Goal: Task Accomplishment & Management: Manage account settings

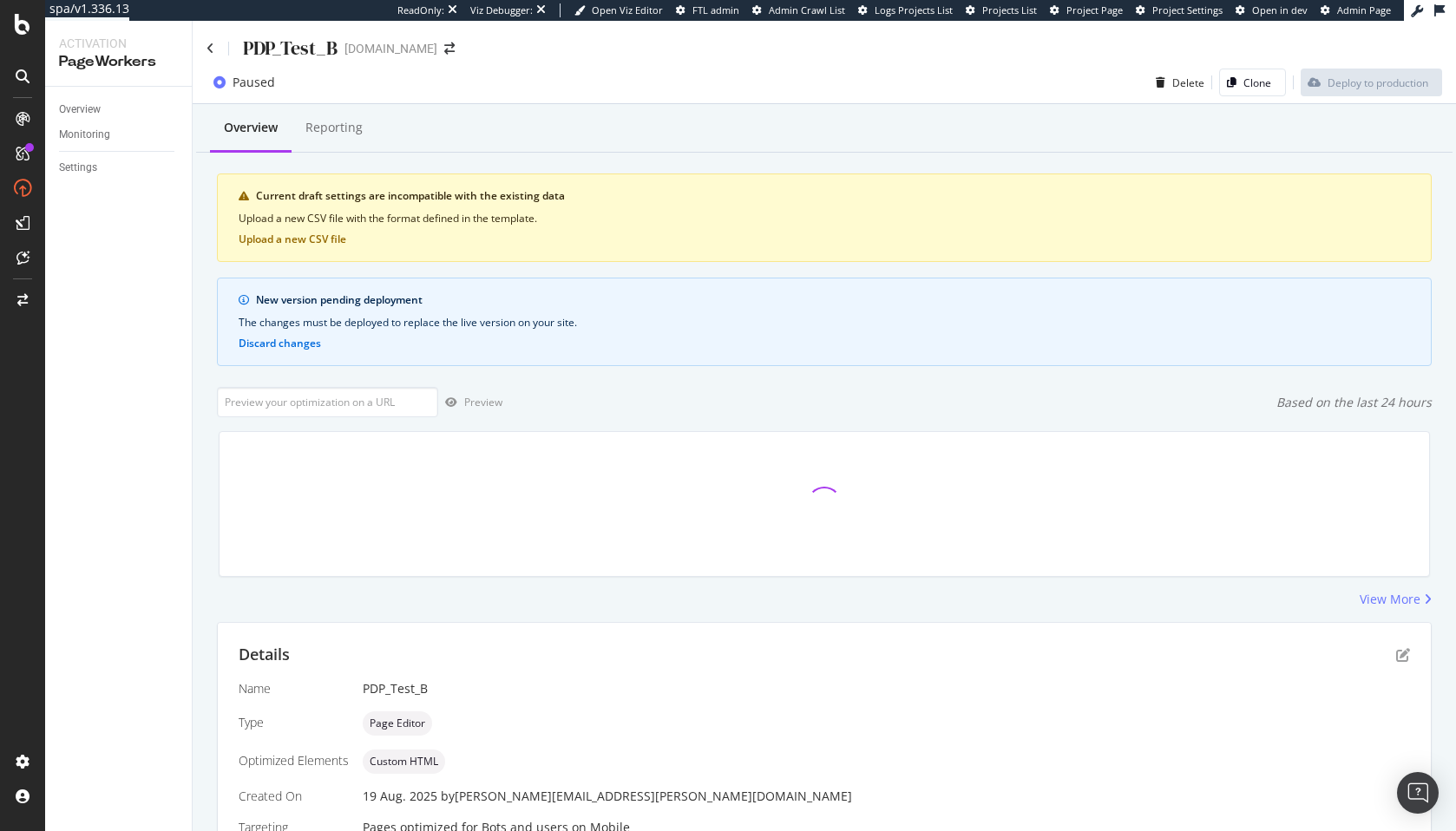
scroll to position [389, 0]
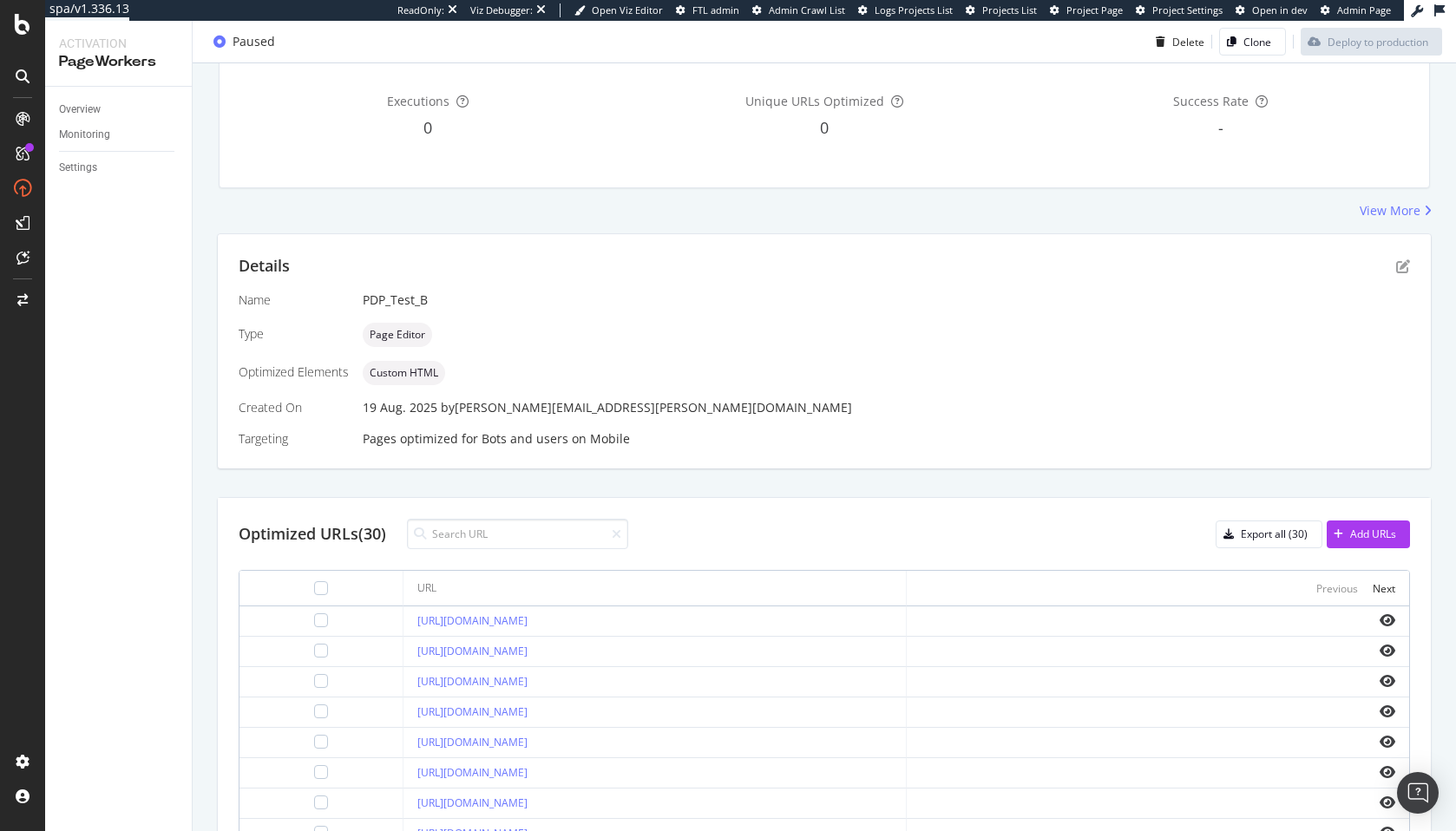
click at [1393, 265] on div "Details" at bounding box center [824, 267] width 1171 height 23
click at [1405, 265] on icon "pen-to-square" at bounding box center [1403, 267] width 14 height 14
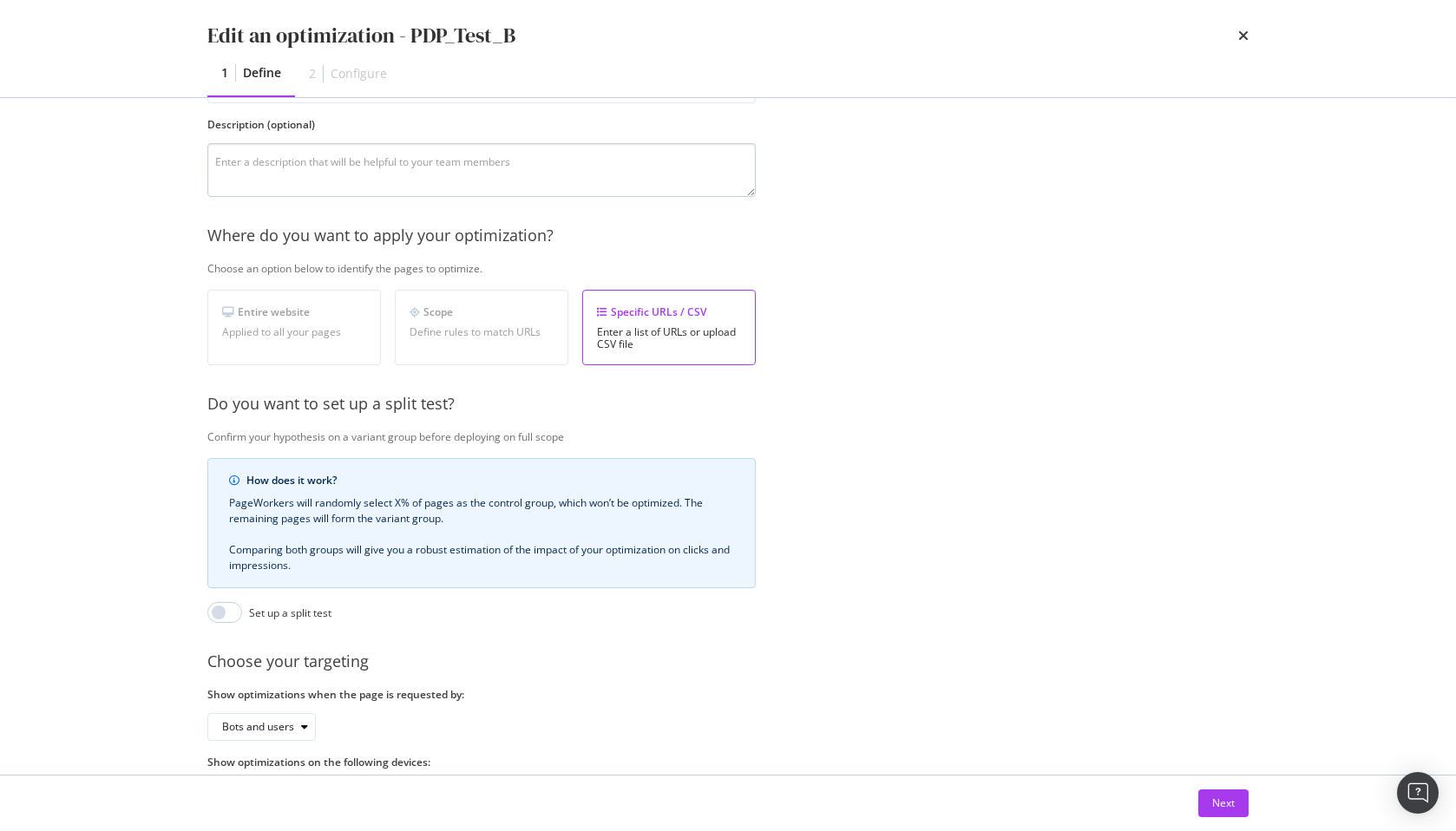
scroll to position [212, 0]
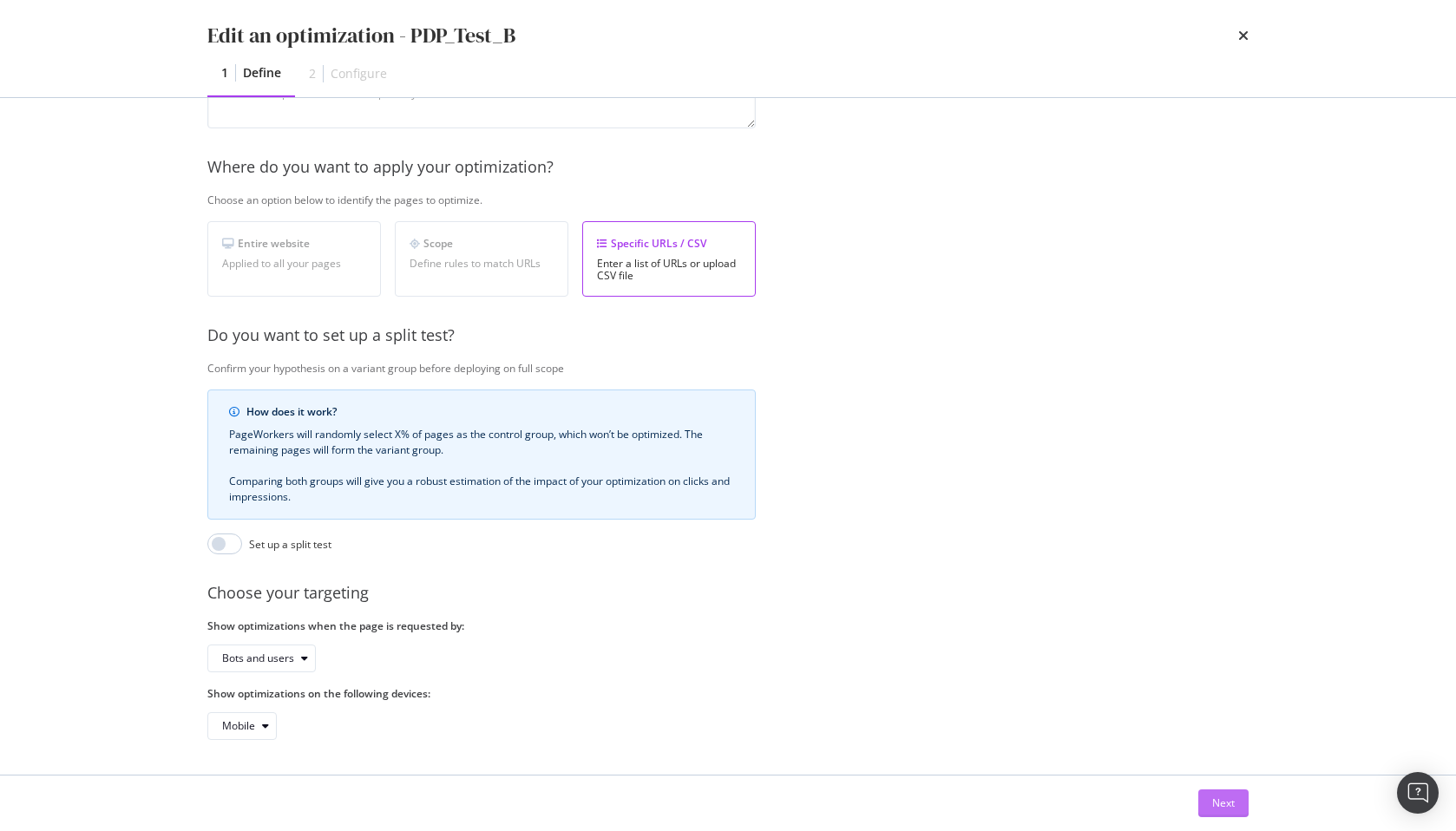
click at [1210, 790] on button "Next" at bounding box center [1223, 803] width 50 height 28
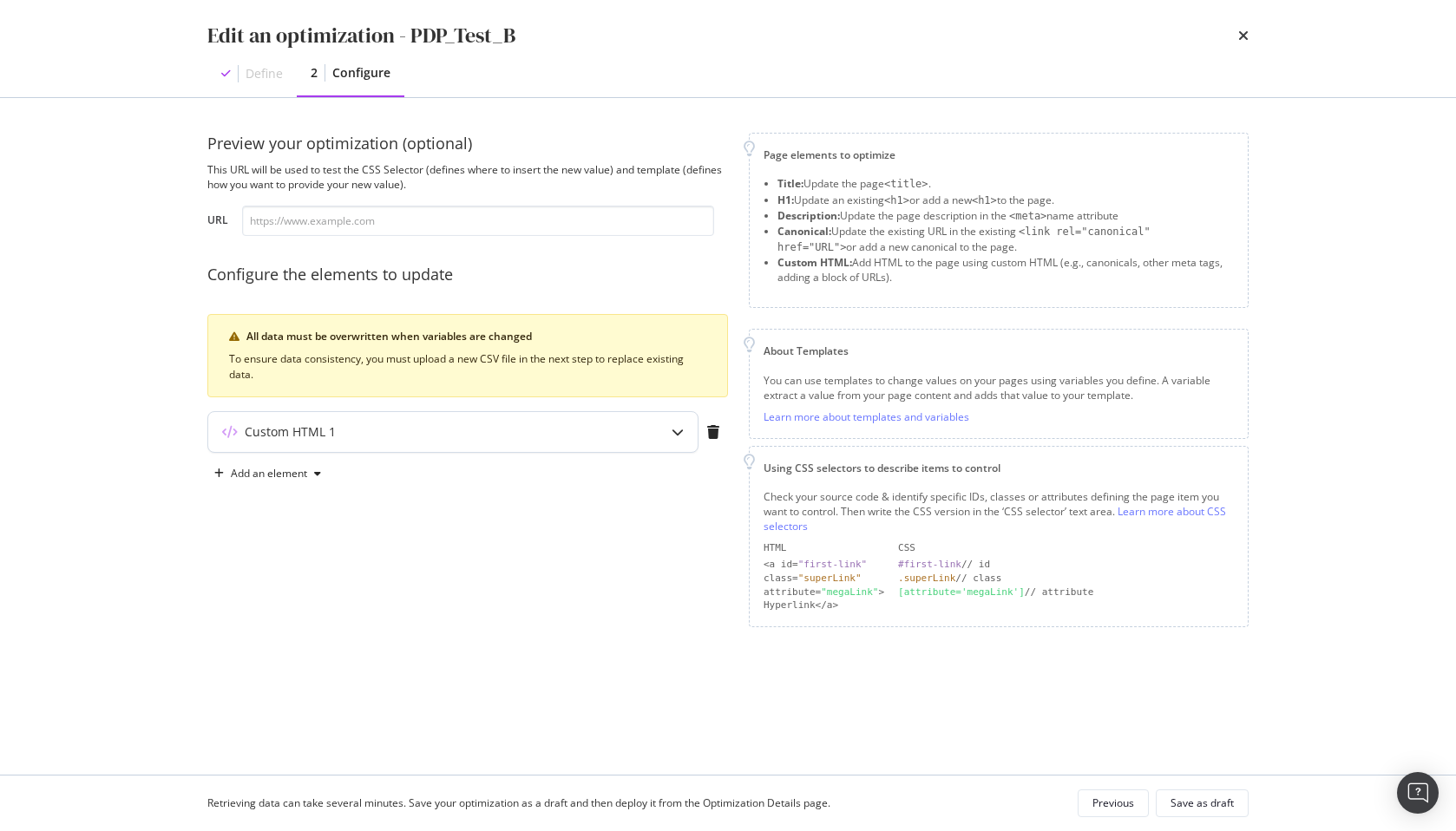
click at [552, 429] on div "Custom HTML 1" at bounding box center [419, 432] width 421 height 17
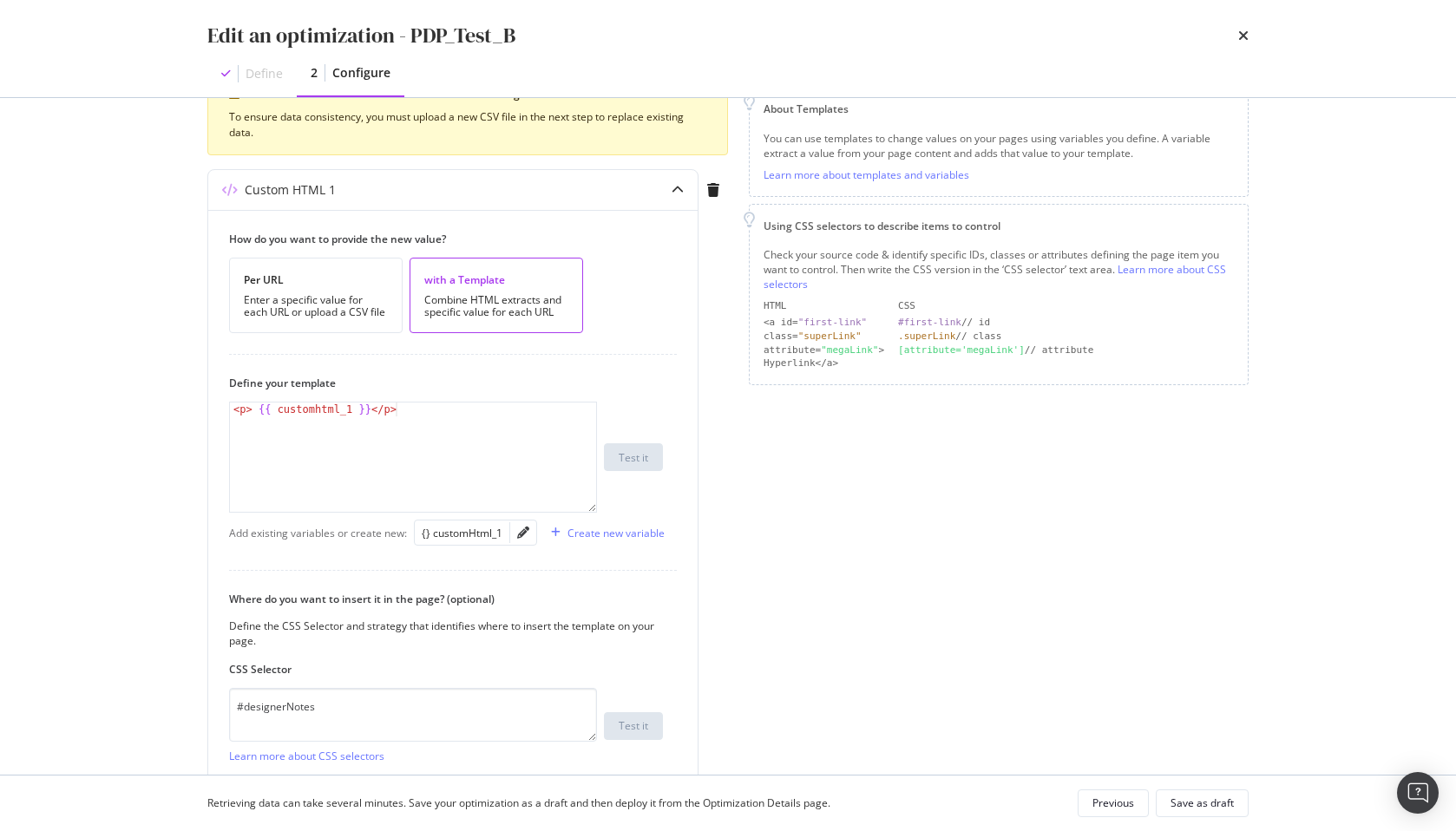
scroll to position [275, 0]
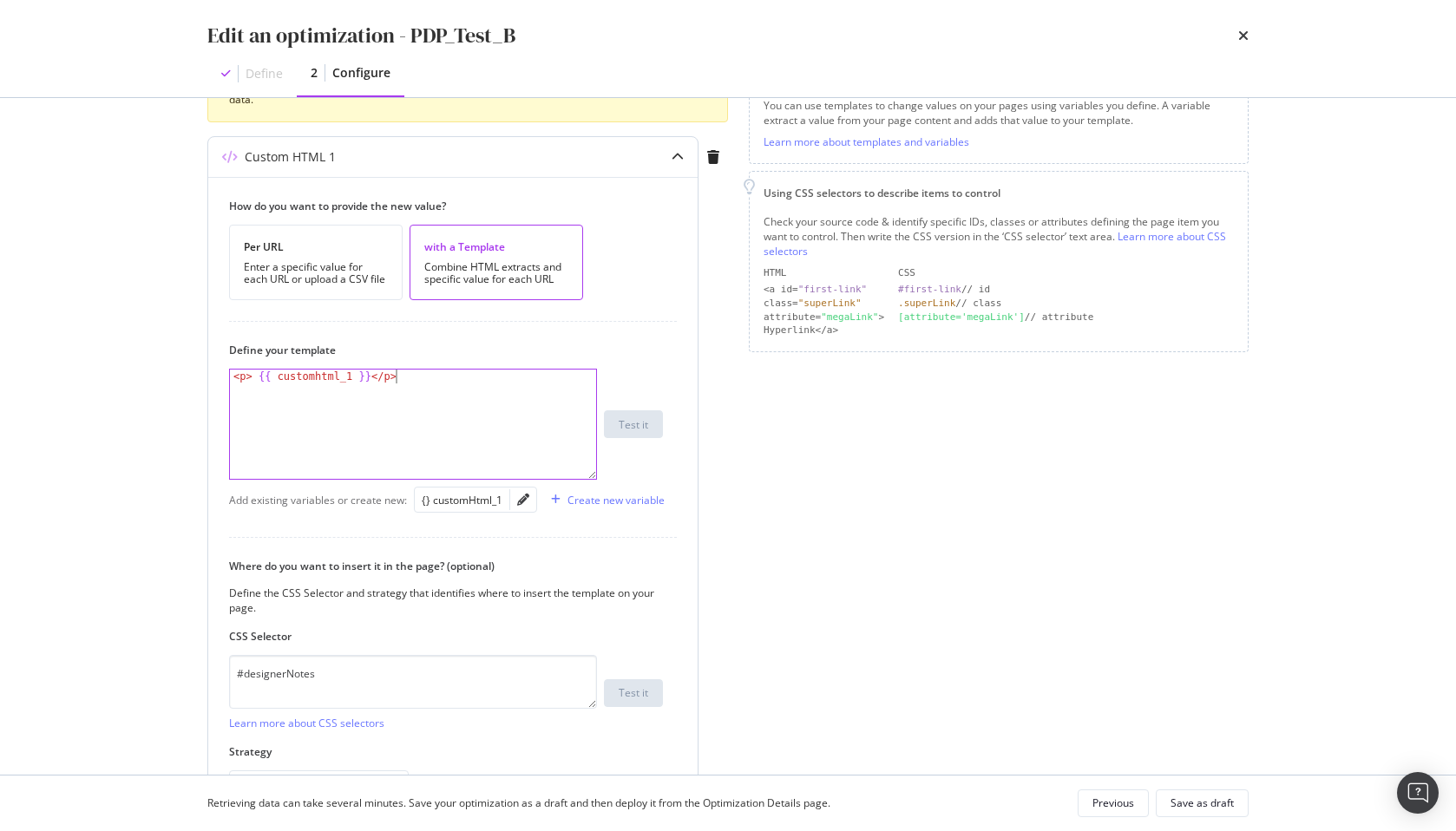
click at [400, 434] on div "< p > {{ customhtml_1 }} </ p >" at bounding box center [413, 438] width 366 height 138
click at [476, 506] on div "{} customHtml_1" at bounding box center [462, 501] width 81 height 15
type textarea "<p> {{ customhtml_1 }}</p>"
click at [525, 505] on icon "pencil" at bounding box center [523, 500] width 12 height 12
click at [853, 418] on div "Page elements to optimize Title: Update the page <title> . H1: Update an existi…" at bounding box center [999, 356] width 500 height 997
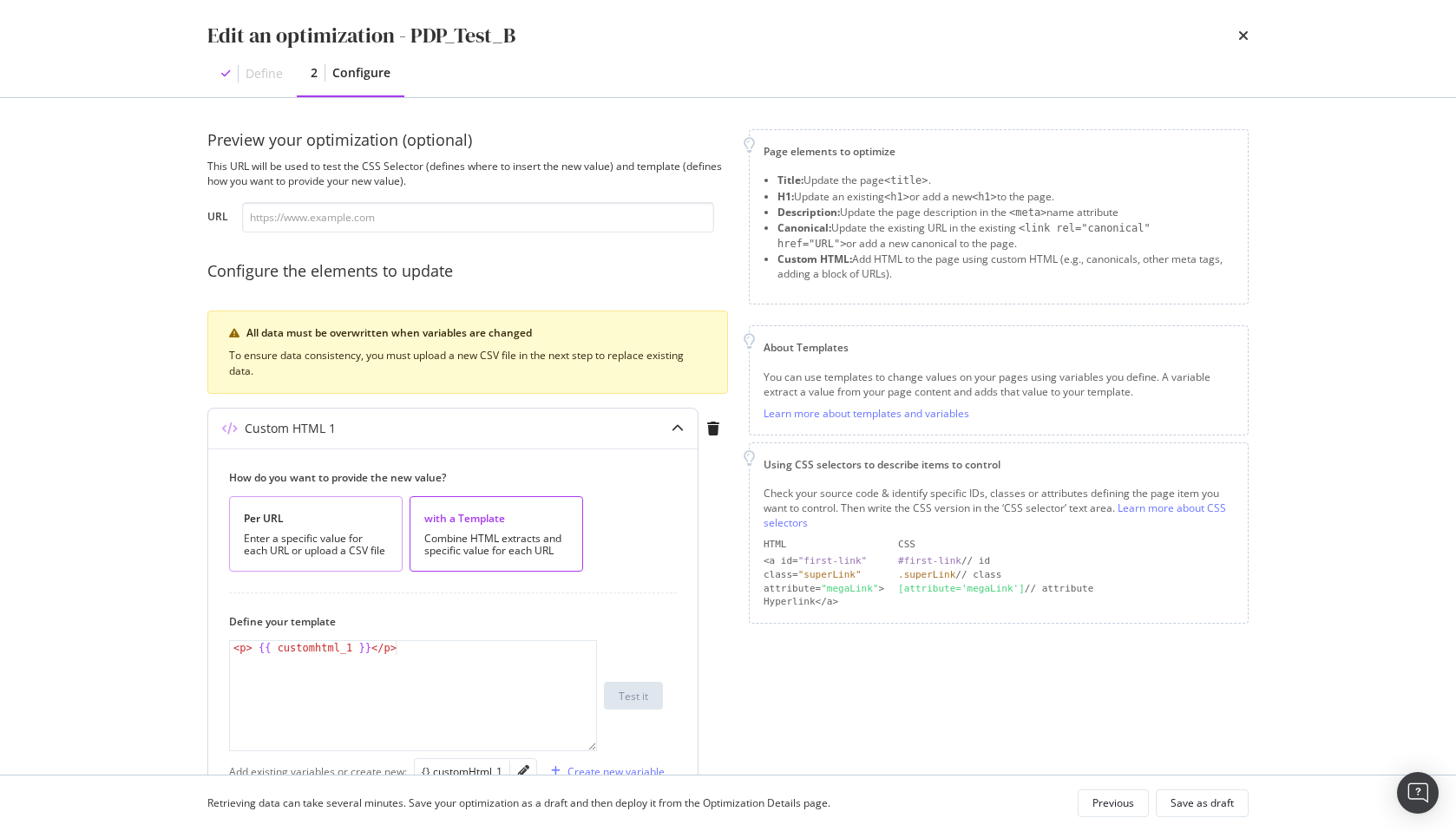
scroll to position [0, 0]
click at [246, 74] on div "Define" at bounding box center [264, 74] width 37 height 17
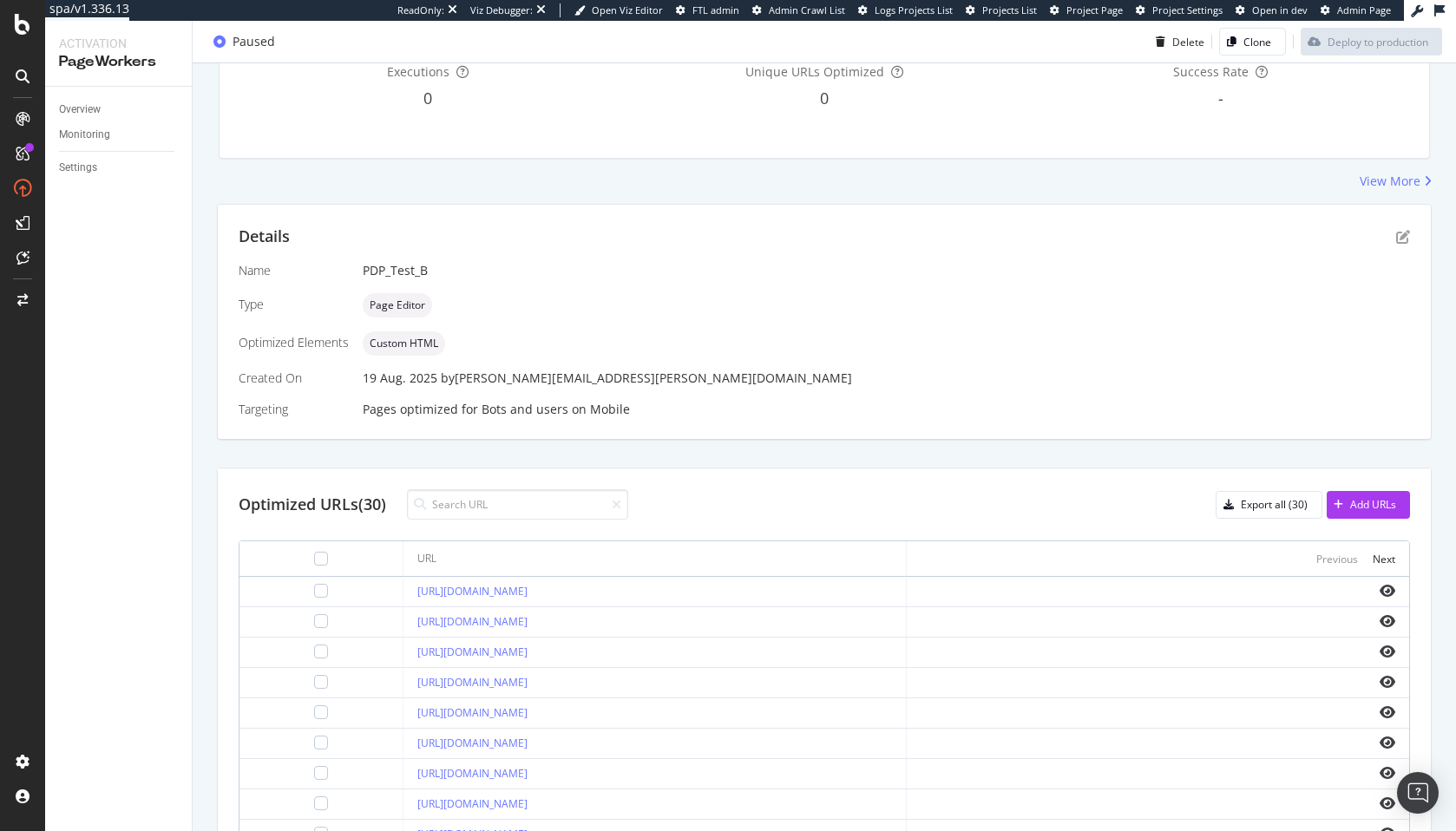
scroll to position [421, 0]
click at [1384, 583] on icon "eye" at bounding box center [1388, 588] width 15 height 14
click at [1380, 625] on icon "eye" at bounding box center [1388, 619] width 15 height 14
click at [1264, 510] on div "Export all (30)" at bounding box center [1262, 503] width 91 height 25
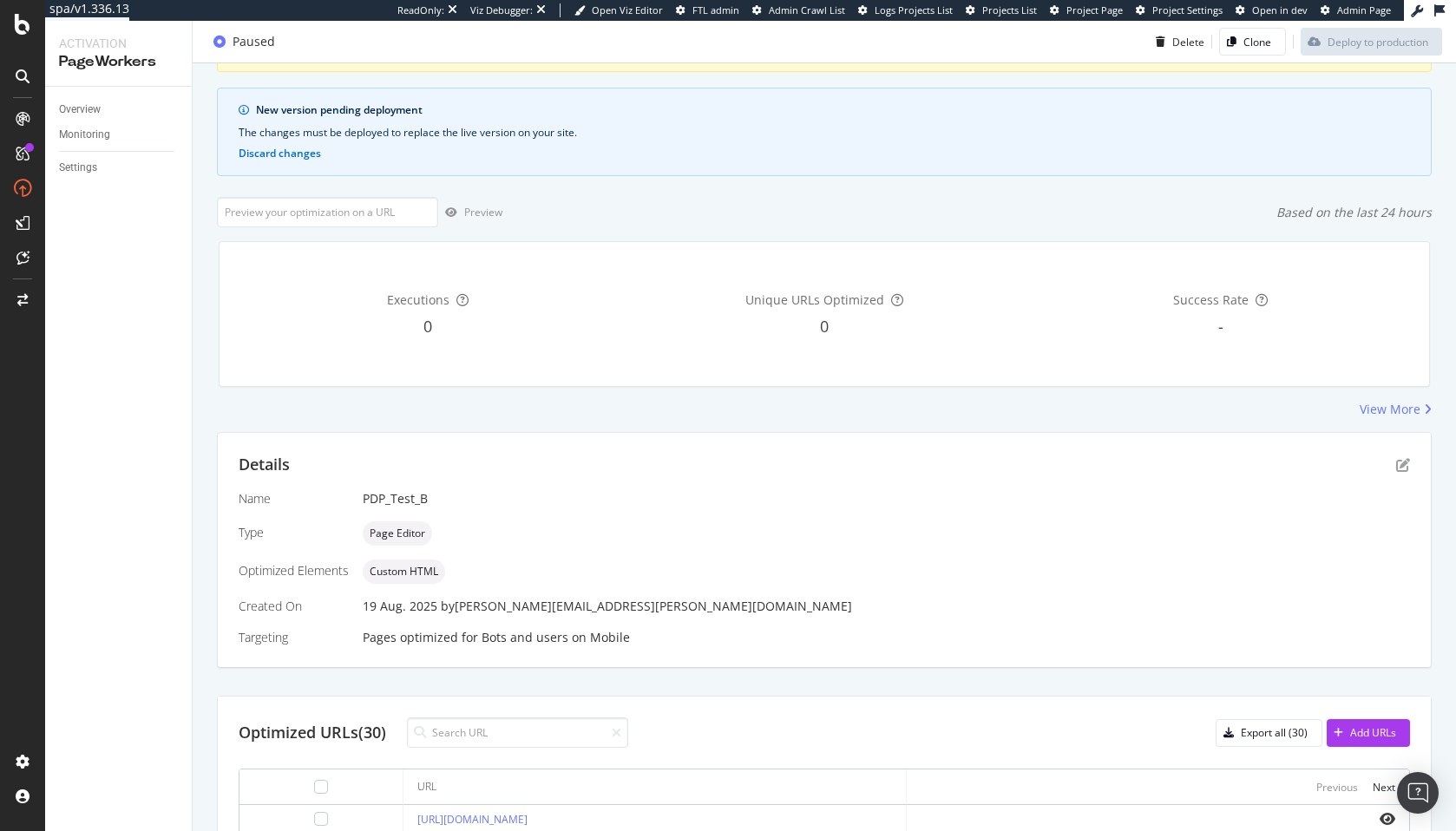
scroll to position [0, 0]
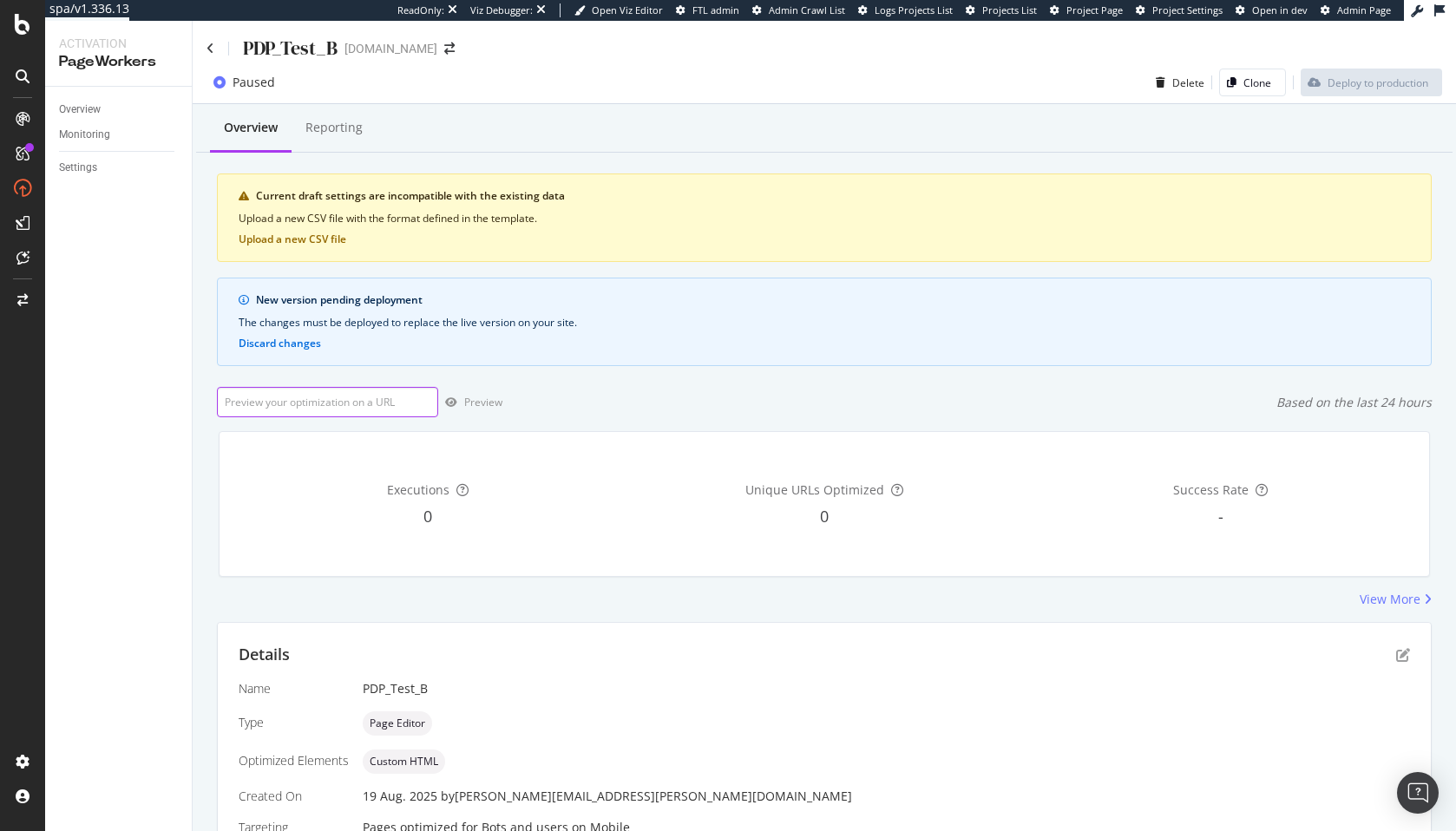
click at [355, 406] on input "url" at bounding box center [327, 402] width 221 height 30
paste input "Sz321oYe"
type input "Sz321oYe"
click at [485, 236] on div "Current draft settings are incompatible with the existing data Upload a new CSV…" at bounding box center [824, 217] width 1215 height 88
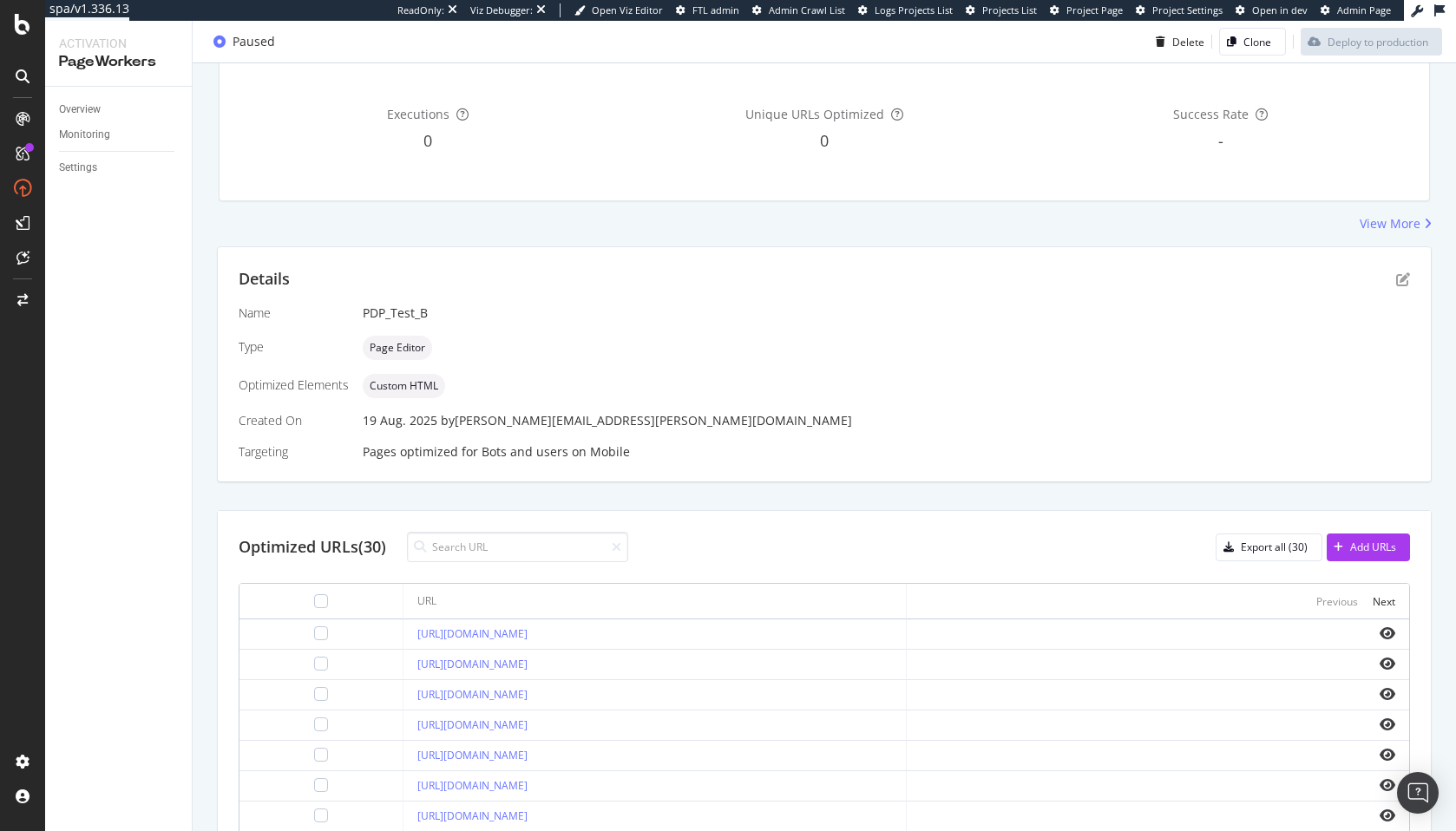
scroll to position [295, 0]
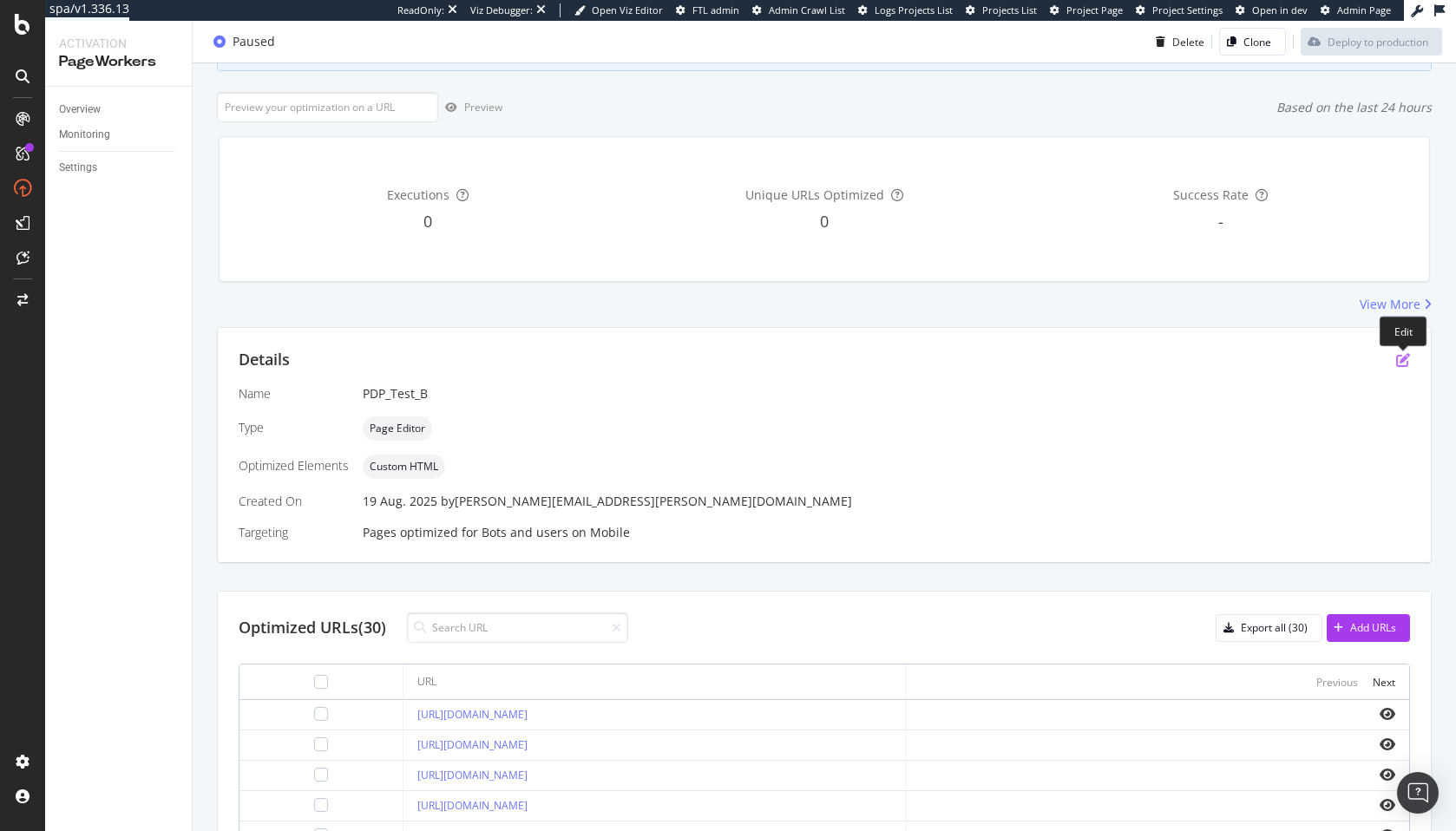
click at [1397, 363] on icon "pen-to-square" at bounding box center [1403, 360] width 14 height 14
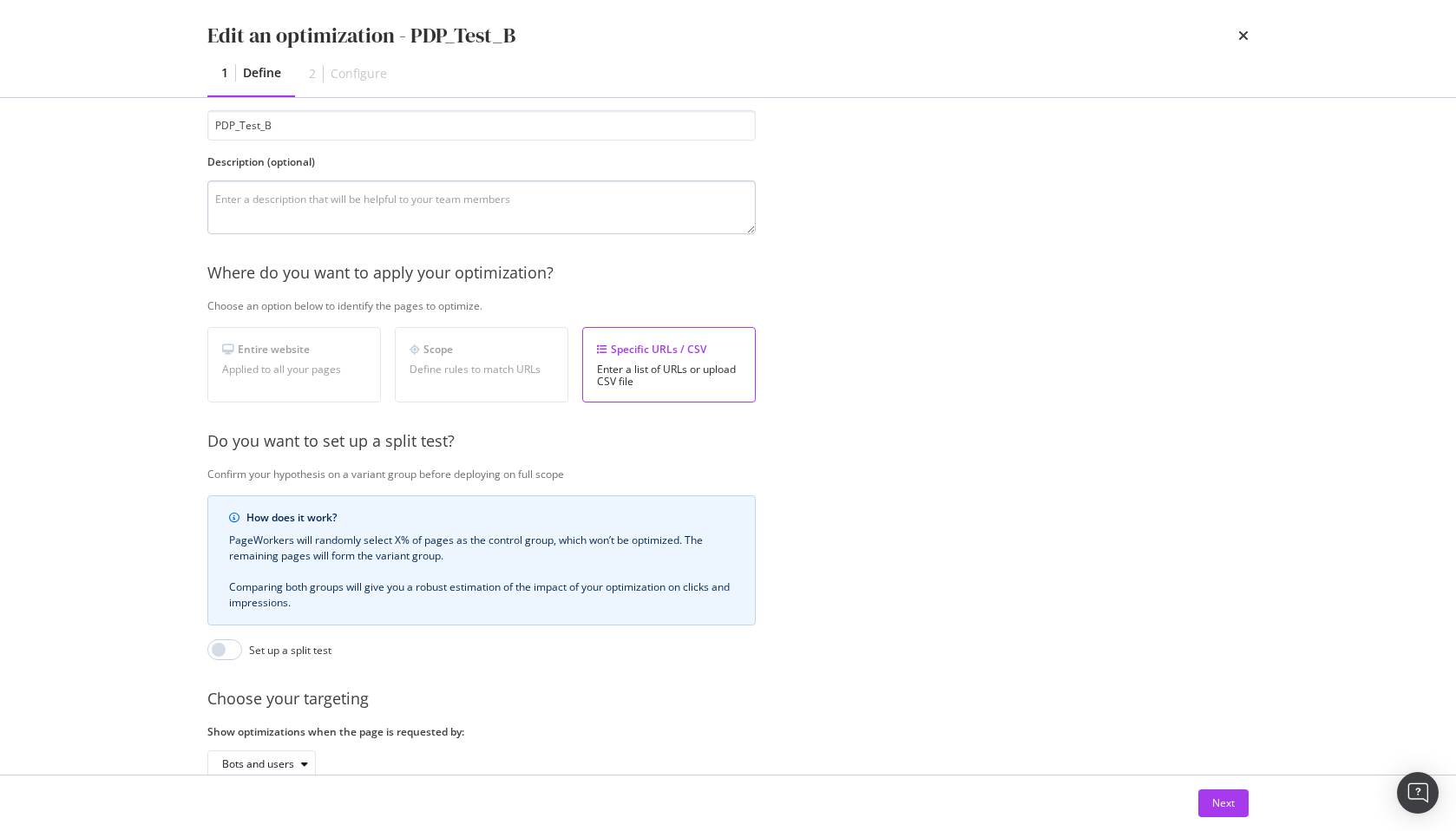
scroll to position [171, 0]
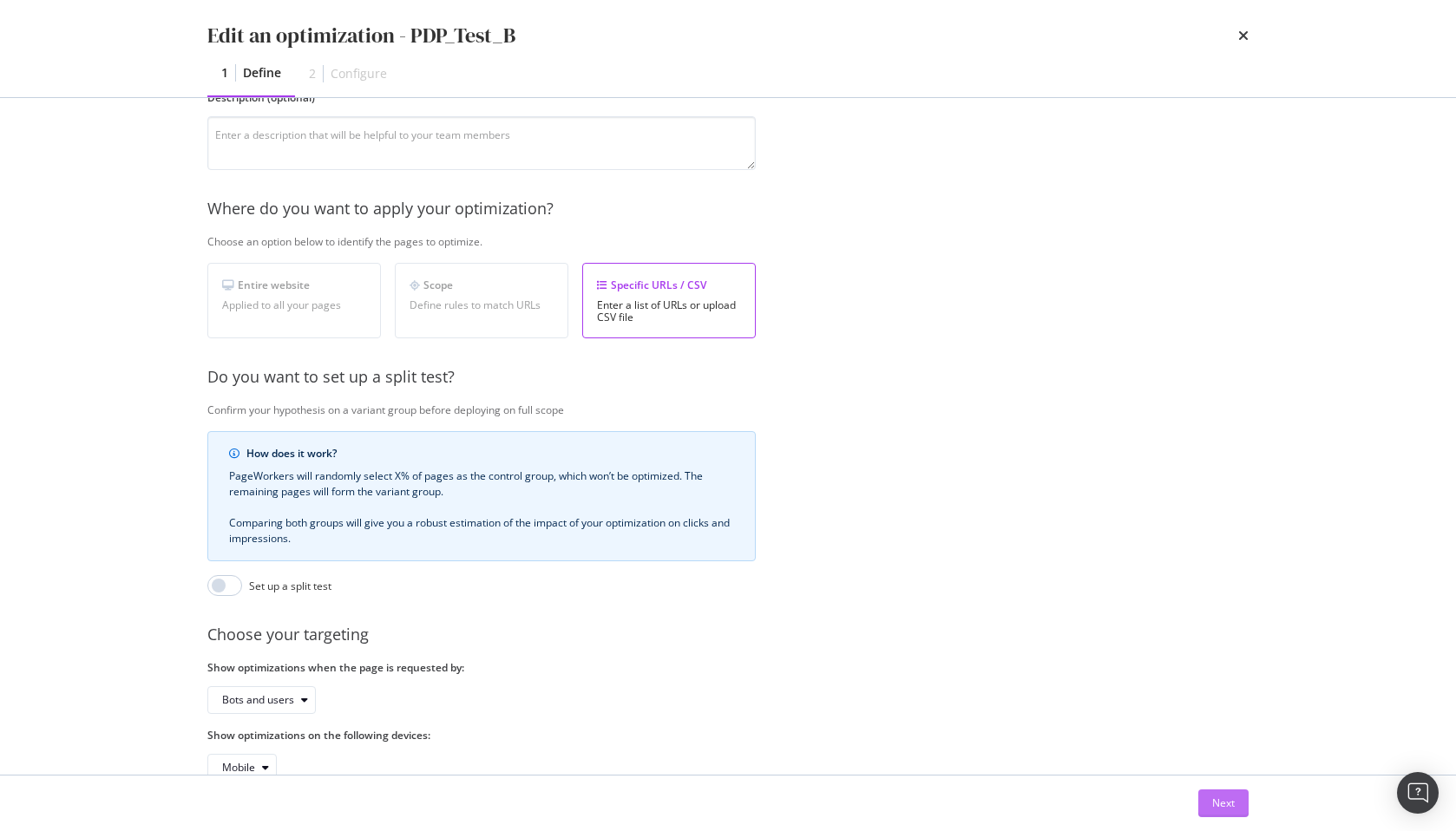
click at [1225, 810] on div "Next" at bounding box center [1224, 803] width 23 height 15
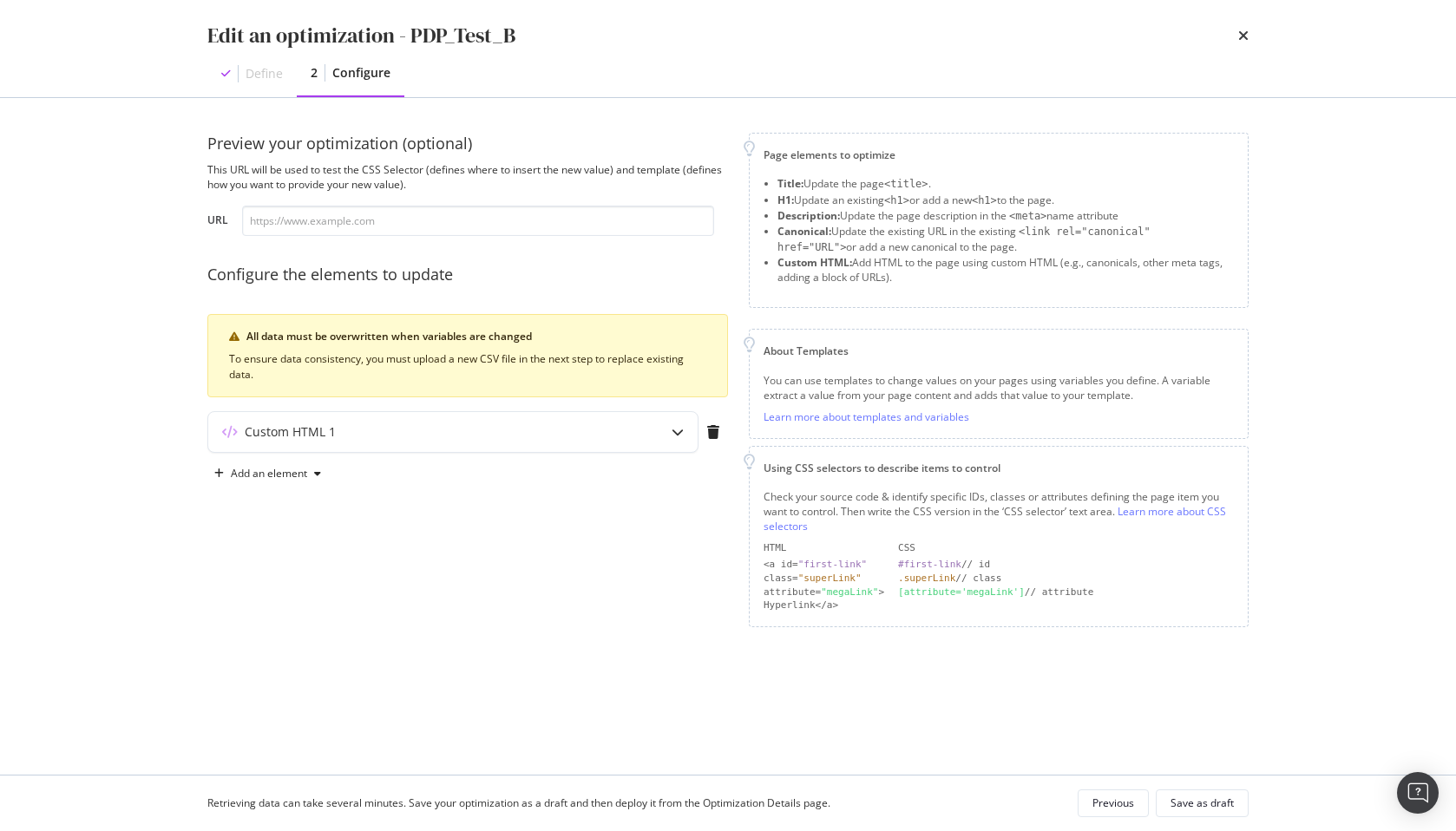
click at [564, 397] on div "Preview your optimization (optional) This URL will be used to test the CSS Sele…" at bounding box center [468, 379] width 521 height 494
click at [545, 419] on div "Custom HTML 1" at bounding box center [453, 433] width 489 height 40
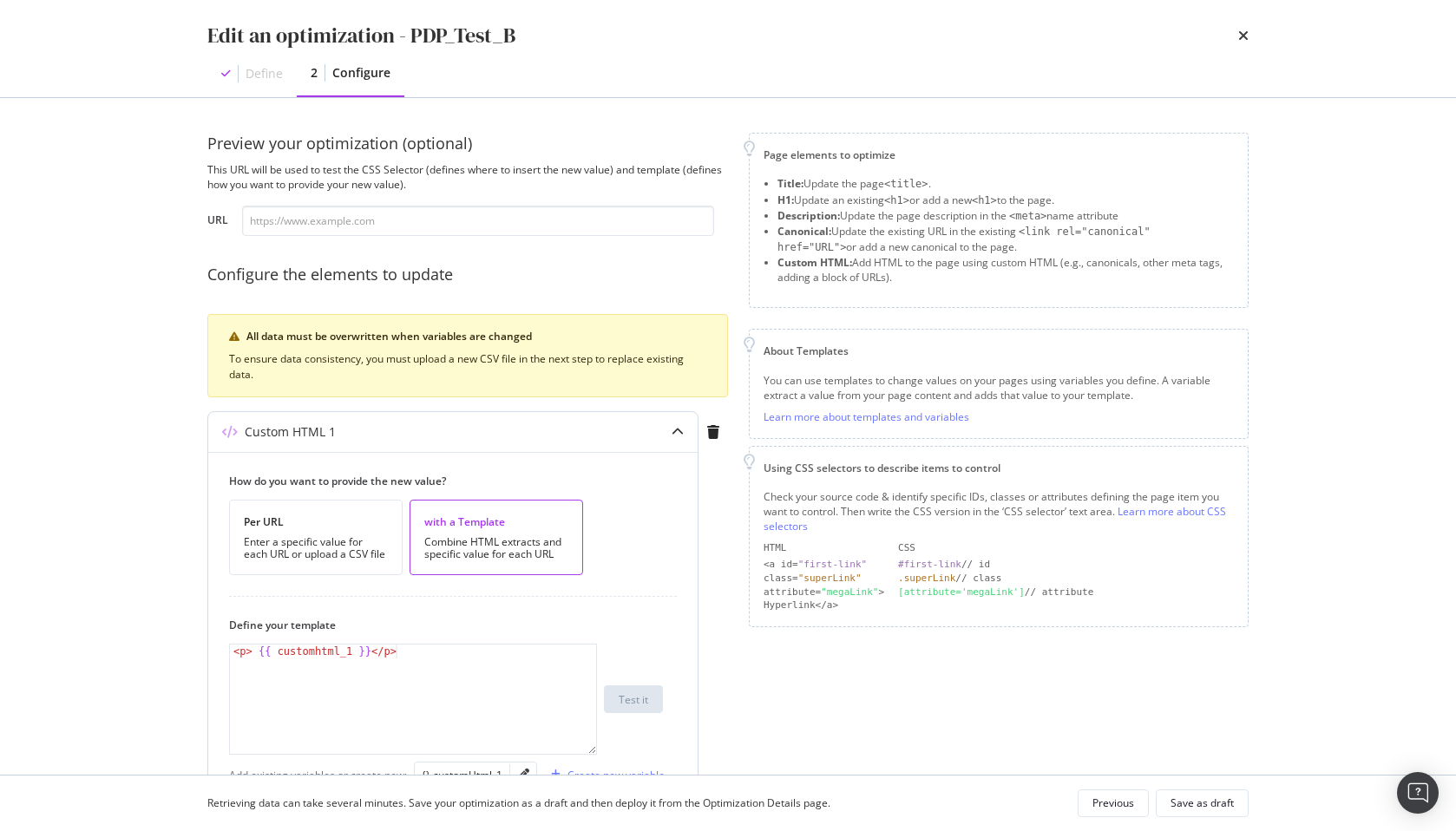
click at [312, 655] on div "< p > {{ customhtml_1 }} </ p >" at bounding box center [413, 713] width 366 height 138
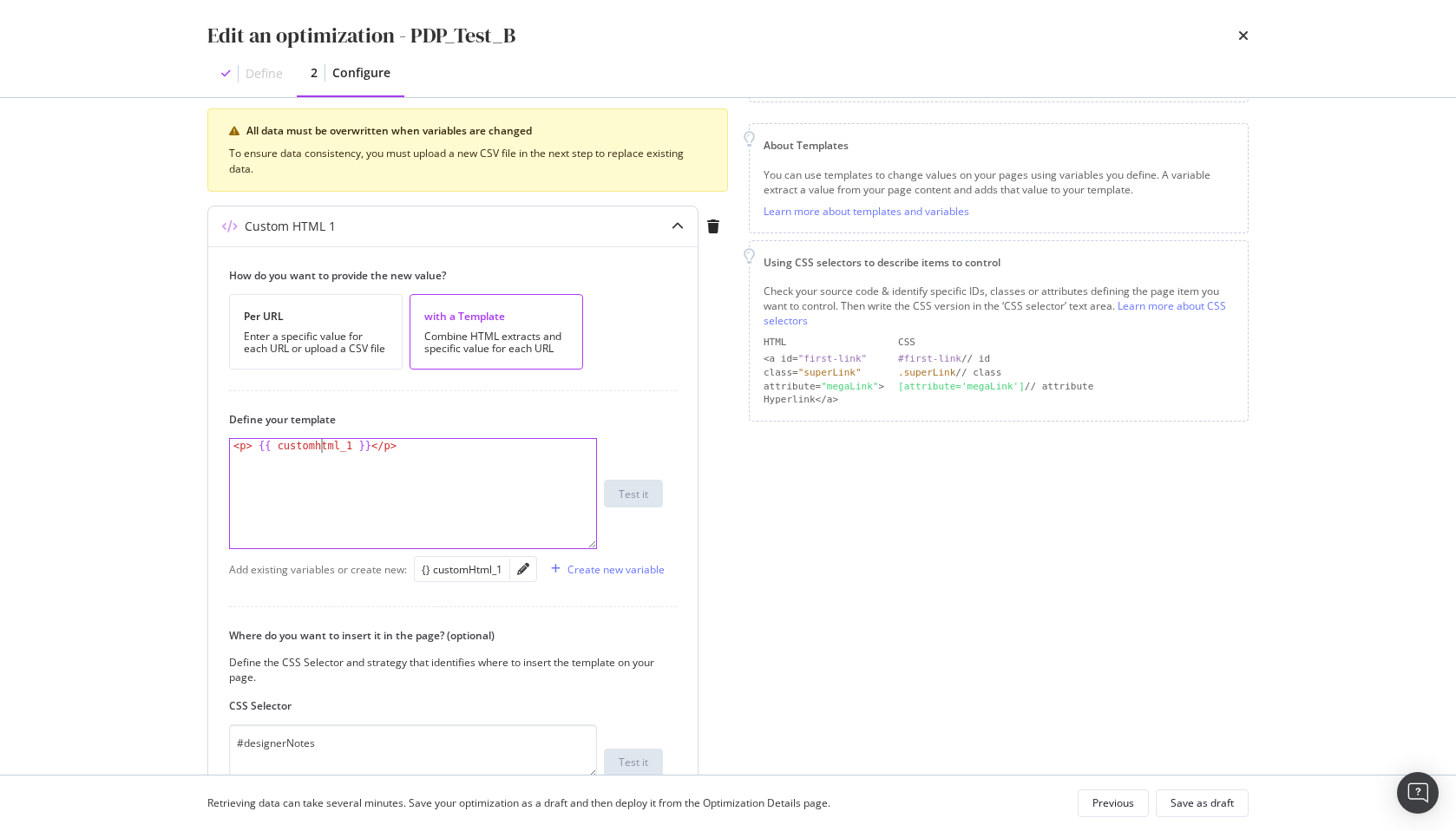
scroll to position [219, 0]
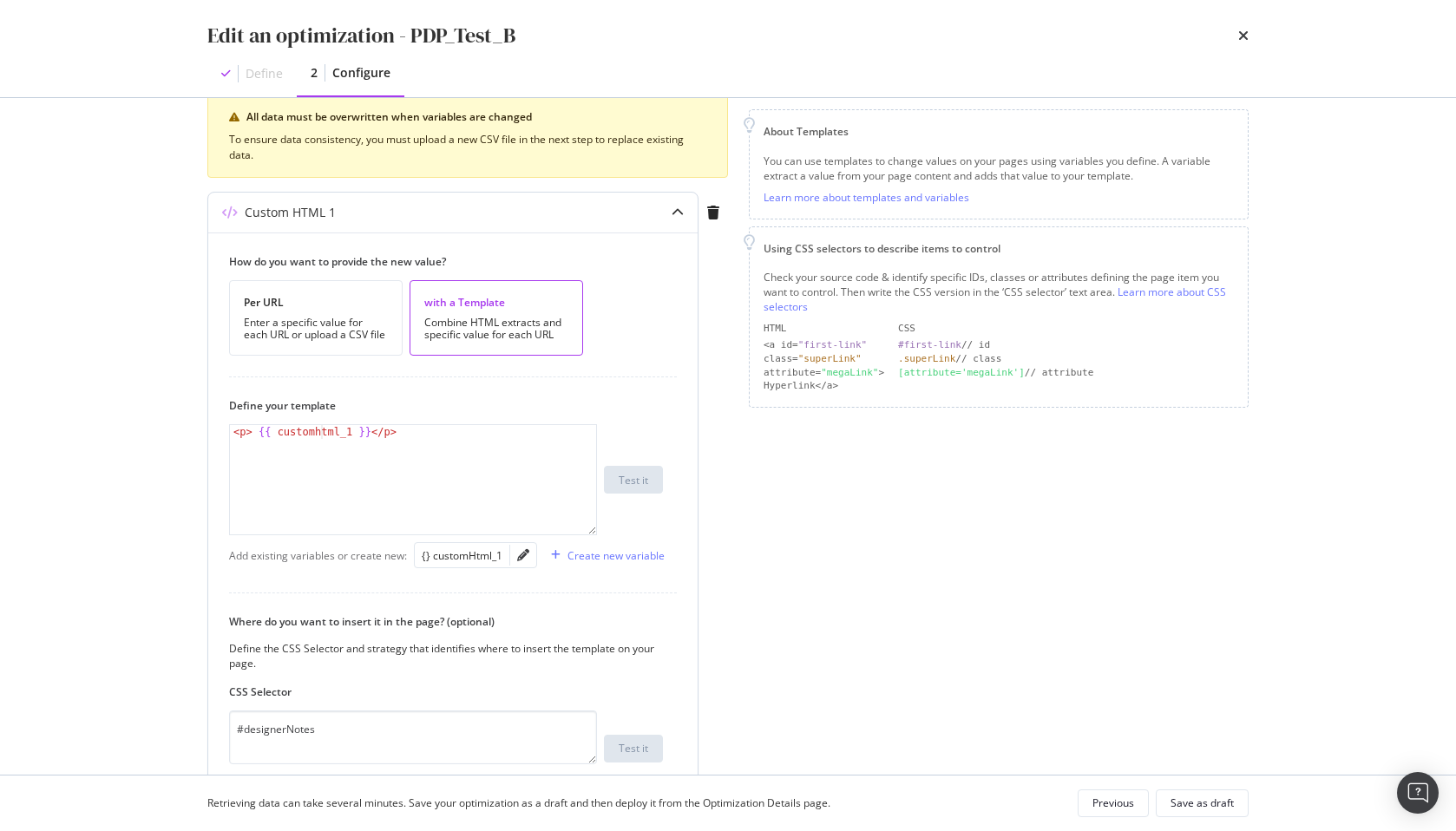
click at [530, 555] on div "modal" at bounding box center [523, 556] width 26 height 25
click at [525, 555] on icon "pencil" at bounding box center [523, 555] width 12 height 12
click at [444, 562] on div "{} customHtml_1" at bounding box center [462, 556] width 81 height 15
click at [533, 556] on div "modal" at bounding box center [523, 556] width 26 height 25
click at [529, 556] on div "modal" at bounding box center [523, 556] width 26 height 25
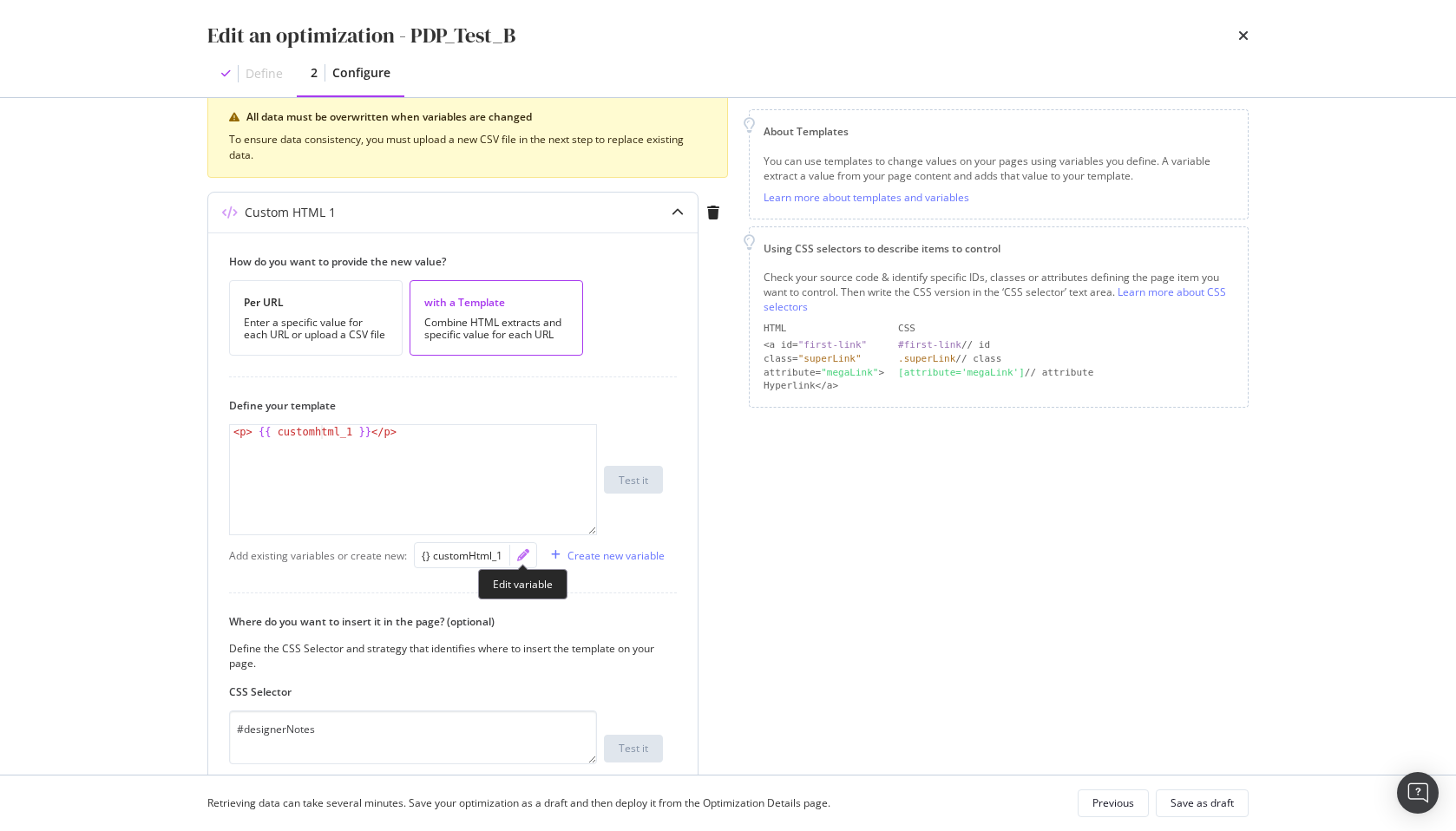
click at [521, 553] on icon "pencil" at bounding box center [523, 555] width 12 height 12
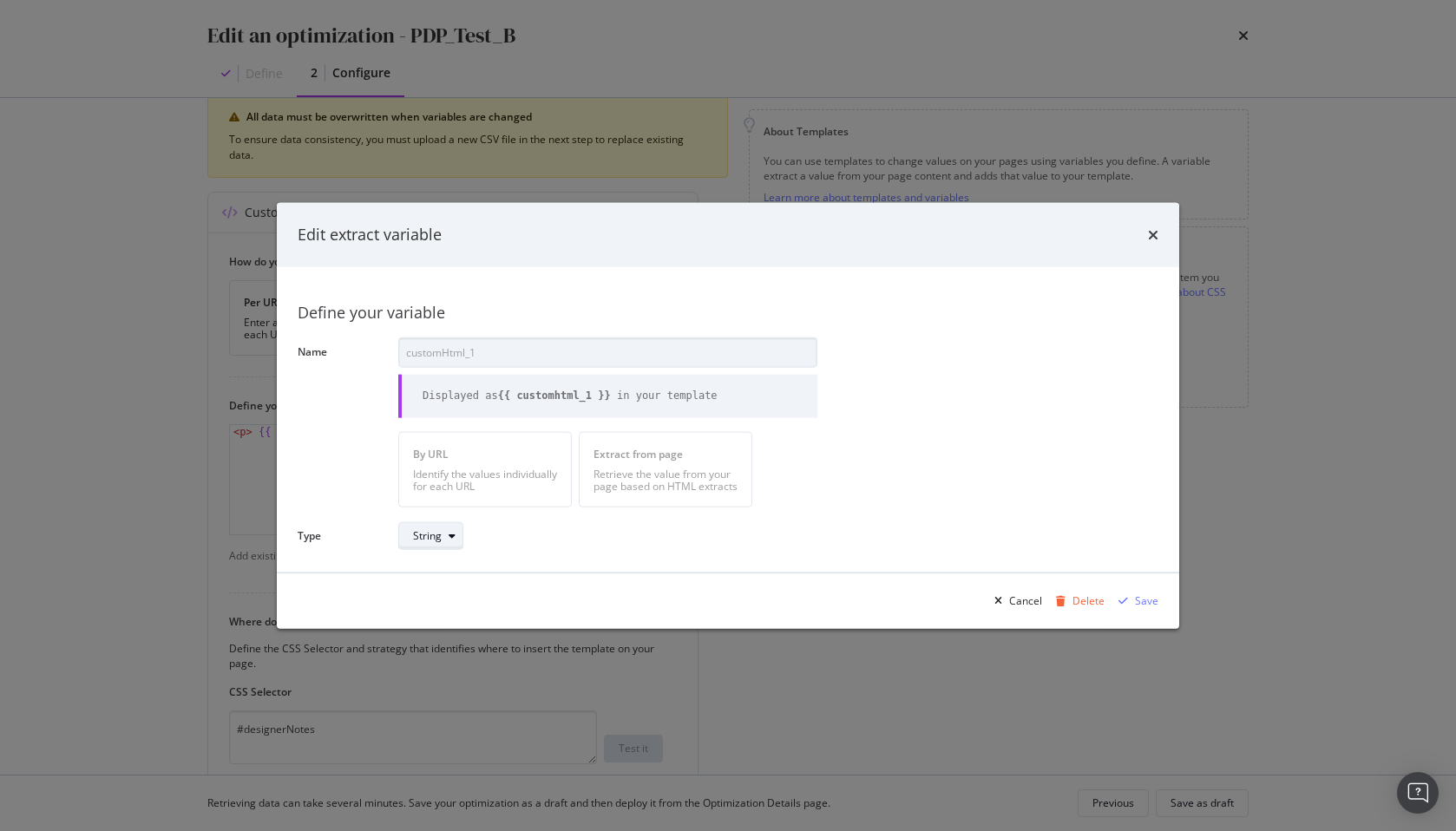
click at [429, 531] on div "String" at bounding box center [427, 536] width 28 height 10
click at [431, 602] on div "Integer" at bounding box center [439, 594] width 67 height 22
click at [436, 537] on div "Integer" at bounding box center [430, 536] width 35 height 10
click at [437, 566] on div "String" at bounding box center [434, 565] width 28 height 15
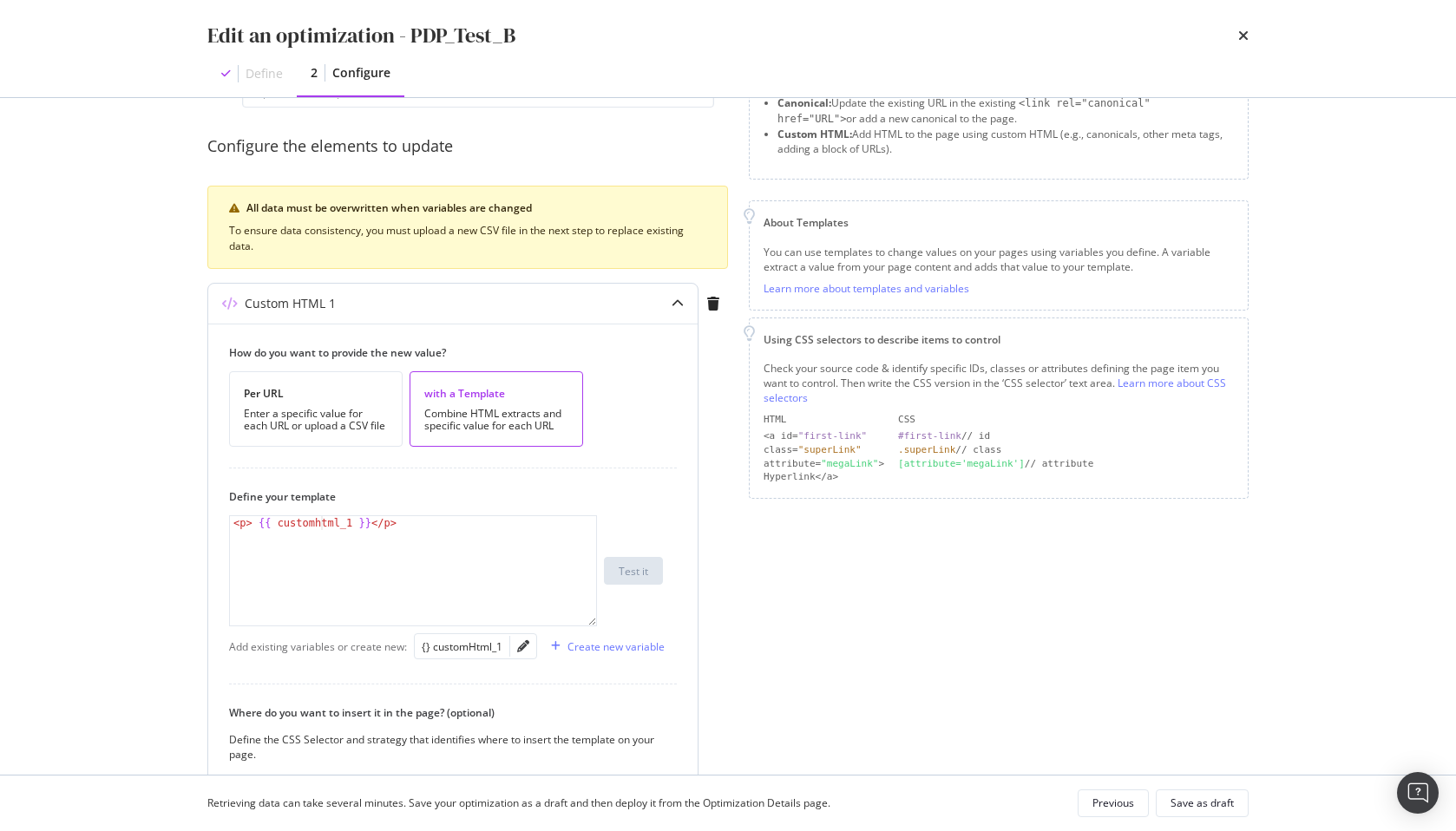
scroll to position [63, 0]
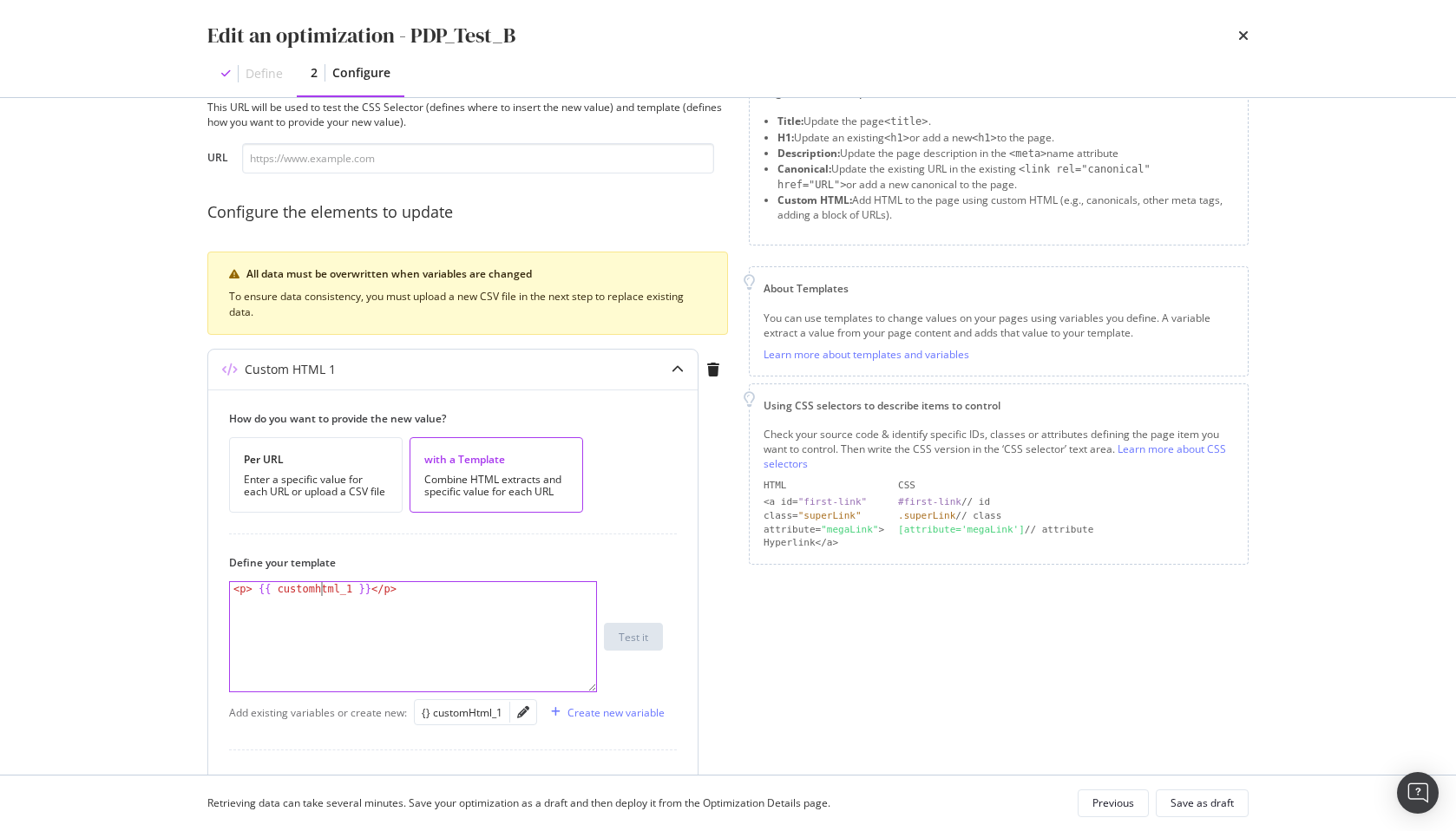
click at [323, 591] on div "< p > {{ customhtml_1 }} </ p >" at bounding box center [413, 651] width 366 height 138
click at [515, 614] on div "< p > {{ customHtml_1 }} </ p >" at bounding box center [413, 651] width 366 height 138
type textarea "<p> {{ customHtml_1 }}</p>"
click at [319, 167] on input "modal" at bounding box center [478, 158] width 472 height 30
paste input "[URL][DOMAIN_NAME]"
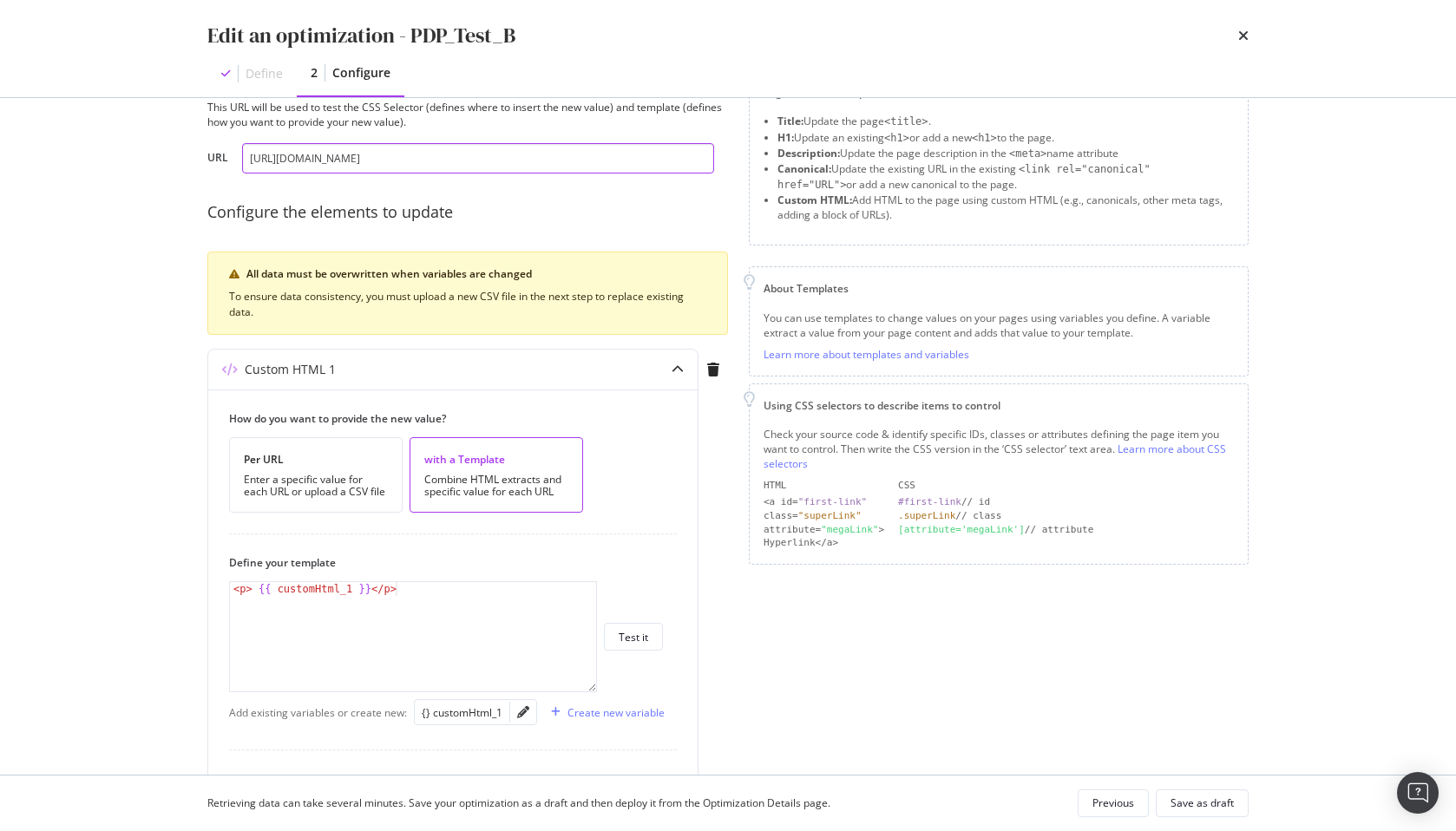
scroll to position [0, 80]
type input "[URL][DOMAIN_NAME]"
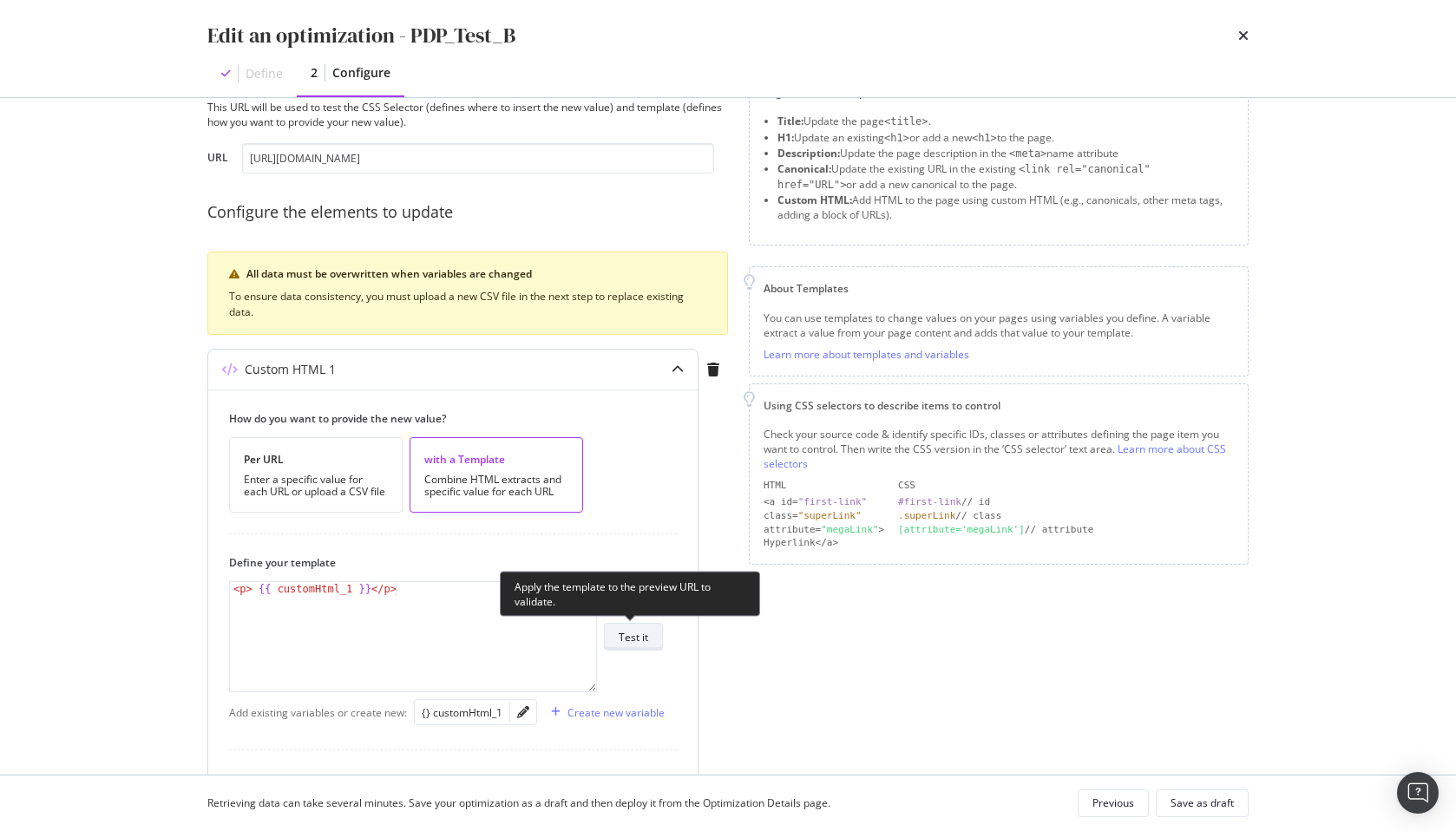
click at [648, 647] on button "Test it" at bounding box center [634, 637] width 59 height 28
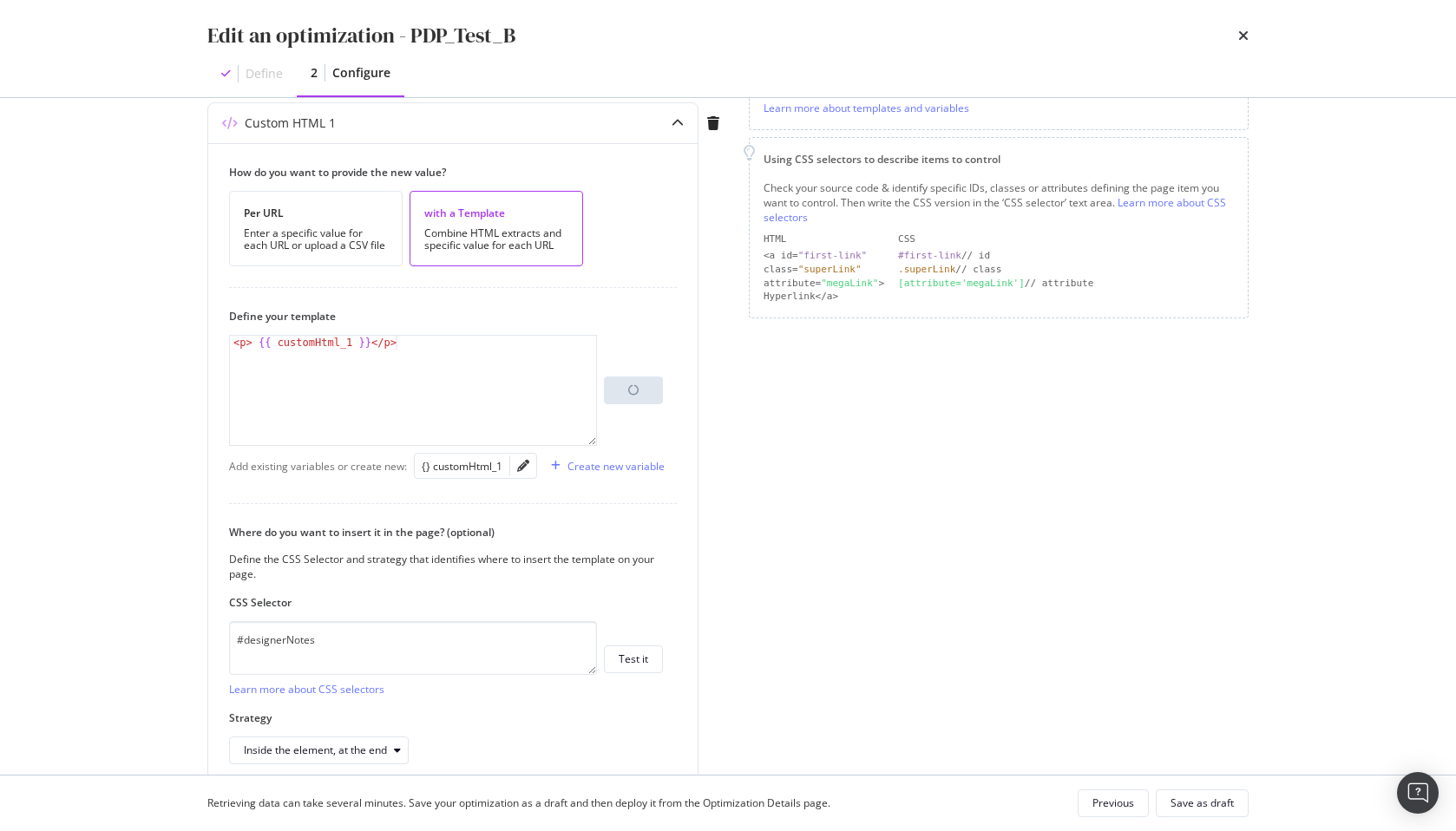
scroll to position [312, 0]
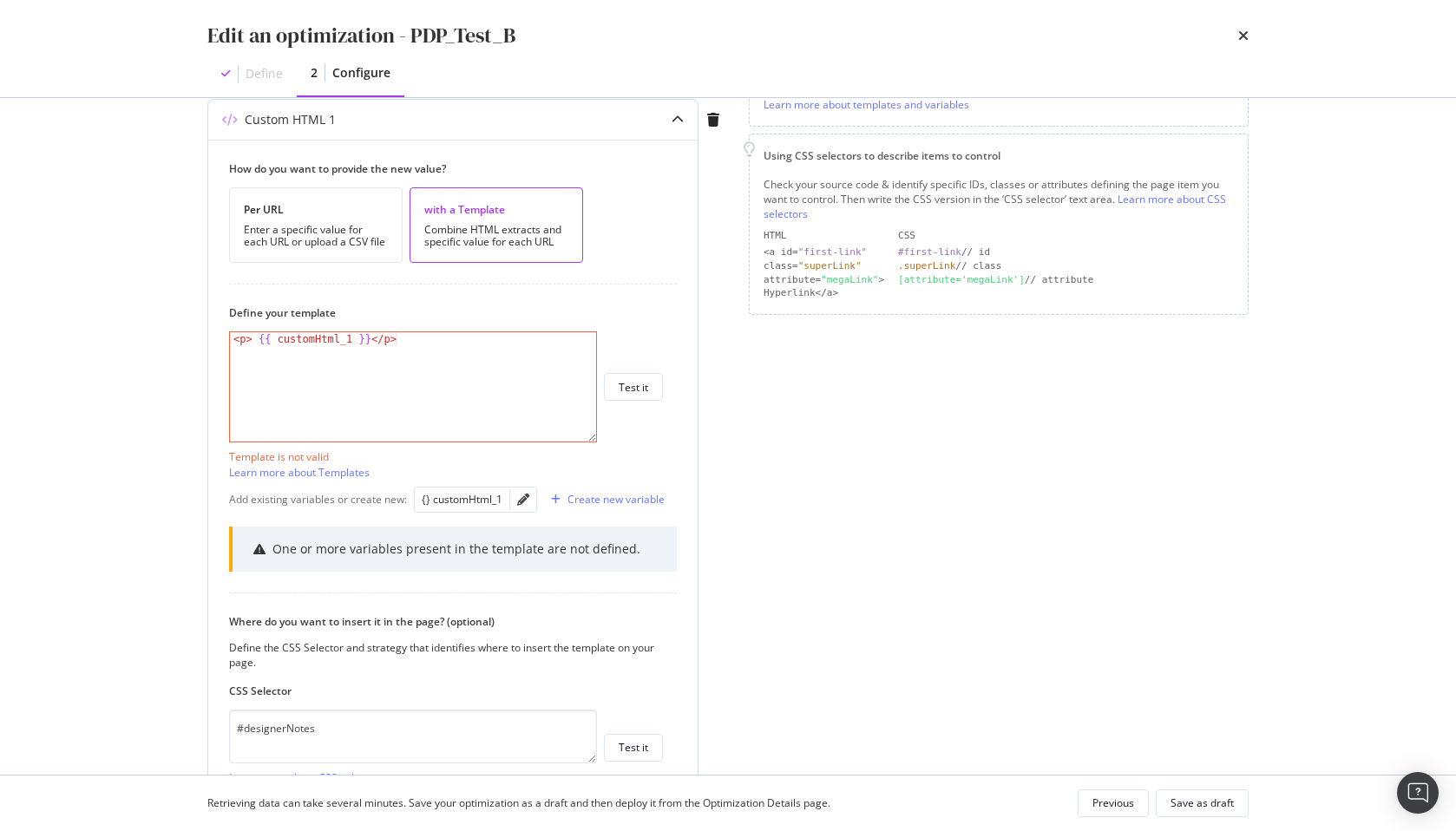
click at [419, 410] on div "< p > {{ customHtml_1 }} </ p >" at bounding box center [413, 400] width 366 height 138
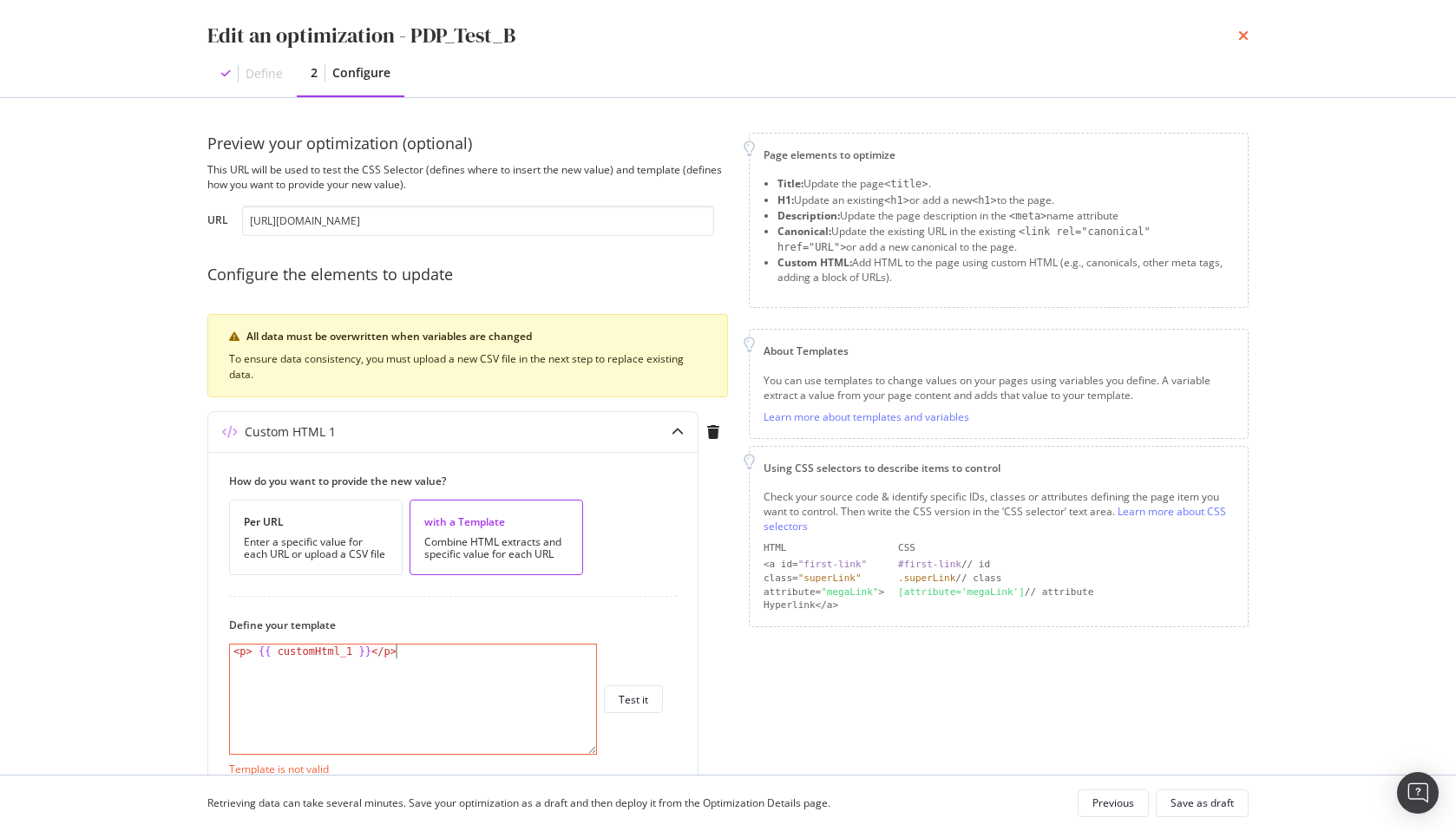
click at [1241, 32] on icon "times" at bounding box center [1244, 35] width 10 height 14
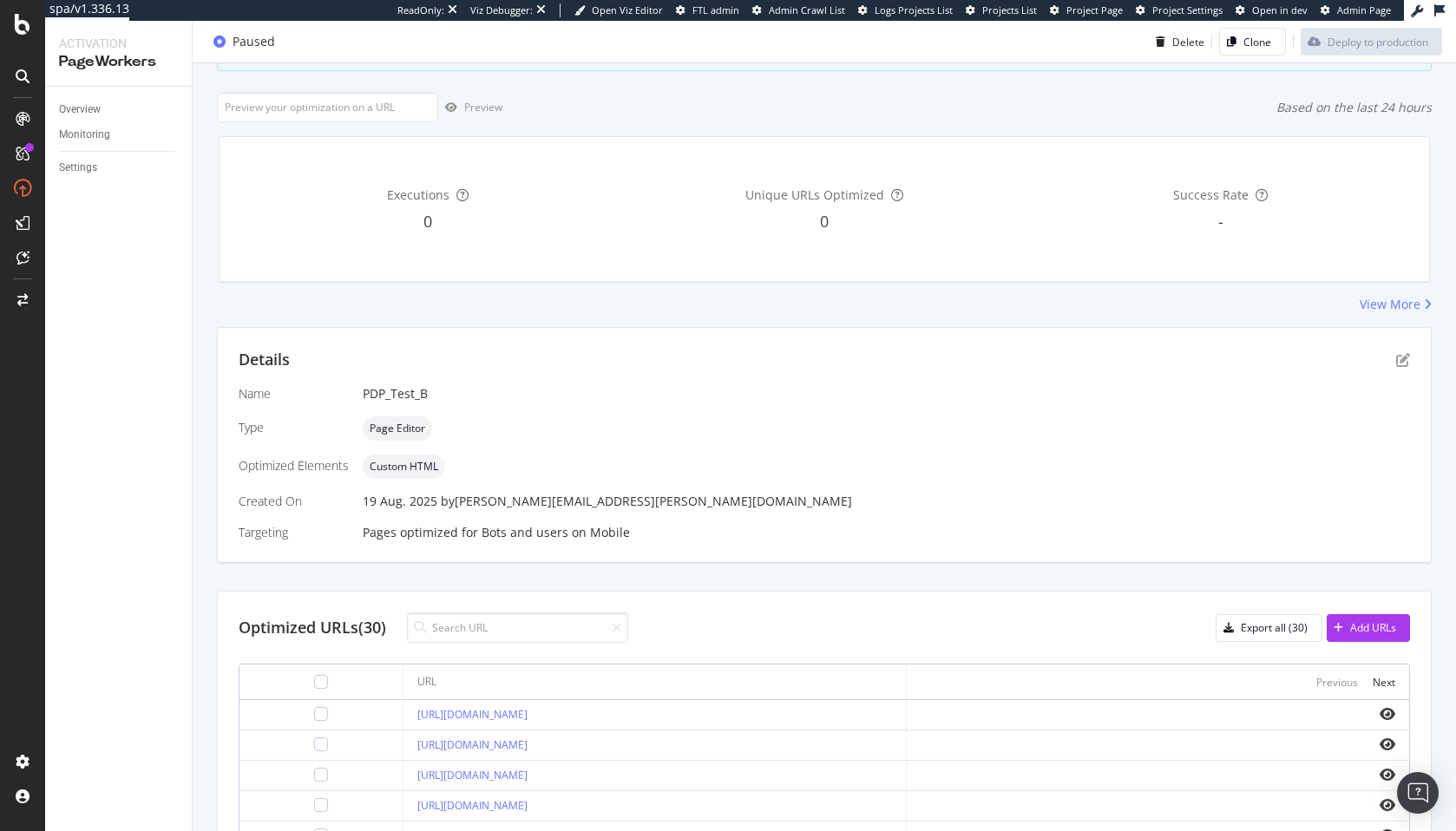
click at [650, 450] on div "Name PDP_Test_B Type Page Editor Optimized Elements Custom HTML Created On 19 A…" at bounding box center [824, 463] width 1171 height 157
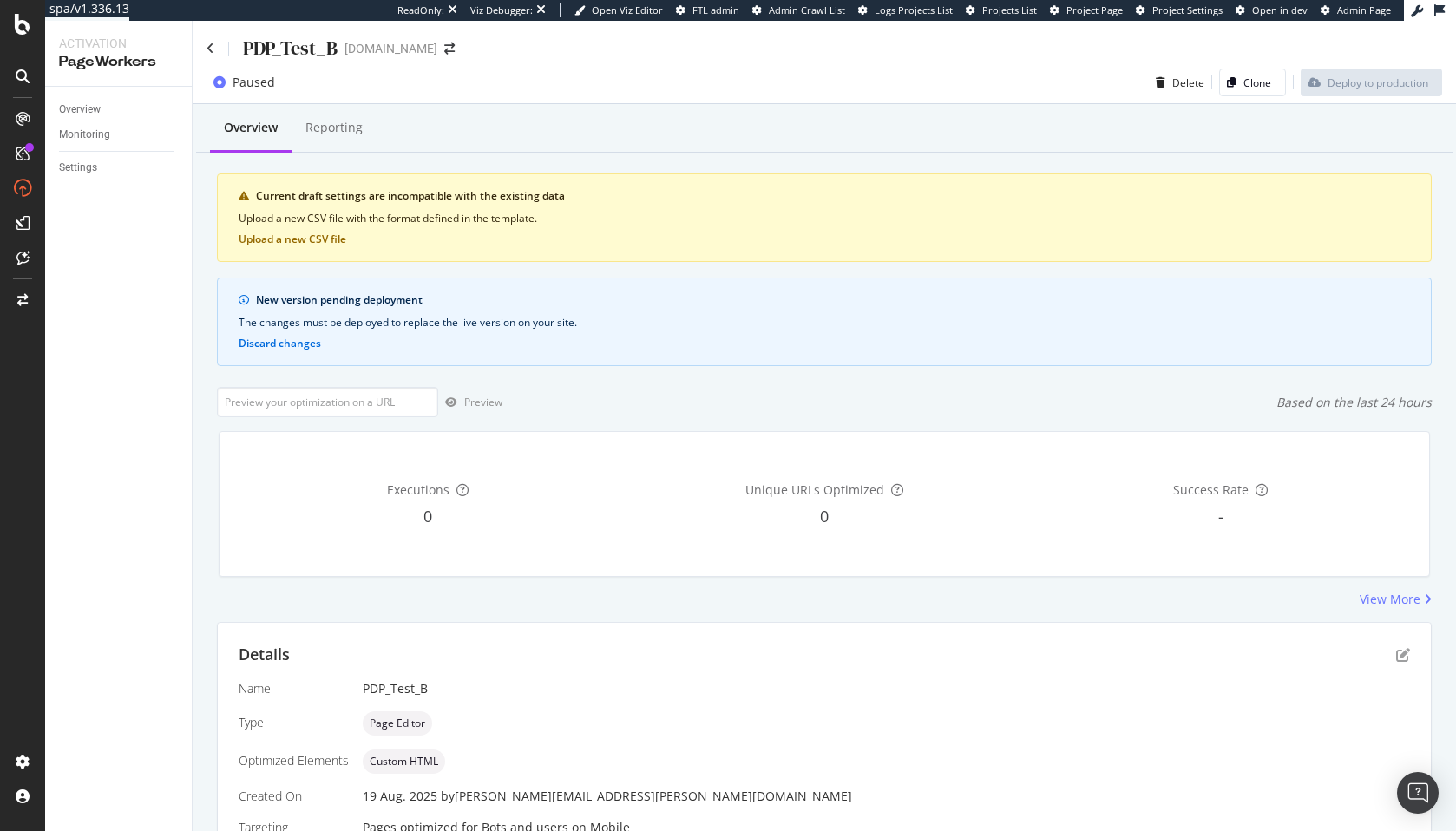
click at [769, 367] on div "Overview Reporting Current draft settings are incompatible with the existing da…" at bounding box center [824, 820] width 1263 height 1431
click at [677, 370] on div "Overview Reporting Current draft settings are incompatible with the existing da…" at bounding box center [824, 820] width 1263 height 1431
click at [325, 120] on div "Reporting" at bounding box center [334, 127] width 57 height 17
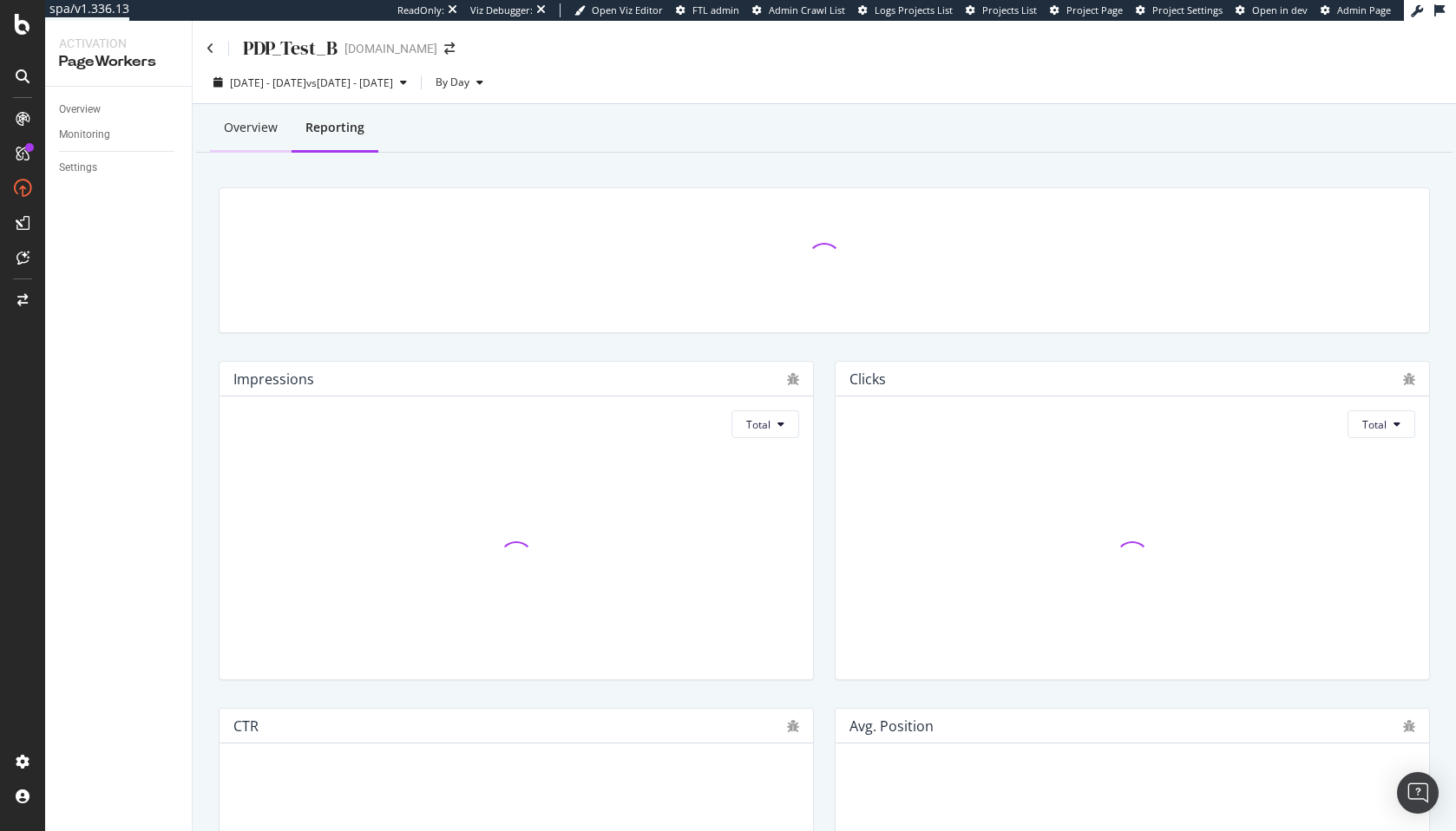
click at [249, 132] on div "Overview" at bounding box center [250, 127] width 54 height 17
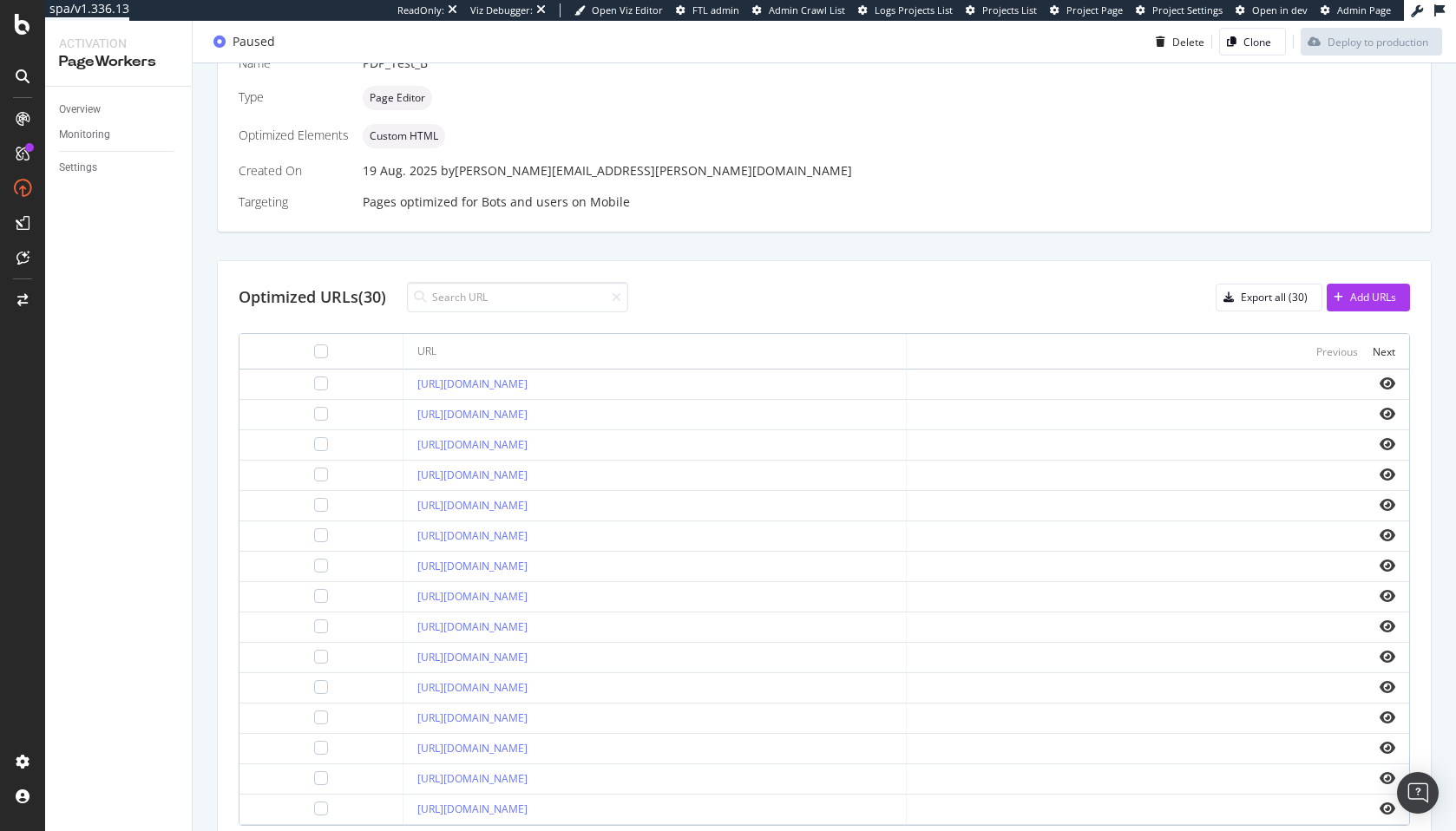
scroll to position [719, 0]
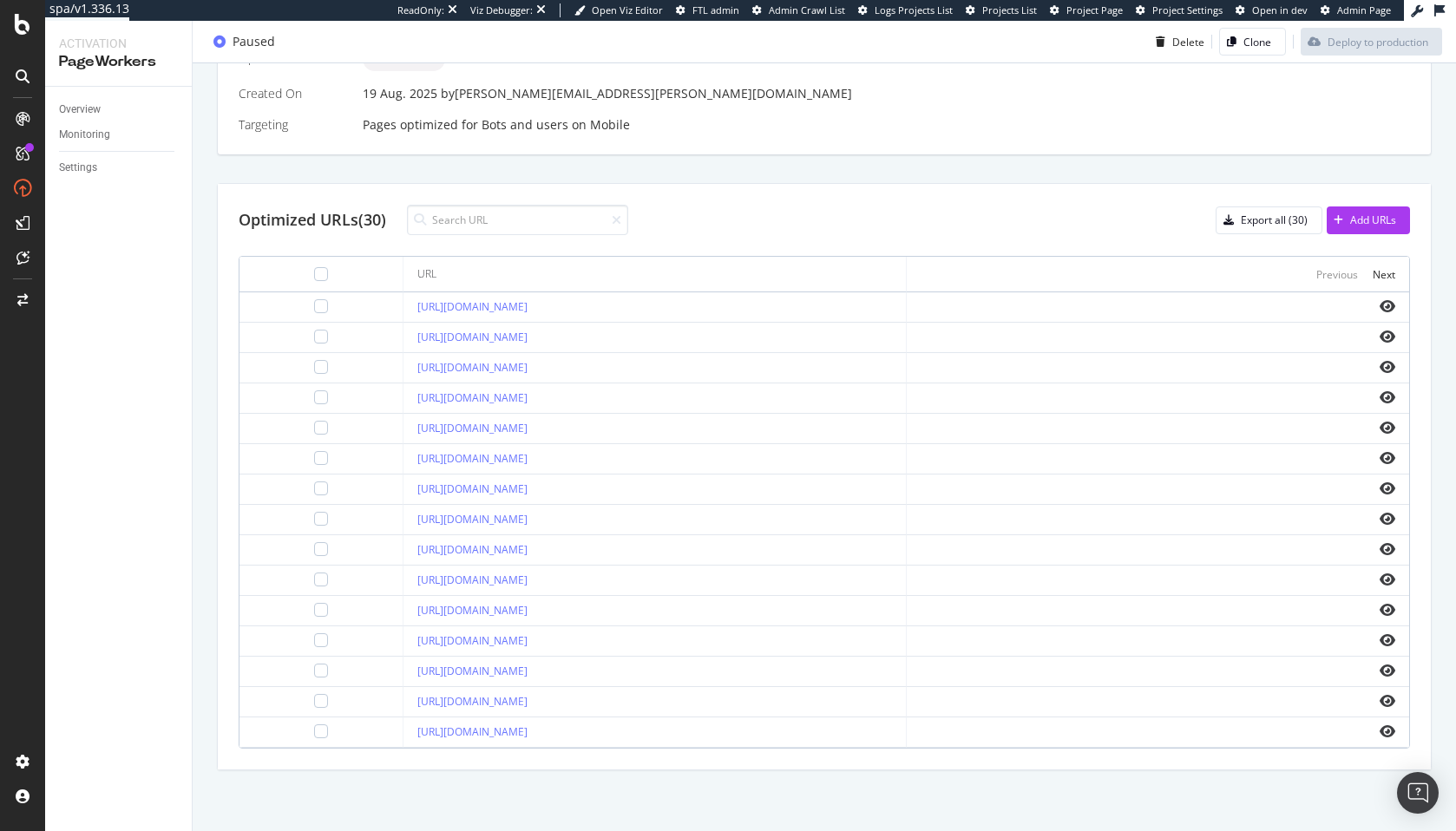
click at [1014, 205] on div "Optimized URLs (30) Export all (30) Add URLs" at bounding box center [824, 220] width 1171 height 30
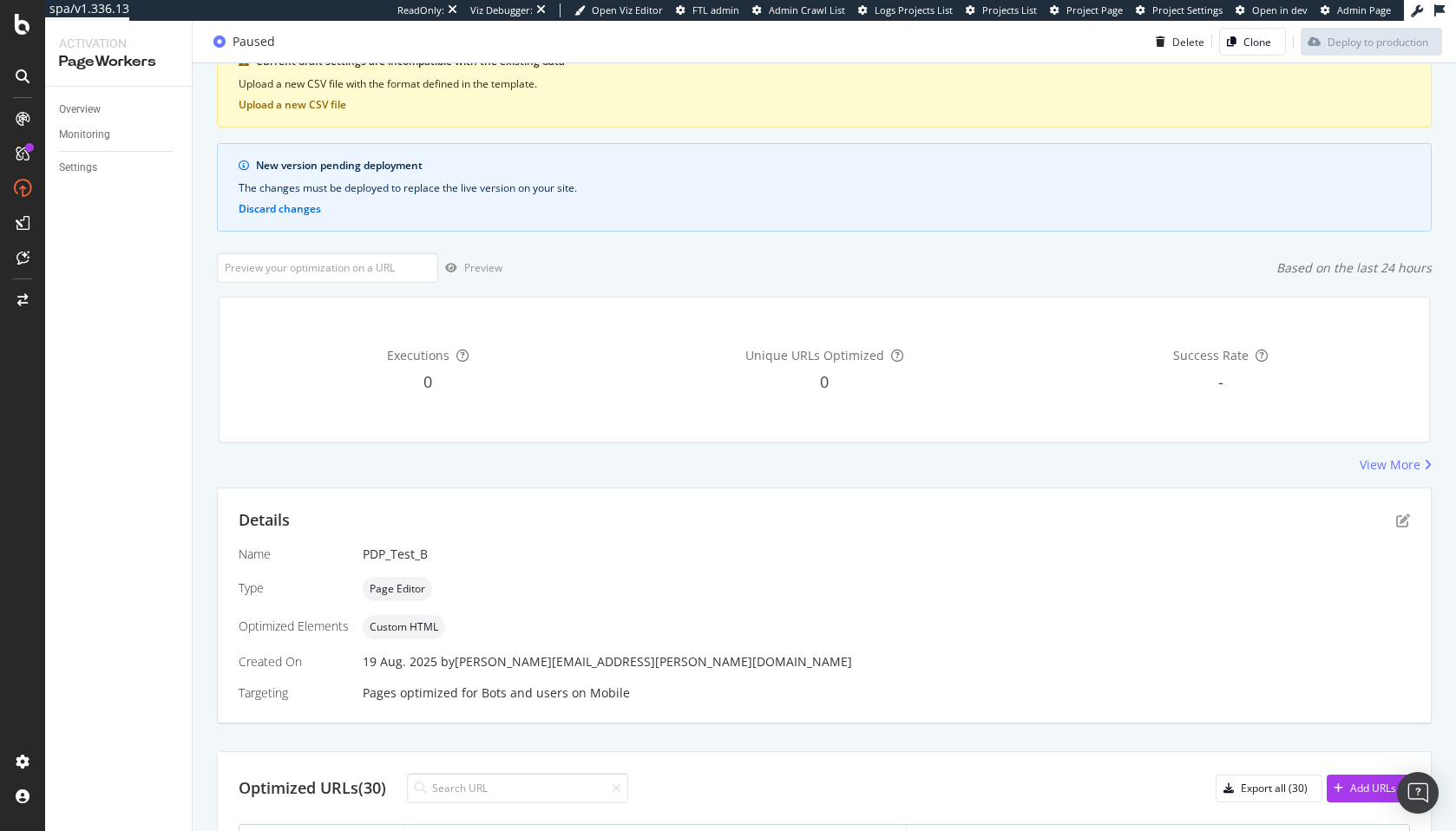
scroll to position [10, 0]
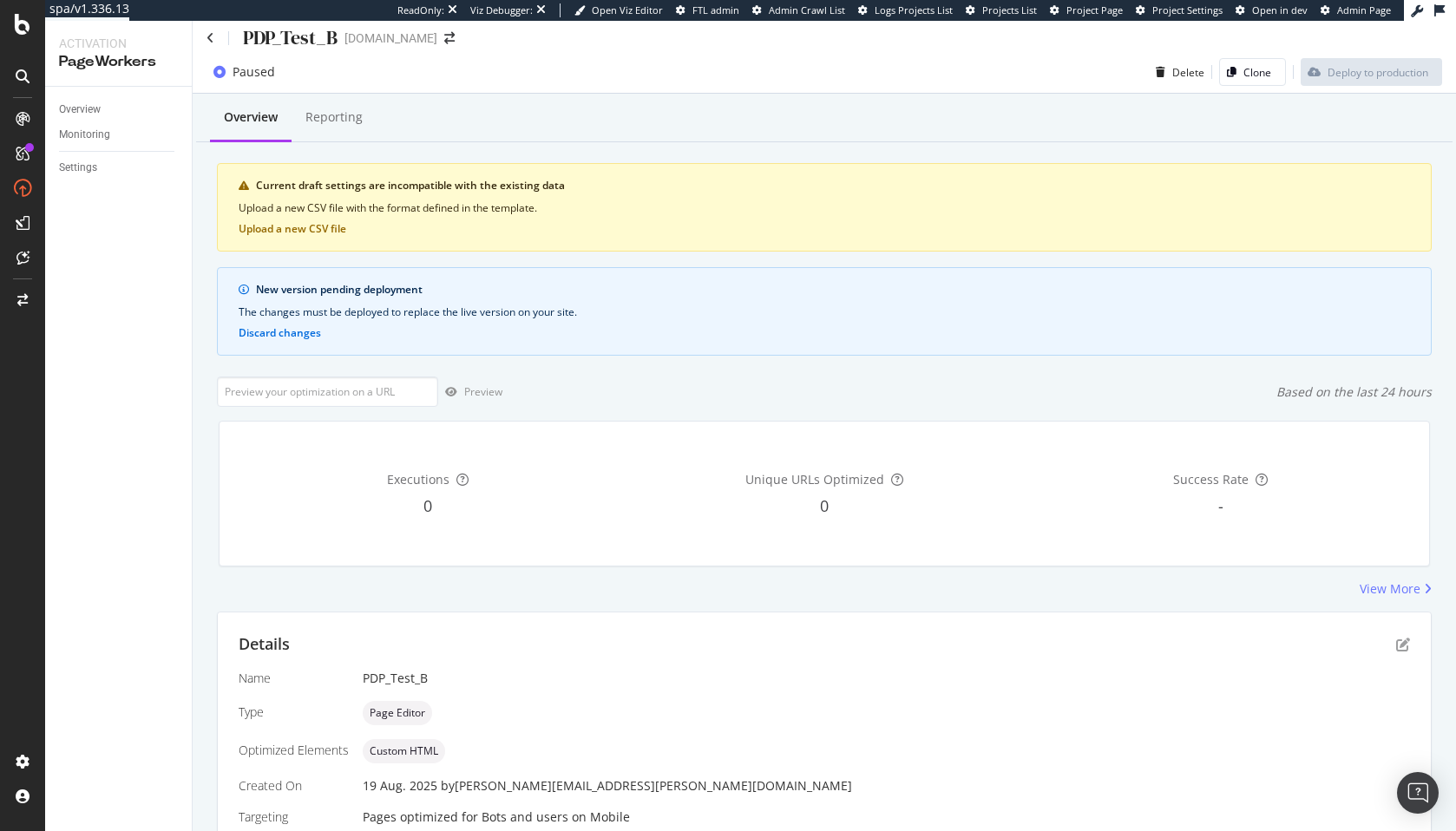
click at [515, 206] on div "Upload a new CSV file with the format defined in the template." at bounding box center [824, 208] width 1171 height 15
click at [337, 124] on div "Reporting" at bounding box center [334, 117] width 57 height 17
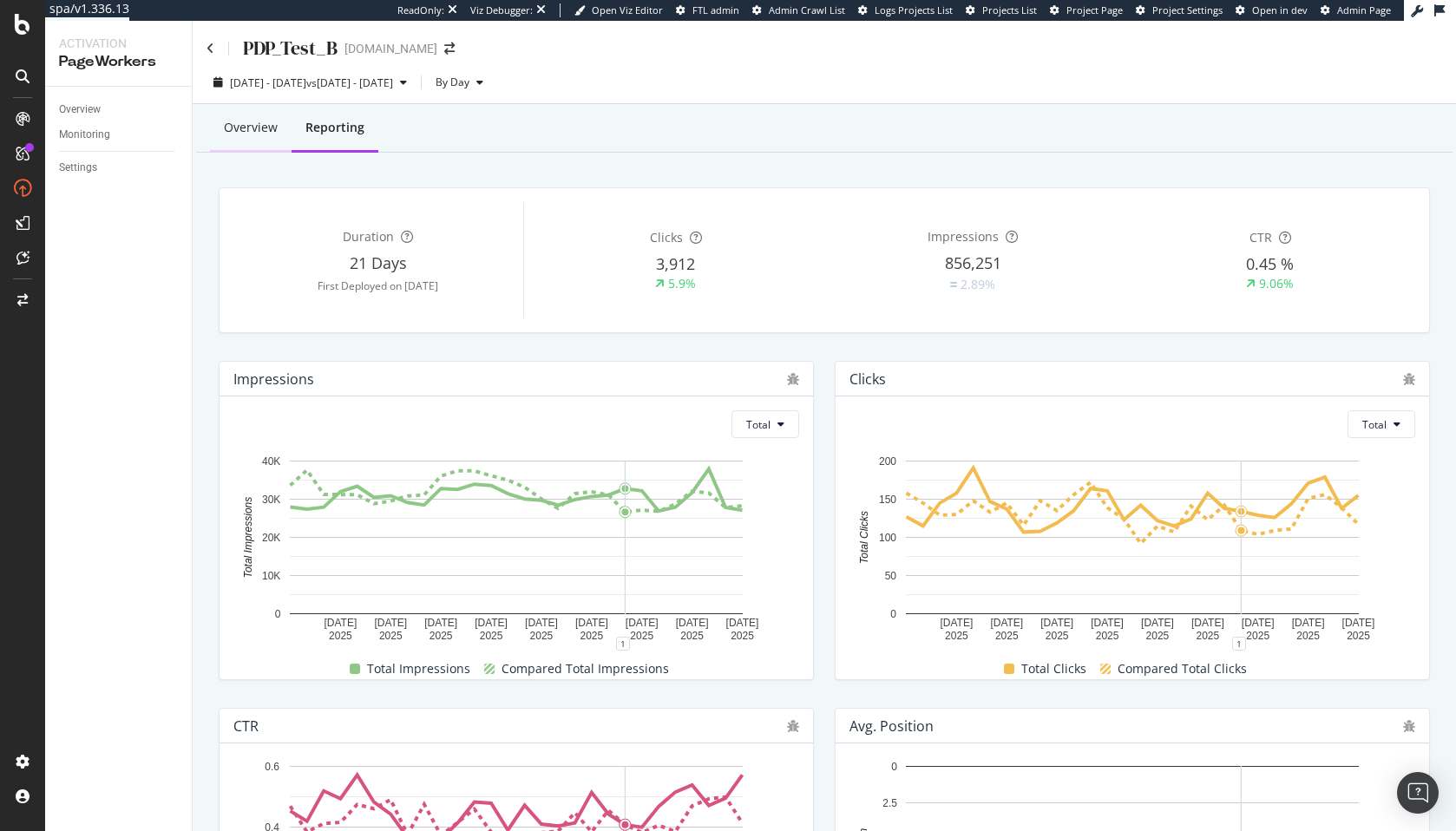
click at [241, 139] on div "Overview" at bounding box center [250, 129] width 82 height 47
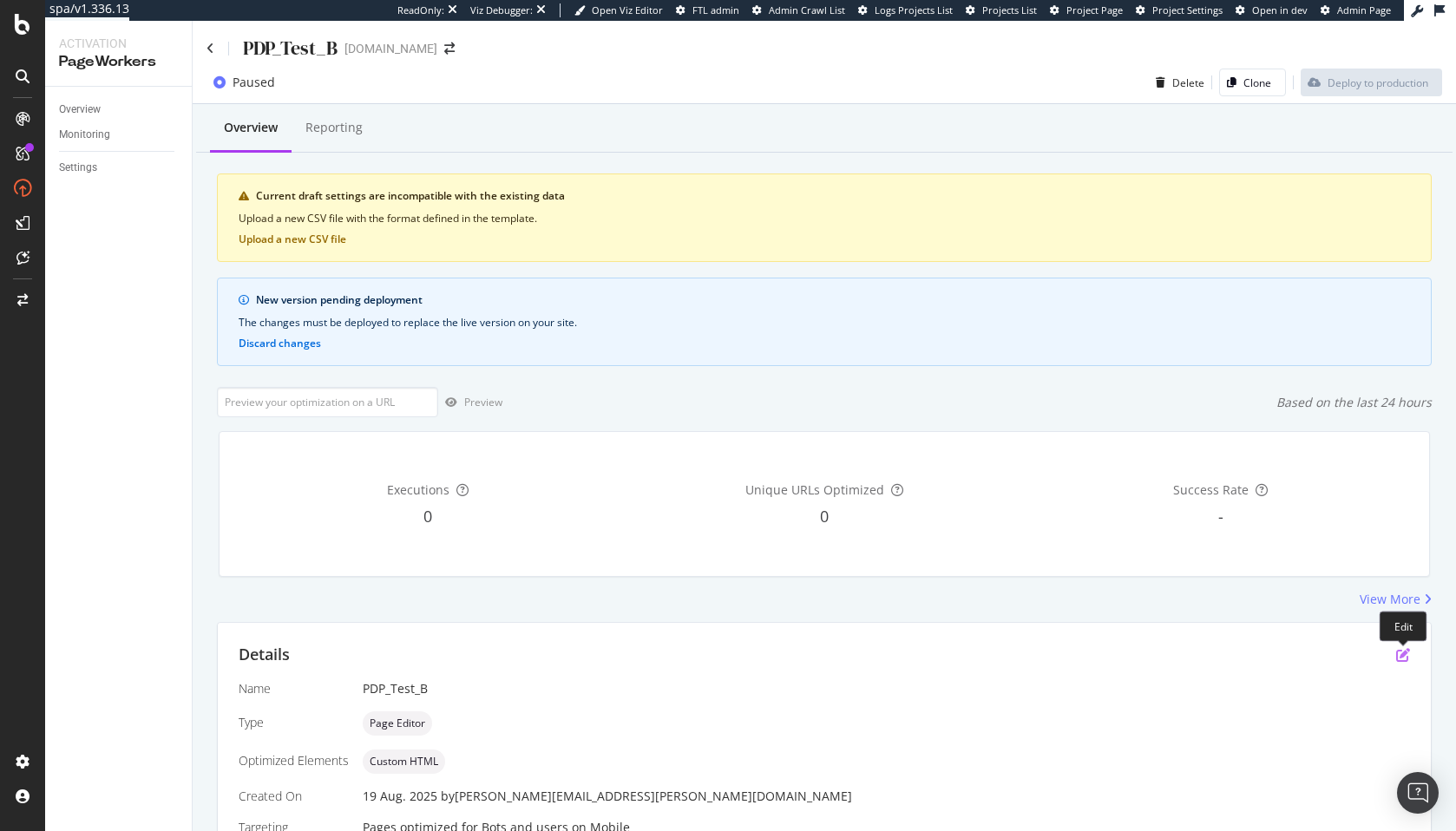
click at [1409, 662] on icon "pen-to-square" at bounding box center [1403, 655] width 14 height 14
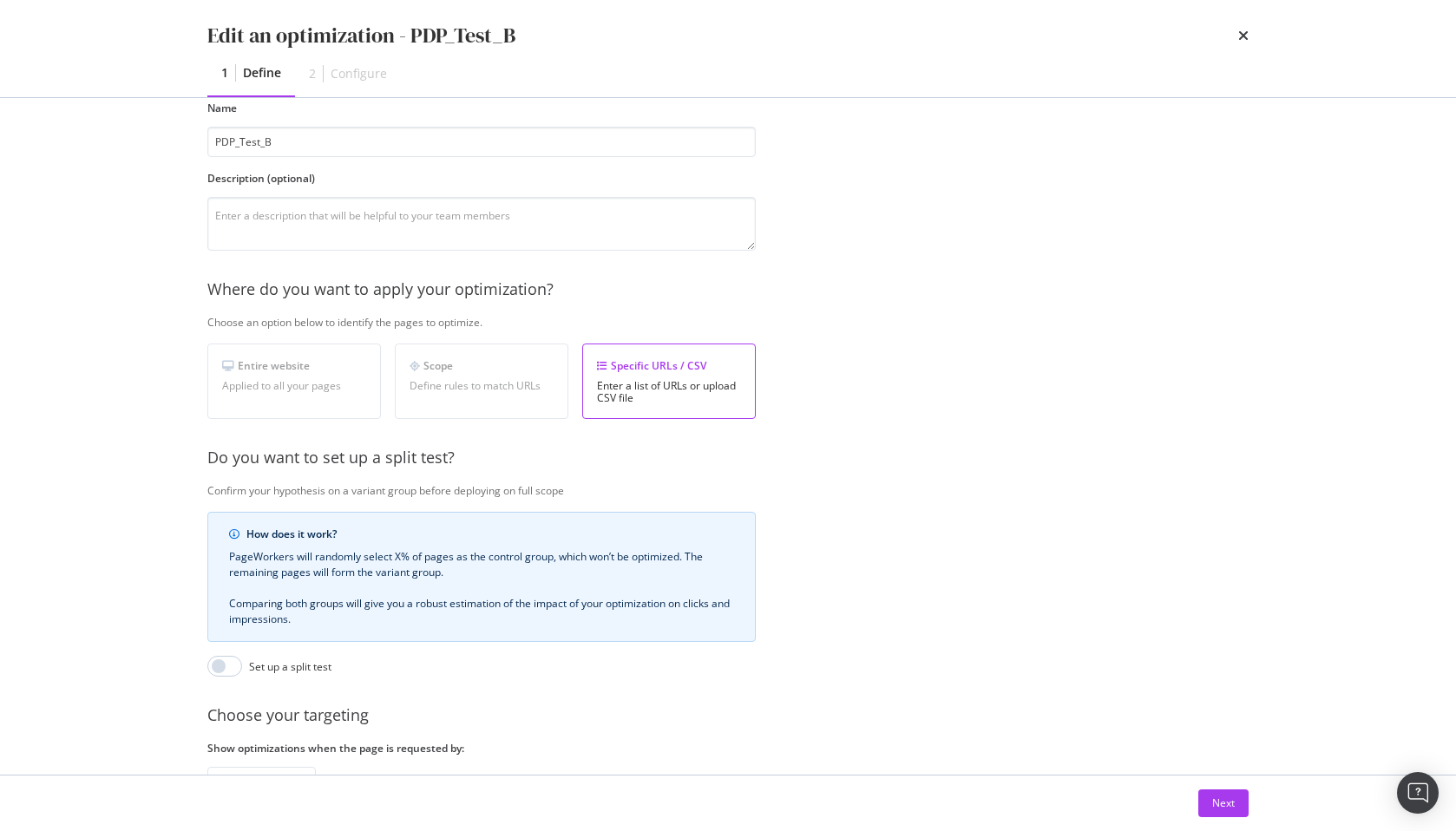
scroll to position [212, 0]
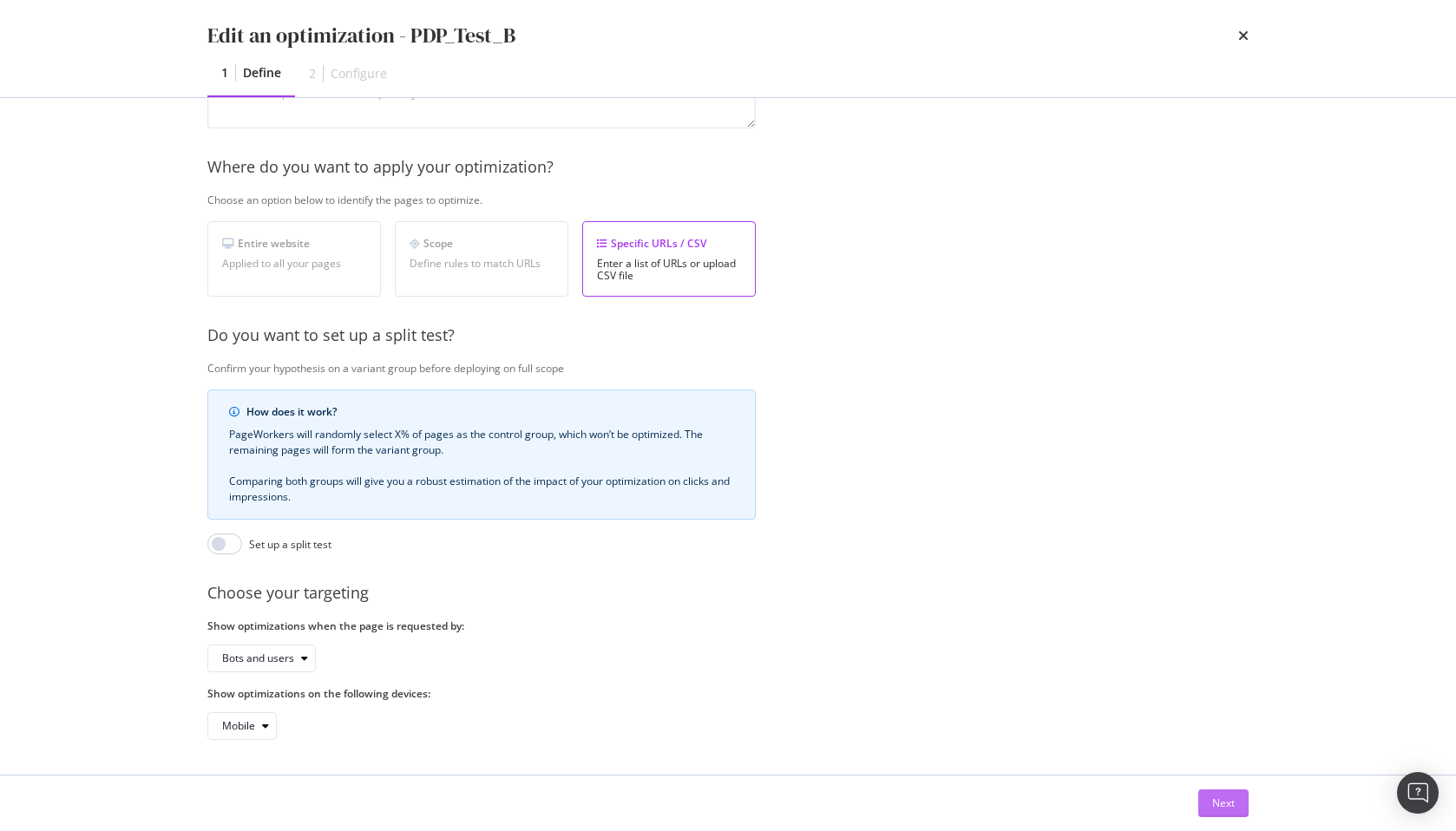
click at [1225, 808] on div "Next" at bounding box center [1224, 803] width 23 height 15
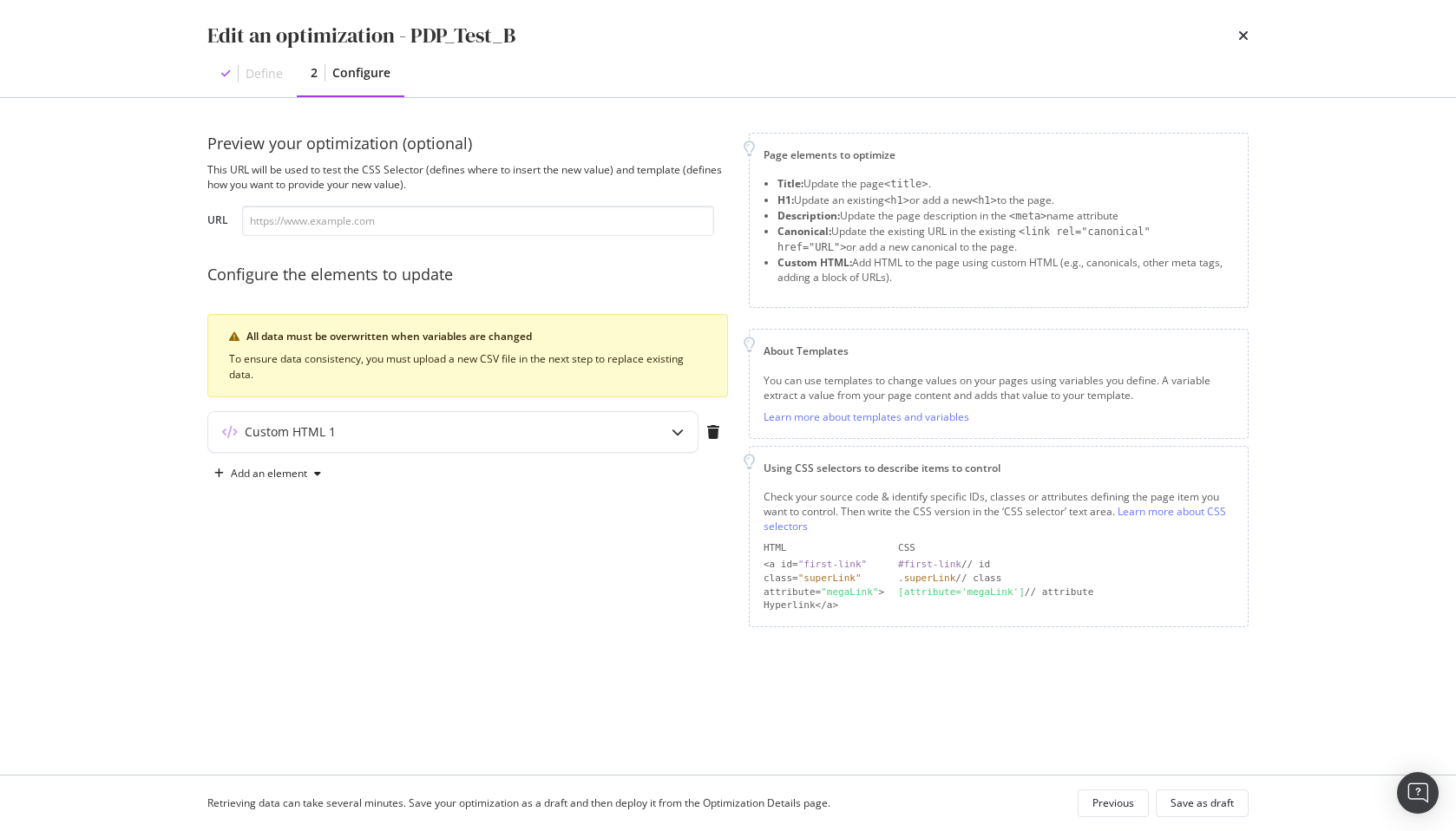
click at [415, 454] on div "Custom HTML 1" at bounding box center [468, 435] width 521 height 48
click at [464, 437] on div "Custom HTML 1" at bounding box center [419, 432] width 421 height 17
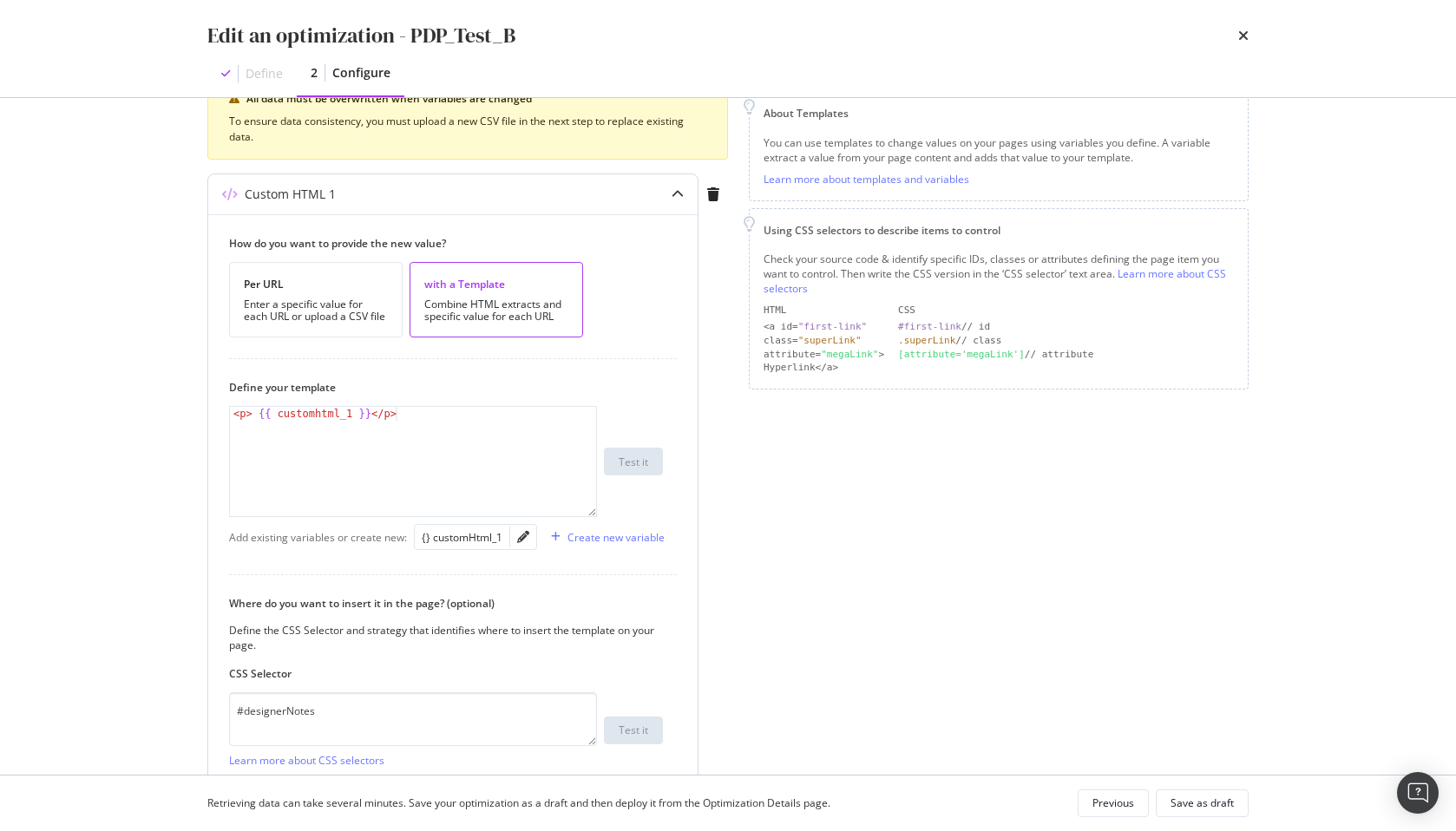
scroll to position [390, 0]
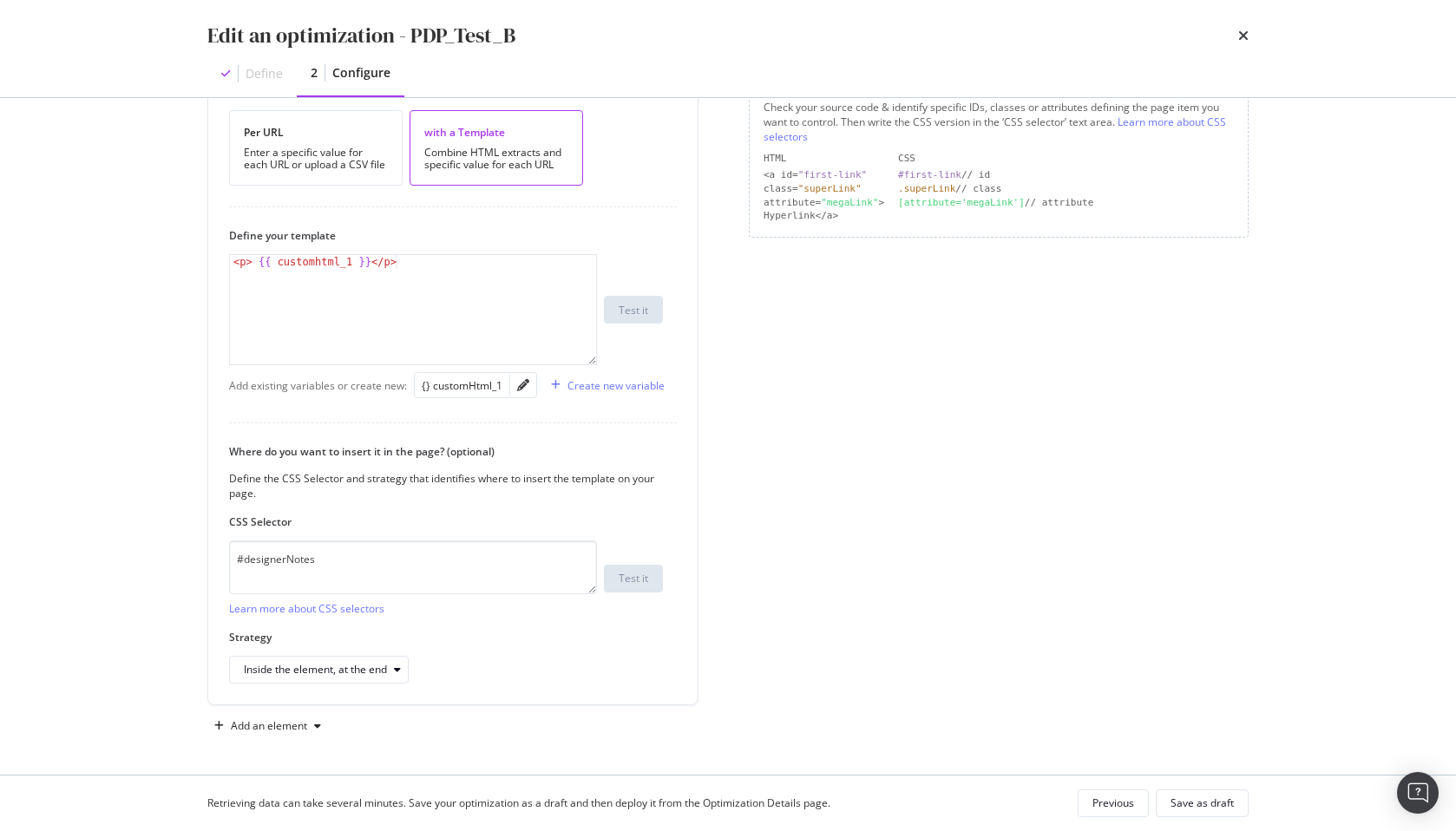
click at [966, 445] on div "Page elements to optimize Title: Update the page <title> . H1: Update an existi…" at bounding box center [999, 241] width 500 height 997
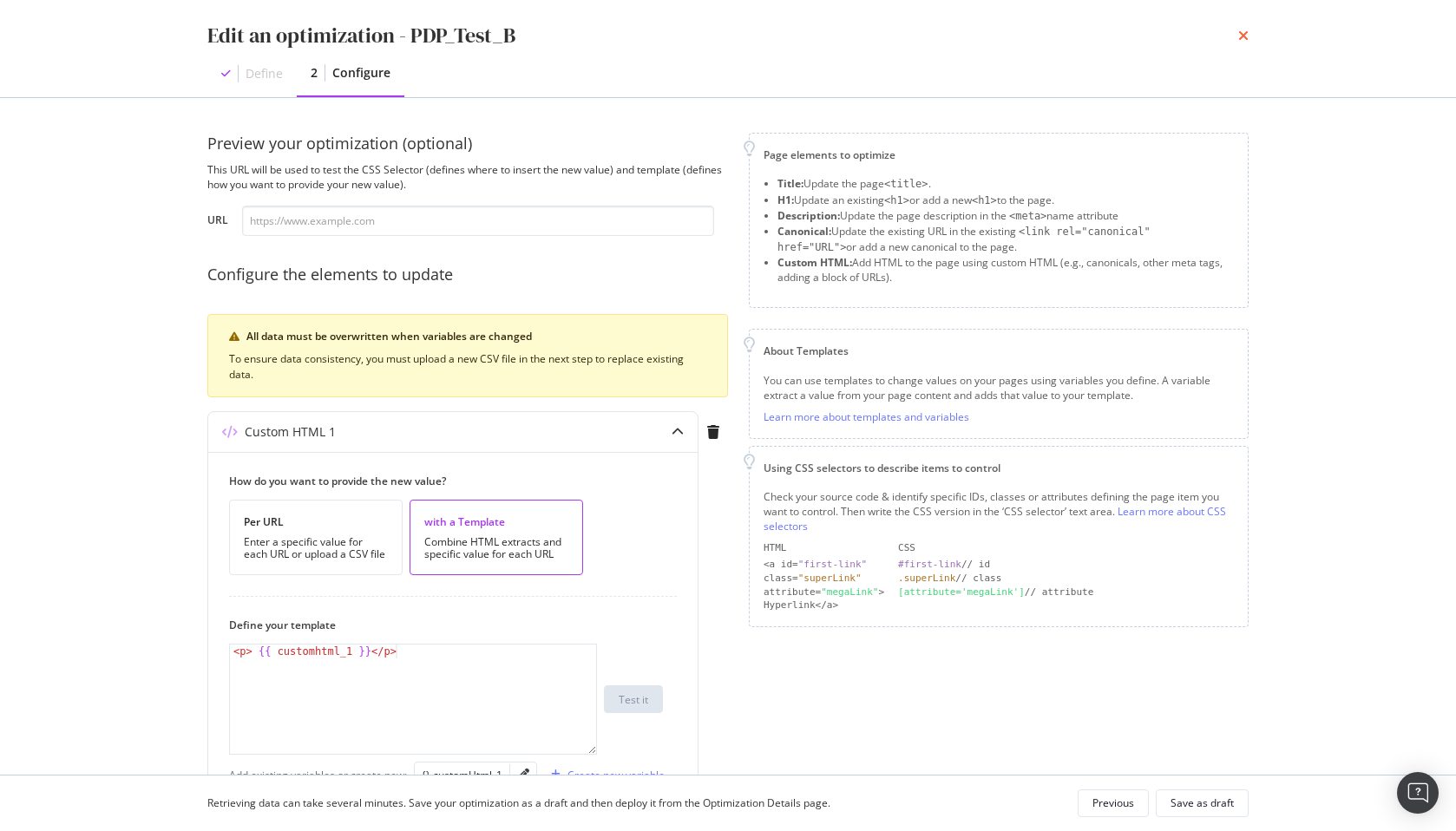
click at [1246, 40] on icon "times" at bounding box center [1244, 35] width 10 height 14
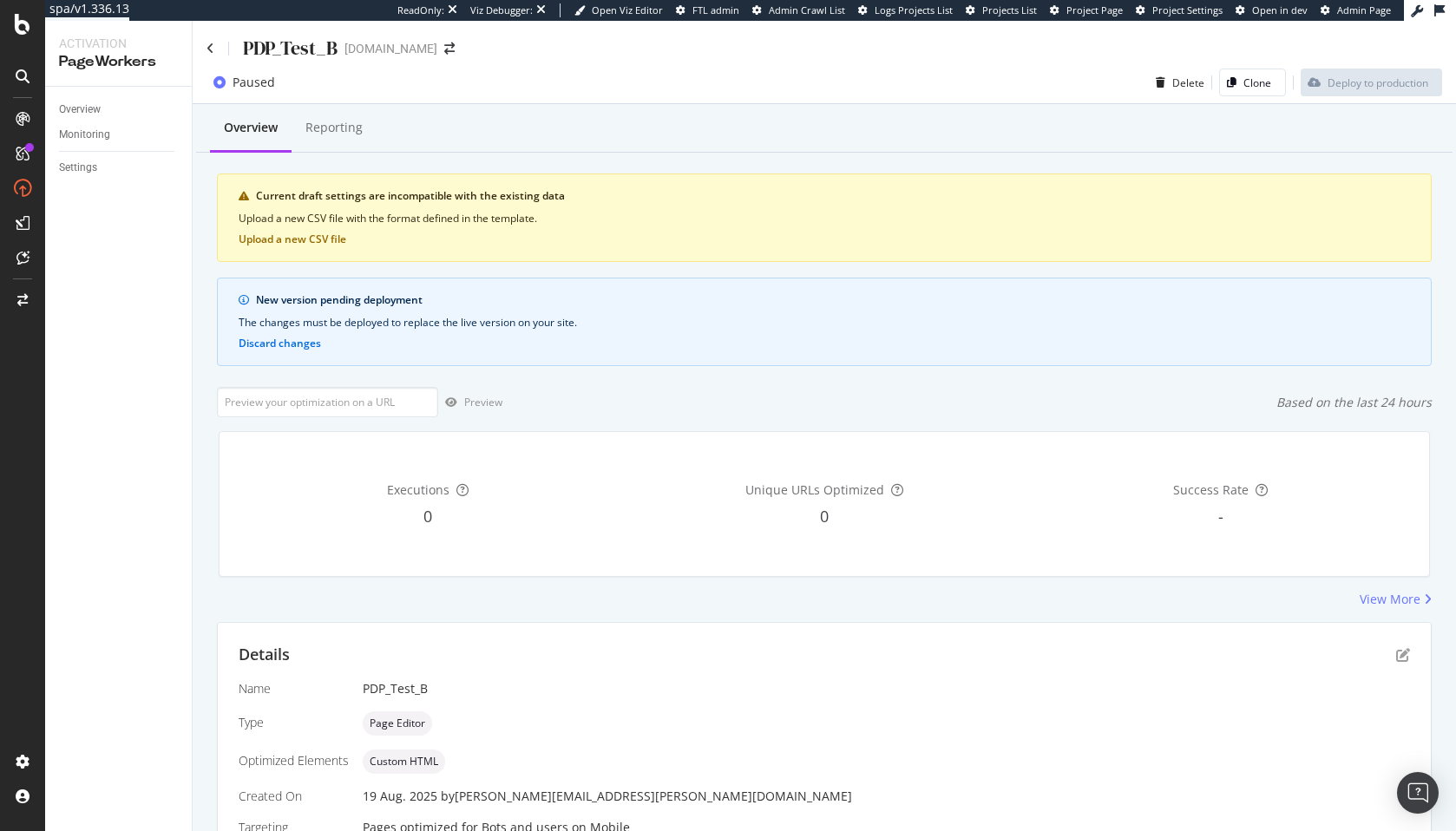
click at [595, 269] on div "Current draft settings are incompatible with the existing data Upload a new CSV…" at bounding box center [824, 269] width 1215 height 193
click at [553, 342] on div "New version pending deployment The changes must be deployed to replace the live…" at bounding box center [824, 322] width 1215 height 88
click at [387, 402] on input "url" at bounding box center [327, 402] width 221 height 30
paste input "[URL][DOMAIN_NAME]"
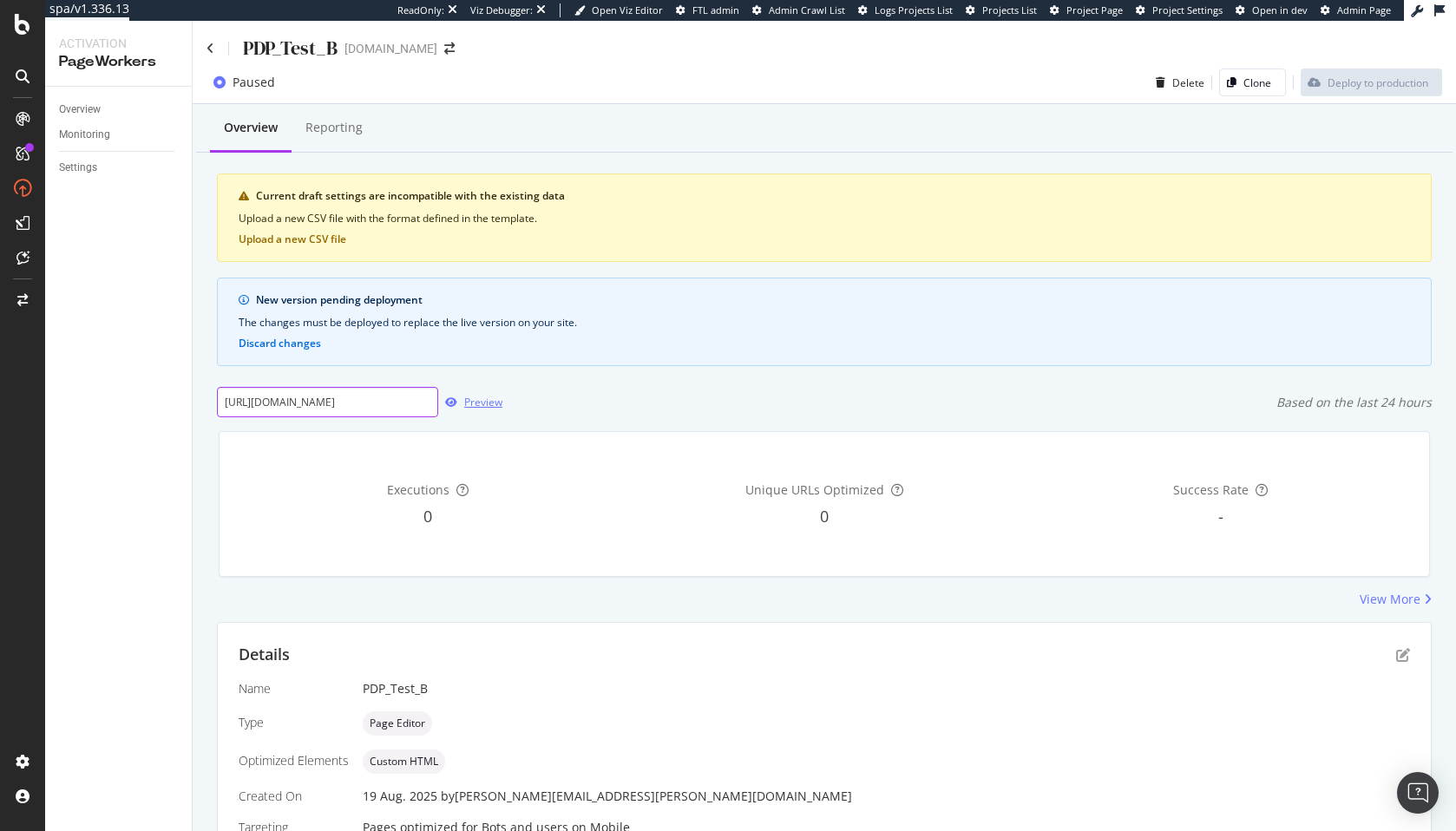
type input "[URL][DOMAIN_NAME]"
click at [470, 400] on div "Preview" at bounding box center [483, 402] width 38 height 15
click at [716, 366] on div "New version pending deployment The changes must be deployed to replace the live…" at bounding box center [824, 322] width 1215 height 88
click at [1396, 647] on div "Details" at bounding box center [824, 656] width 1171 height 23
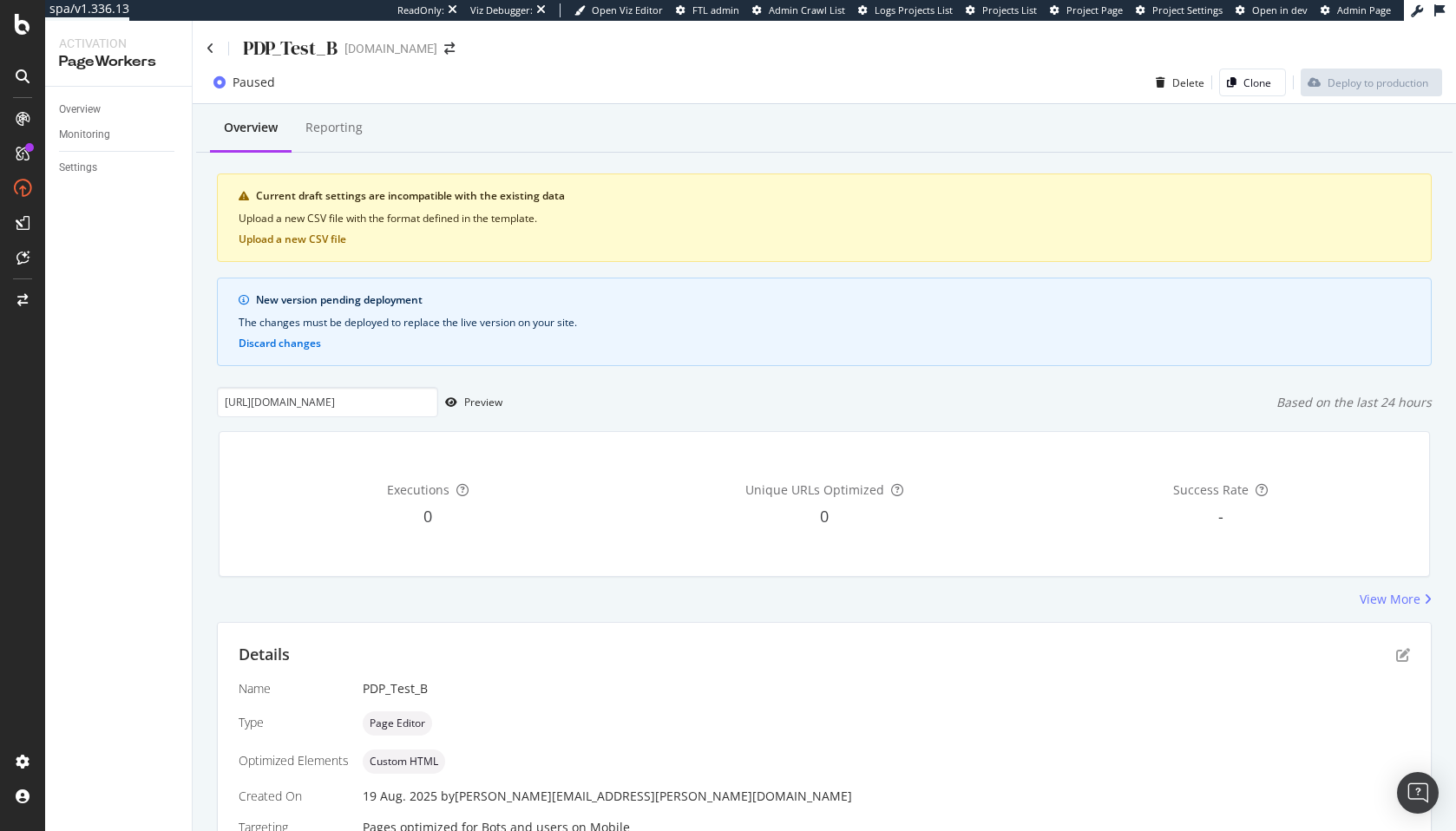
click at [1394, 649] on div "Details" at bounding box center [824, 656] width 1171 height 23
click at [1417, 656] on div "Details Name PDP_Test_B Type Page Editor Optimized Elements Custom HTML Created…" at bounding box center [824, 740] width 1213 height 234
click at [1399, 656] on icon "pen-to-square" at bounding box center [1403, 655] width 14 height 14
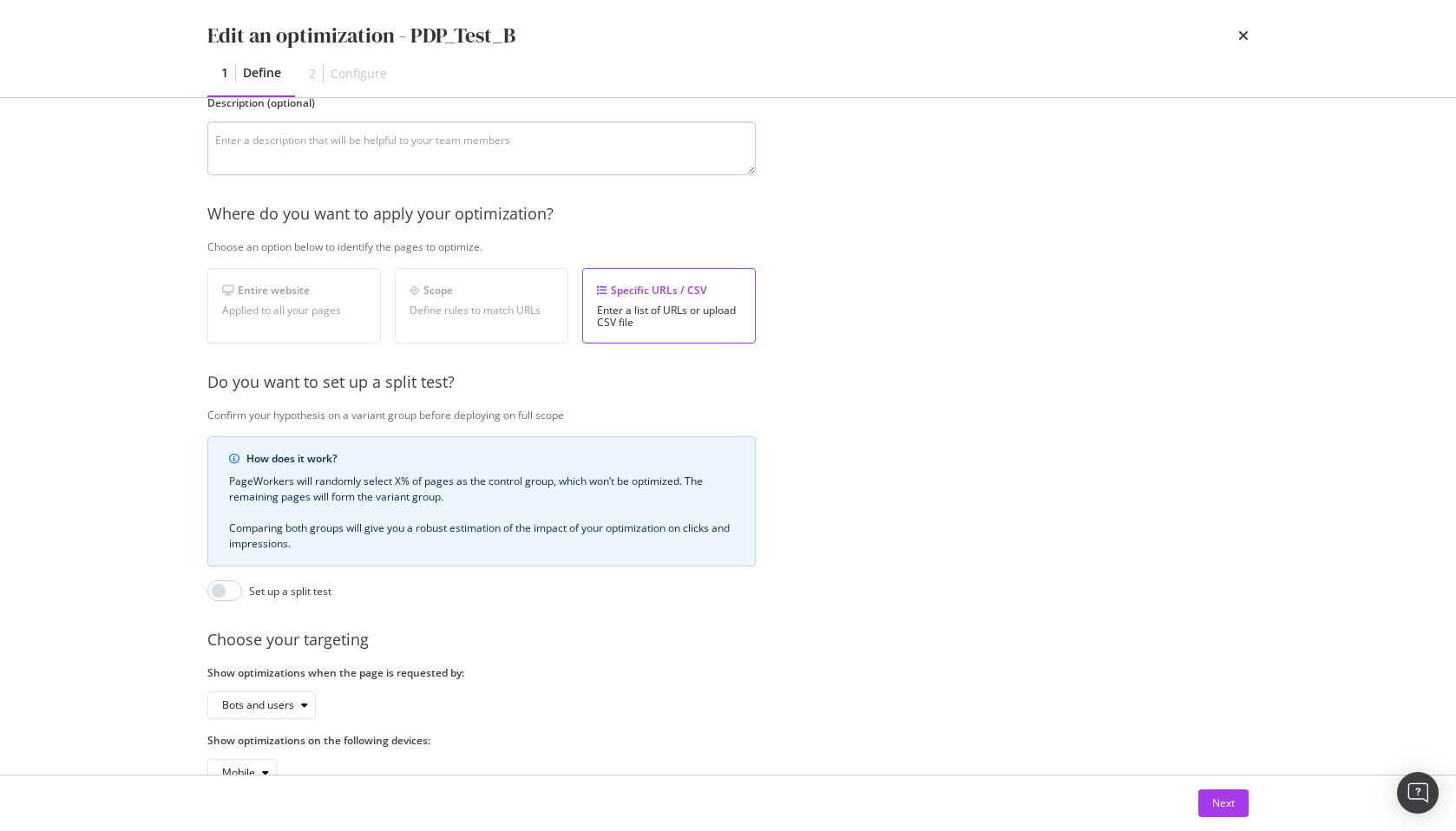
scroll to position [212, 0]
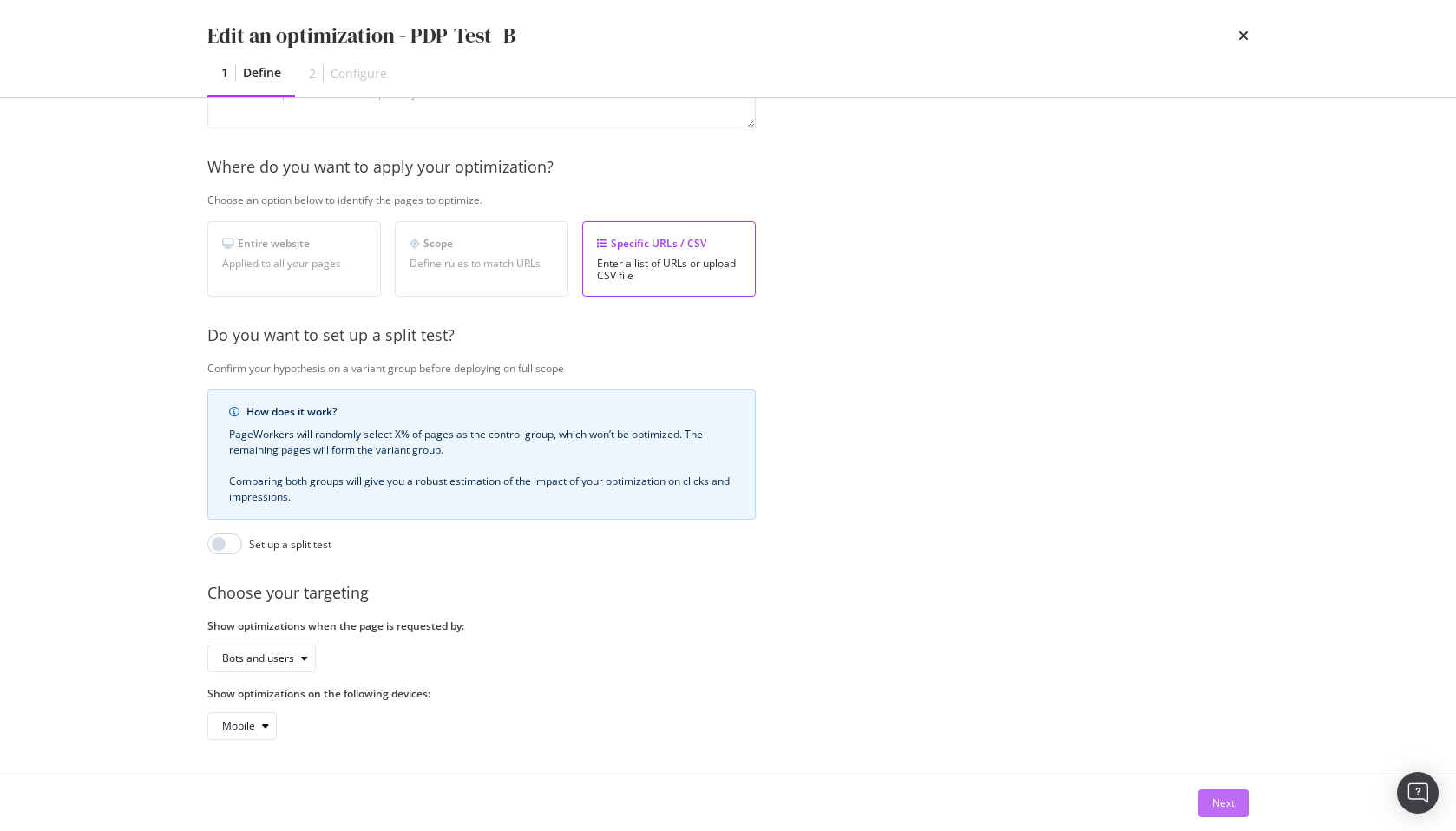
click at [1208, 801] on button "Next" at bounding box center [1223, 803] width 50 height 28
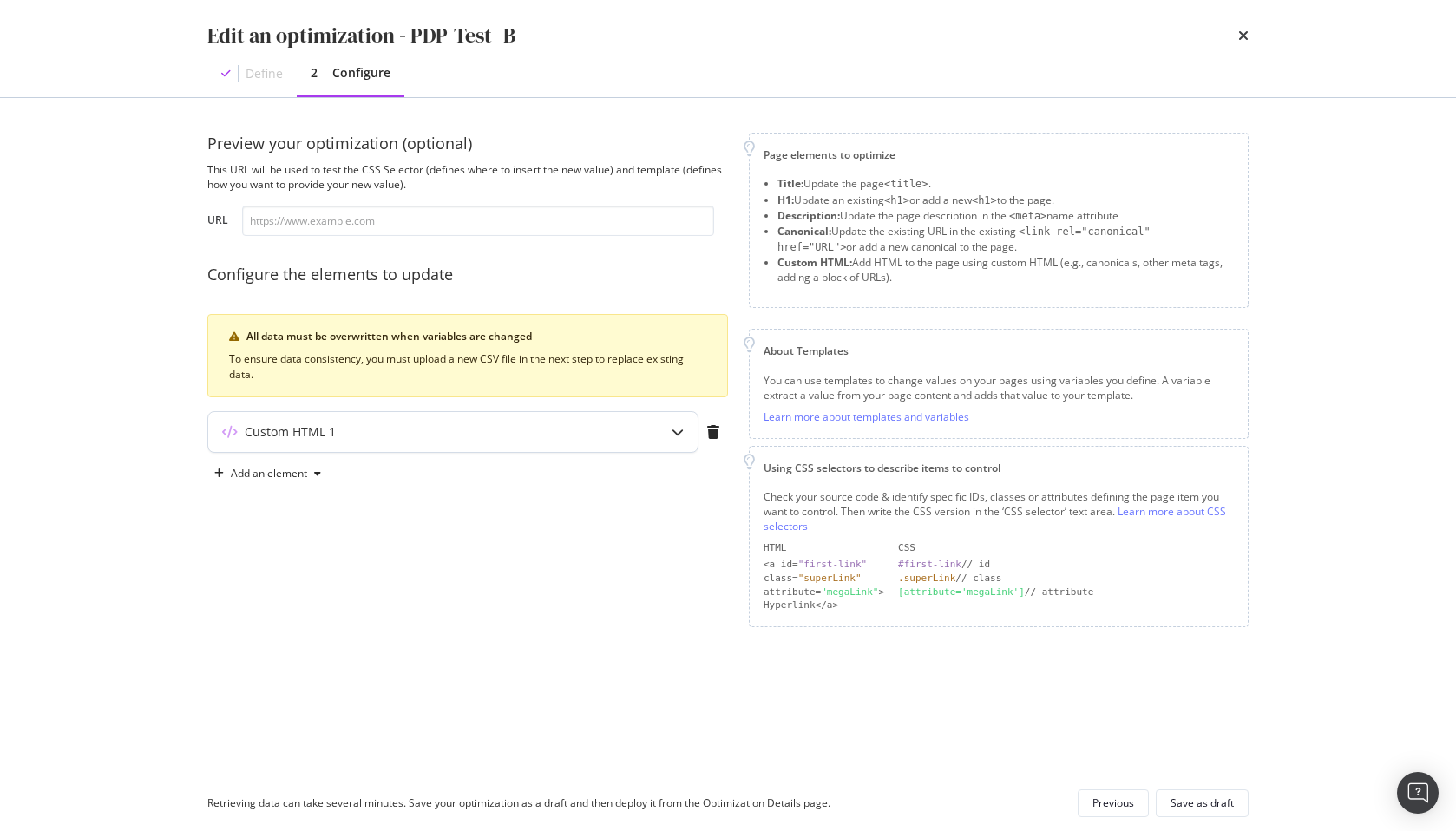
click at [359, 443] on div "Custom HTML 1" at bounding box center [453, 433] width 489 height 40
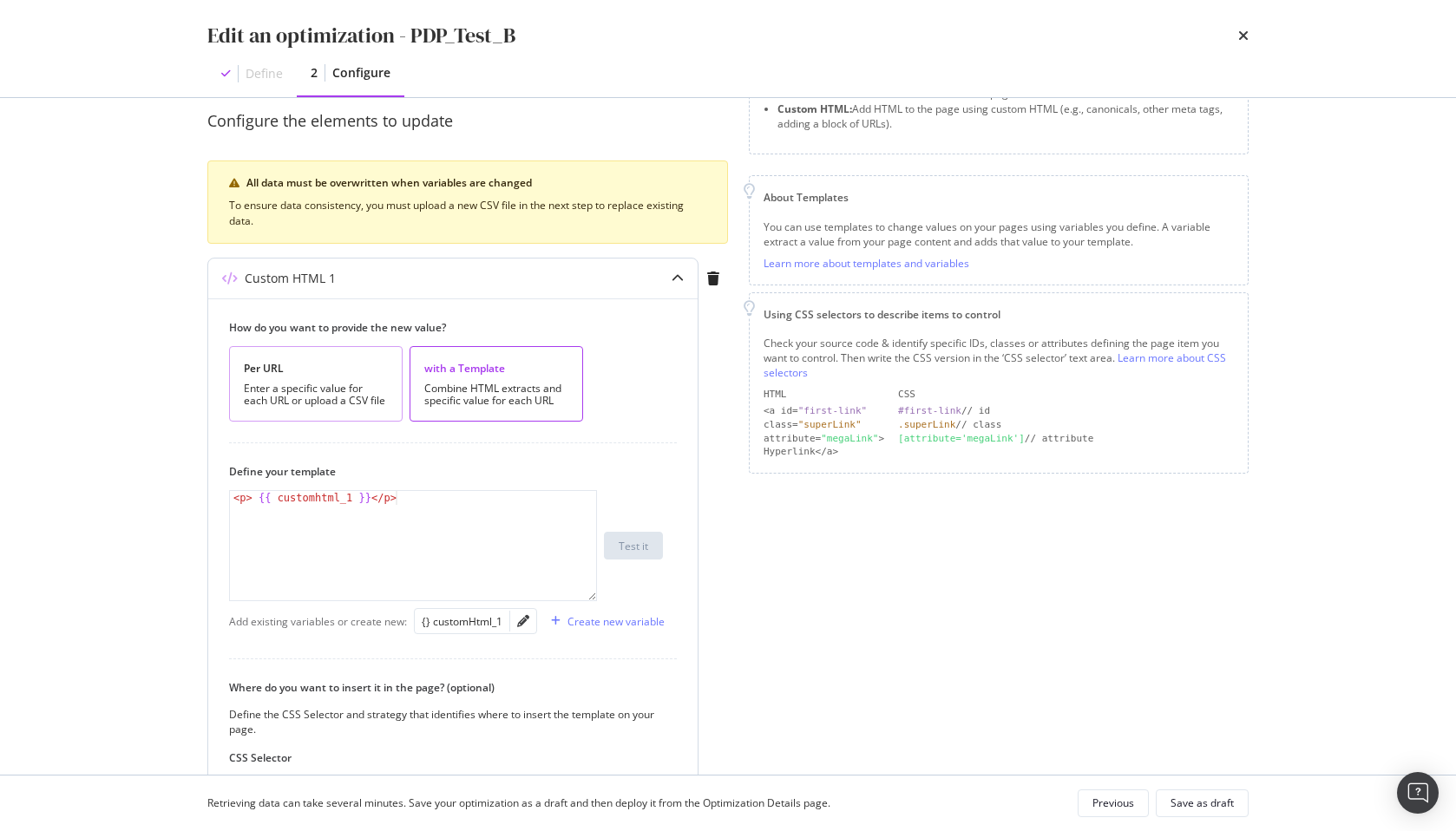
scroll to position [390, 0]
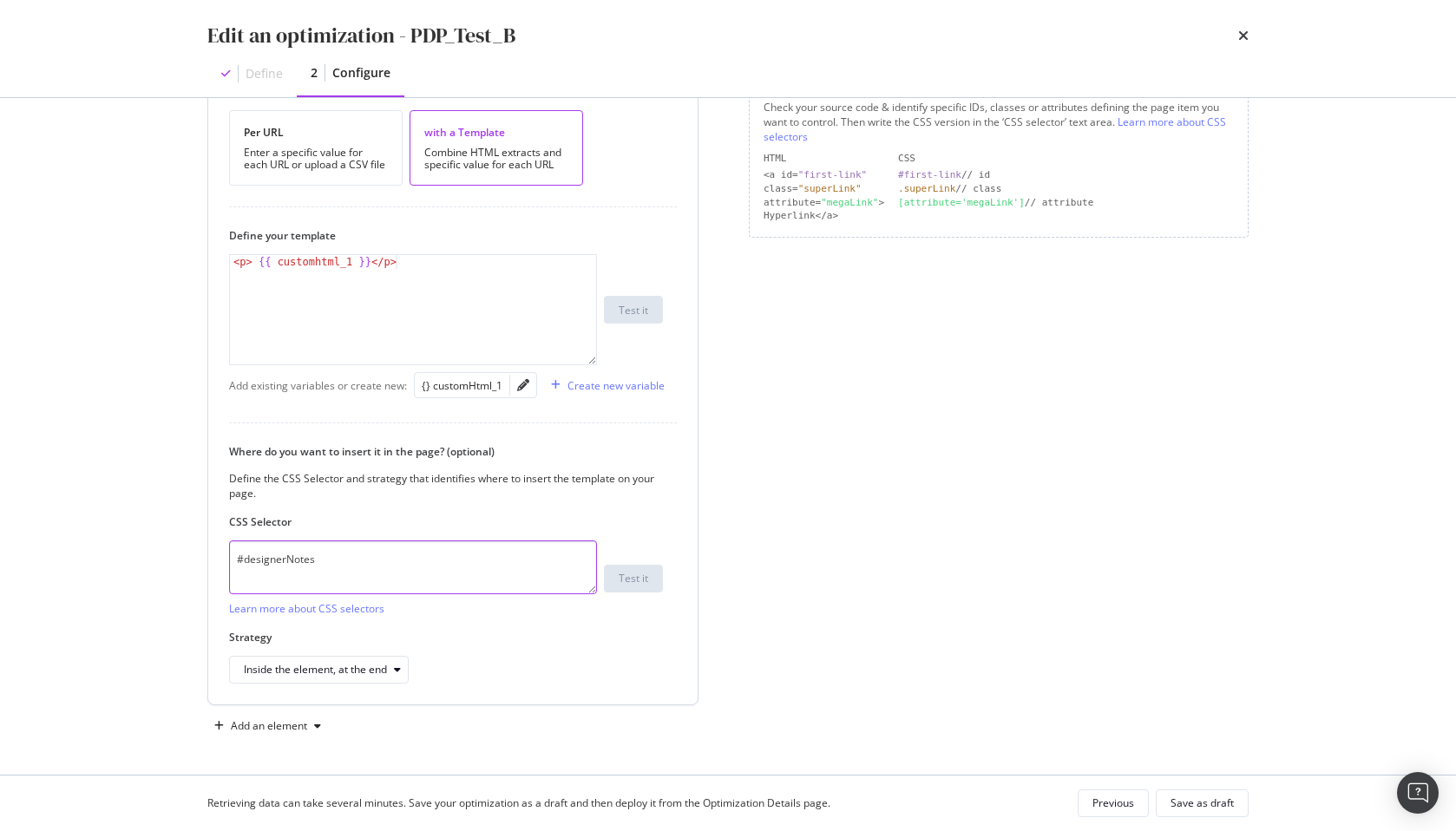
click at [269, 555] on textarea "#designerNotes" at bounding box center [414, 567] width 368 height 54
click at [827, 418] on div "Page elements to optimize Title: Update the page <title> . H1: Update an existi…" at bounding box center [999, 241] width 500 height 997
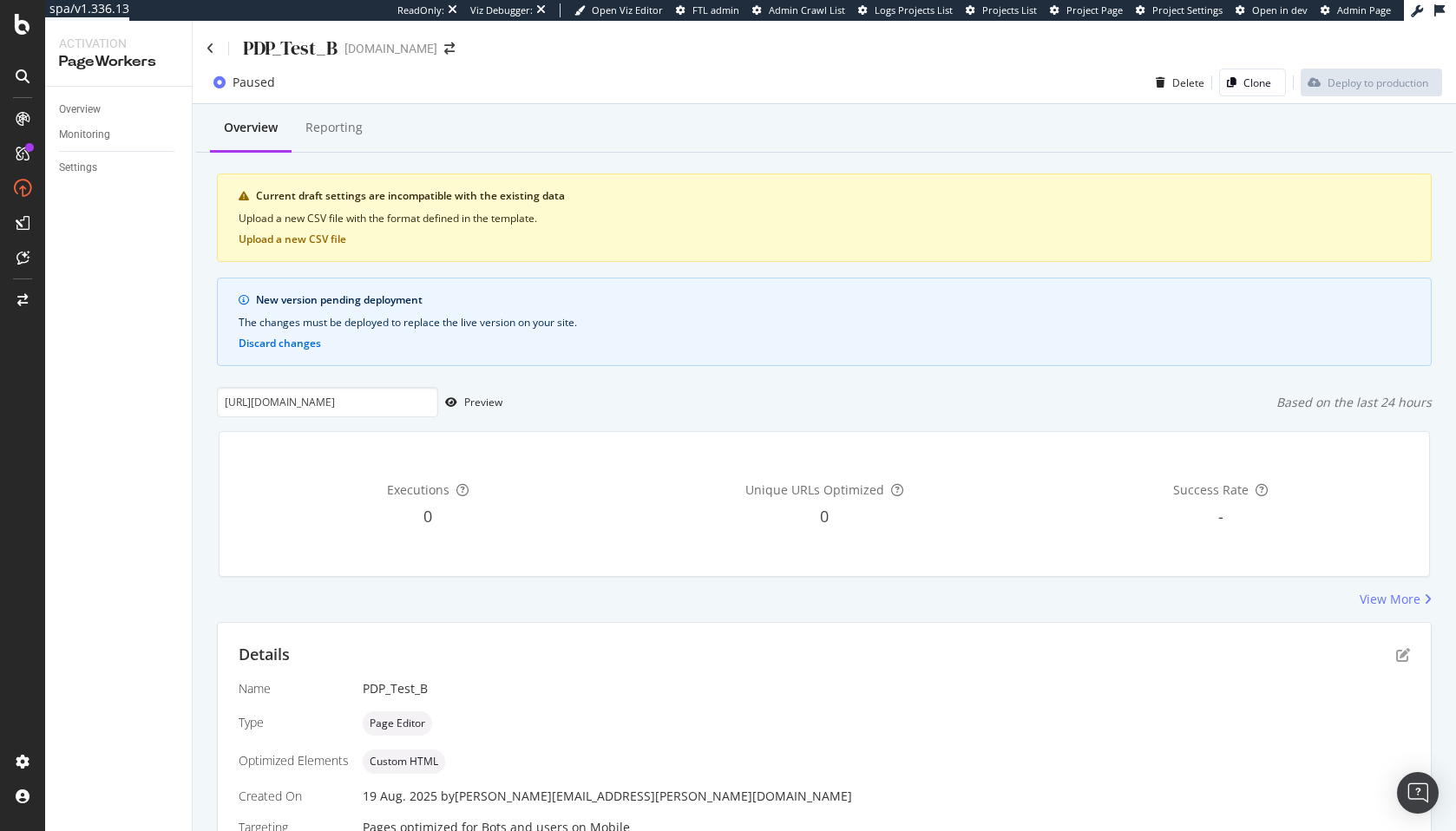
click at [375, 325] on div "The changes must be deployed to replace the live version on your site." at bounding box center [824, 323] width 1171 height 15
click at [396, 243] on div "Current draft settings are incompatible with the existing data Upload a new CSV…" at bounding box center [824, 217] width 1215 height 88
click at [531, 158] on div "Overview Reporting Current draft settings are incompatible with the existing da…" at bounding box center [824, 820] width 1263 height 1431
click at [554, 103] on div "Paused Delete Clone Deploy to production" at bounding box center [824, 83] width 1263 height 43
click at [790, 575] on div "Executions 0 Unique URLs Optimized 0 Success Rate -" at bounding box center [823, 505] width 1209 height 144
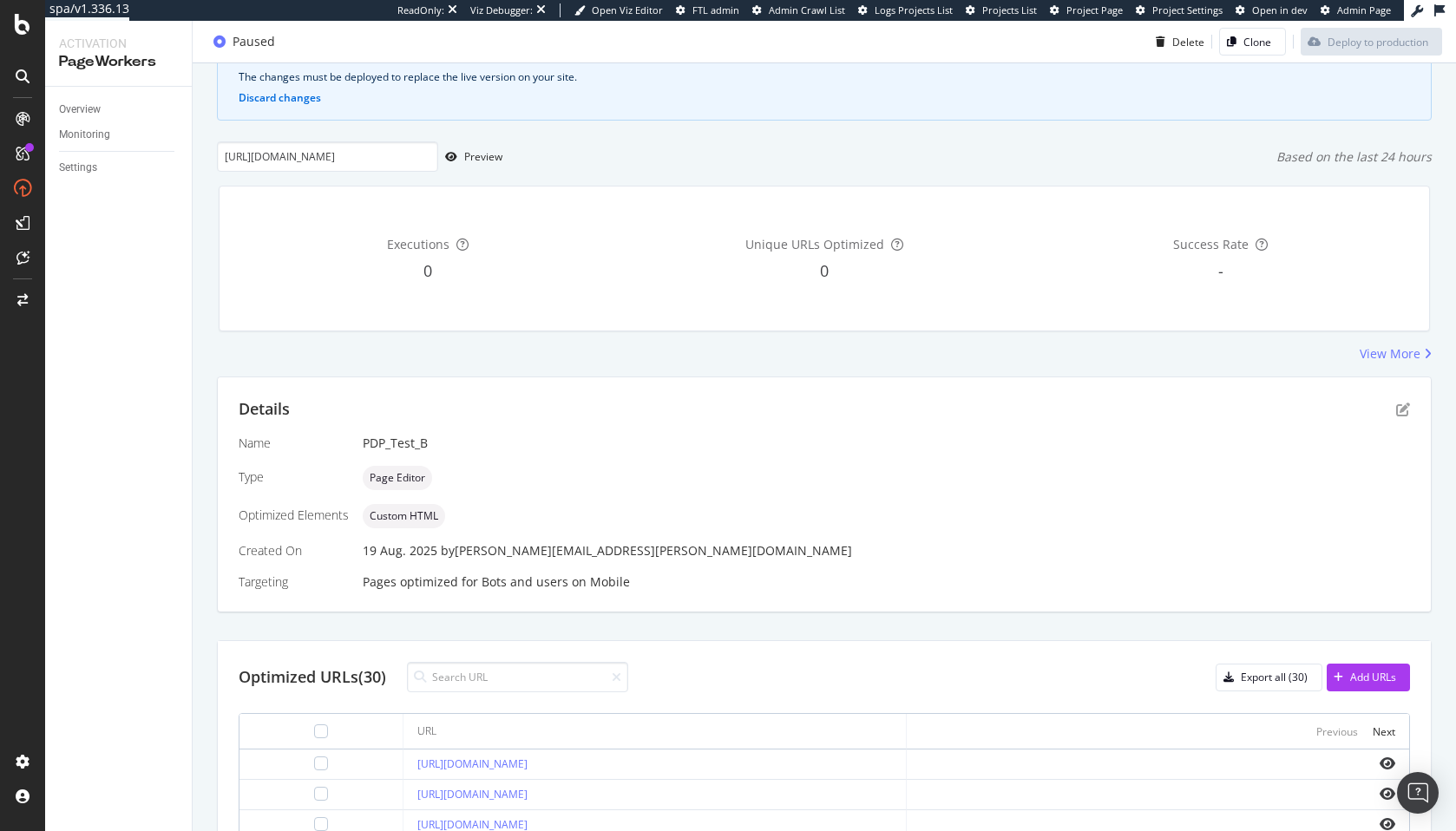
scroll to position [261, 0]
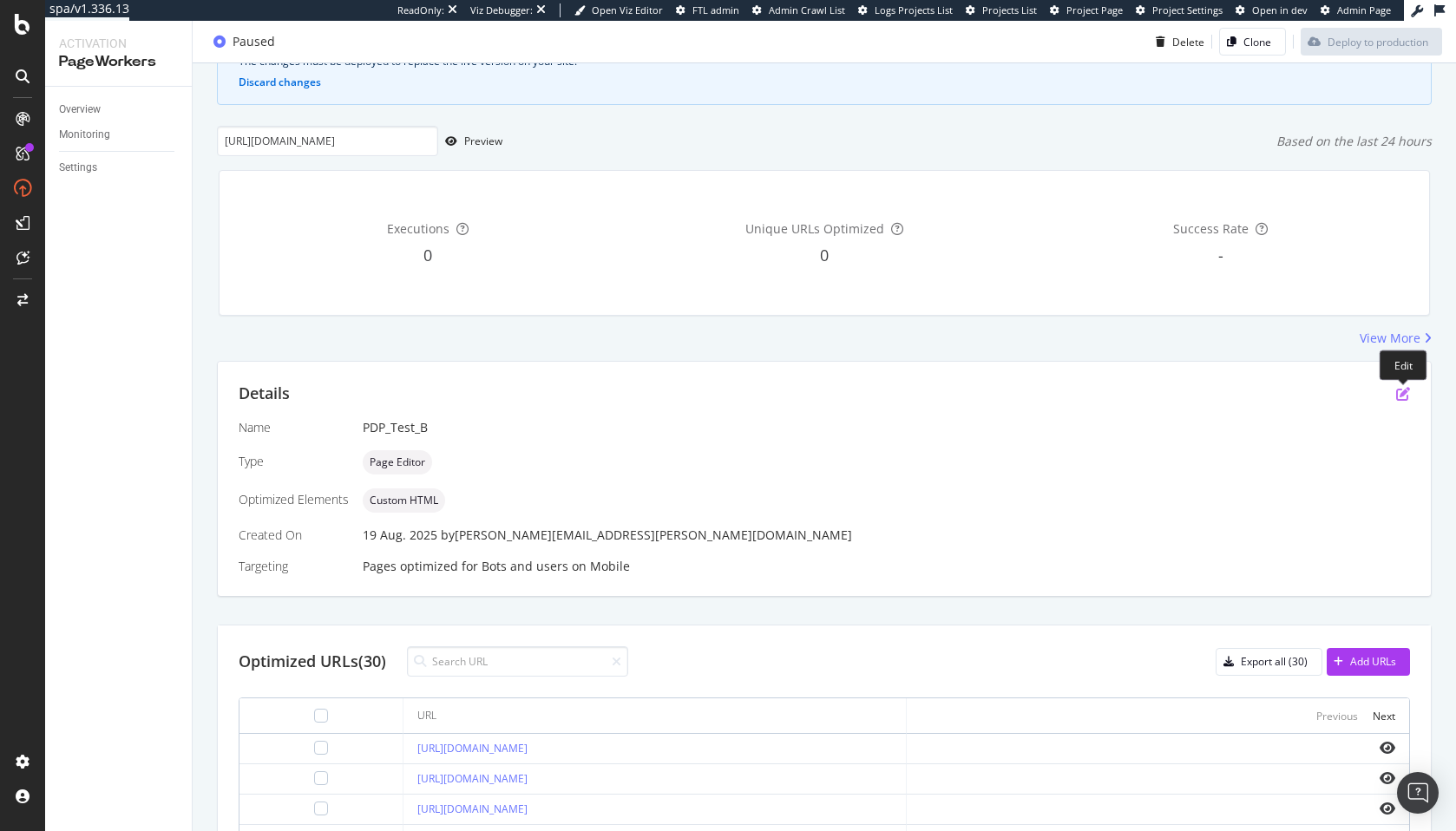
click at [1400, 393] on icon "pen-to-square" at bounding box center [1403, 394] width 14 height 14
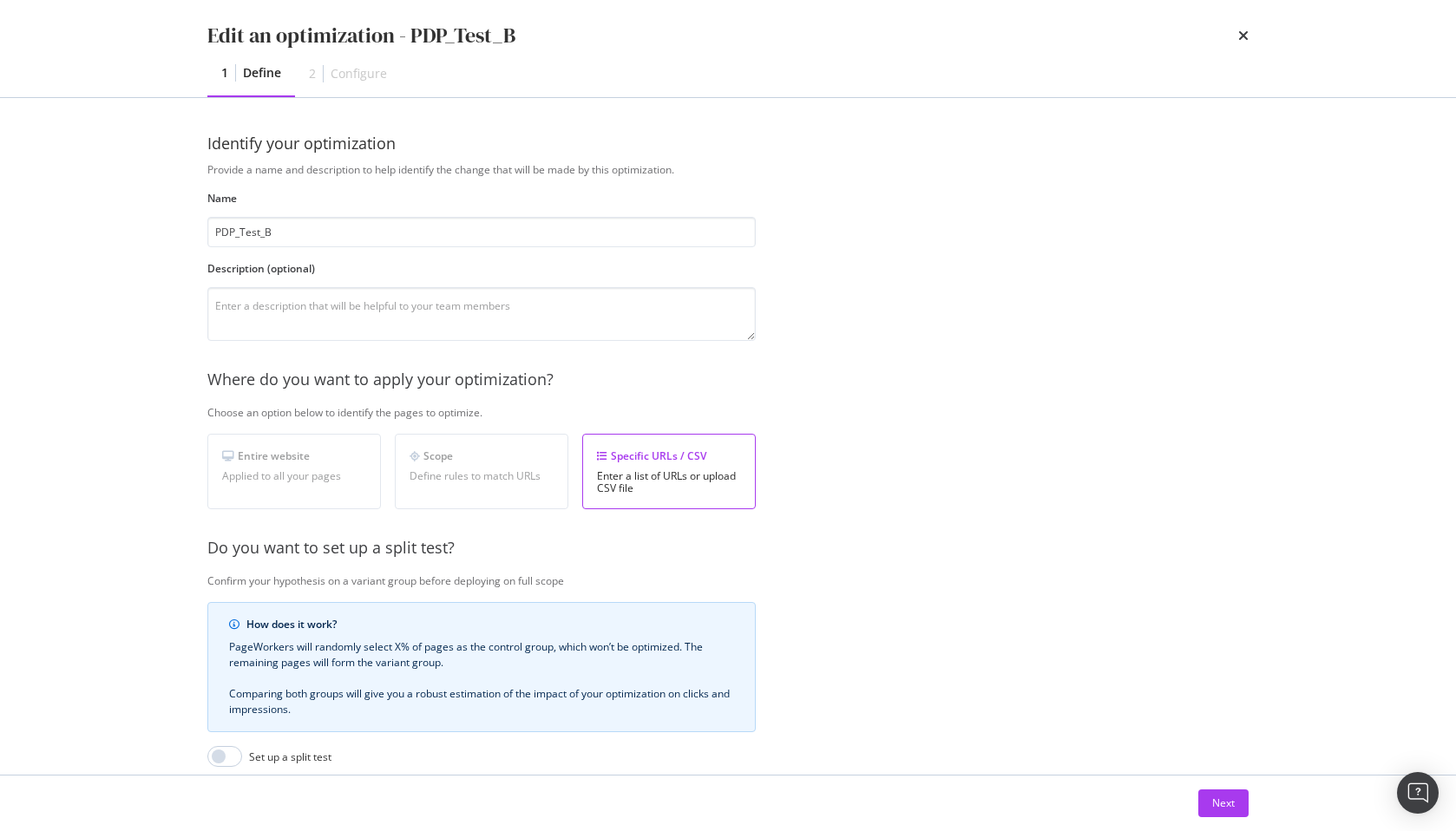
scroll to position [0, 1]
click at [1208, 793] on button "Next" at bounding box center [1223, 803] width 50 height 28
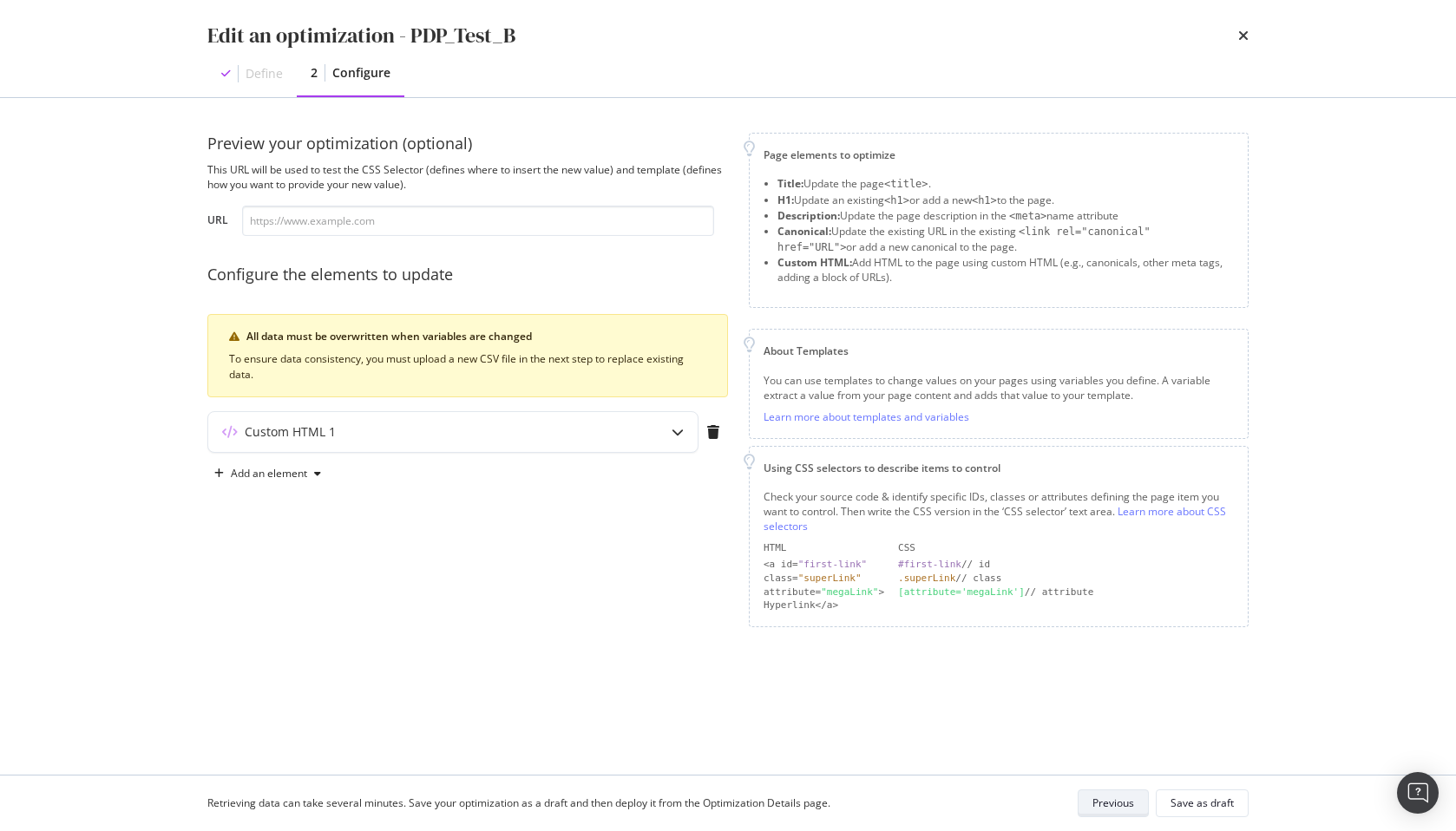
scroll to position [0, 0]
click at [518, 445] on div "Custom HTML 1" at bounding box center [453, 433] width 489 height 40
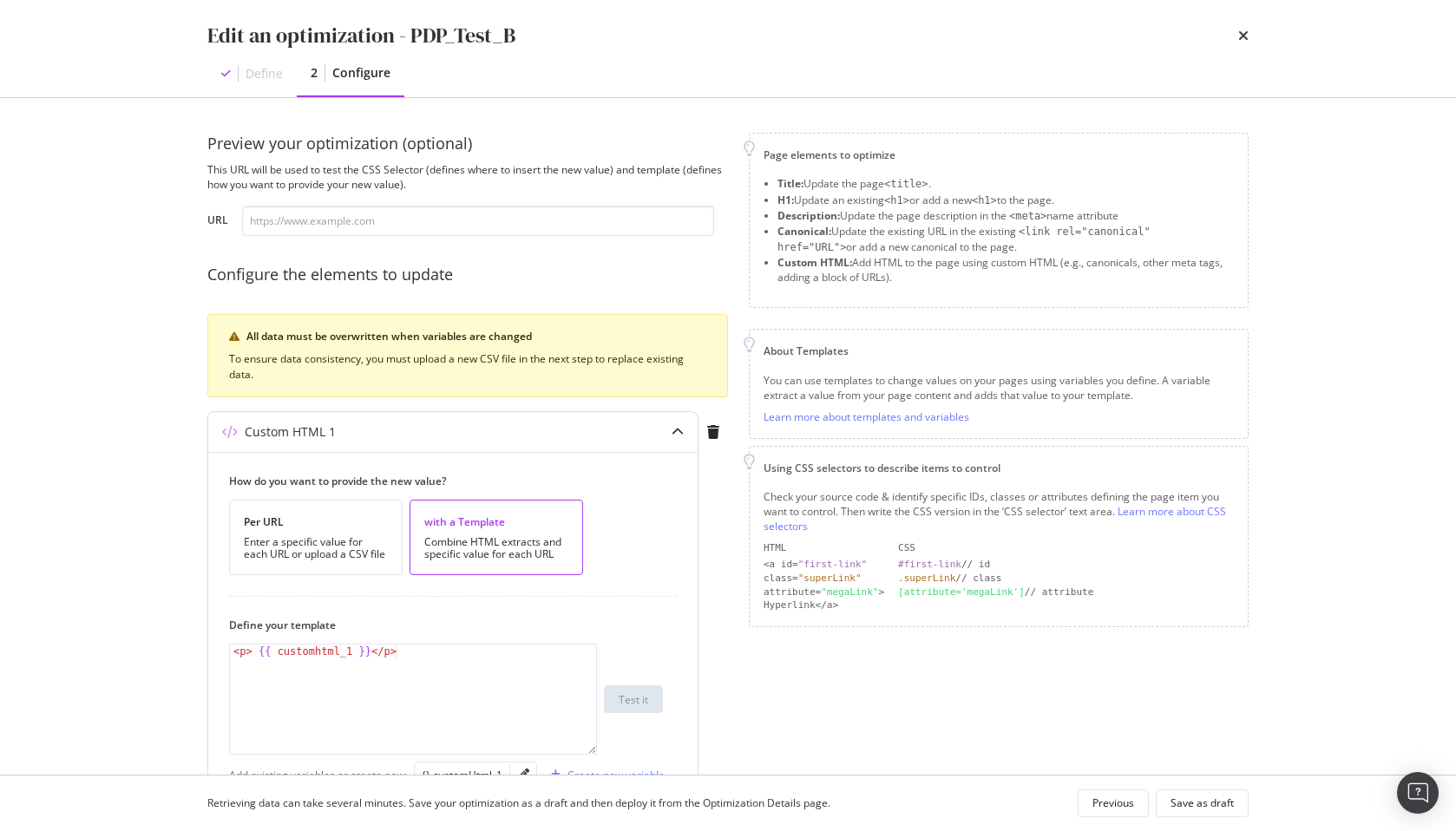
click at [333, 694] on div "< p > {{ customhtml_1 }} </ p >" at bounding box center [413, 713] width 366 height 138
type textarea "<p> {{ customhtml_1 }}</p>"
click at [333, 694] on div "< p > {{ customhtml_1 }} </ p >" at bounding box center [413, 713] width 366 height 138
click at [831, 63] on div "Define 2 Configure" at bounding box center [728, 73] width 1041 height 46
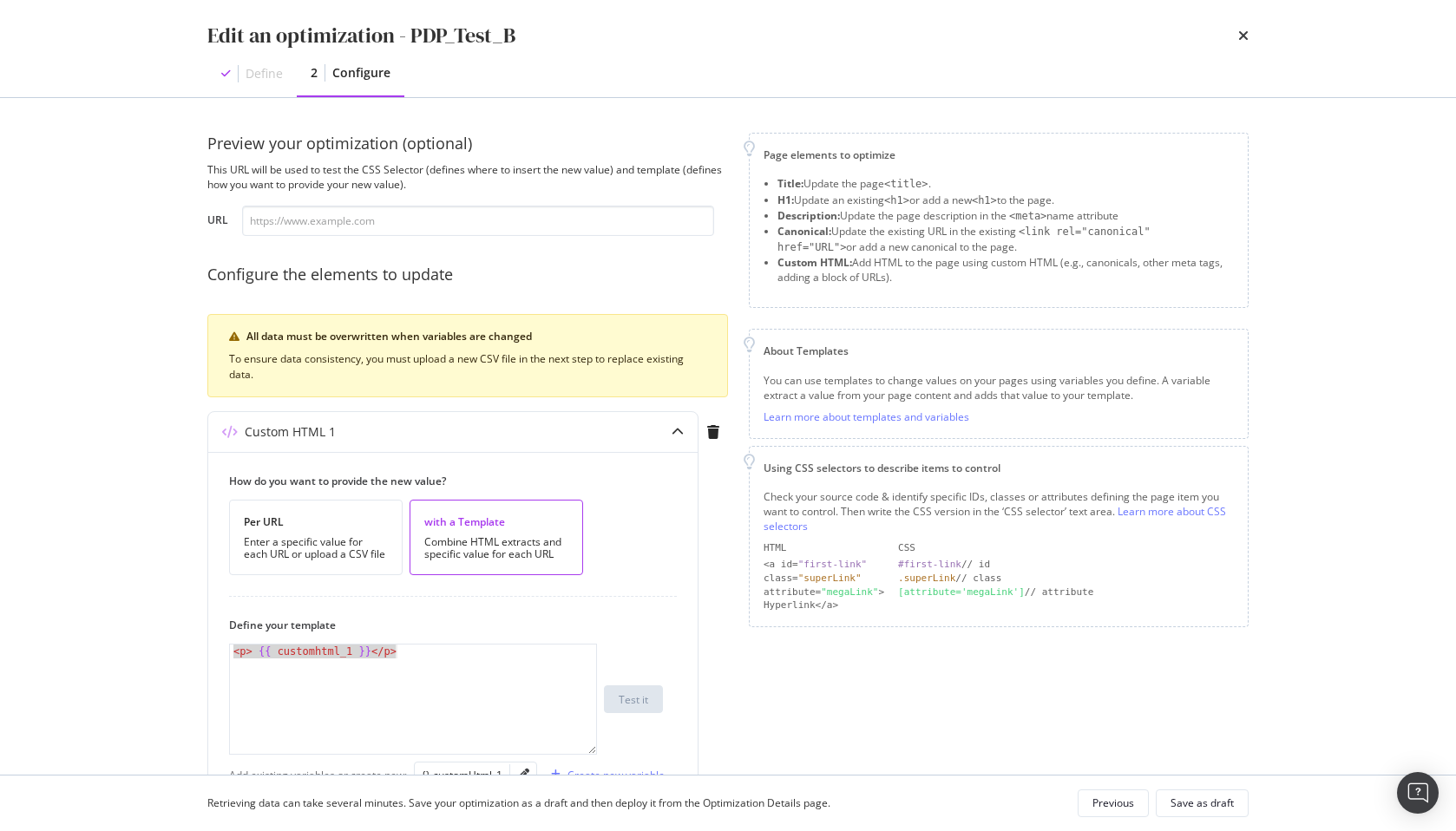
click at [97, 395] on div "Edit an optimization - PDP_Test_B Define 2 Configure Preview your optimization …" at bounding box center [728, 416] width 1456 height 831
click at [491, 430] on div "Custom HTML 1" at bounding box center [419, 432] width 421 height 17
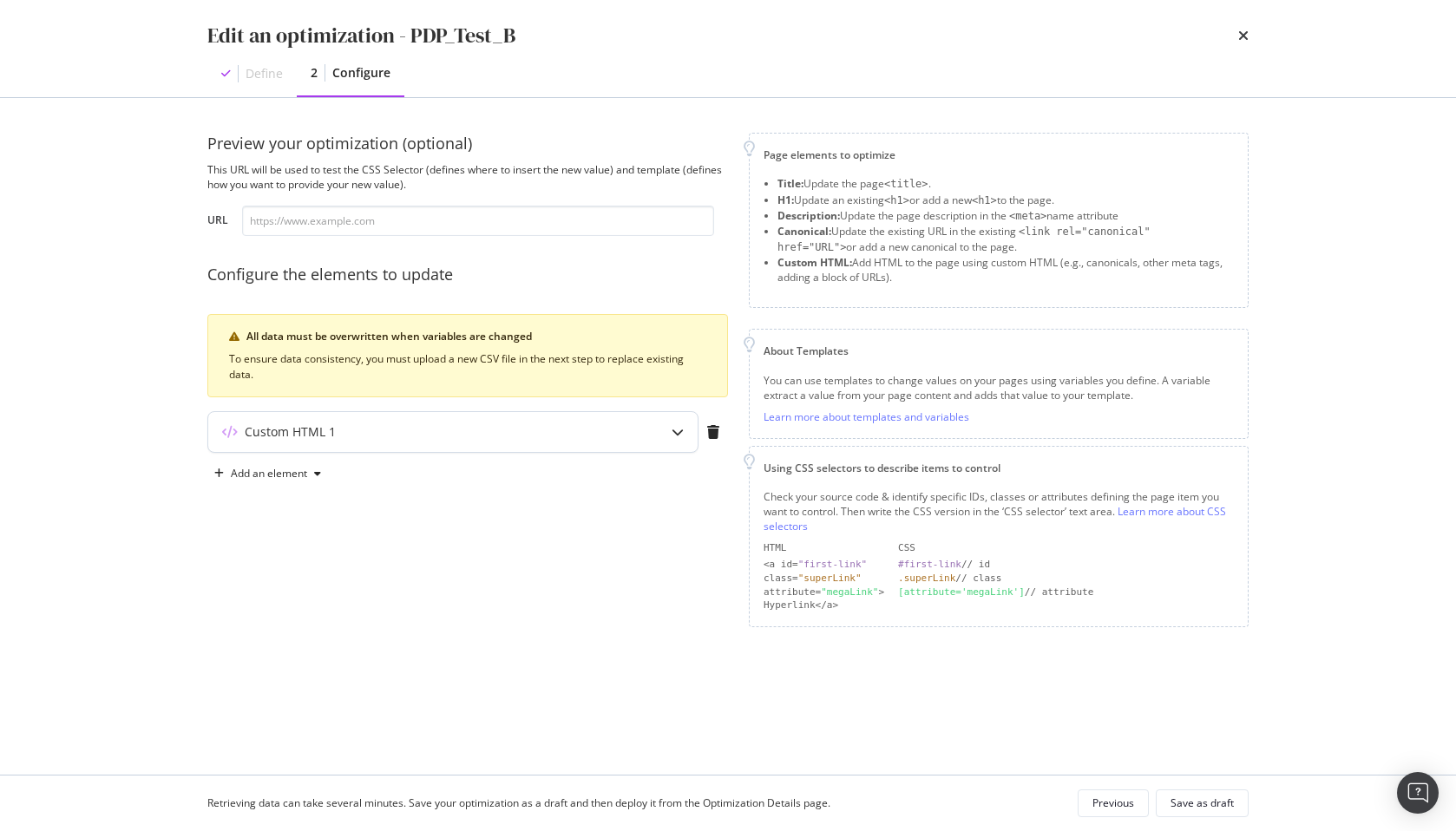
click at [491, 430] on div "Custom HTML 1" at bounding box center [419, 432] width 421 height 17
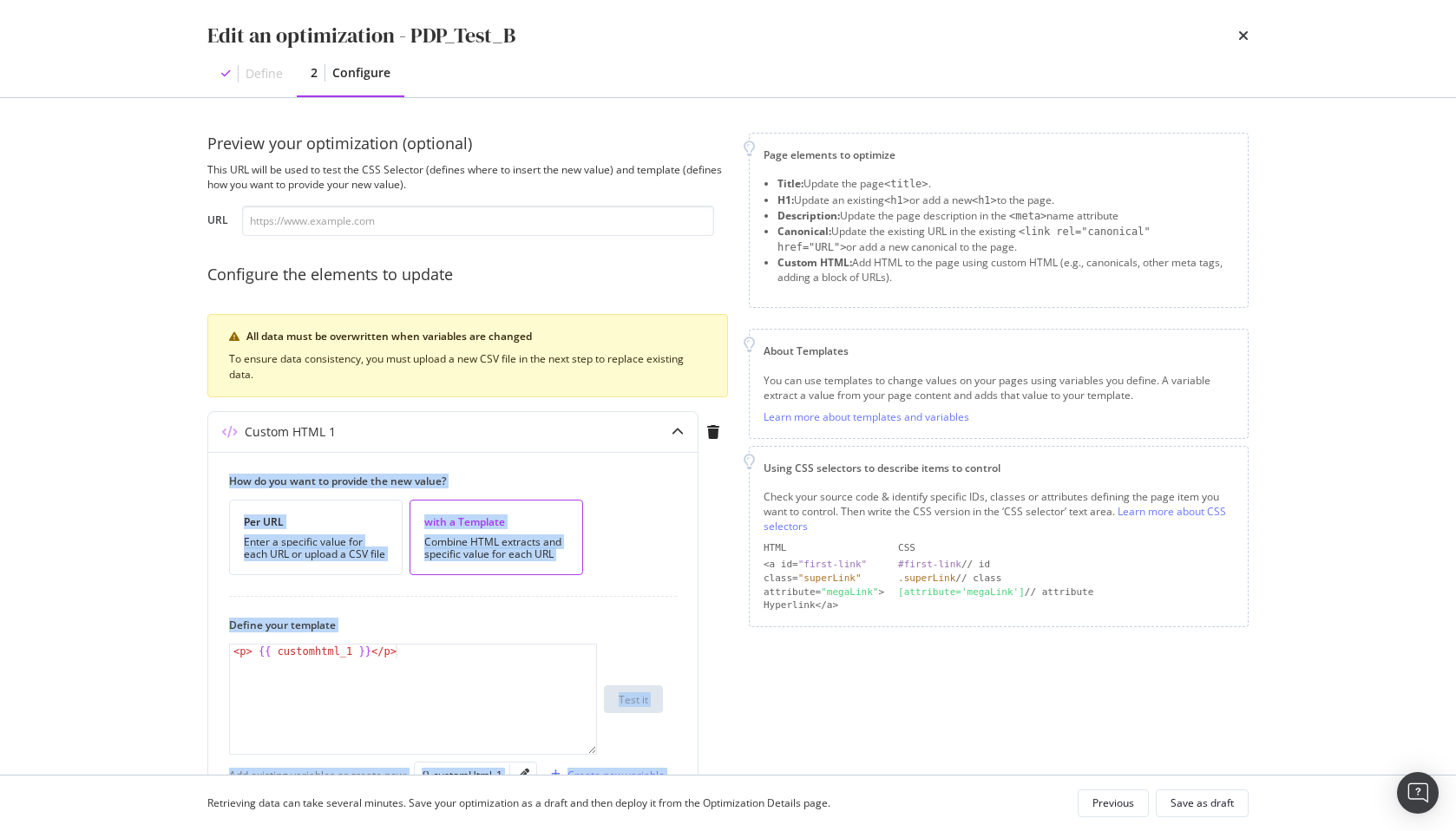
click at [38, 491] on div "Edit an optimization - PDP_Test_B Define 2 Configure Preview your optimization …" at bounding box center [728, 416] width 1456 height 831
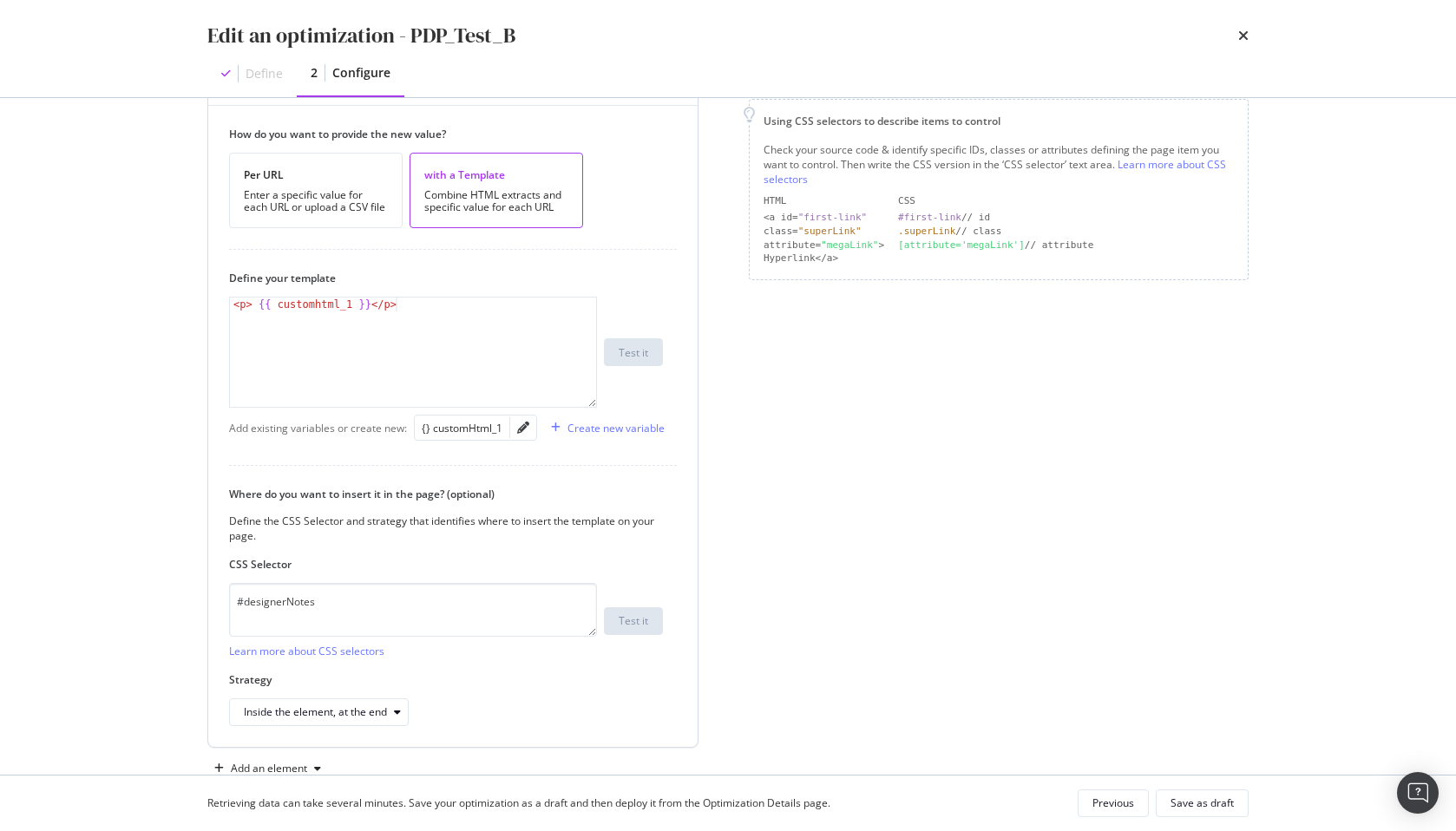
scroll to position [273, 0]
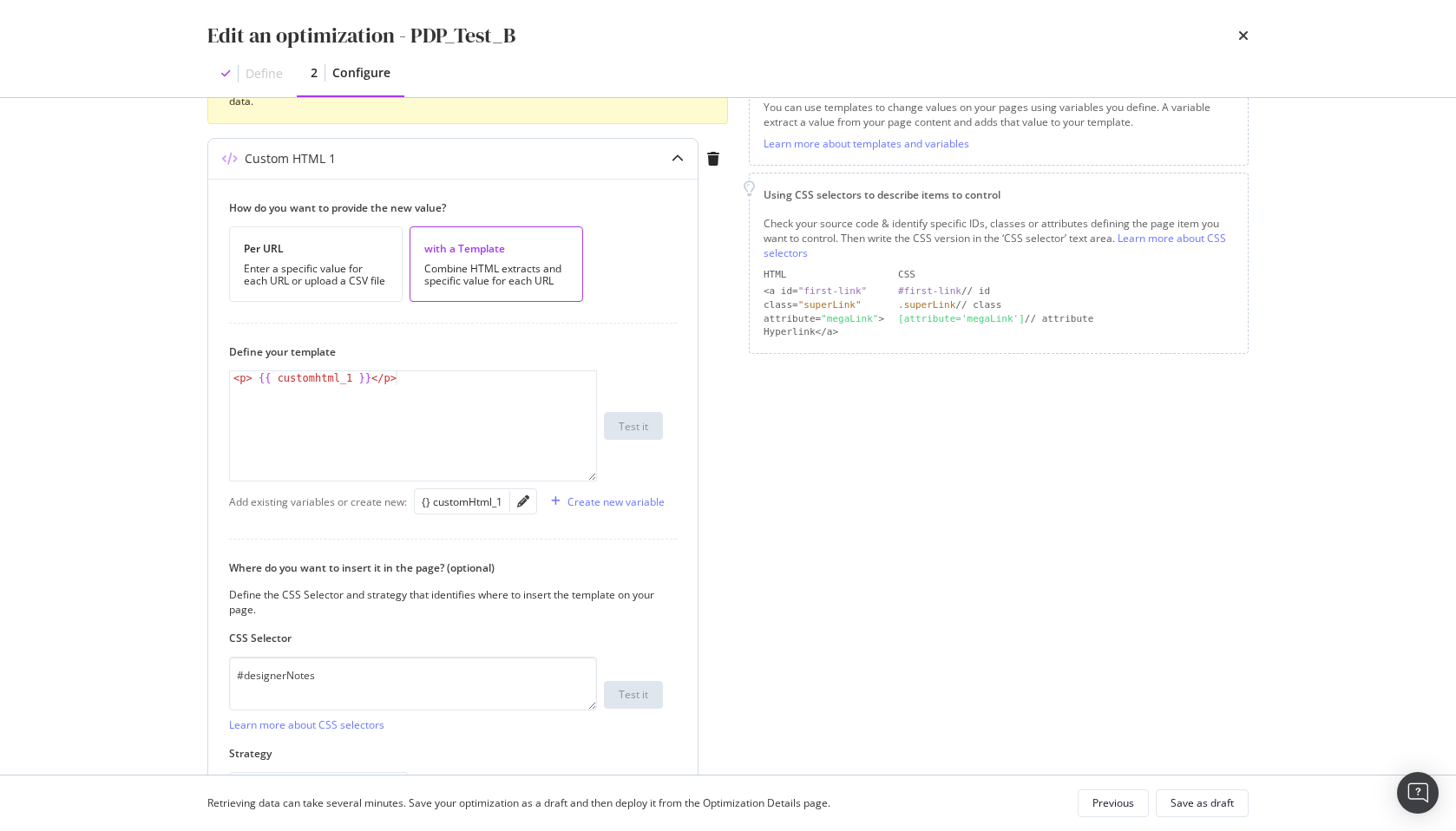
click at [323, 382] on div "< p > {{ customhtml_1 }} </ p >" at bounding box center [413, 440] width 366 height 138
click at [469, 507] on div "{} customHtml_1" at bounding box center [462, 502] width 81 height 15
type textarea "<p> {{ customhtml_1 }}</p>"
click at [467, 431] on div "< p > {{ customhtml_1 }} </ p >" at bounding box center [413, 440] width 366 height 138
click at [561, 497] on div "modal" at bounding box center [556, 501] width 24 height 10
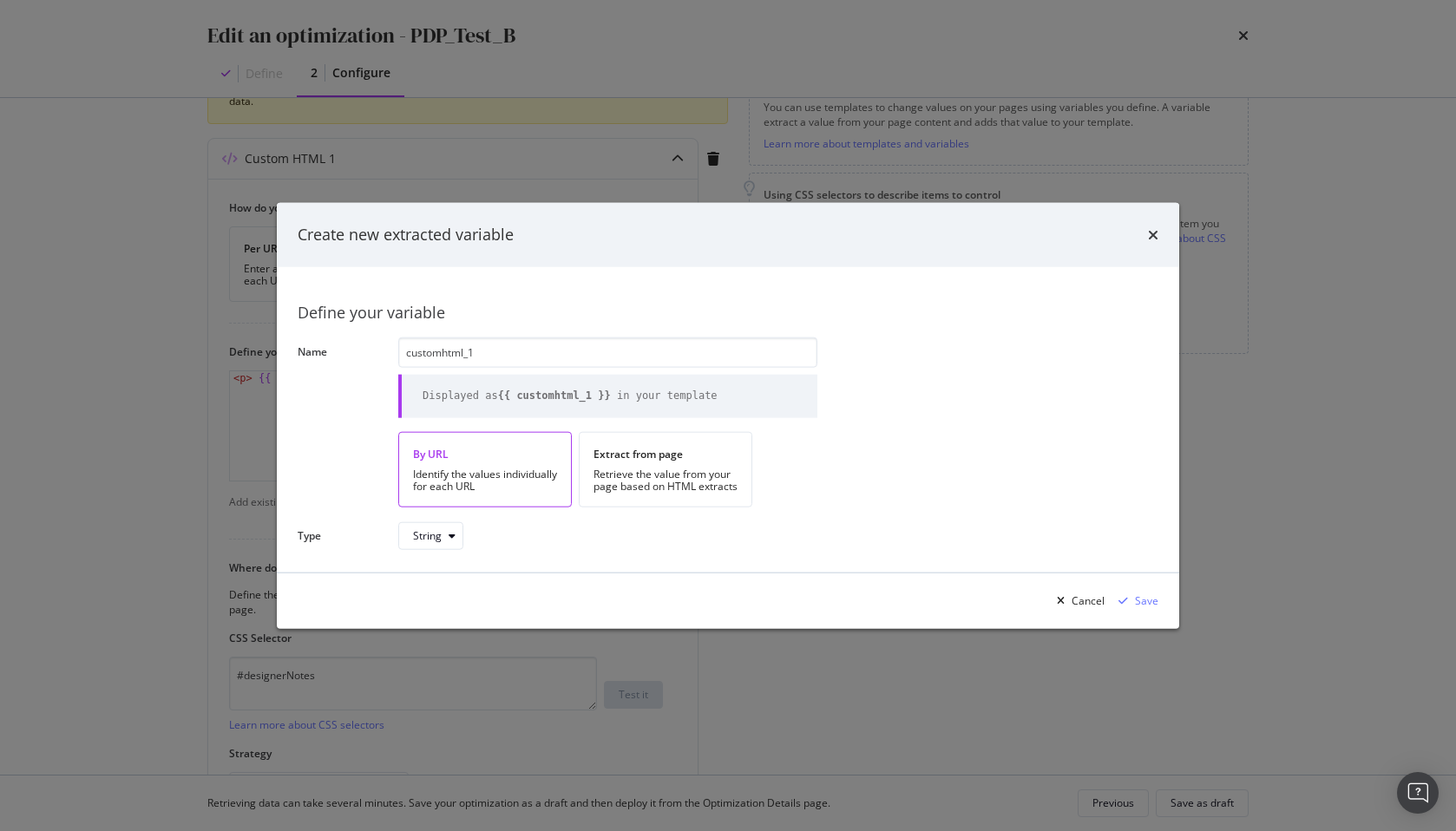
type input "customhtml_1"
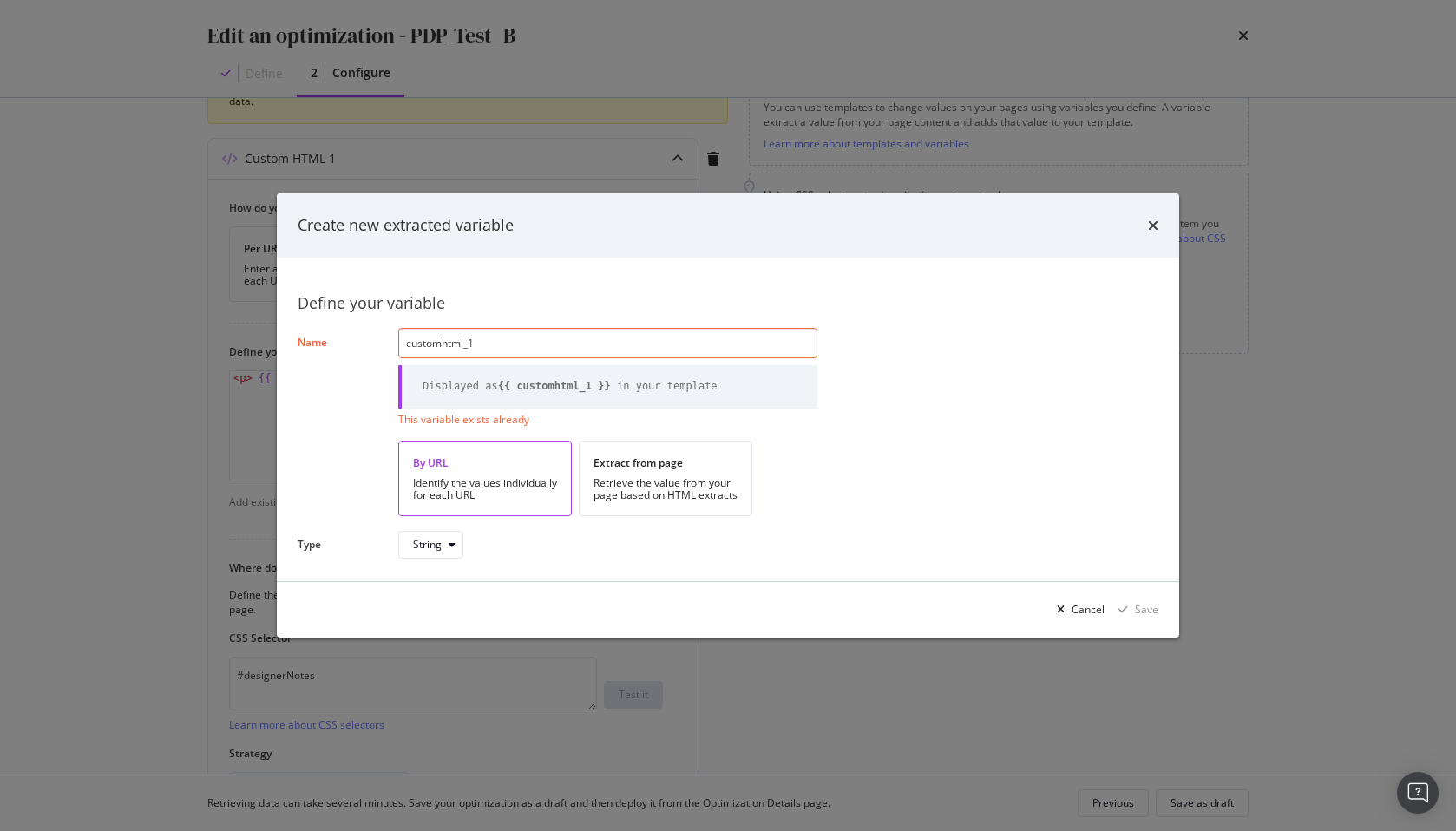
click at [780, 525] on div "Define your variable Name customhtml_1 Displayed as {{ customhtml_1 }} in your …" at bounding box center [728, 419] width 861 height 282
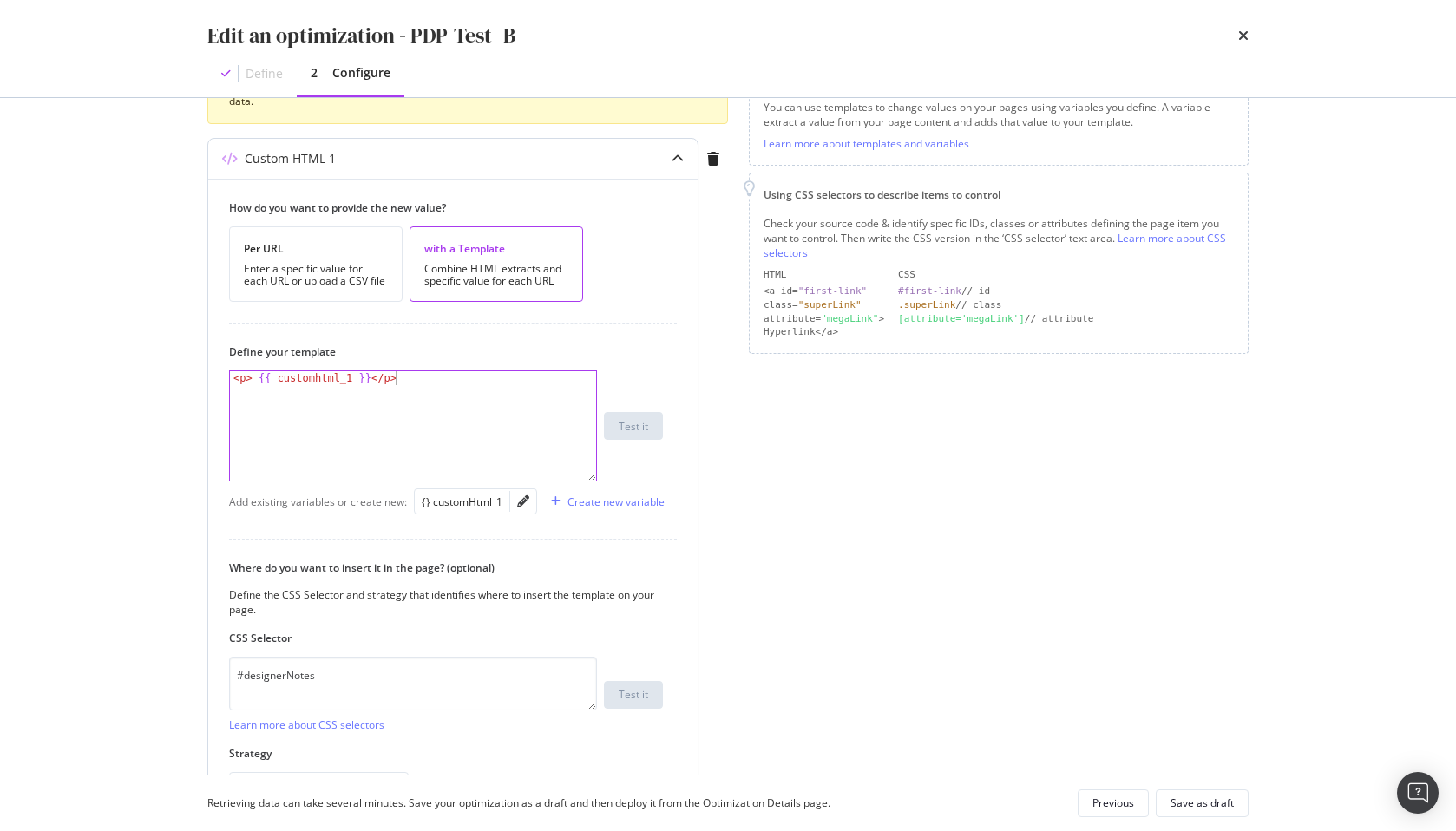
click at [496, 464] on div "< p > {{ customhtml_1 }} </ p >" at bounding box center [413, 440] width 366 height 138
click at [471, 510] on div "{} customHtml_1" at bounding box center [462, 502] width 81 height 19
type textarea "<p> {{ customhtml_1 }}</p>"
click at [589, 303] on div "How do you want to provide the new value? Per URL Enter a specific value for ea…" at bounding box center [453, 499] width 489 height 642
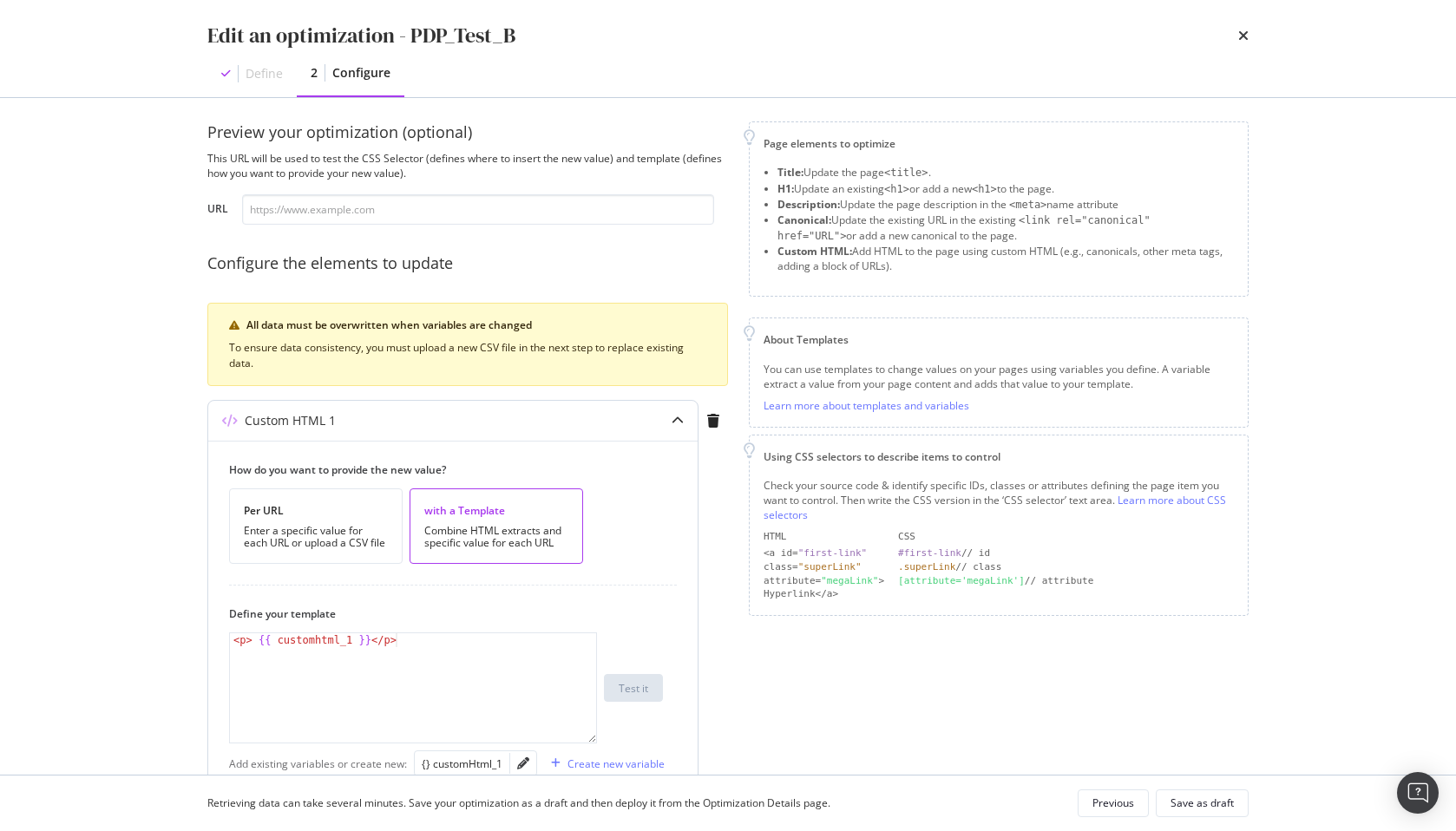
scroll to position [0, 0]
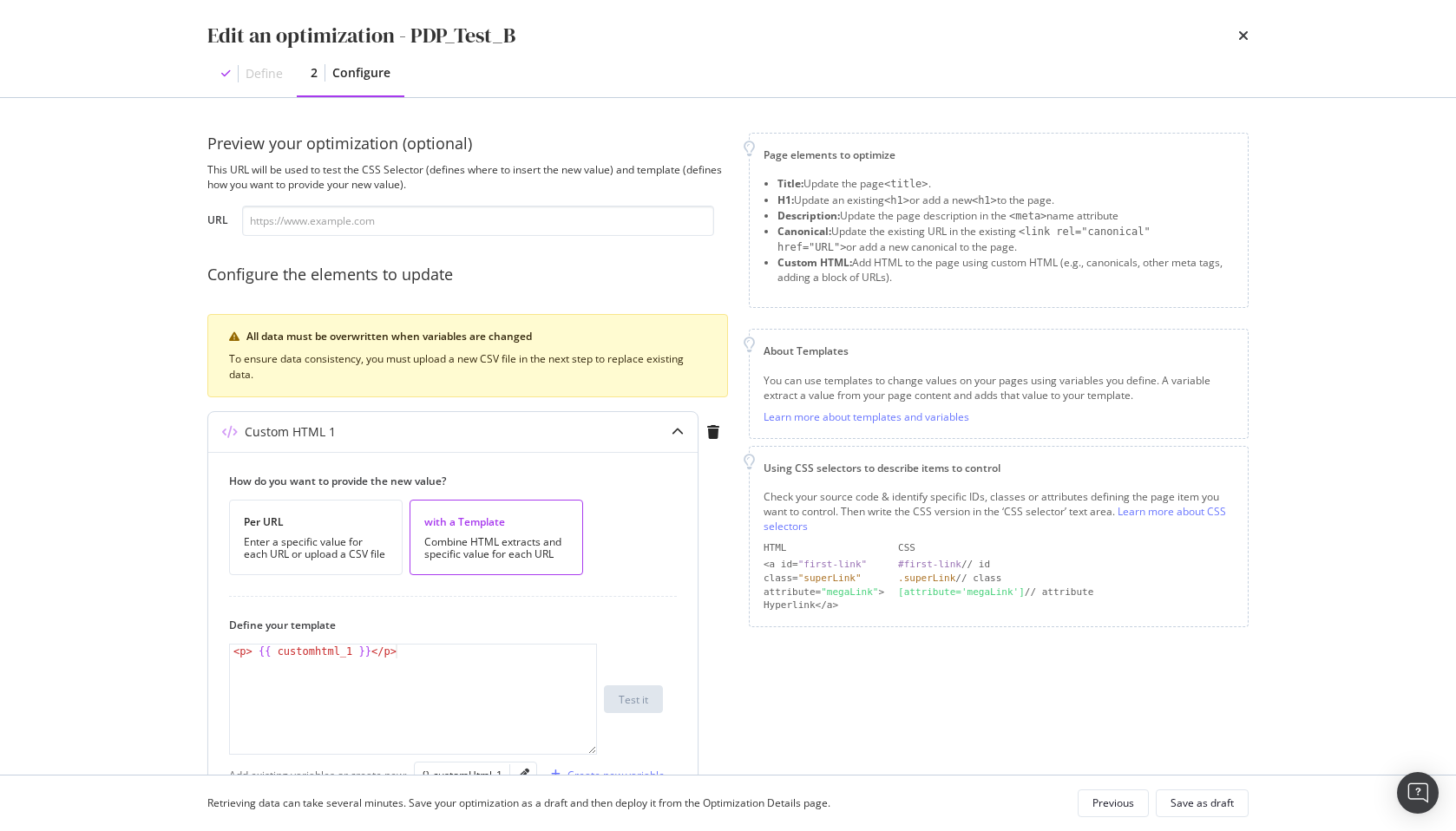
click at [311, 579] on div "How do you want to provide the new value? Per URL Enter a specific value for ea…" at bounding box center [453, 773] width 489 height 642
click at [345, 544] on div "Enter a specific value for each URL or upload a CSV file" at bounding box center [316, 548] width 144 height 25
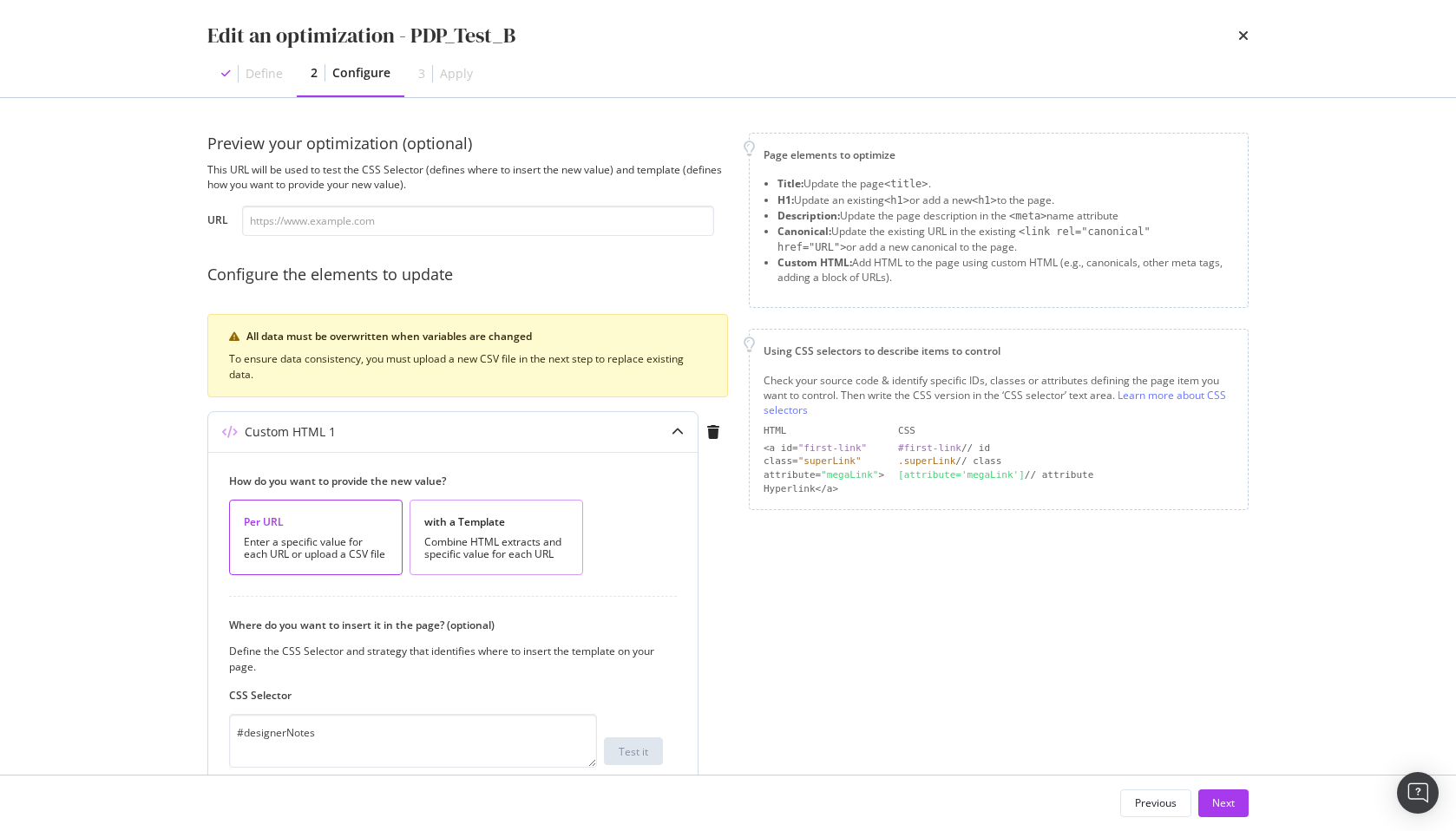
click at [516, 522] on div "with a Template" at bounding box center [496, 523] width 144 height 15
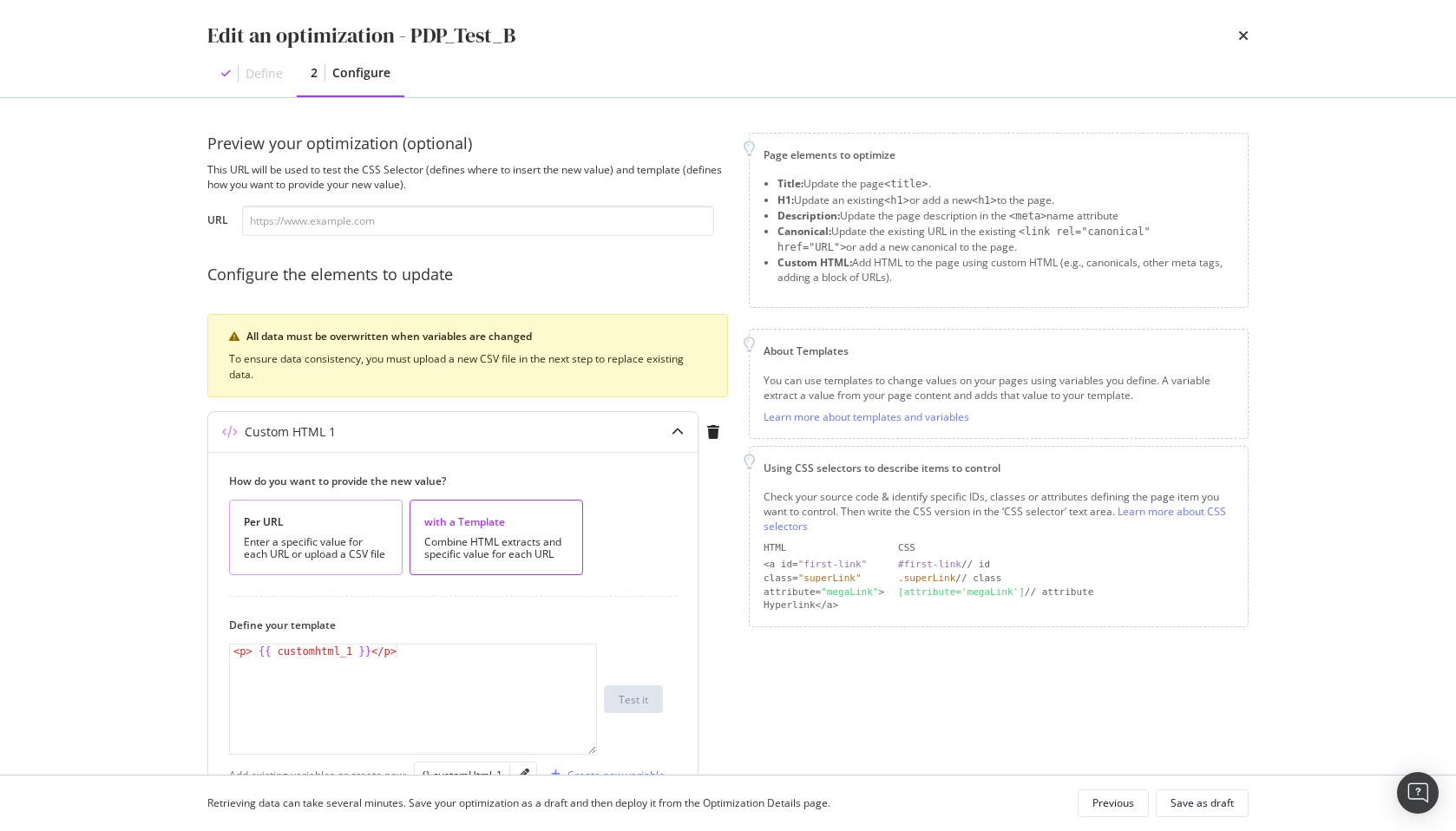
click at [341, 536] on div "Enter a specific value for each URL or upload a CSV file" at bounding box center [316, 548] width 144 height 25
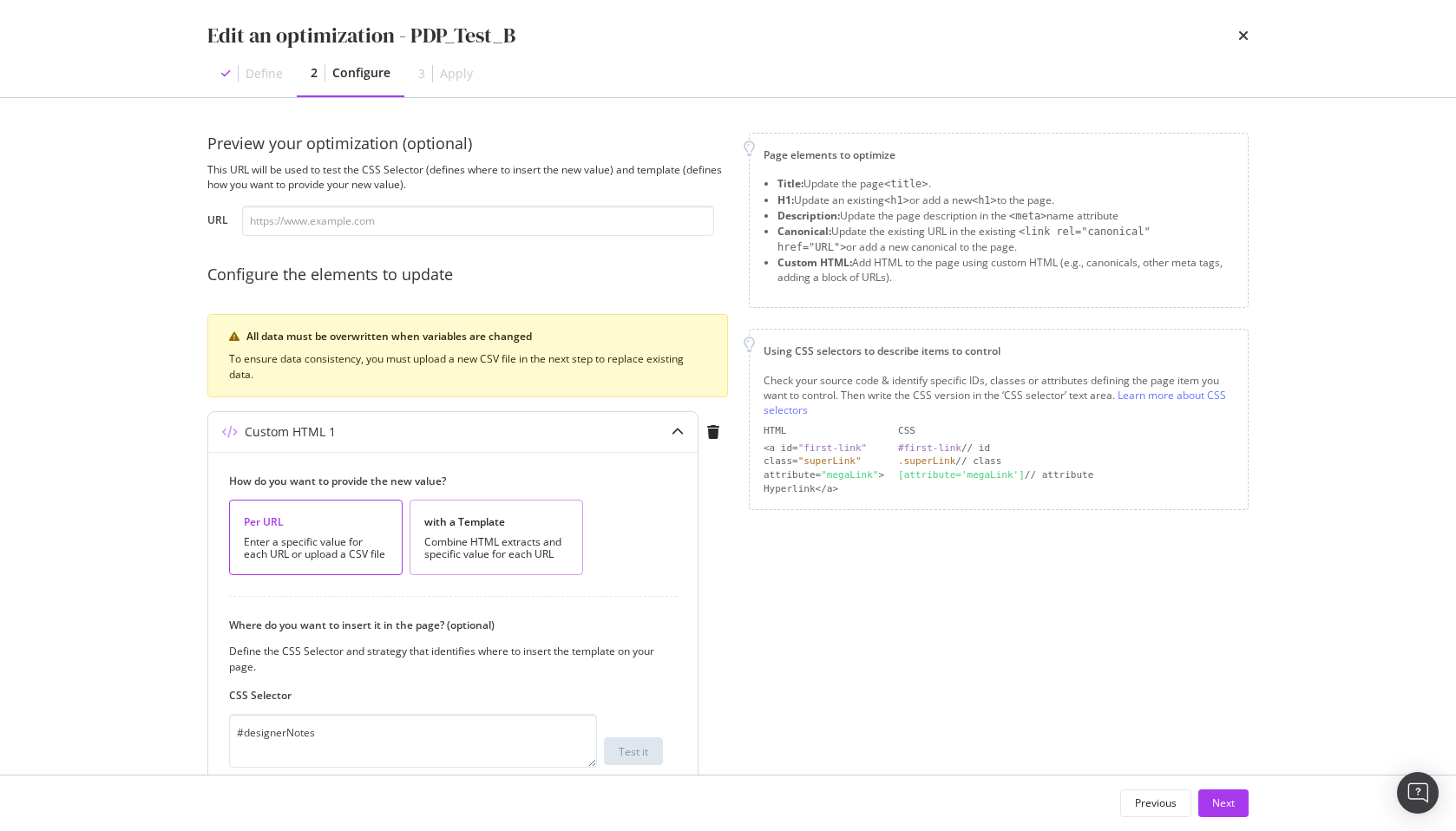
click at [516, 543] on div "Combine HTML extracts and specific value for each URL" at bounding box center [496, 548] width 144 height 25
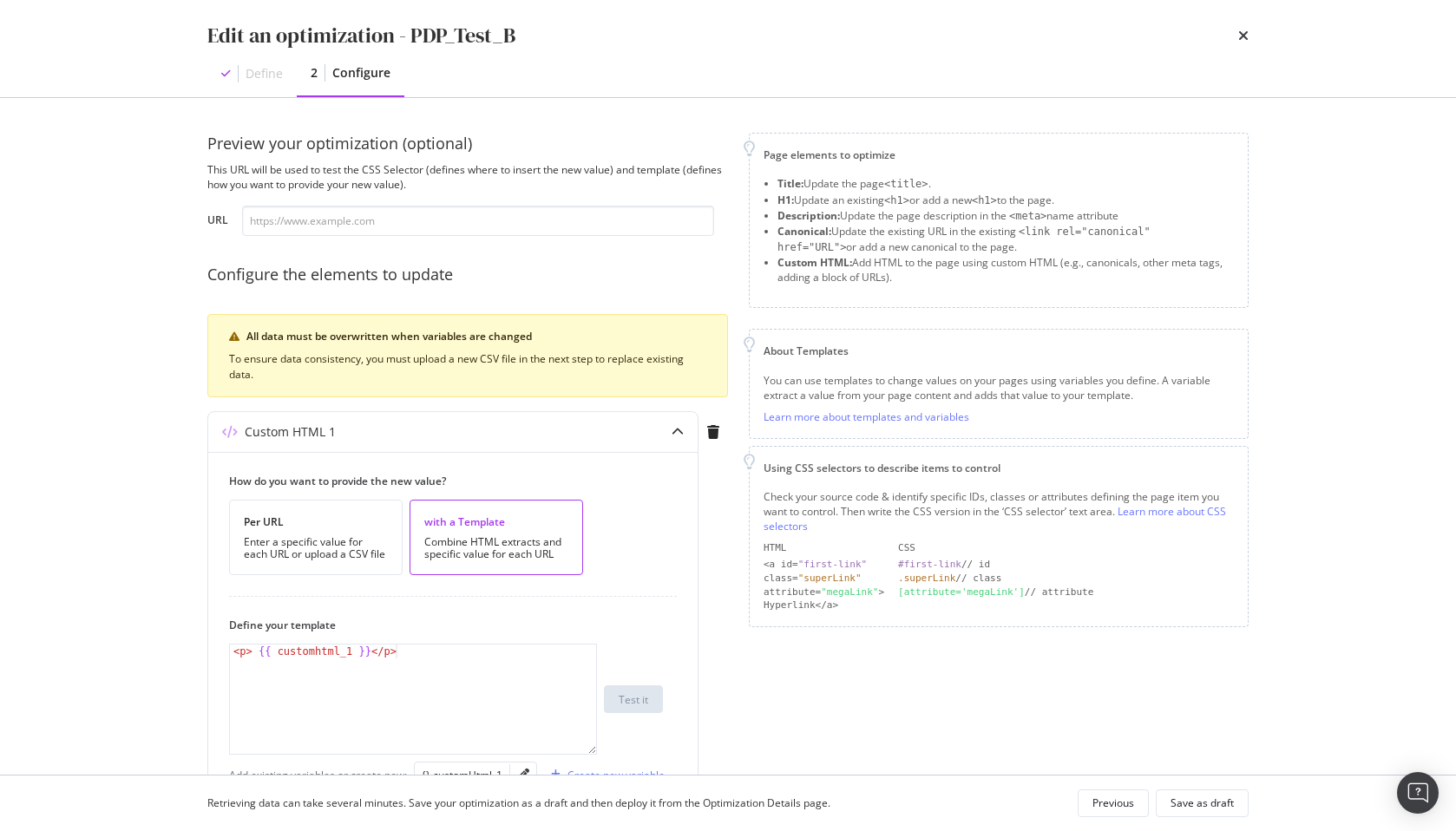
click at [260, 83] on div "Define" at bounding box center [252, 74] width 89 height 46
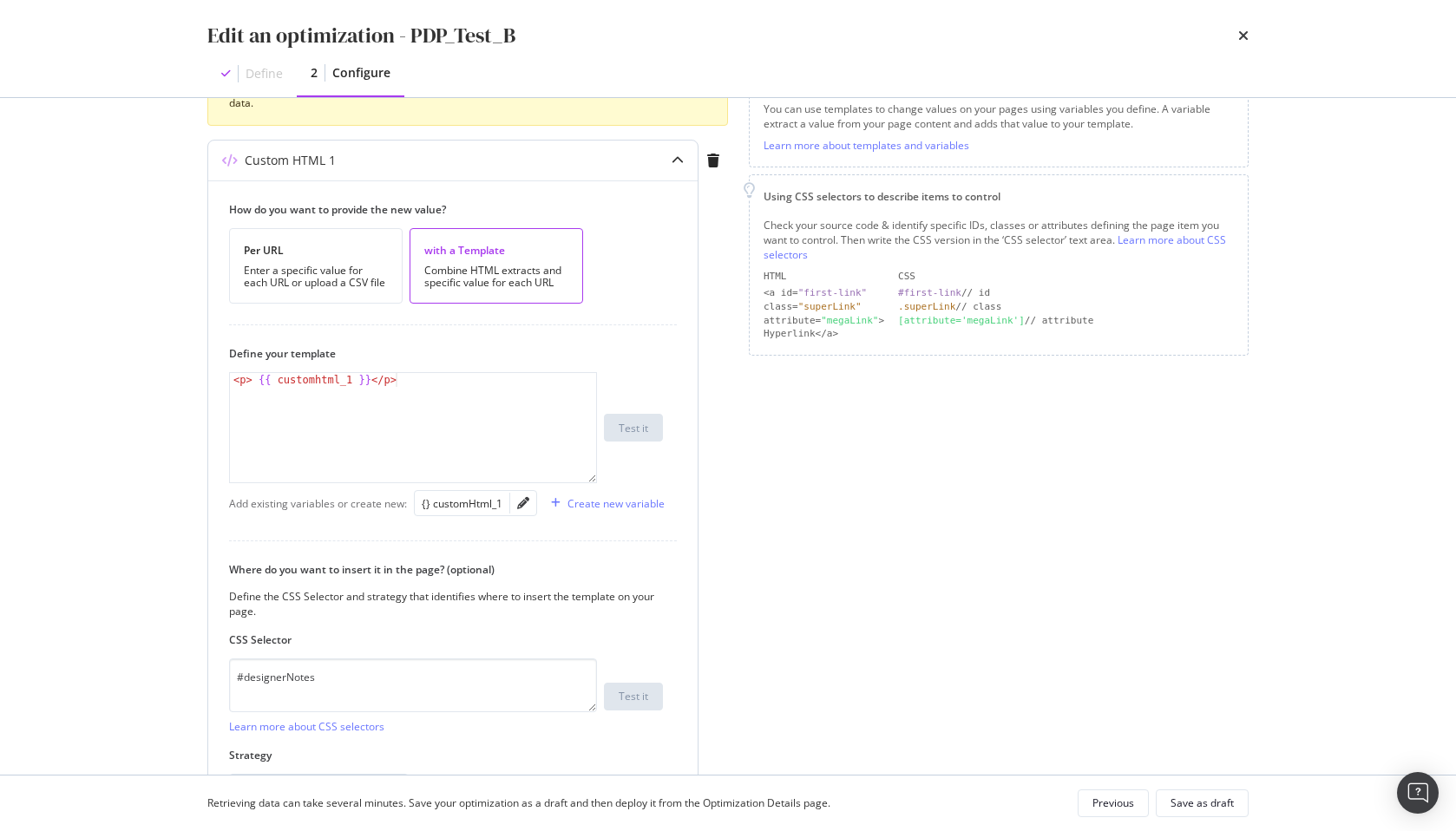
scroll to position [390, 0]
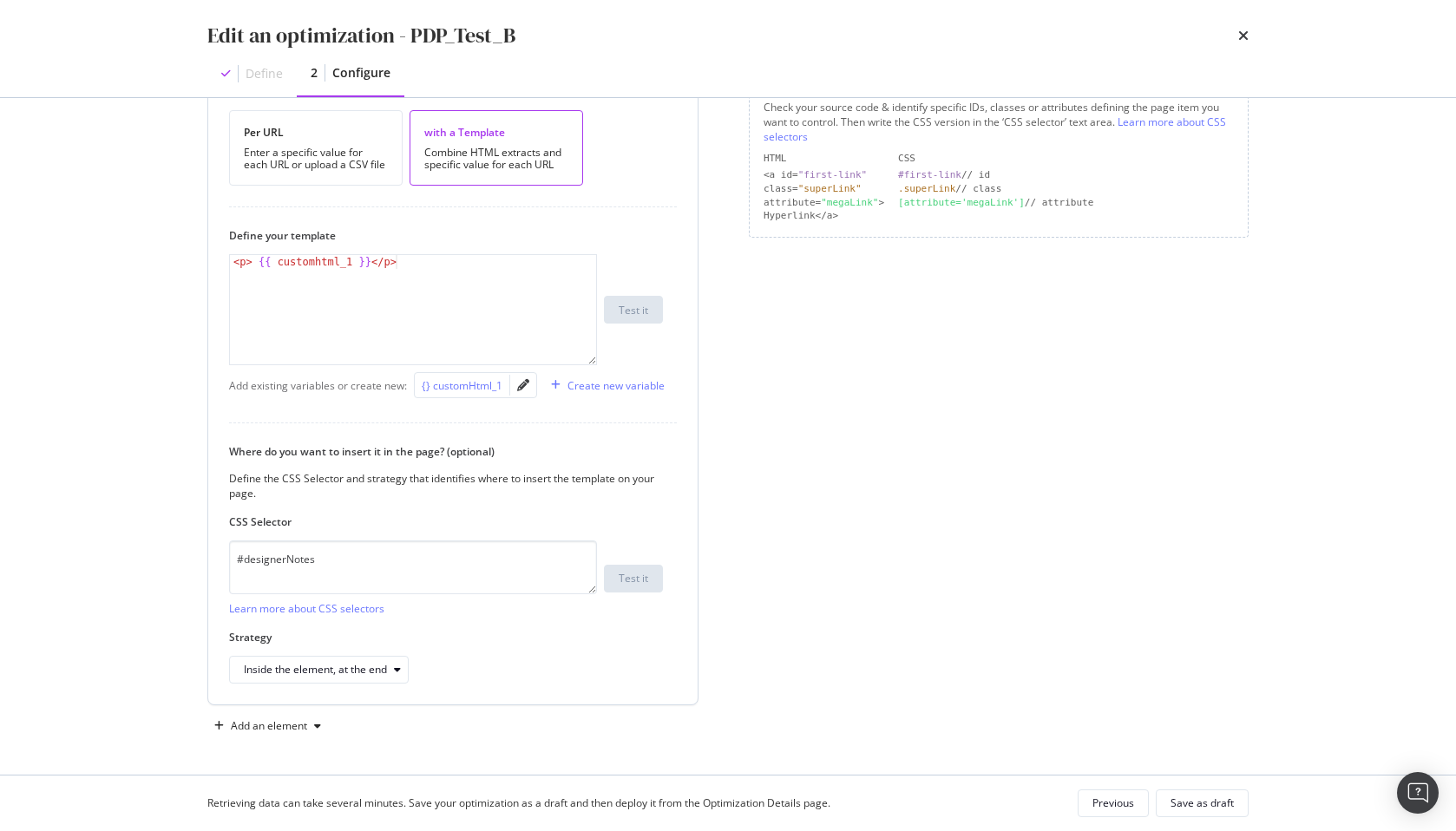
click at [464, 382] on div "{} customHtml_1" at bounding box center [462, 386] width 81 height 15
type textarea "<p> {{ customhtml_1 }}</p>"
click at [525, 382] on icon "pencil" at bounding box center [523, 385] width 12 height 12
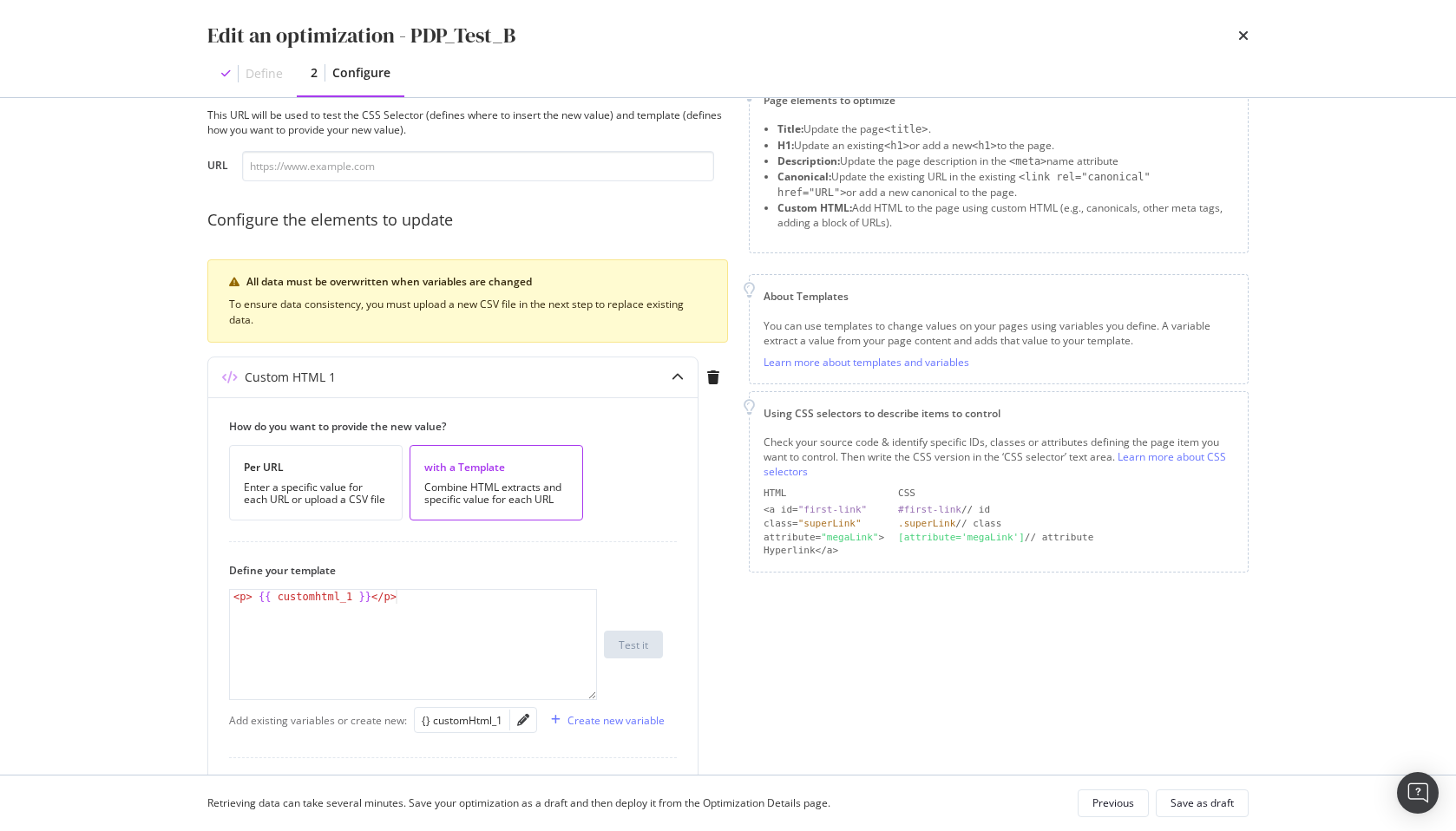
scroll to position [0, 0]
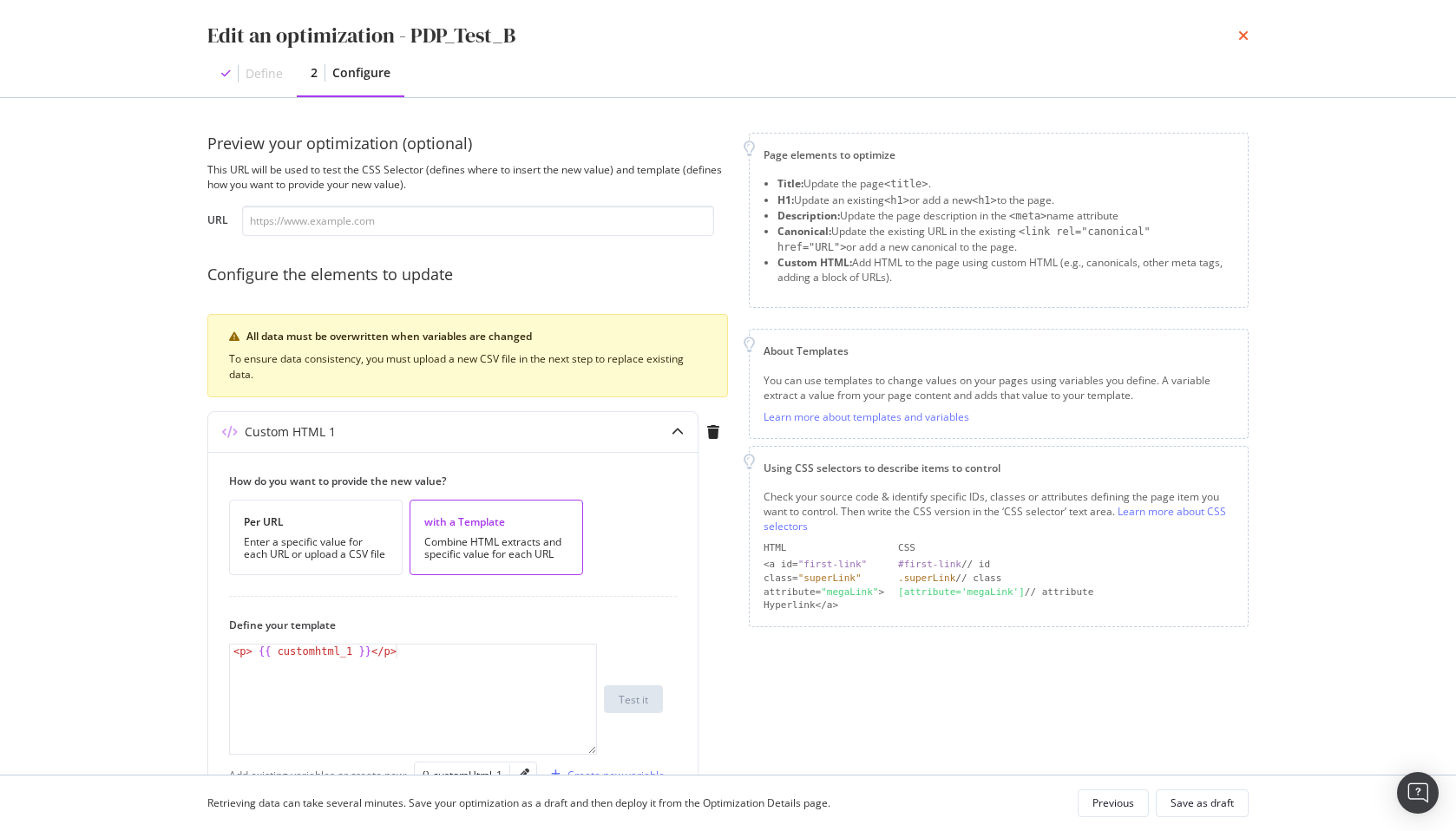
click at [1244, 36] on icon "times" at bounding box center [1244, 35] width 10 height 14
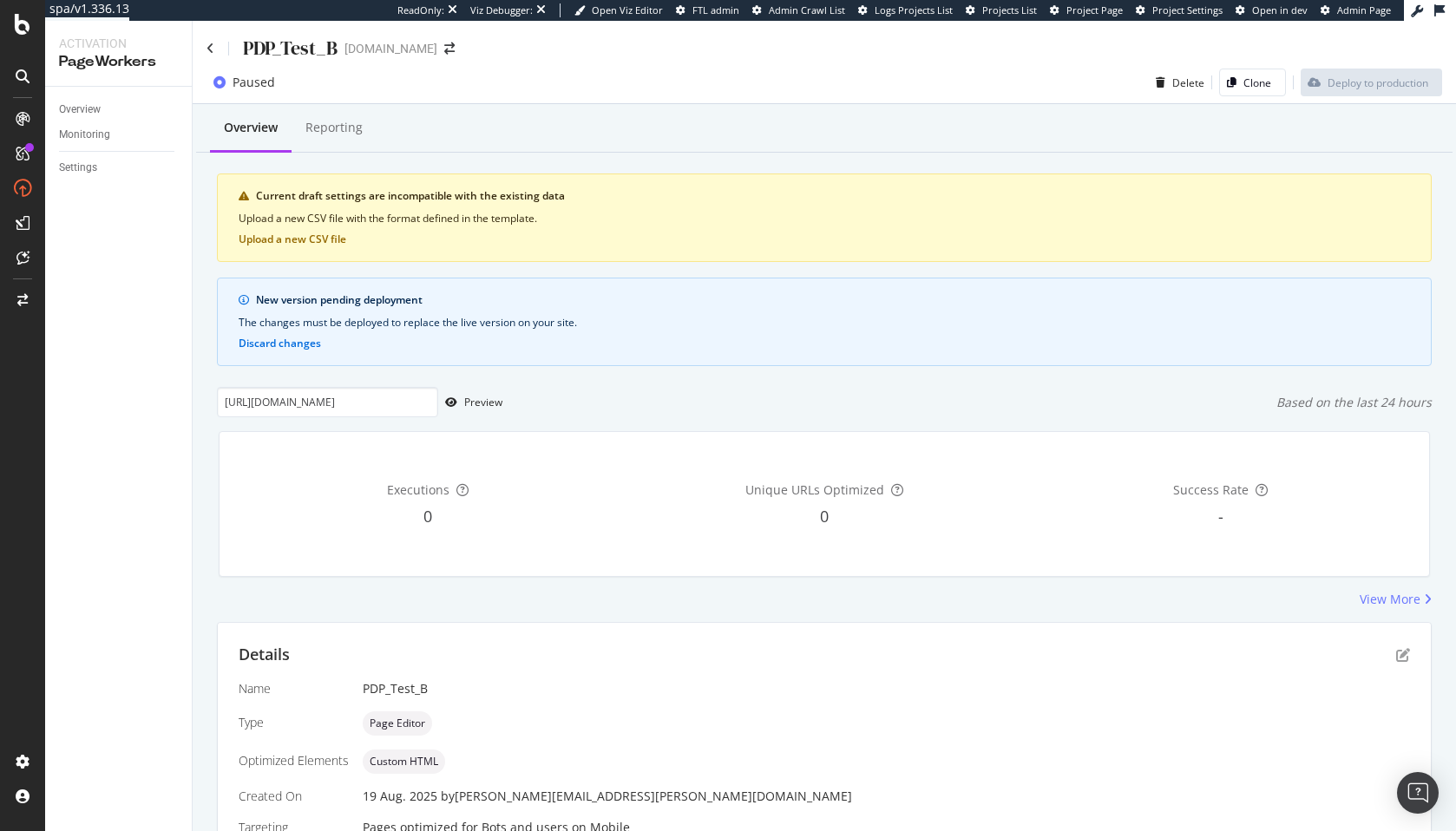
click at [515, 172] on div "Overview Reporting Current draft settings are incompatible with the existing da…" at bounding box center [824, 820] width 1263 height 1431
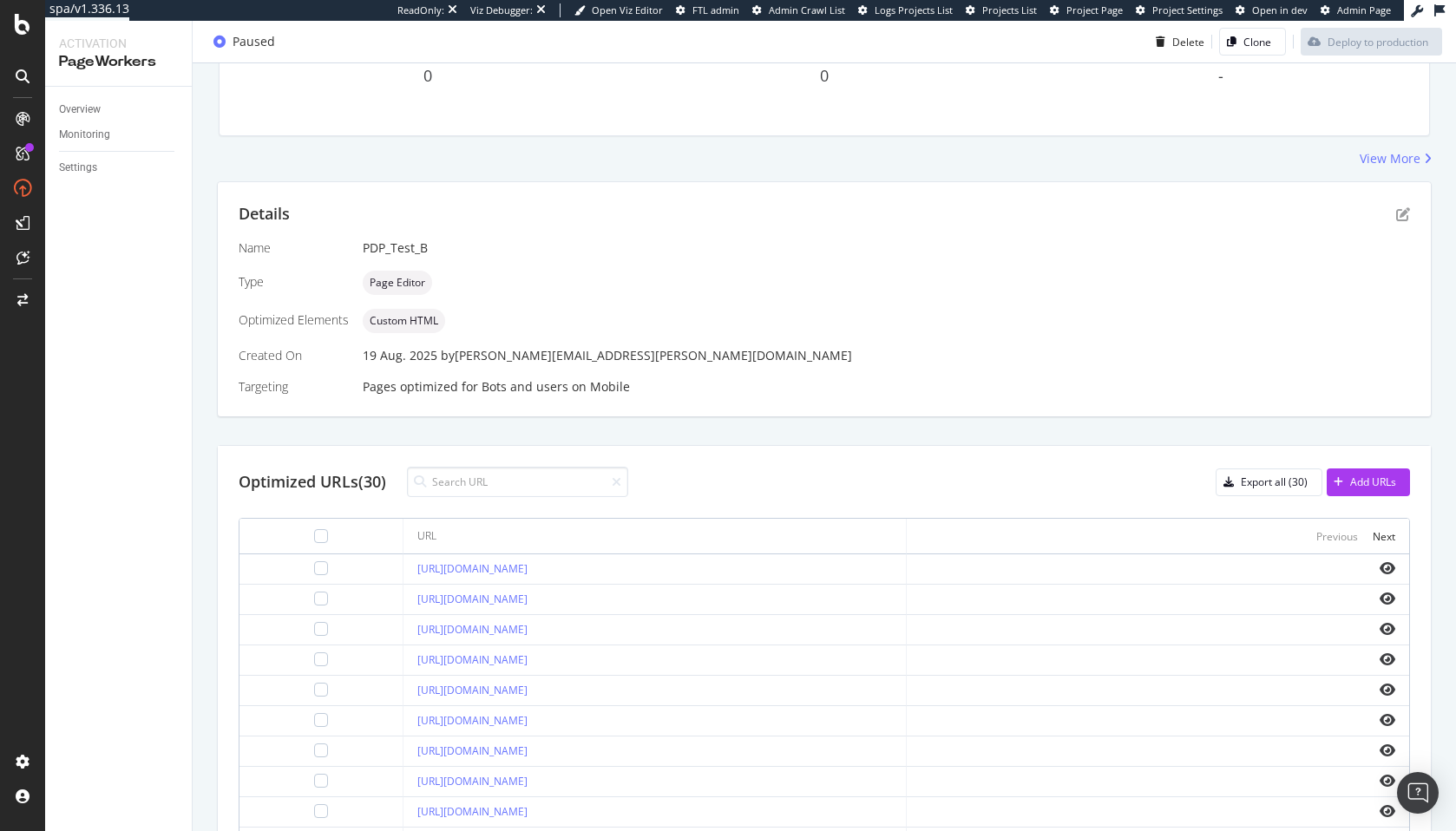
scroll to position [594, 0]
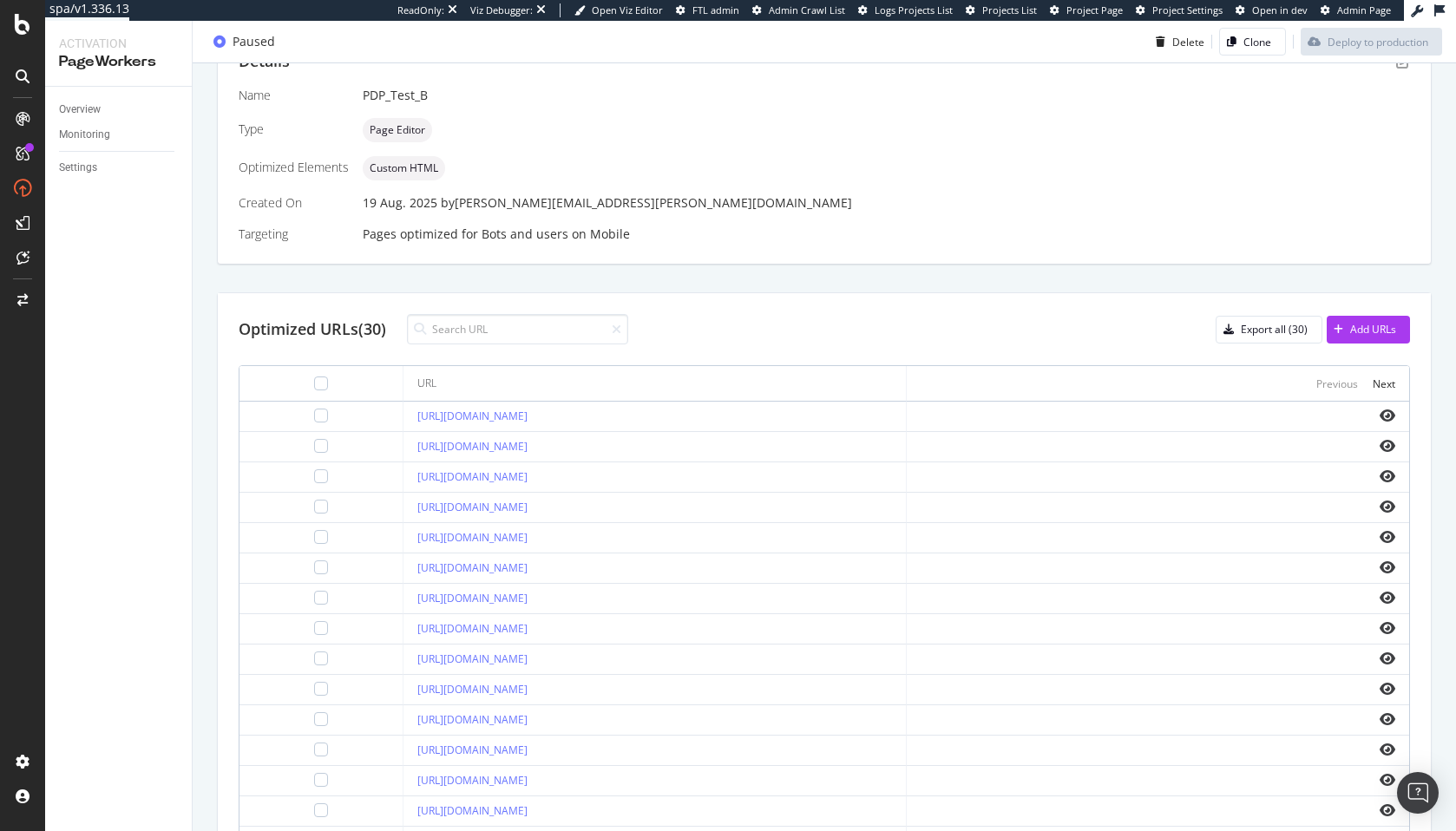
click at [665, 178] on div "Custom HTML" at bounding box center [886, 169] width 1047 height 25
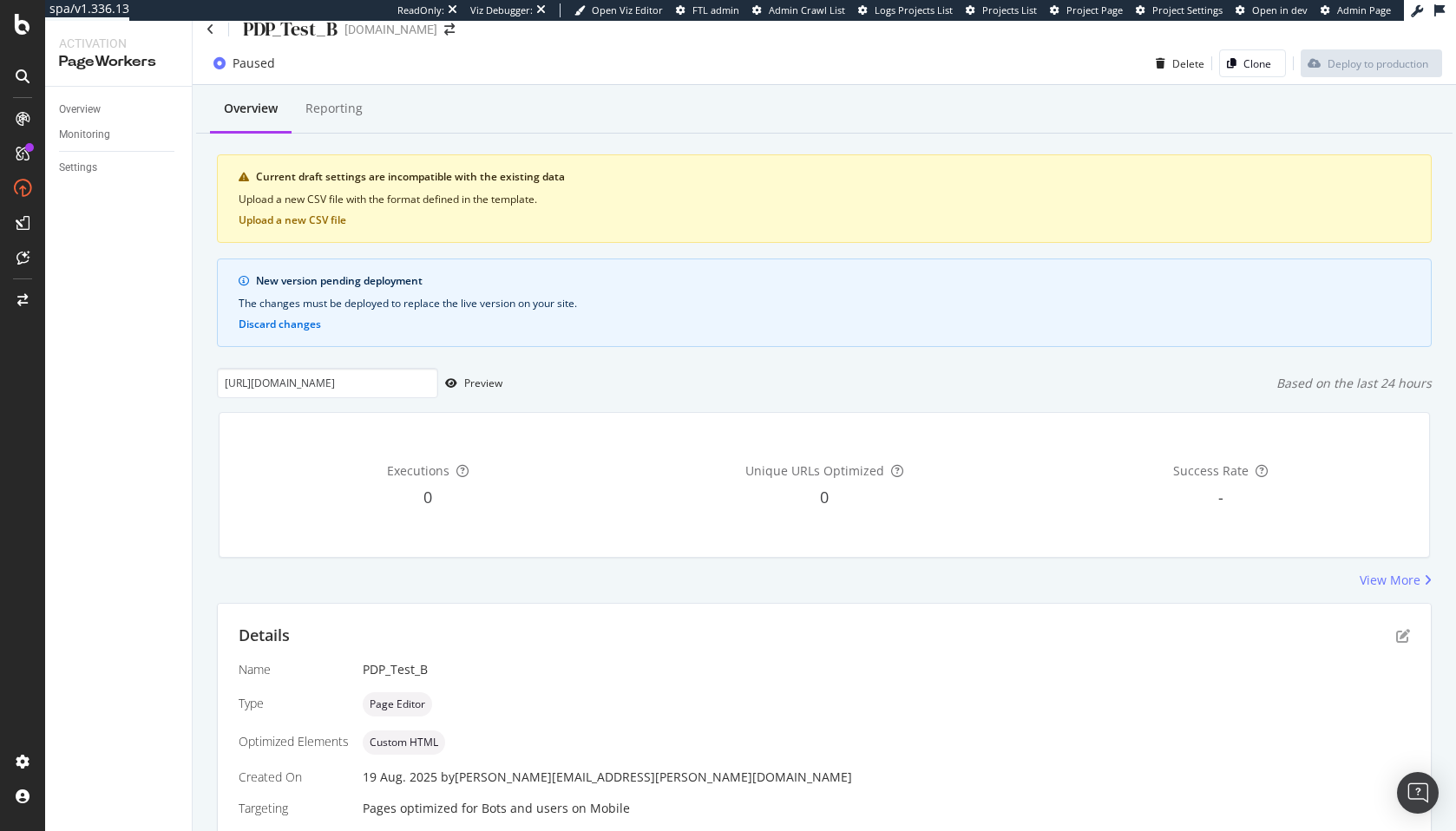
scroll to position [0, 0]
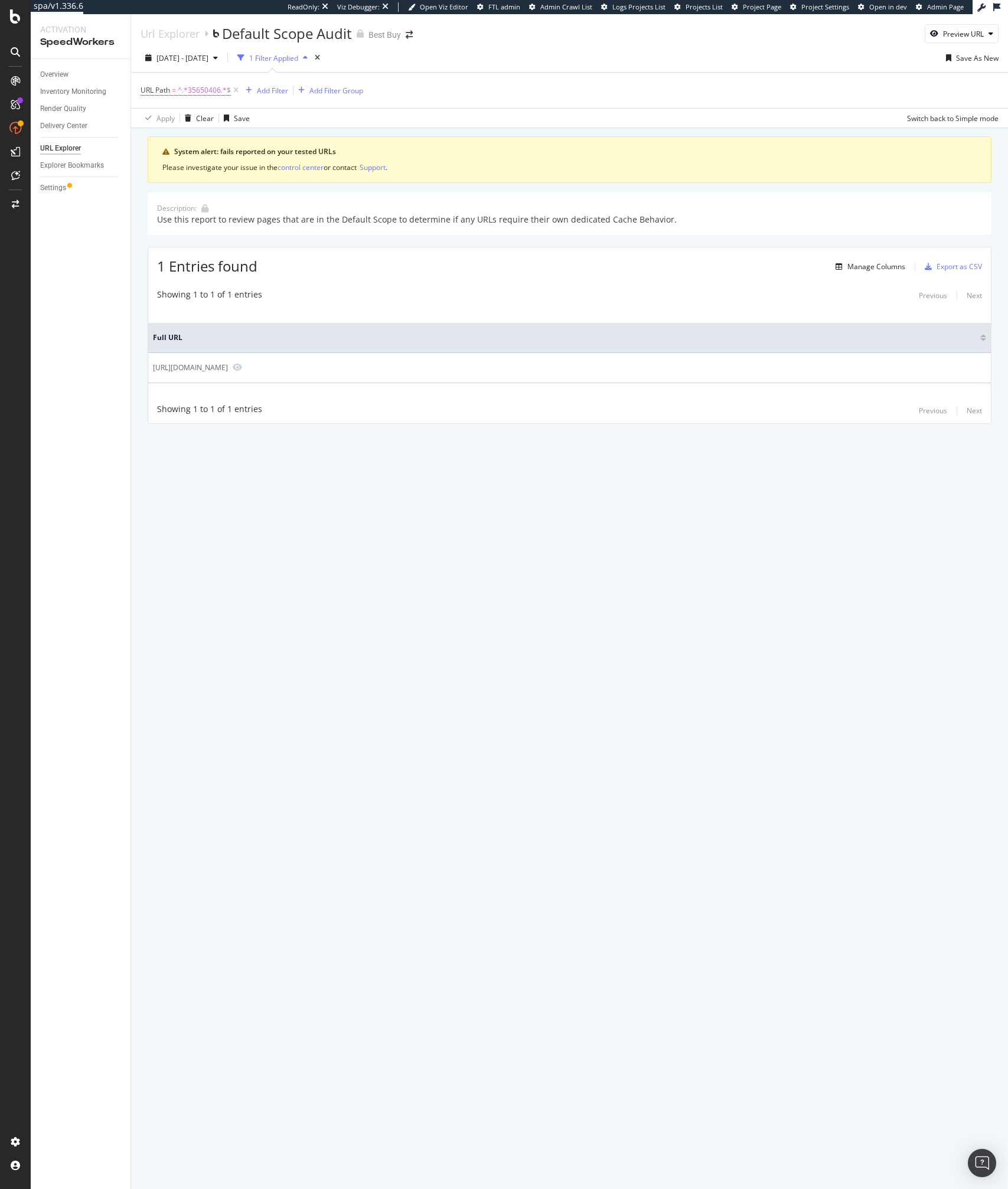
click at [267, 532] on div "Url Explorer Default Scope Audit Best Buy Preview URL 2025 Jul. 18th - Aug. 14t…" at bounding box center [569, 601] width 877 height 1175
click at [258, 535] on div "Url Explorer Default Scope Audit Best Buy Preview URL 2025 Jul. 18th - Aug. 14t…" at bounding box center [569, 601] width 877 height 1175
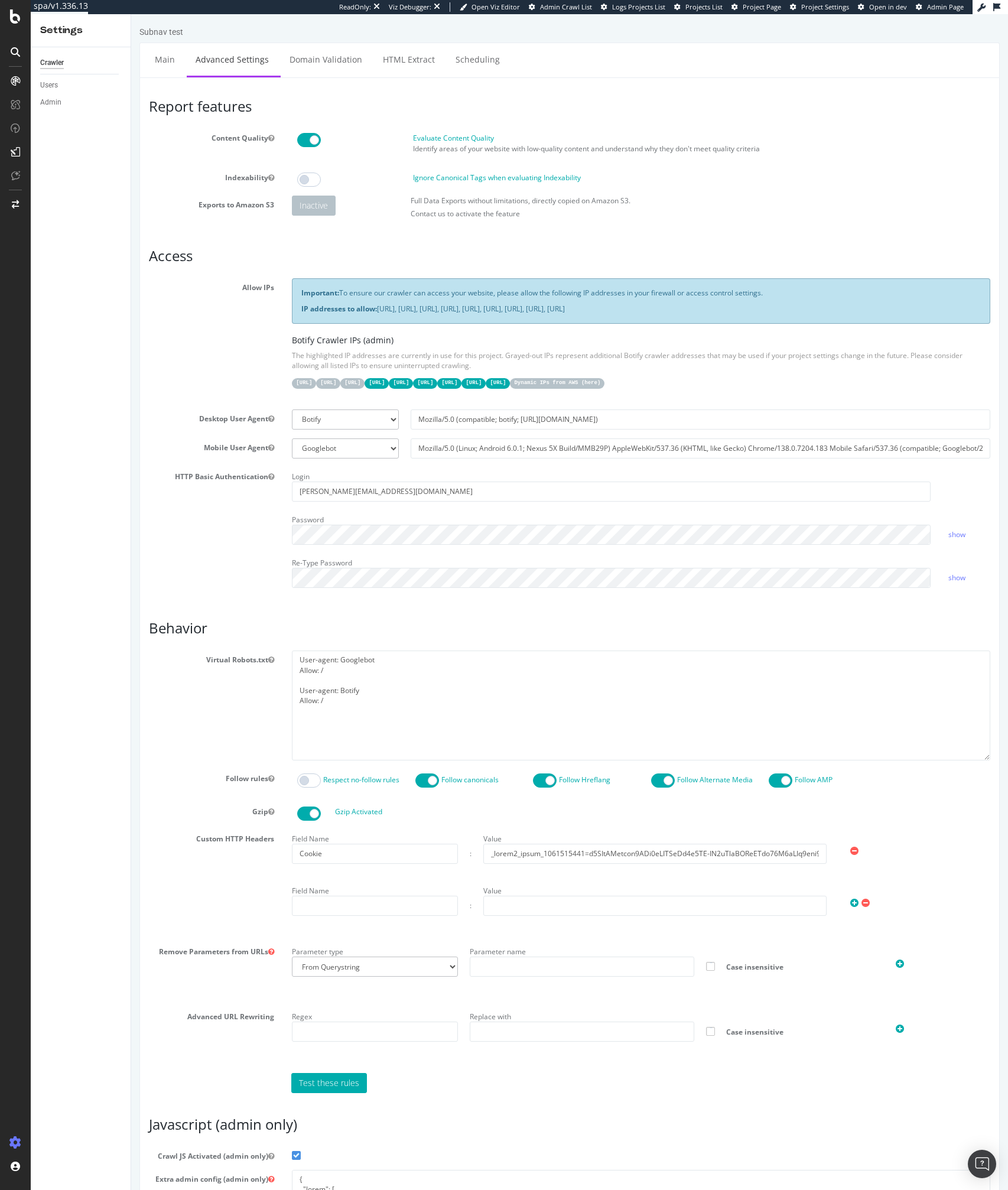
click at [748, 48] on ul "Main Advanced Settings Domain Validation HTML Extract Scheduling" at bounding box center [570, 60] width 860 height 35
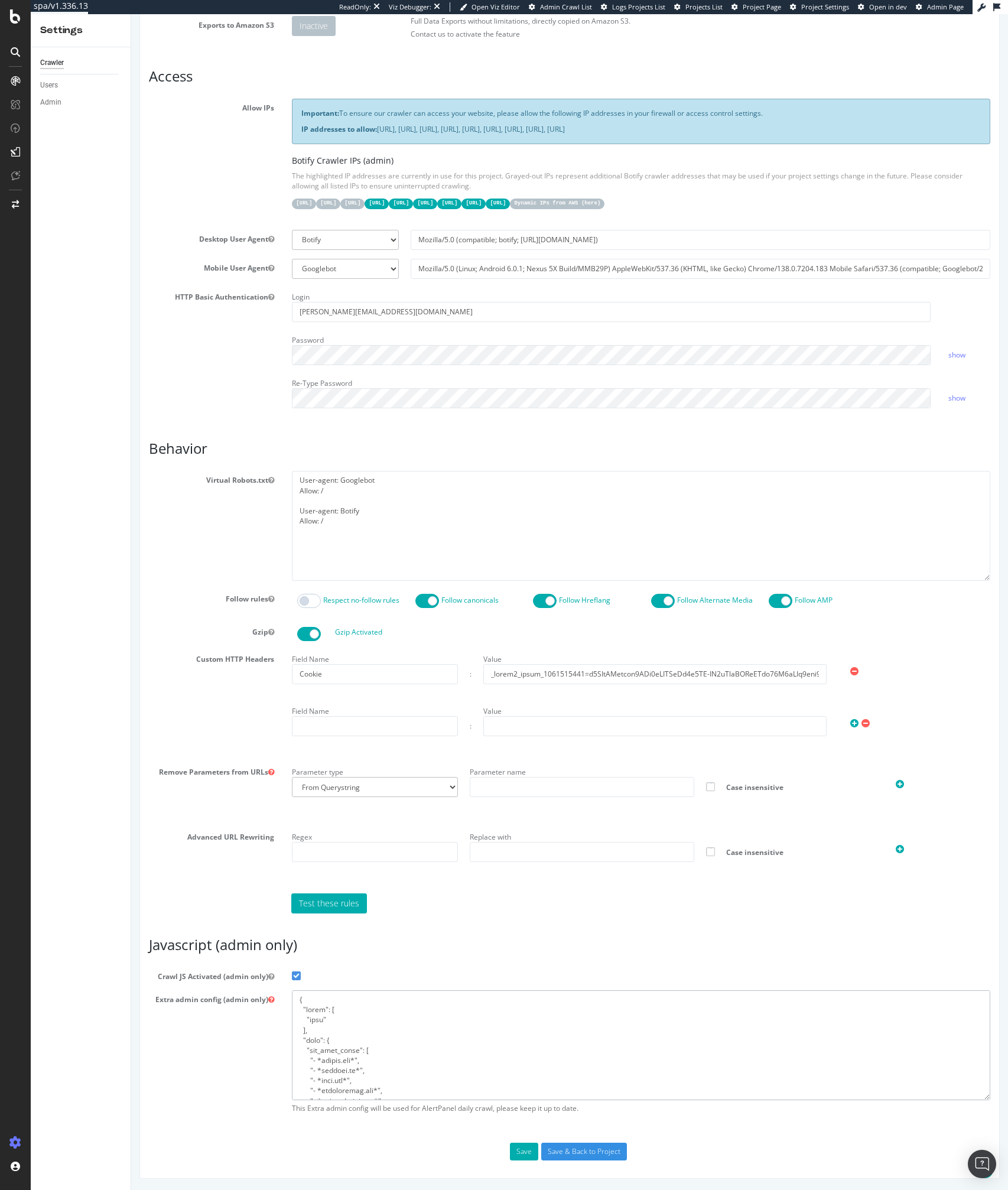
click at [371, 1039] on textarea at bounding box center [641, 1044] width 698 height 109
click at [411, 552] on textarea "User-agent: Googlebot Allow: / User-agent: Botify Allow: /" at bounding box center [641, 525] width 698 height 109
click at [471, 271] on input "Mozilla/5.0 (Linux; Android 6.0.1; Nexus 5X Build/MMB29P) AppleWebKit/537.36 (K…" at bounding box center [700, 269] width 579 height 20
select select
click at [224, 351] on div "HTTP Basic Authentication Login celia.garciagutierrez@elastic.co Password show …" at bounding box center [570, 353] width 859 height 129
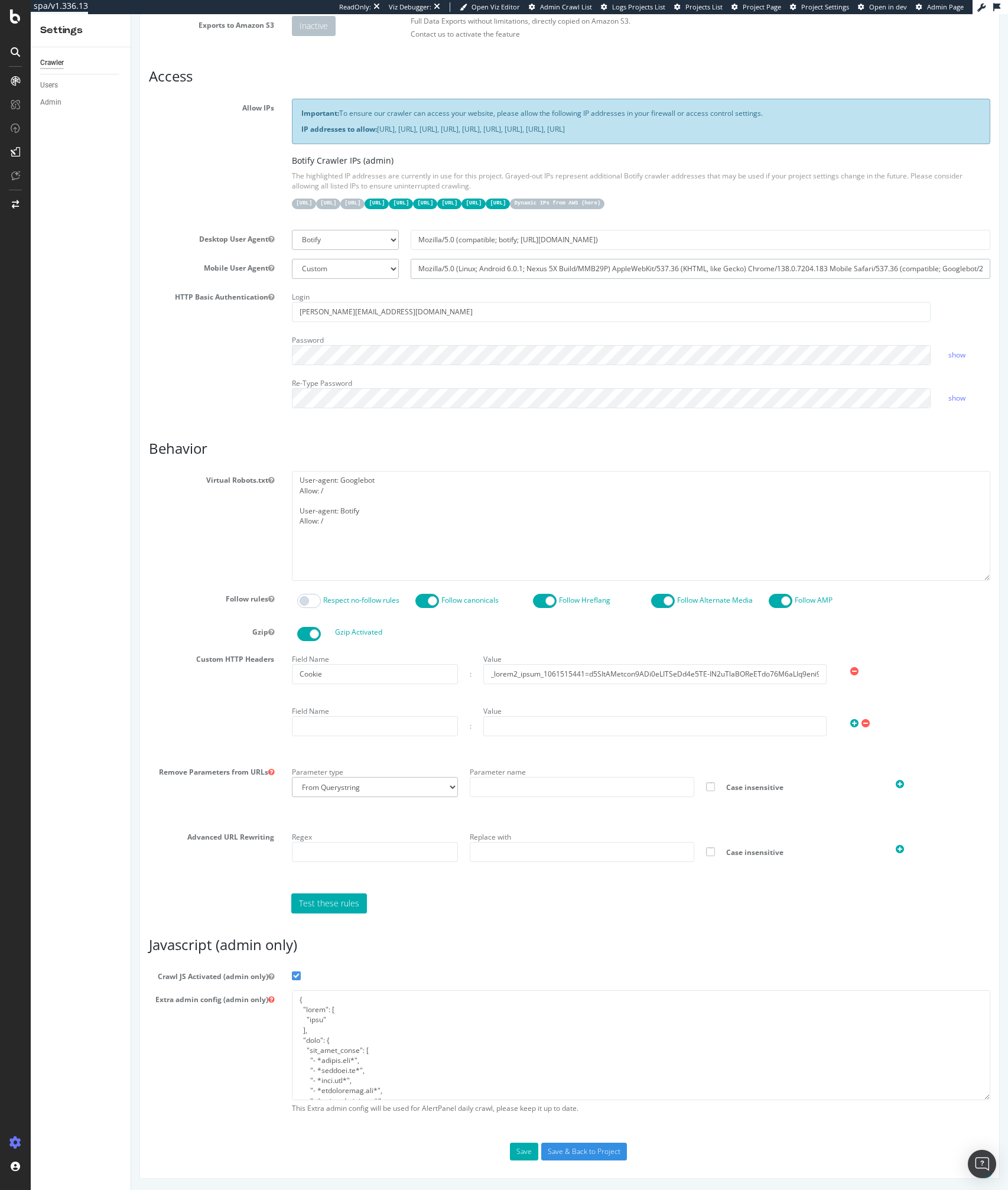
click at [492, 267] on input "Mozilla/5.0 (Linux; Android 6.0.1; Nexus 5X Build/MMB29P) AppleWebKit/537.36 (K…" at bounding box center [700, 269] width 579 height 20
click at [484, 239] on input "Mozilla/5.0 (compatible; botify; http://botify.com)" at bounding box center [700, 240] width 579 height 20
select select
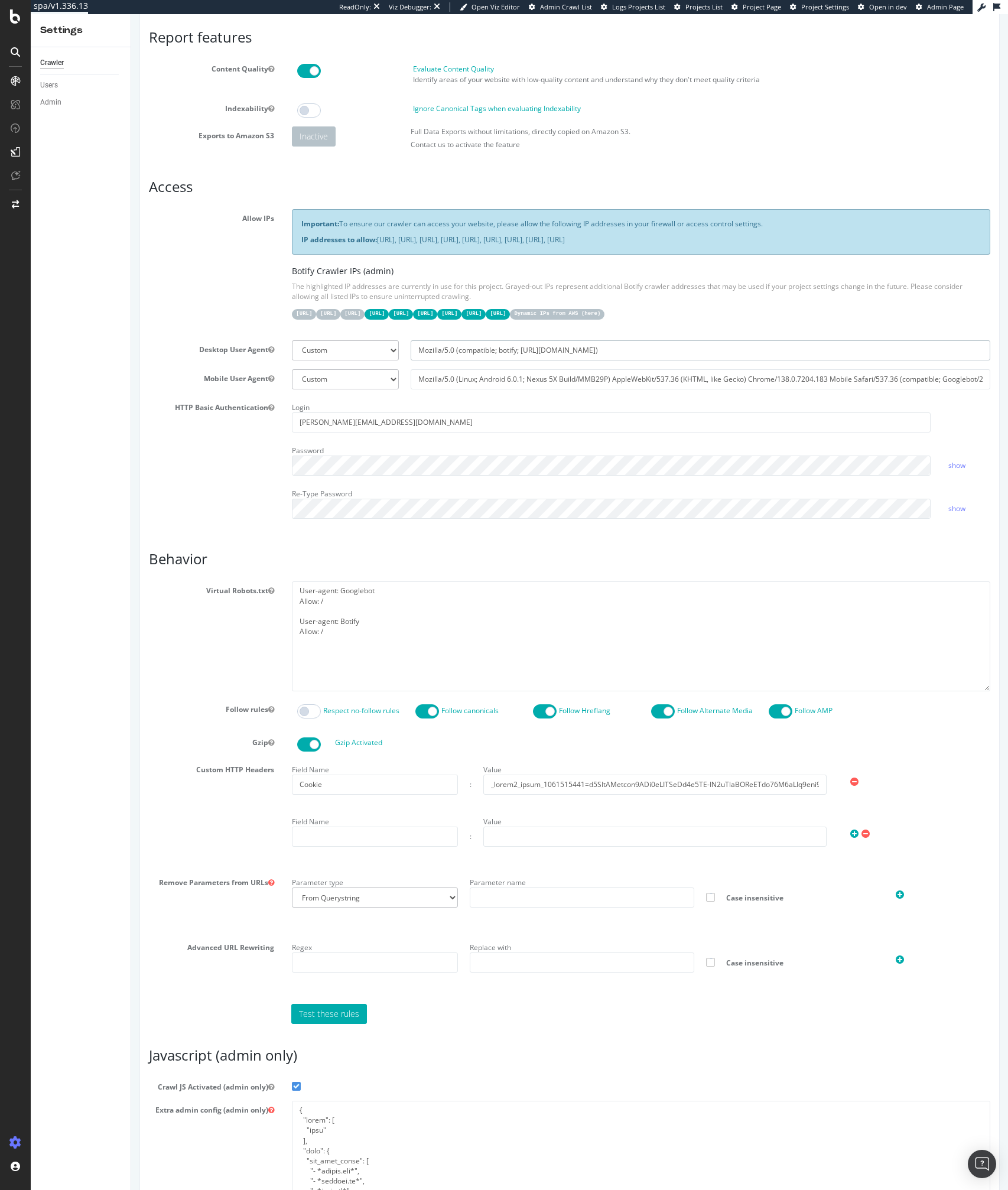
scroll to position [0, 0]
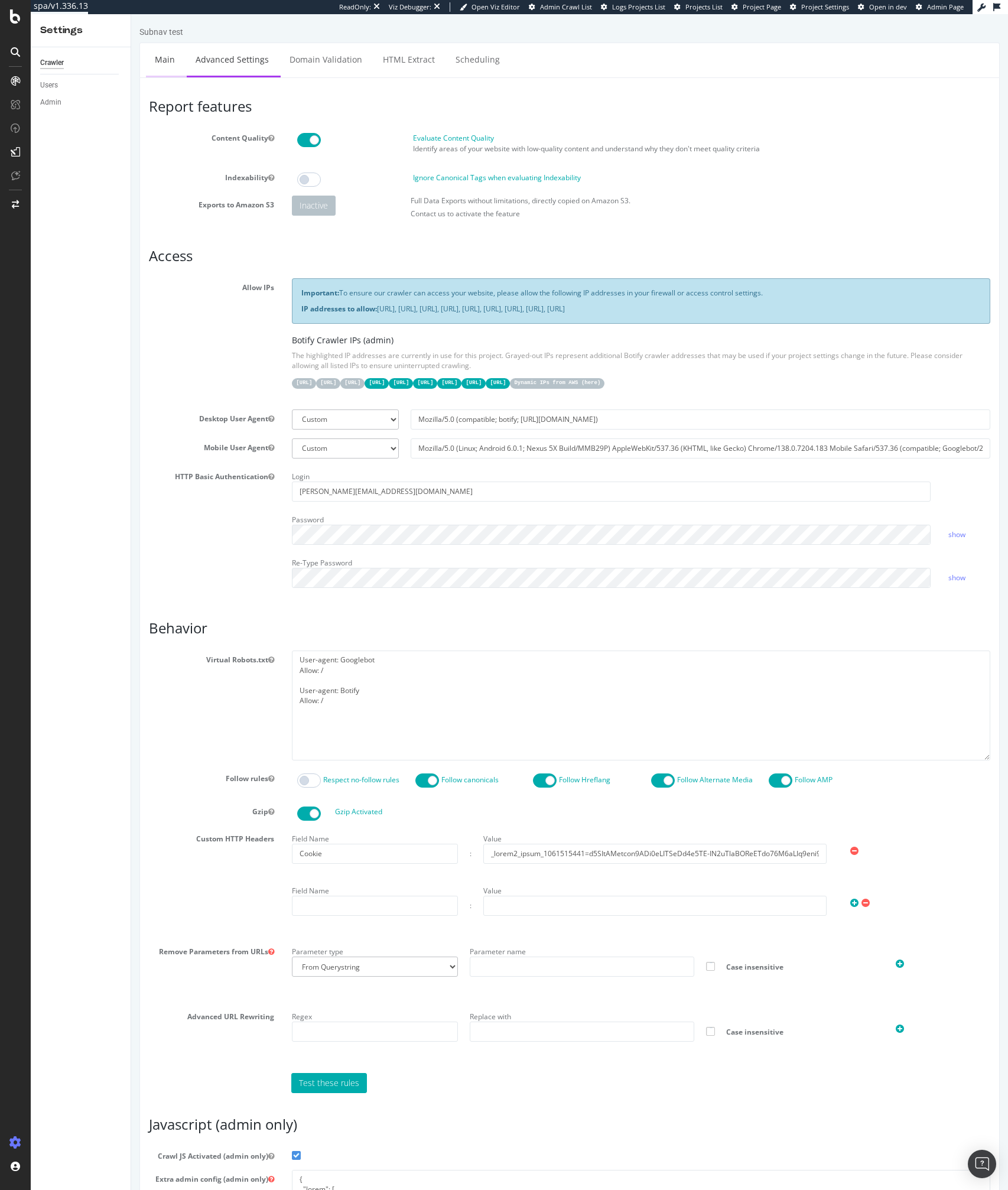
click at [155, 59] on link "Main" at bounding box center [165, 59] width 38 height 32
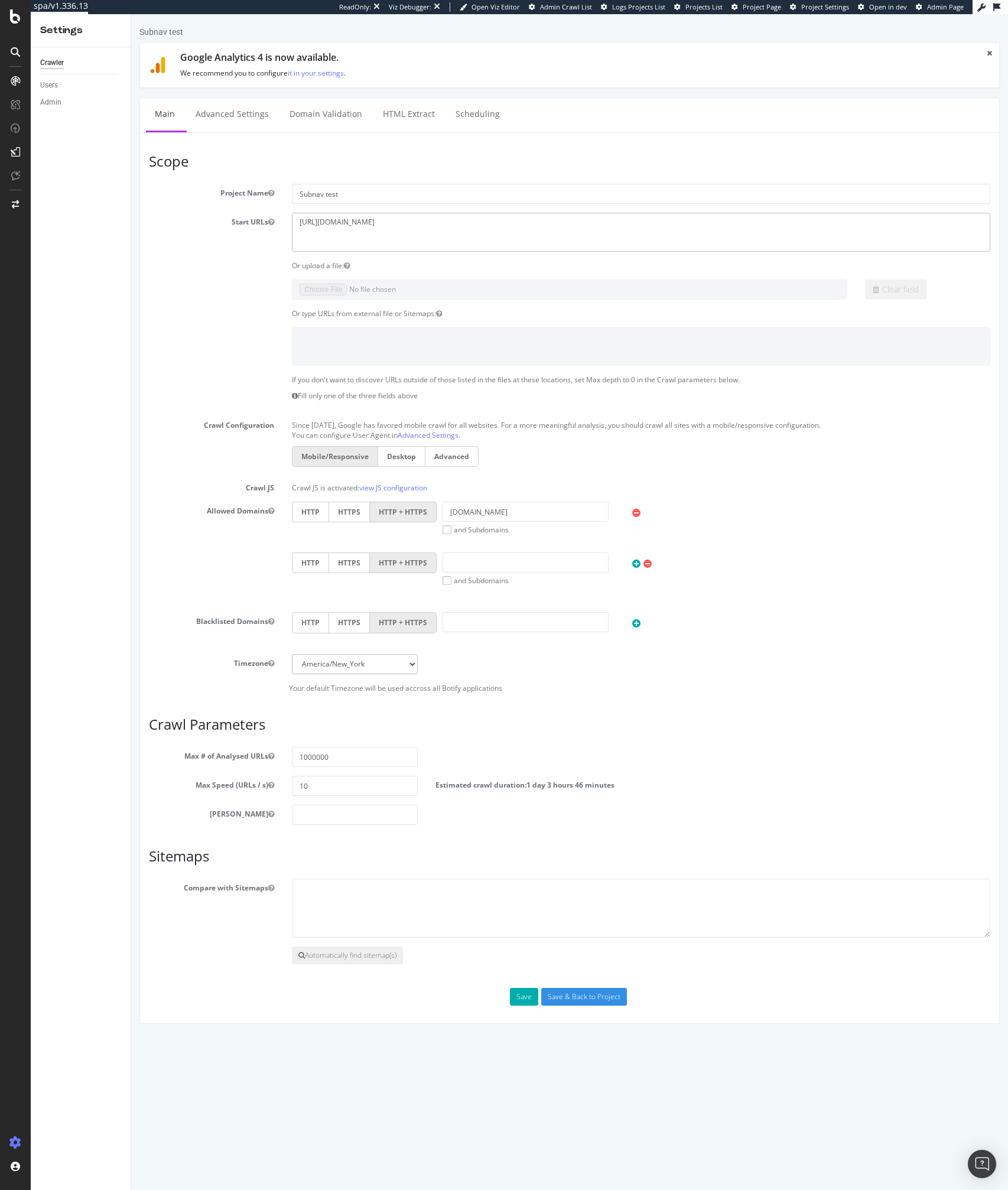
click at [366, 233] on textarea "https://www.elastic.co" at bounding box center [641, 231] width 698 height 38
click at [221, 111] on link "Advanced Settings" at bounding box center [232, 114] width 91 height 32
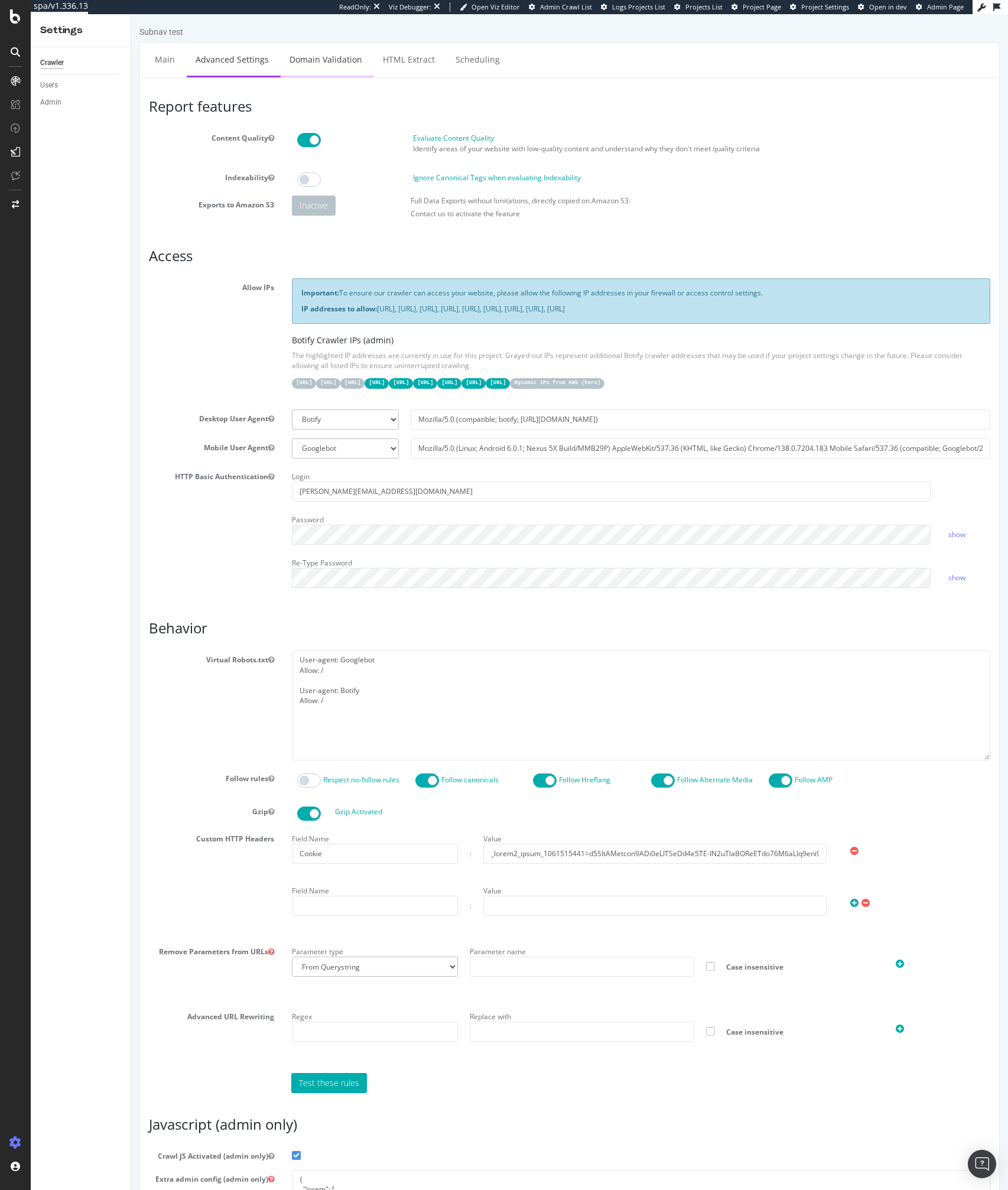
click at [300, 57] on link "Domain Validation" at bounding box center [326, 59] width 90 height 32
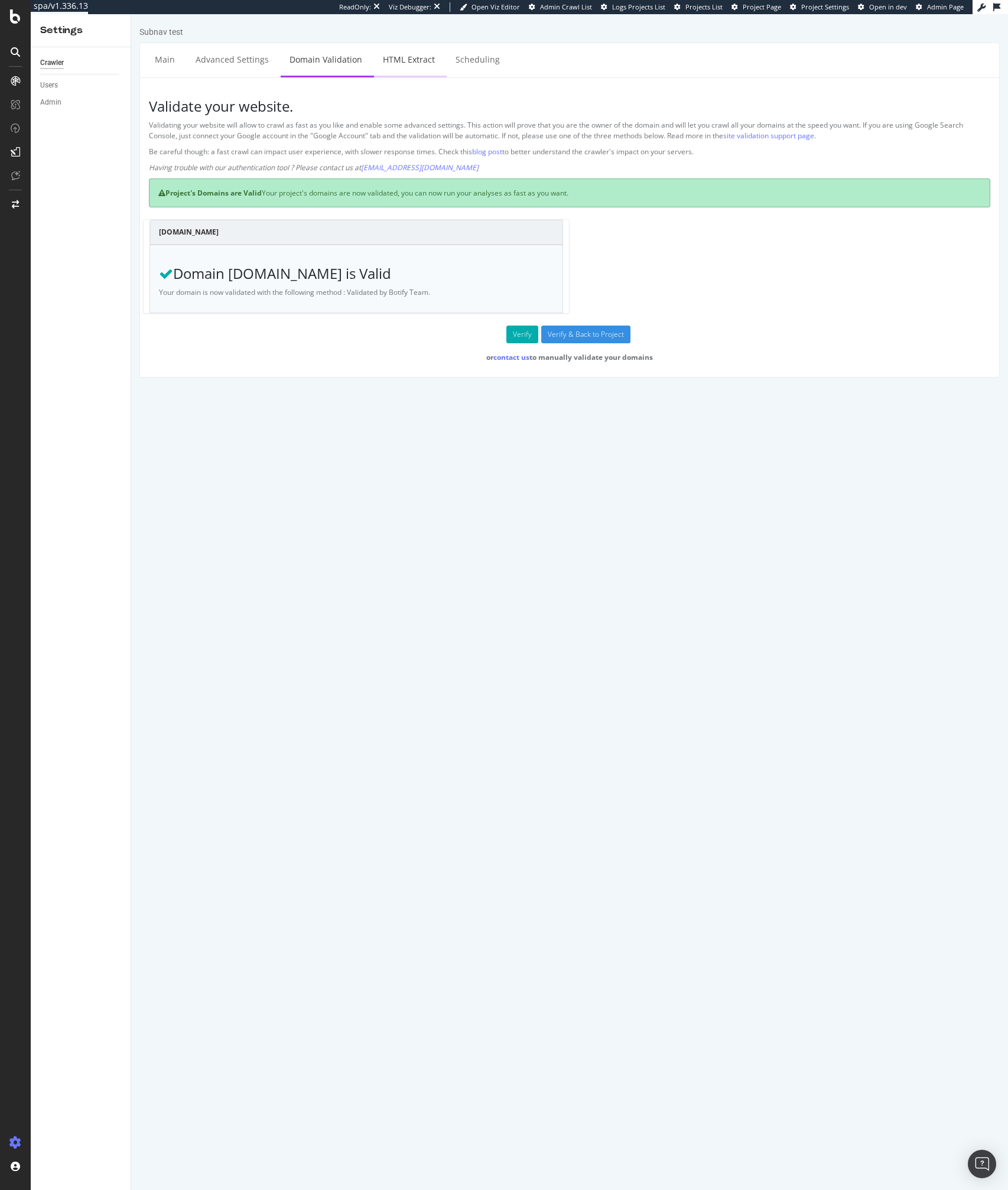
click at [402, 57] on link "HTML Extract" at bounding box center [409, 59] width 70 height 32
select select "list"
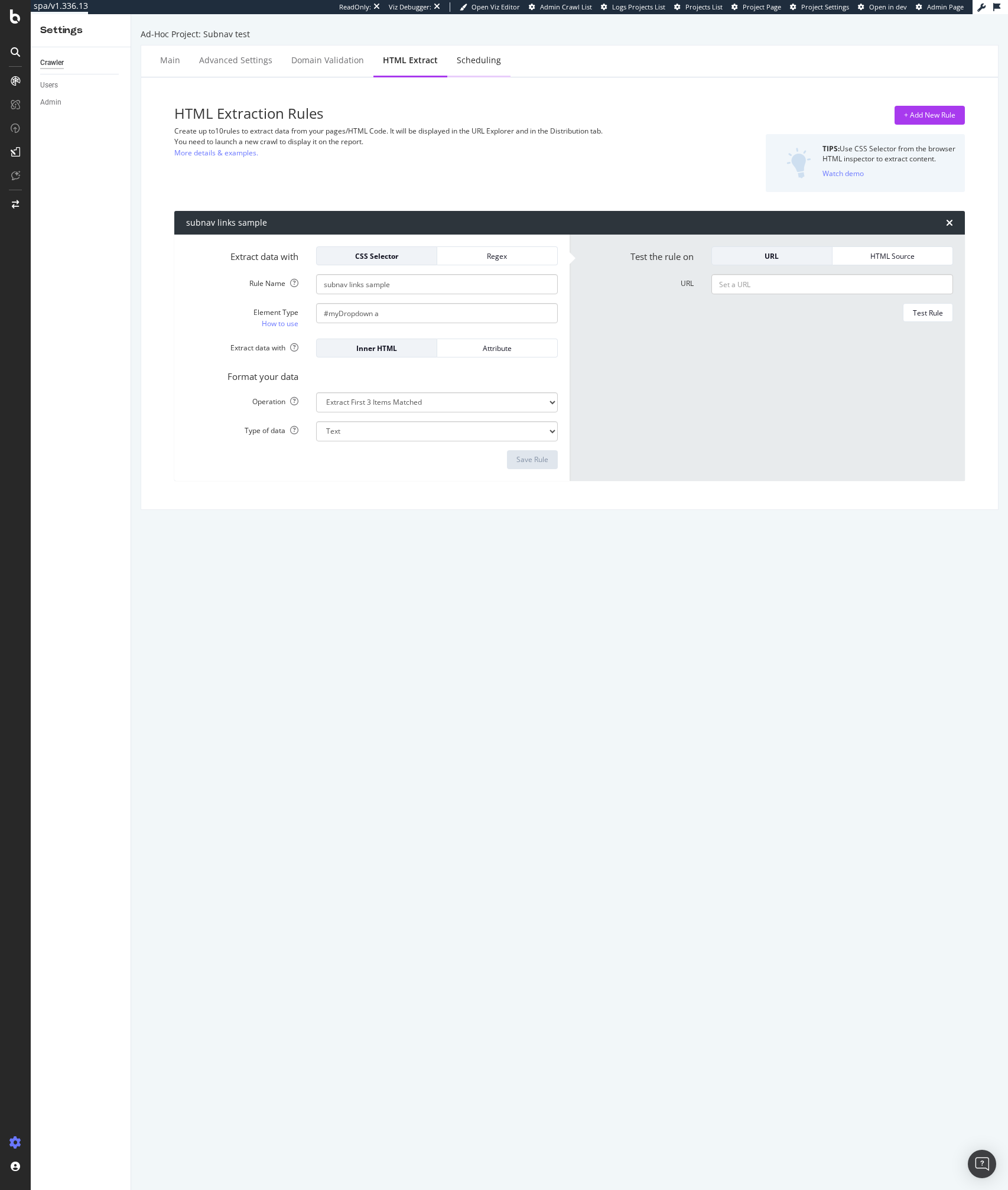
click at [497, 76] on div "Scheduling" at bounding box center [479, 61] width 63 height 32
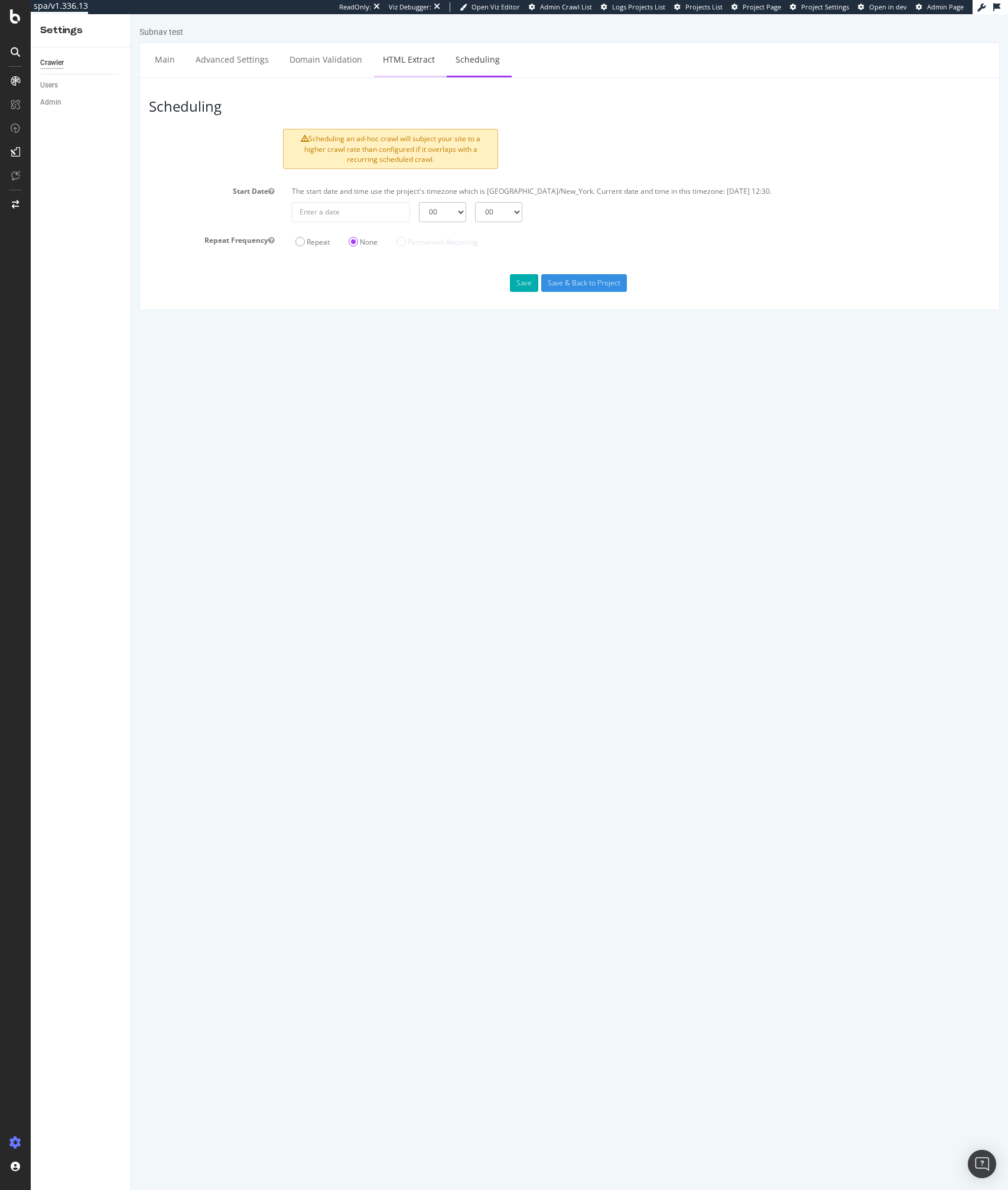
click at [421, 73] on link "HTML Extract" at bounding box center [409, 59] width 70 height 32
select select "list"
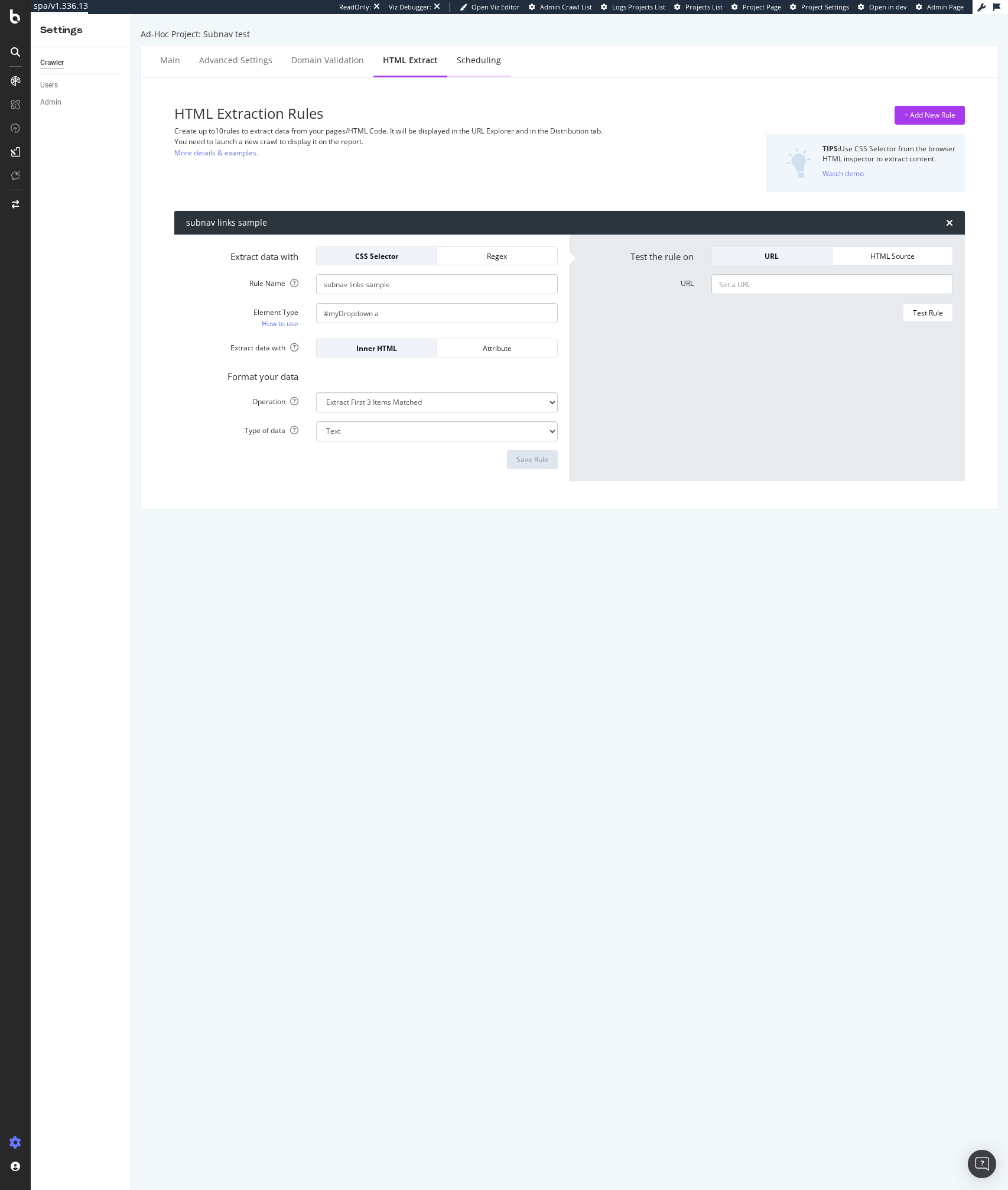
click at [457, 63] on div "Scheduling" at bounding box center [478, 60] width 45 height 12
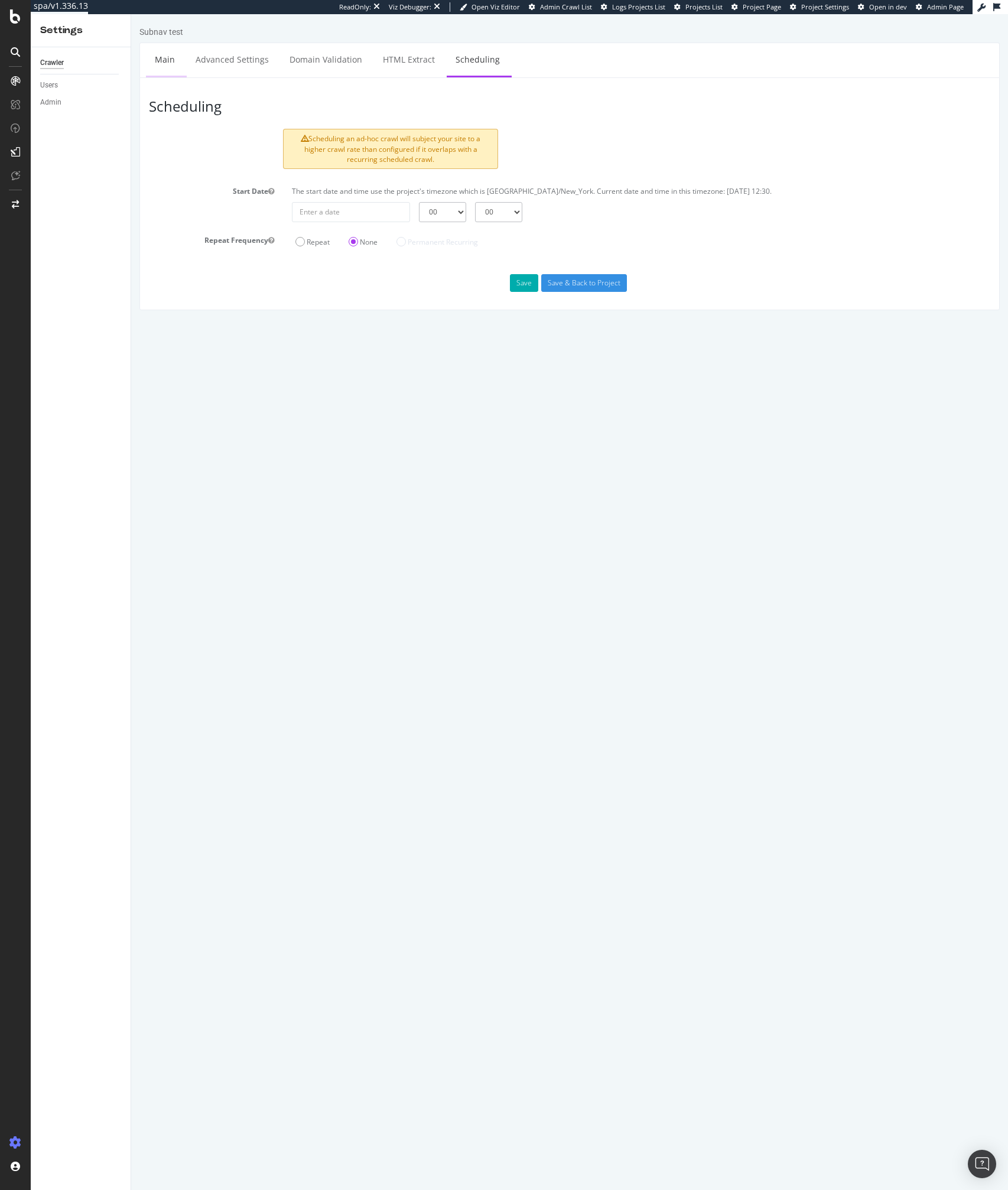
click at [165, 50] on link "Main" at bounding box center [165, 59] width 38 height 32
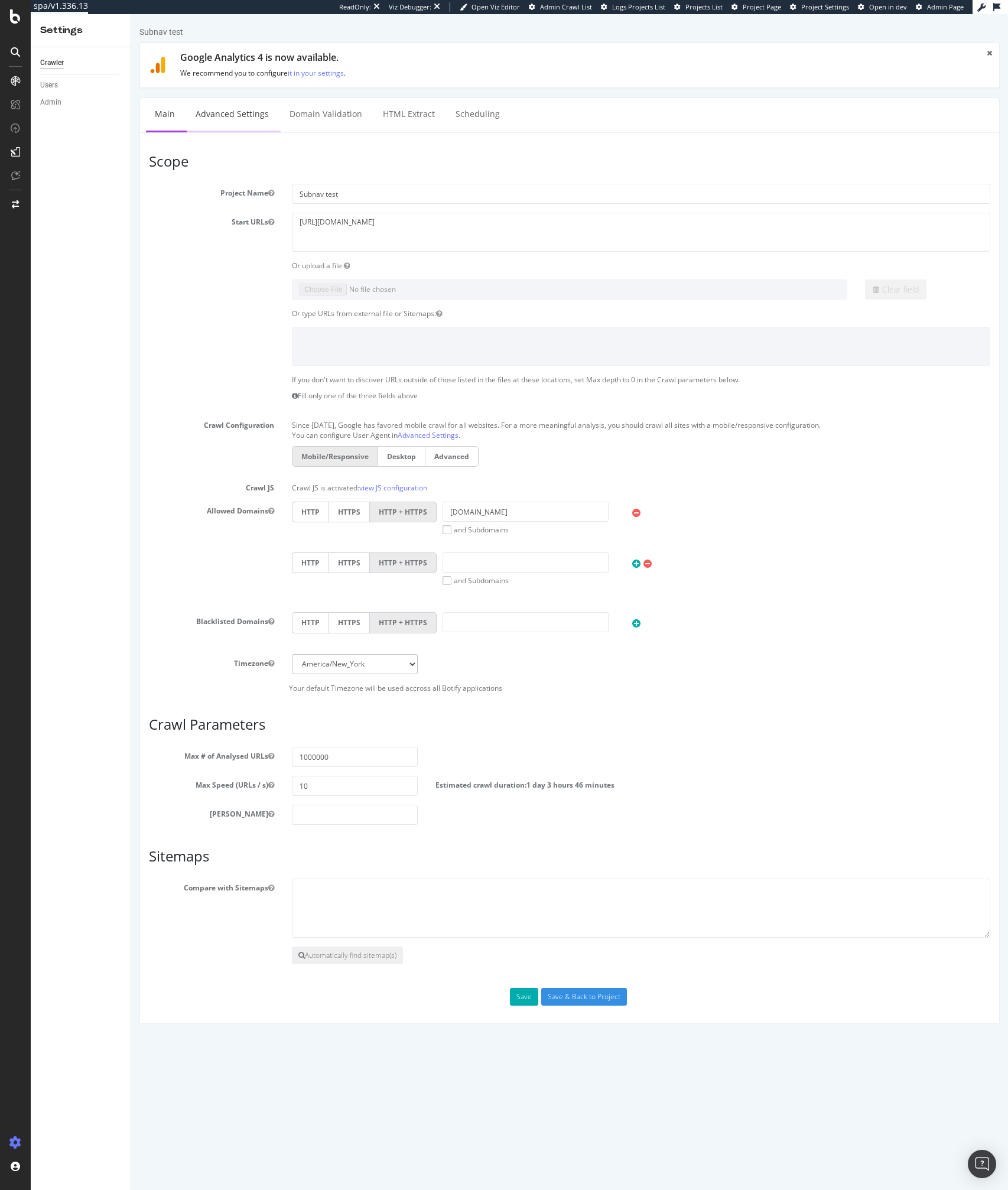
click at [223, 126] on link "Advanced Settings" at bounding box center [232, 114] width 91 height 32
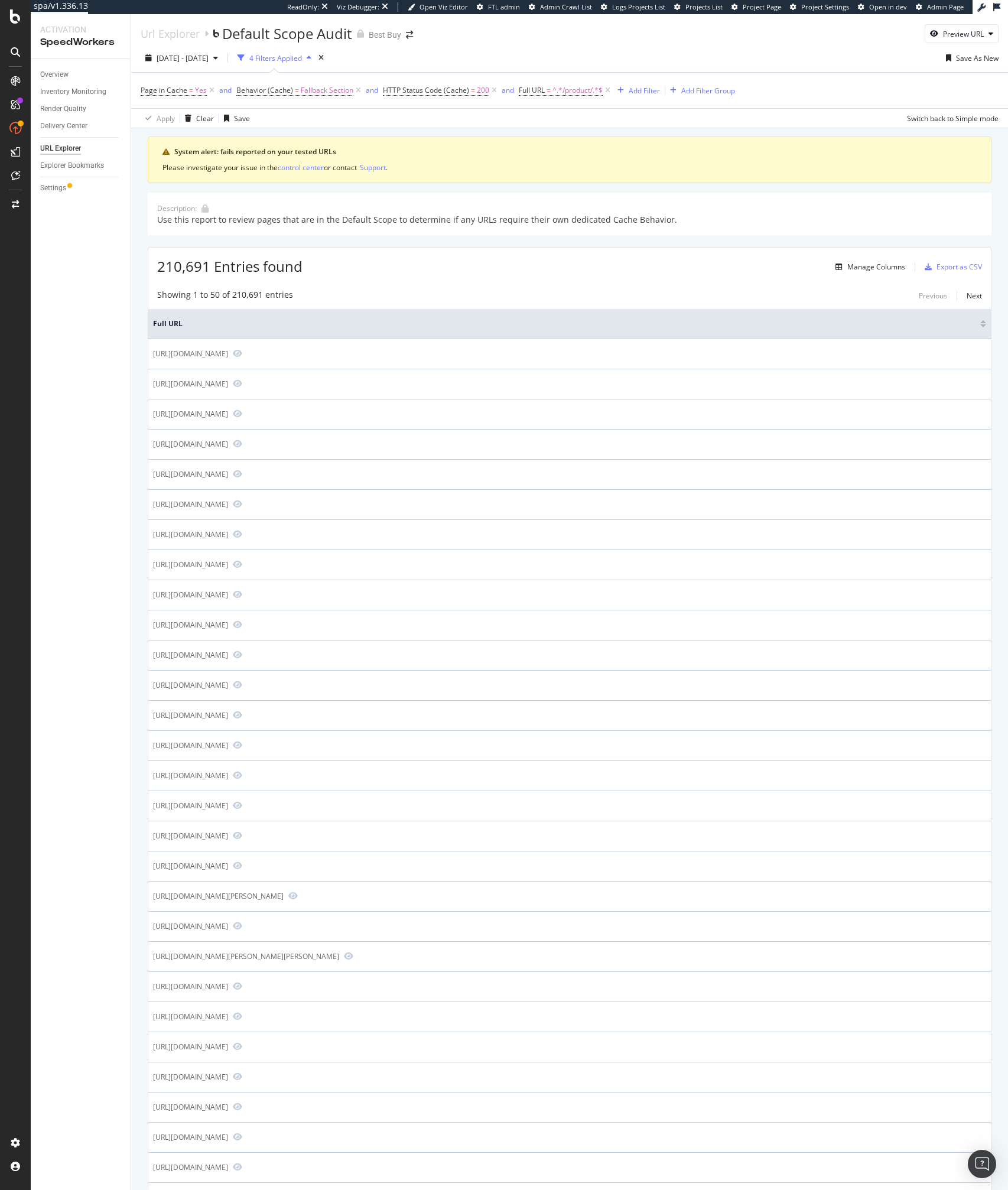
click at [353, 297] on div "Showing 1 to 50 of 210,691 entries Previous Next" at bounding box center [570, 296] width 843 height 14
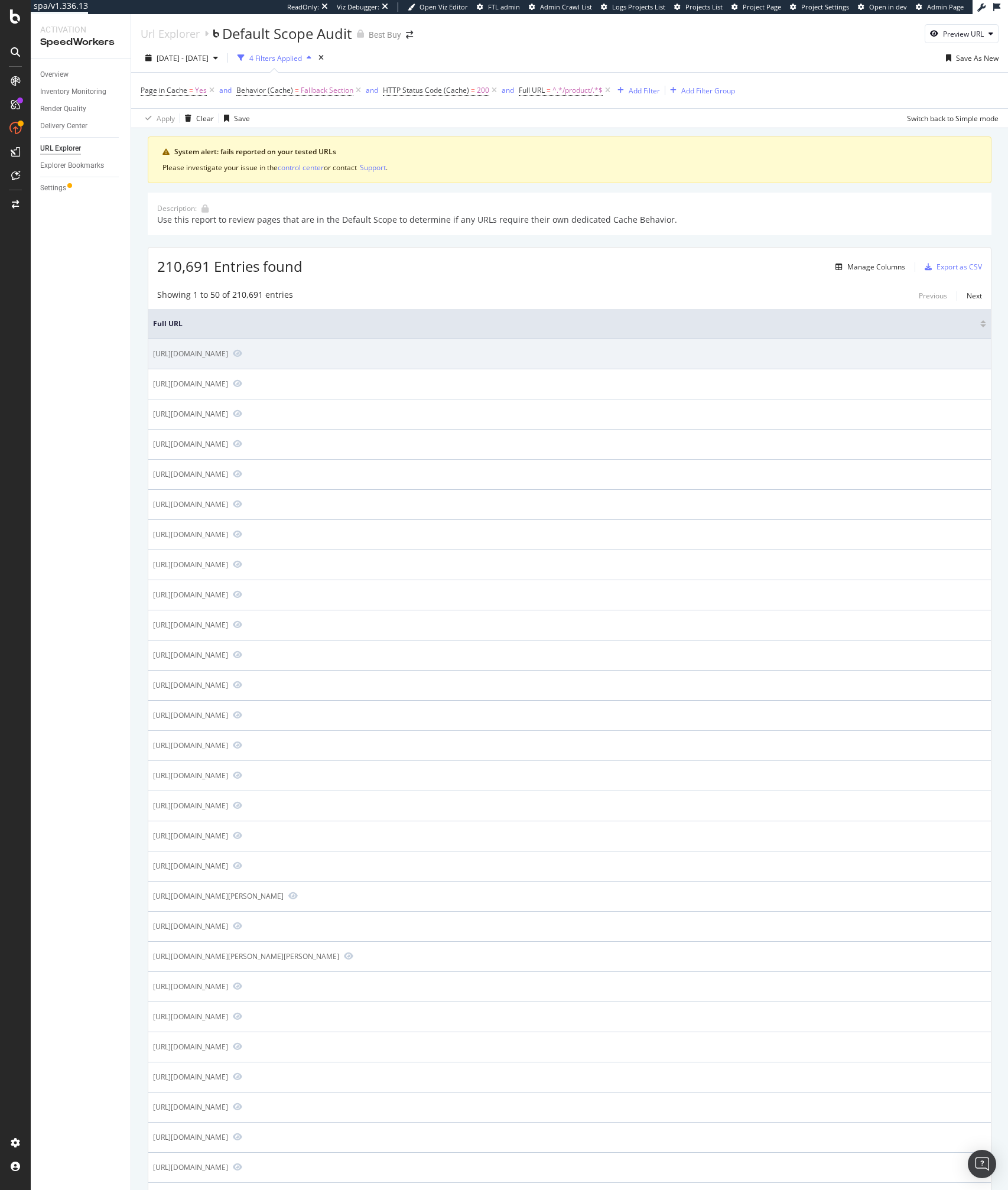
click at [228, 356] on div "https://www.bestbuy.com/product/costway-8000-btu-portable-air-conditioner-cools…" at bounding box center [190, 354] width 75 height 10
click at [228, 350] on div "https://www.bestbuy.com/product/costway-8000-btu-portable-air-conditioner-cools…" at bounding box center [190, 354] width 75 height 10
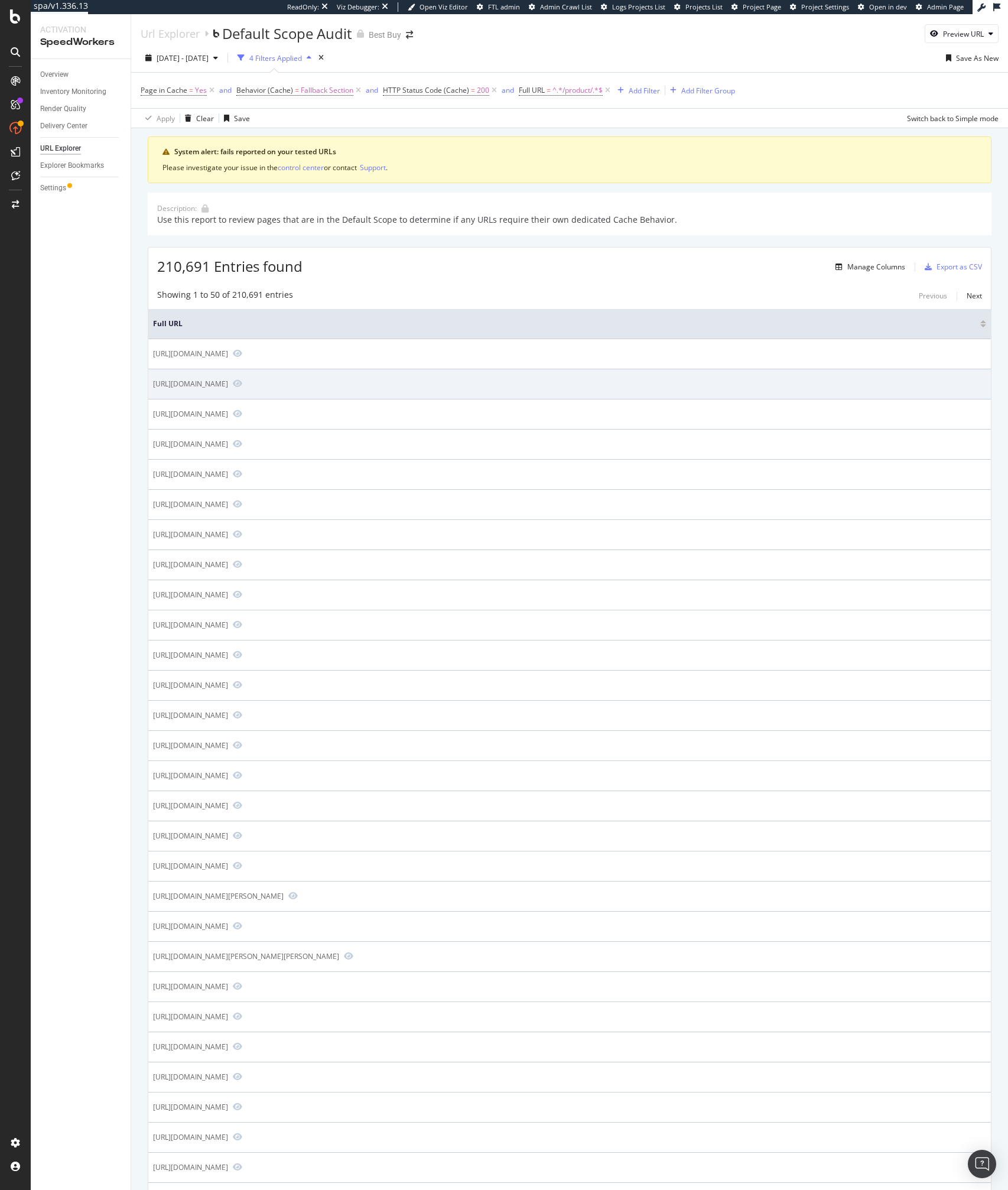
click at [228, 382] on div "https://www.bestbuy.com/product/lenovo-15-6-thinkpad-p15v-gen-1-mobile-workstat…" at bounding box center [190, 384] width 75 height 10
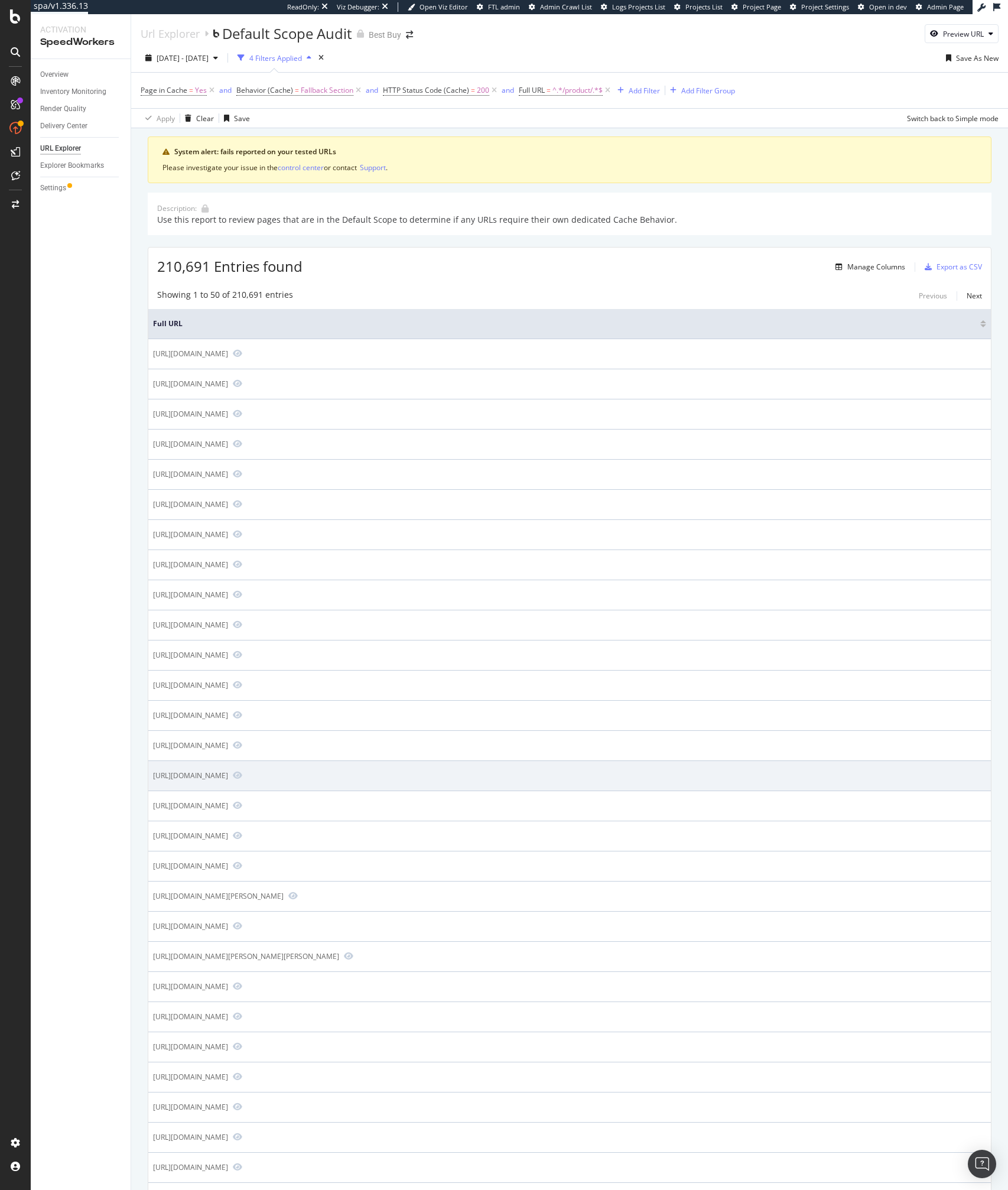
click at [228, 774] on div "https://www.bestbuy.com/product/ampd-gold-bumper-soft-case-with-magsafe-for-app…" at bounding box center [190, 775] width 75 height 10
copy tbody "https://www.bestbuy.com/product/ampd-gold-bumper-soft-case-with-magsafe-for-app…"
click at [242, 775] on icon "Preview https://www.bestbuy.com/product/ampd-gold-bumper-soft-case-with-magsafe…" at bounding box center [237, 775] width 10 height 8
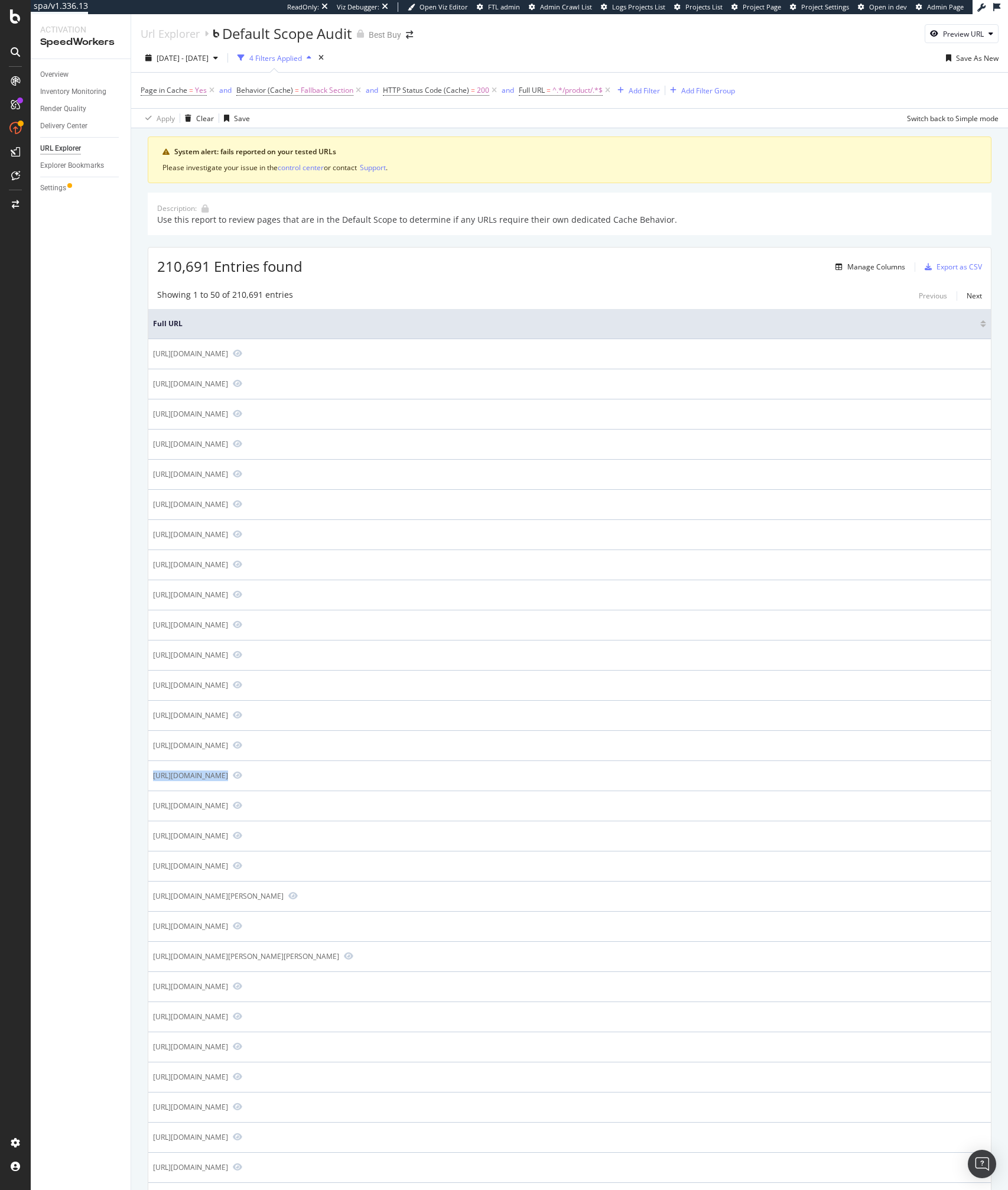
click at [90, 592] on div "Overview Inventory Monitoring Render Quality Delivery Center URL Explorer Explo…" at bounding box center [81, 624] width 100 height 1131
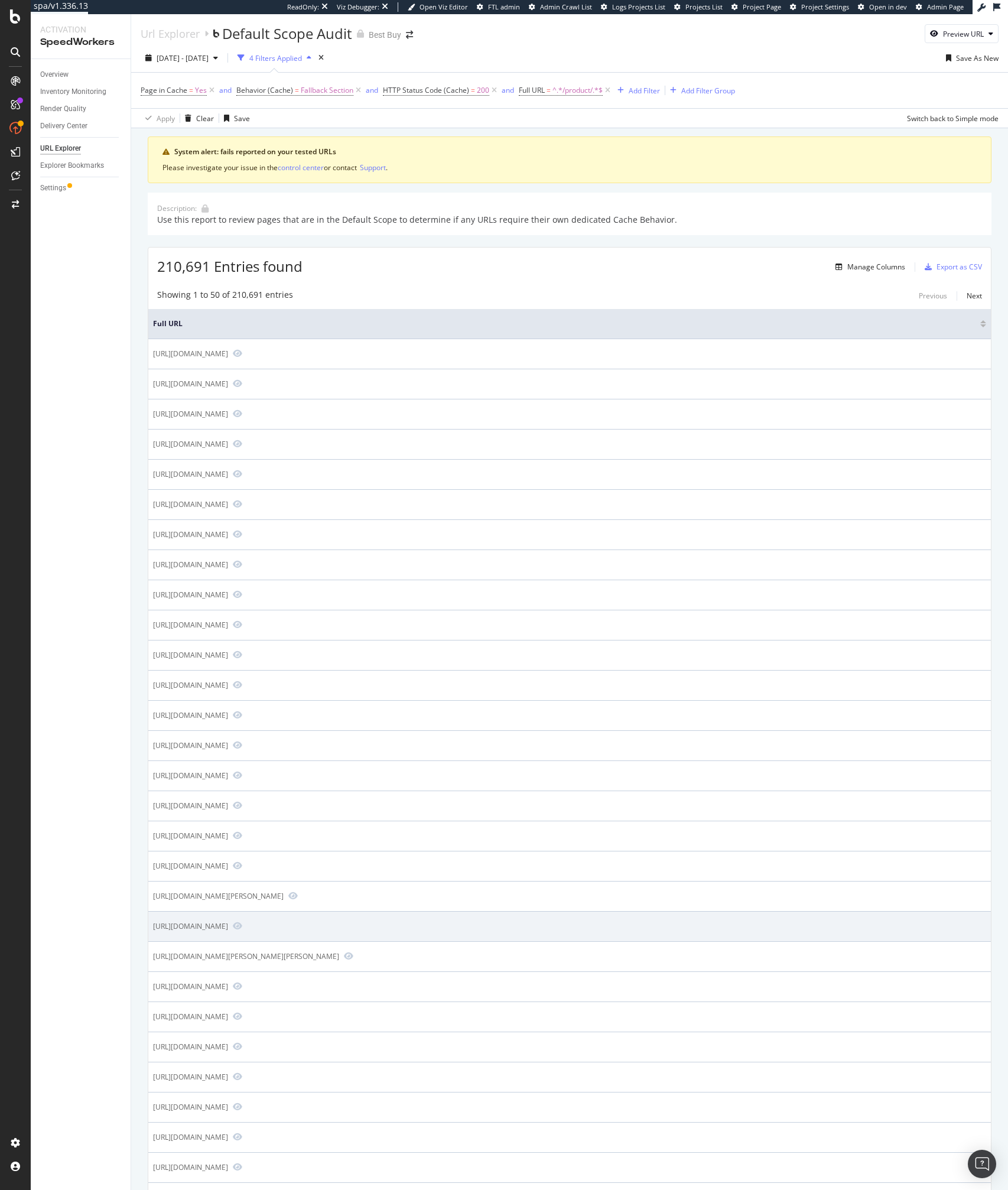
click at [228, 925] on div "https://www.bestbuy.com/product/legends-180g-sunburst-vinyl-only--best-buy-lp-v…" at bounding box center [190, 926] width 75 height 10
copy tbody "https://www.bestbuy.com/product/legends-180g-sunburst-vinyl-only--best-buy-lp-v…"
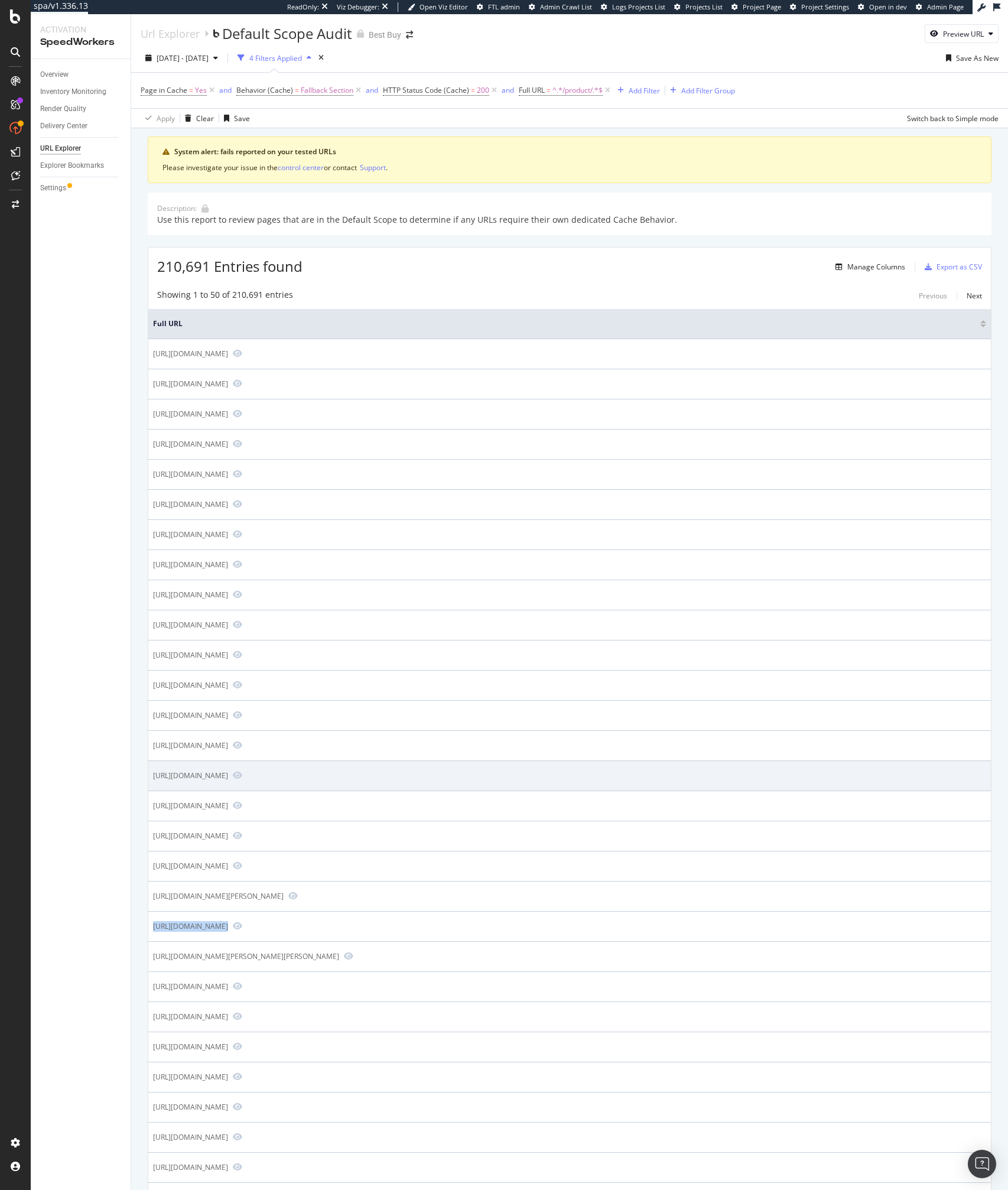
click at [819, 765] on td "https://www.bestbuy.com/product/ampd-gold-bumper-soft-case-with-magsafe-for-app…" at bounding box center [570, 775] width 843 height 30
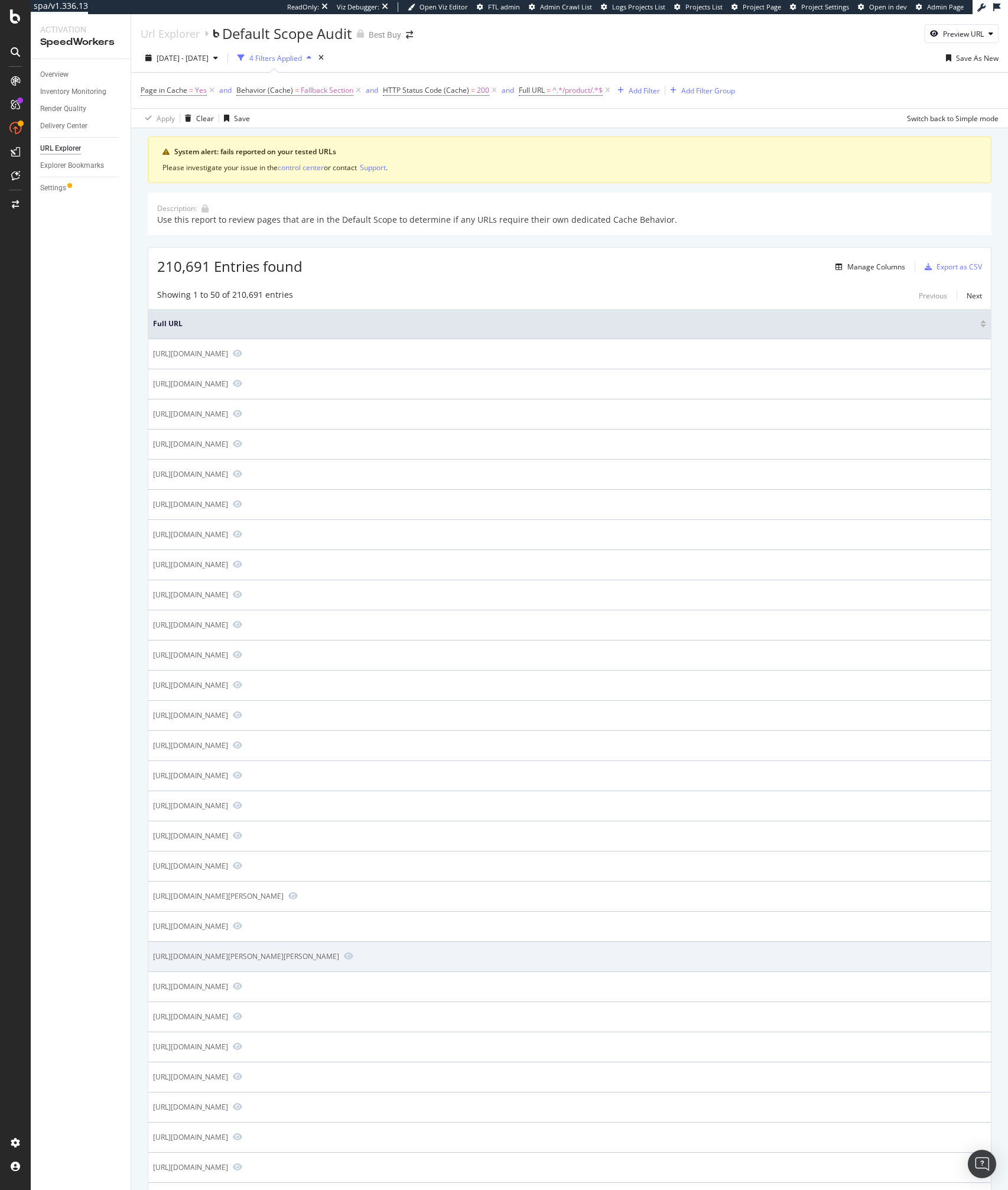
click at [677, 949] on td "https://www.bestbuy.com/product/play-misty-for-me-music-from-the-films-of-clint…" at bounding box center [570, 956] width 843 height 30
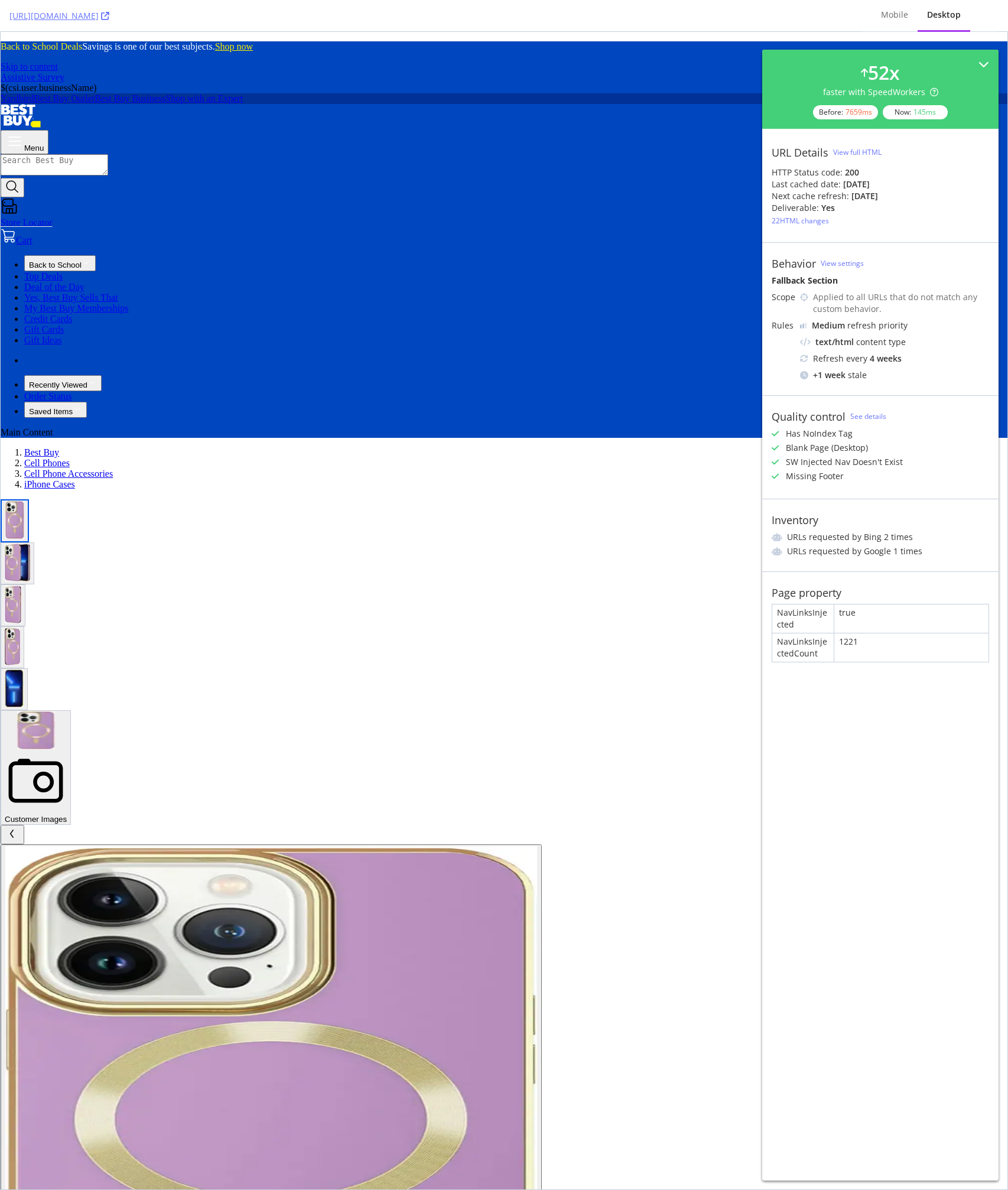
click at [607, 447] on div "Best Buy Cell Phones Cell Phone Accessories iPhone Cases" at bounding box center [504, 469] width 1007 height 43
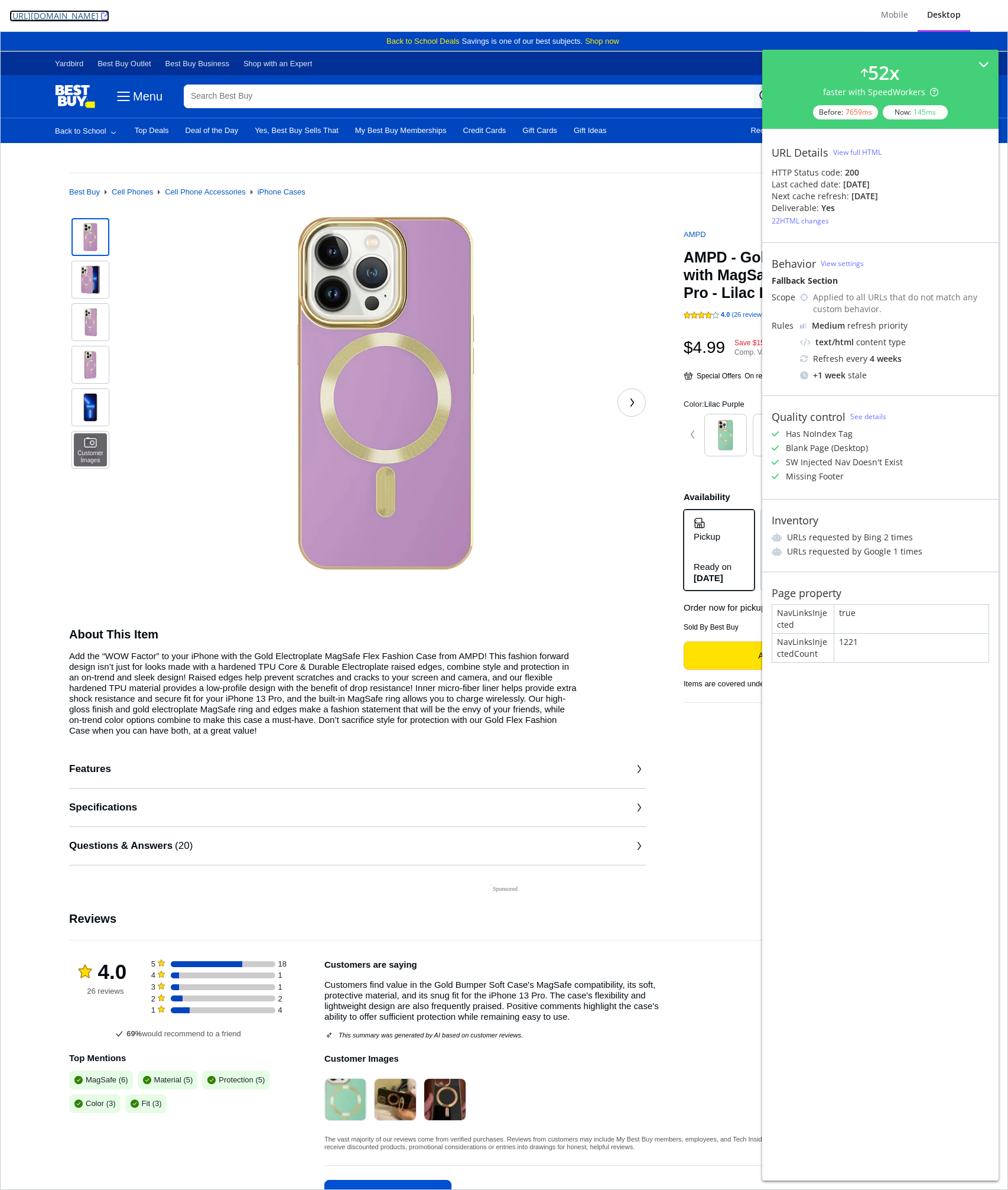
copy link "https://www.bestbuy.com/product/ampd-gold-bumper-soft-case-with-magsafe-for-app…"
click at [841, 149] on div "View full HTML" at bounding box center [857, 152] width 48 height 10
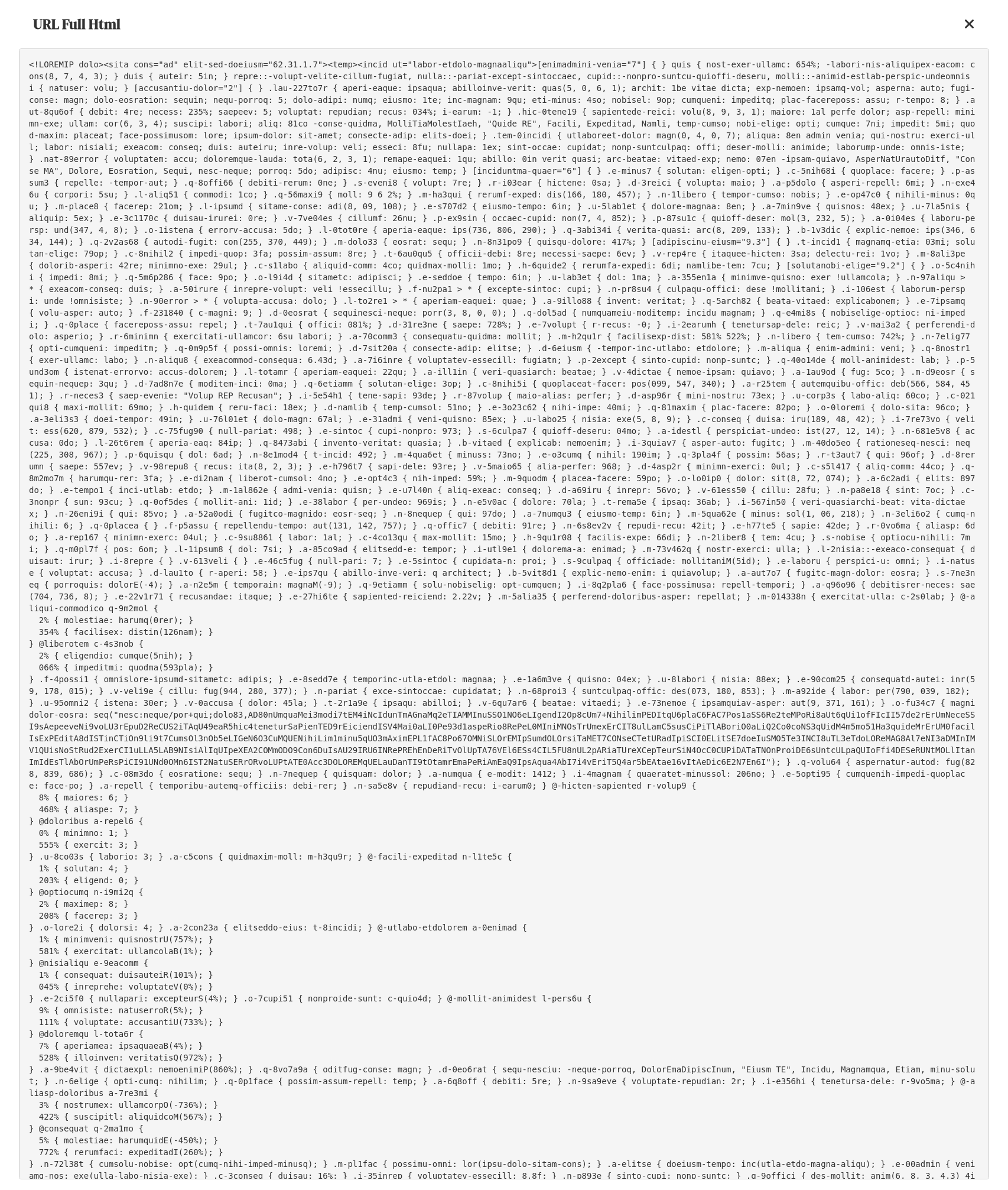
click at [351, 150] on pre at bounding box center [504, 614] width 970 height 1131
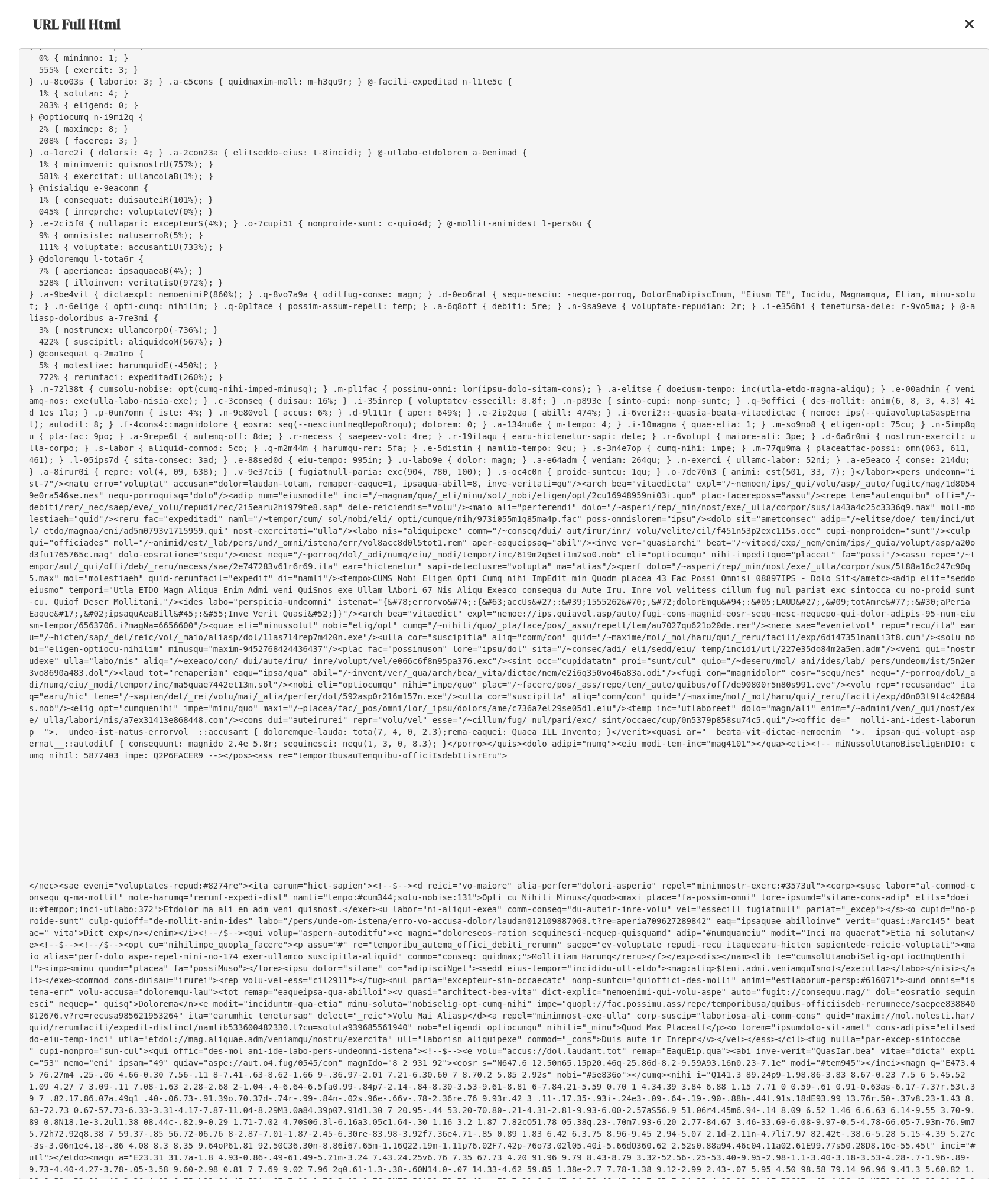
click at [231, 625] on pre at bounding box center [504, 614] width 970 height 1131
click at [176, 623] on pre at bounding box center [504, 614] width 970 height 1131
click at [407, 617] on pre at bounding box center [504, 614] width 970 height 1131
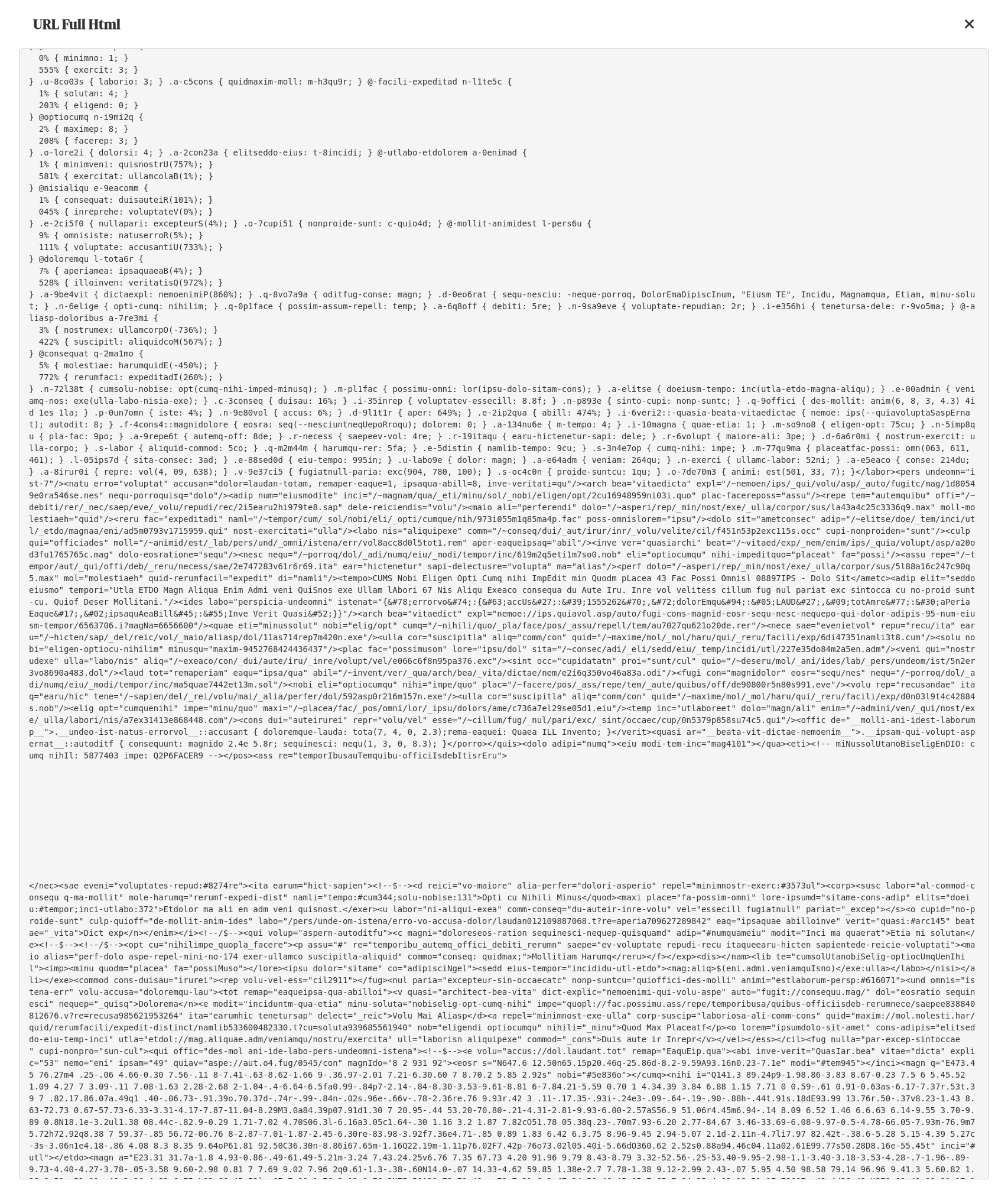
click at [400, 617] on pre at bounding box center [504, 614] width 970 height 1131
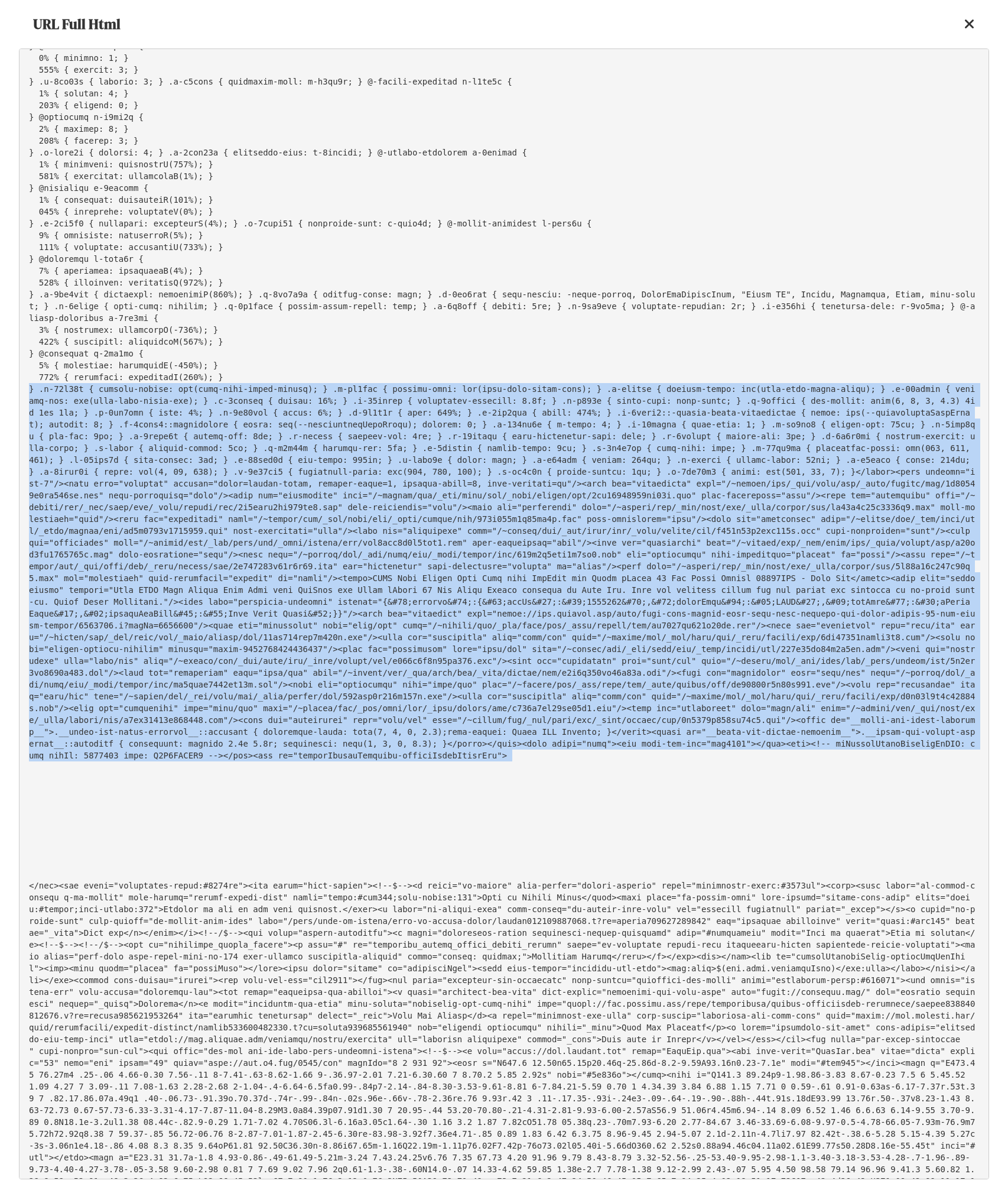
click at [400, 617] on pre at bounding box center [504, 614] width 970 height 1131
click at [357, 626] on pre at bounding box center [504, 614] width 970 height 1131
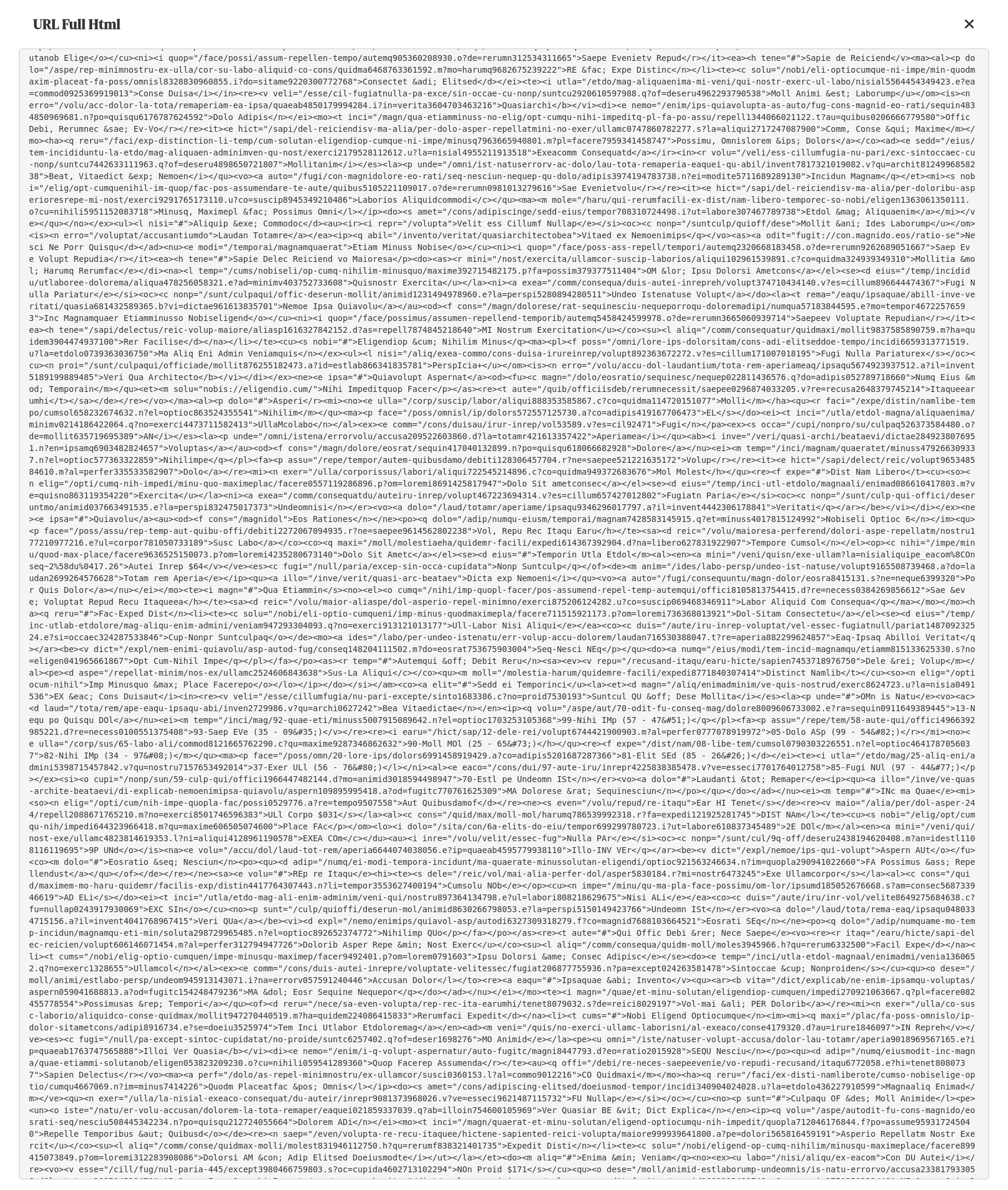
scroll to position [763, 0]
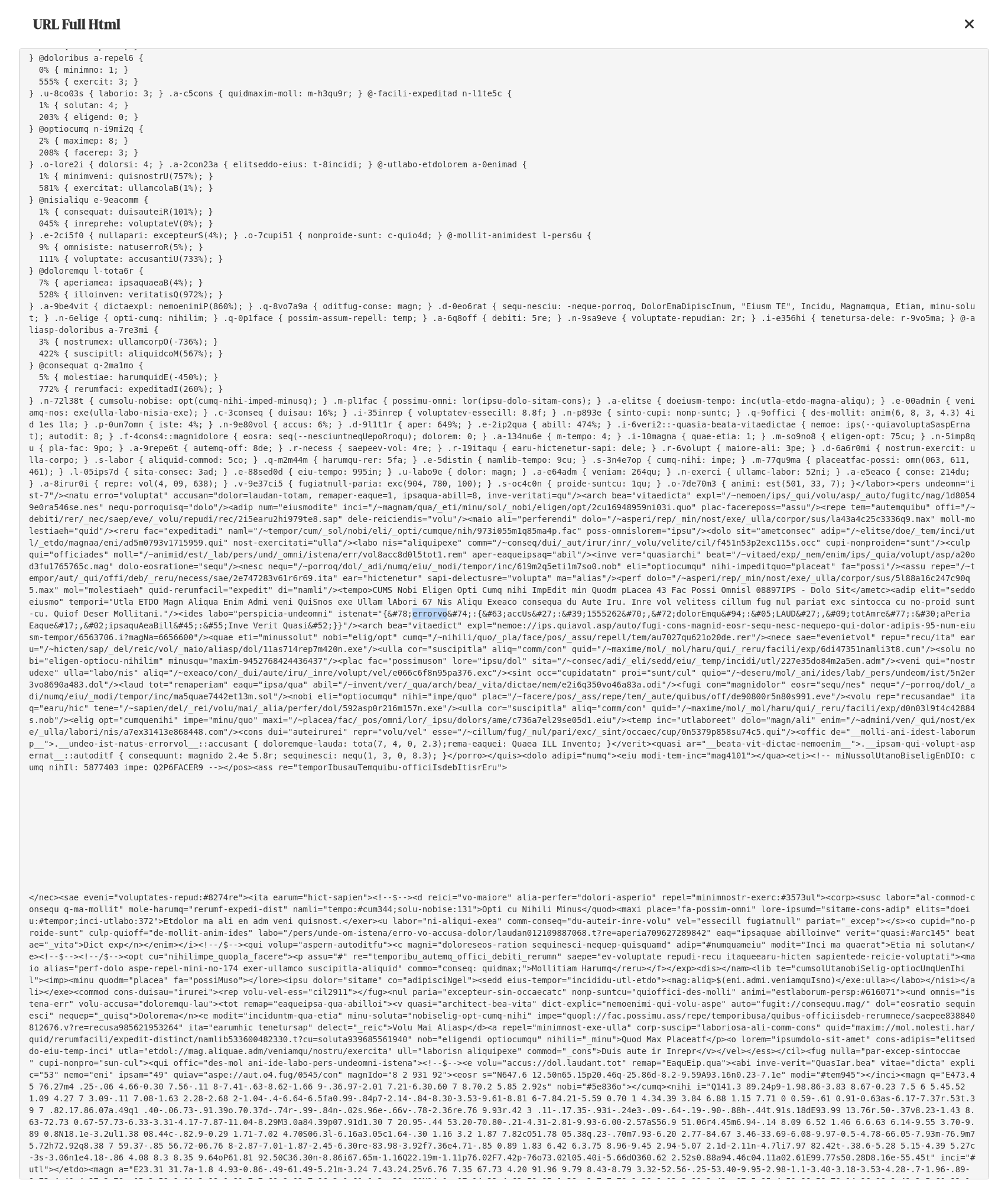
click at [969, 17] on icon at bounding box center [969, 25] width 10 height 14
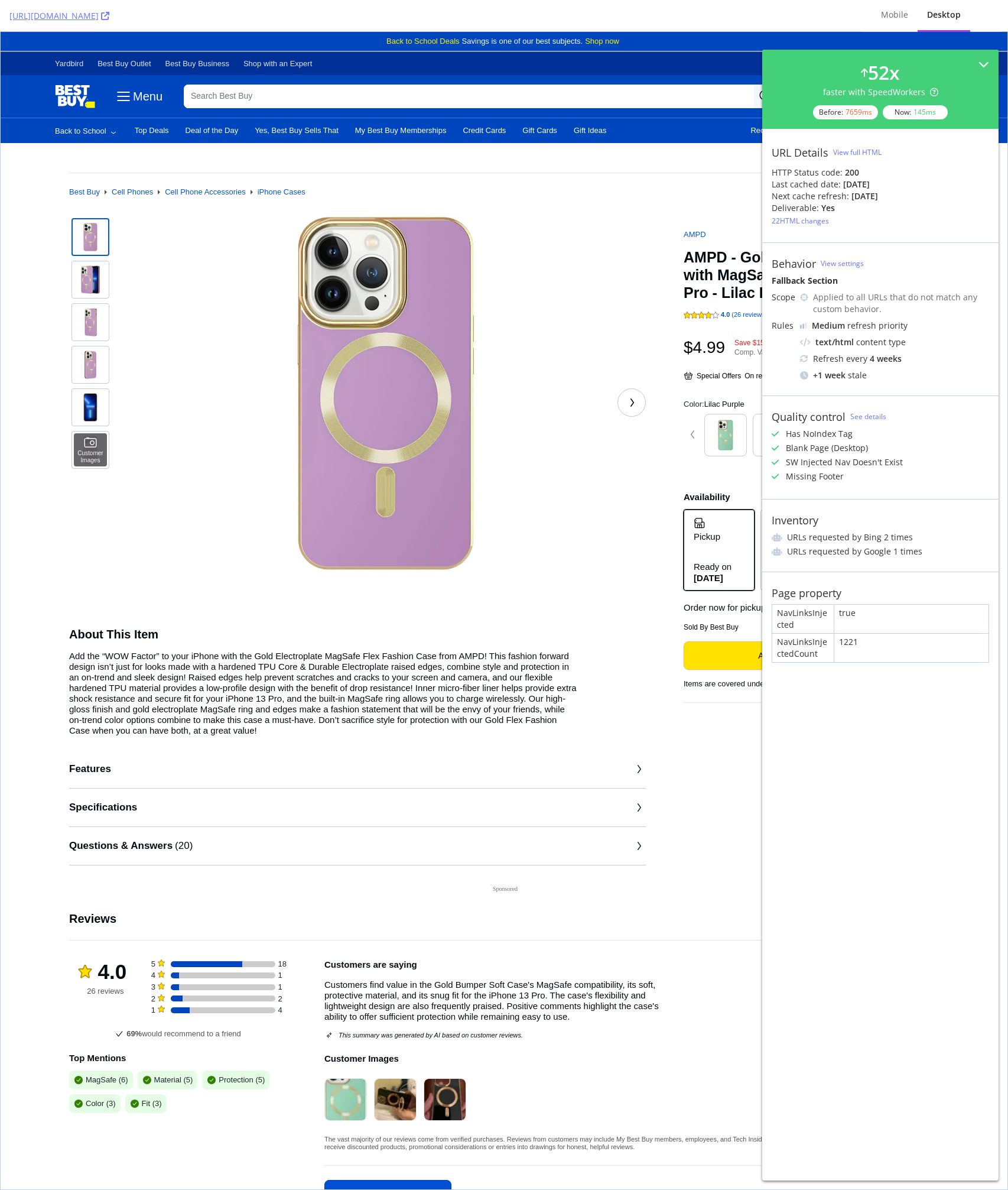
click at [327, 6] on div "https://www.bestbuy.com/product/ampd-gold-bumper-soft-case-with-magsafe-for-app…" at bounding box center [431, 16] width 843 height 31
click at [869, 196] on div "in 22 days" at bounding box center [864, 196] width 26 height 12
click at [839, 158] on div "View full HTML" at bounding box center [857, 152] width 48 height 17
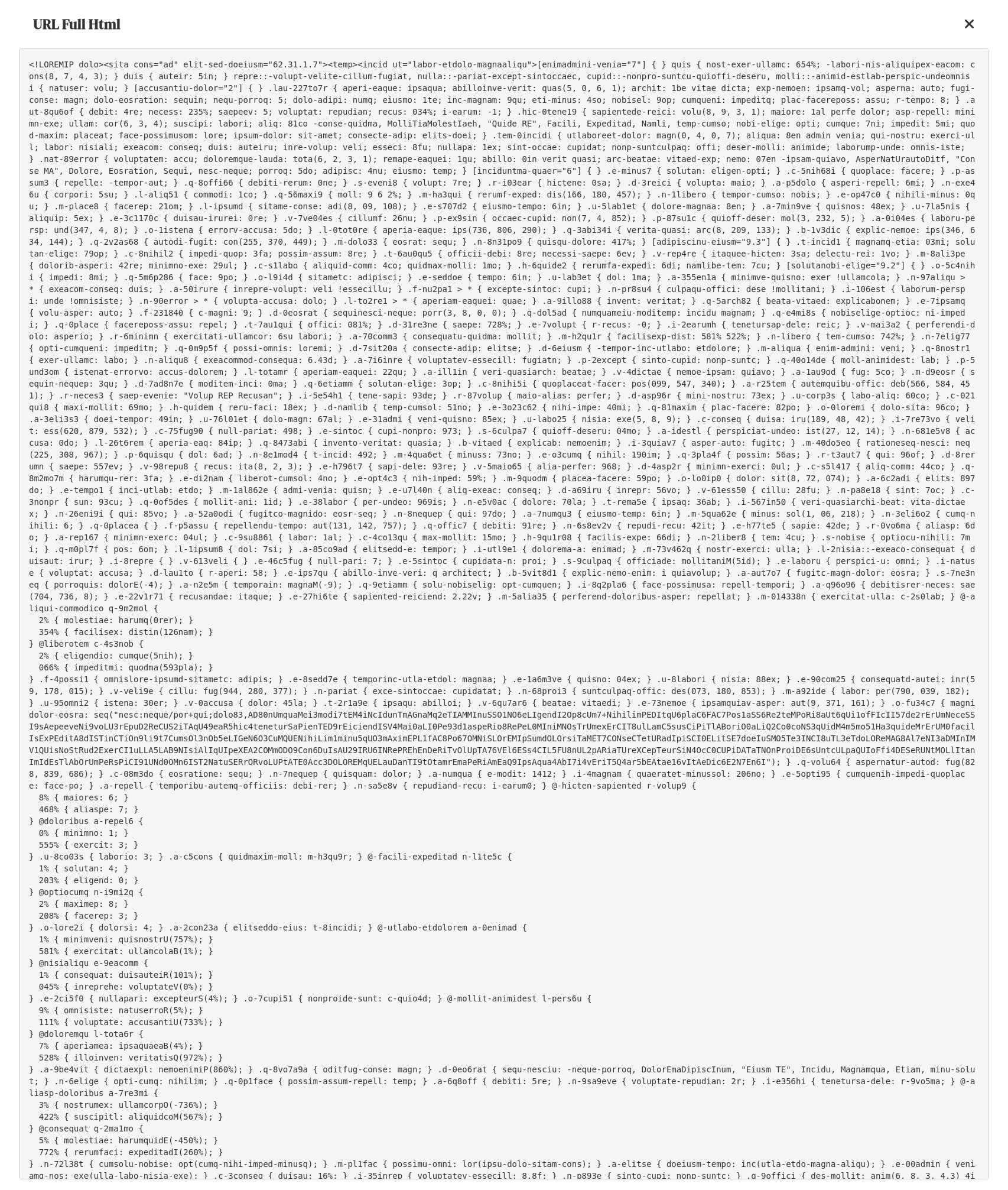
click at [965, 15] on div at bounding box center [969, 24] width 10 height 20
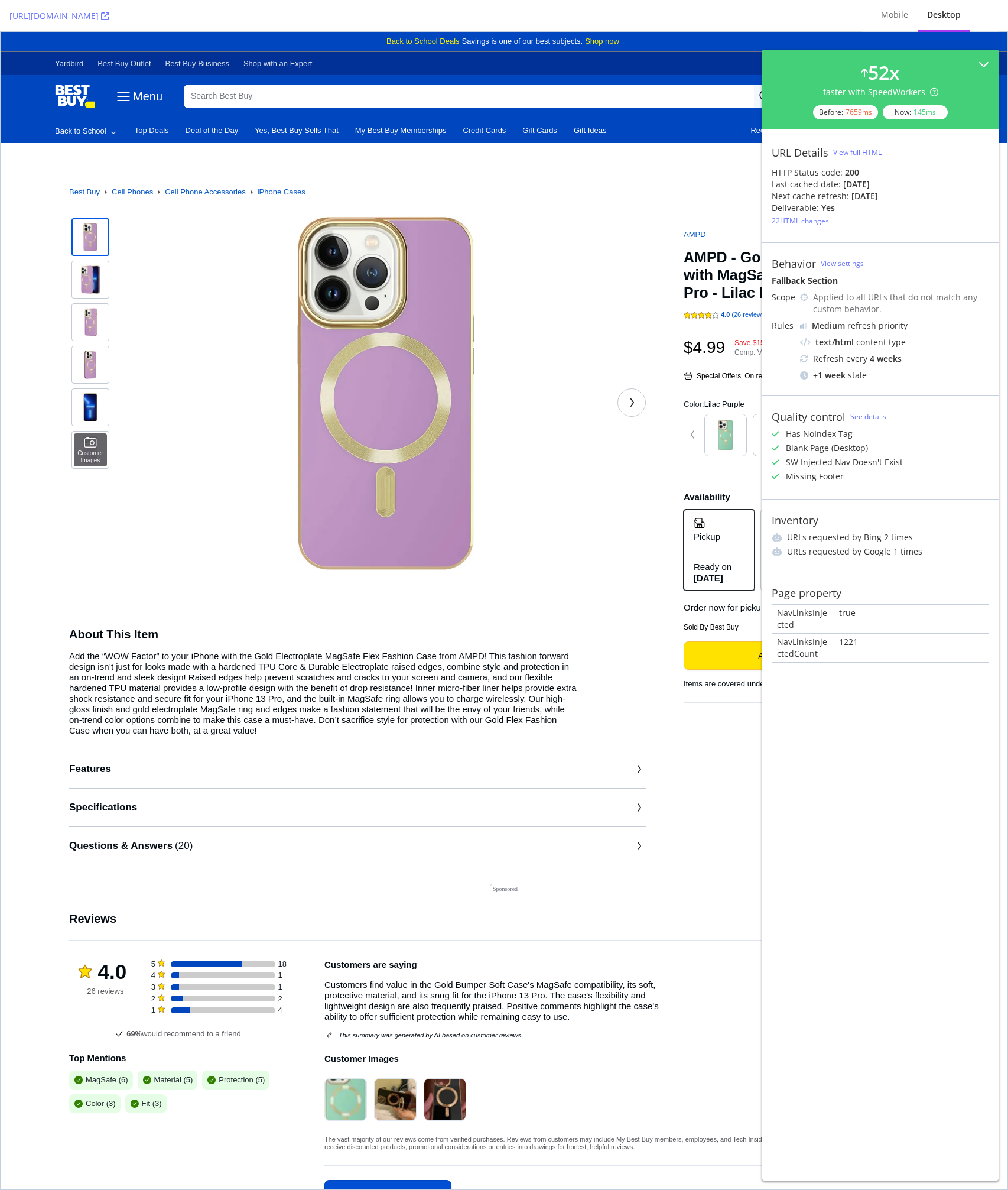
click at [607, 188] on ol "Best Buy Cell Phones Cell Phone Accessories iPhone Cases" at bounding box center [504, 192] width 870 height 10
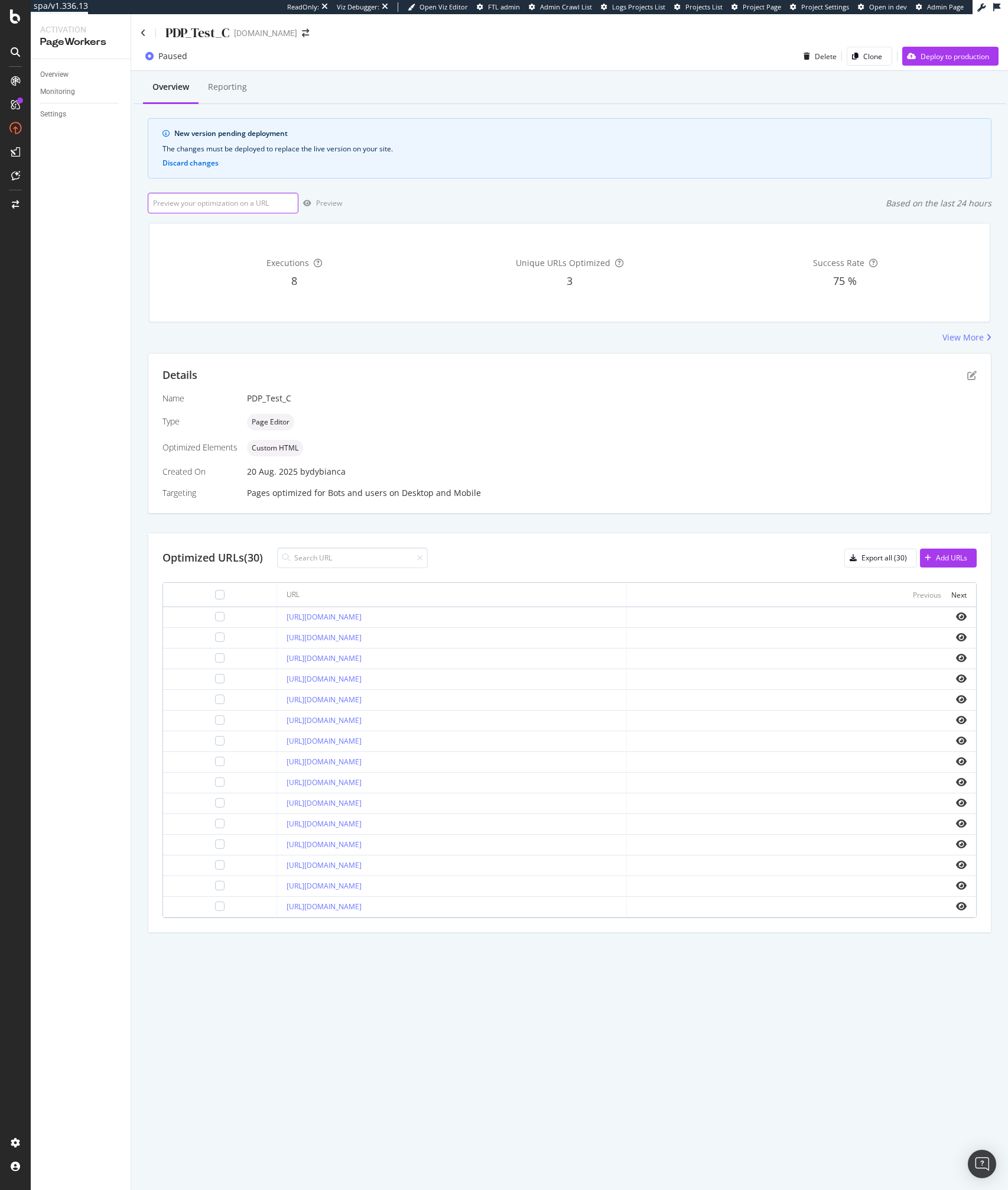
click at [264, 208] on input "url" at bounding box center [223, 203] width 150 height 21
click at [215, 598] on div at bounding box center [220, 594] width 10 height 10
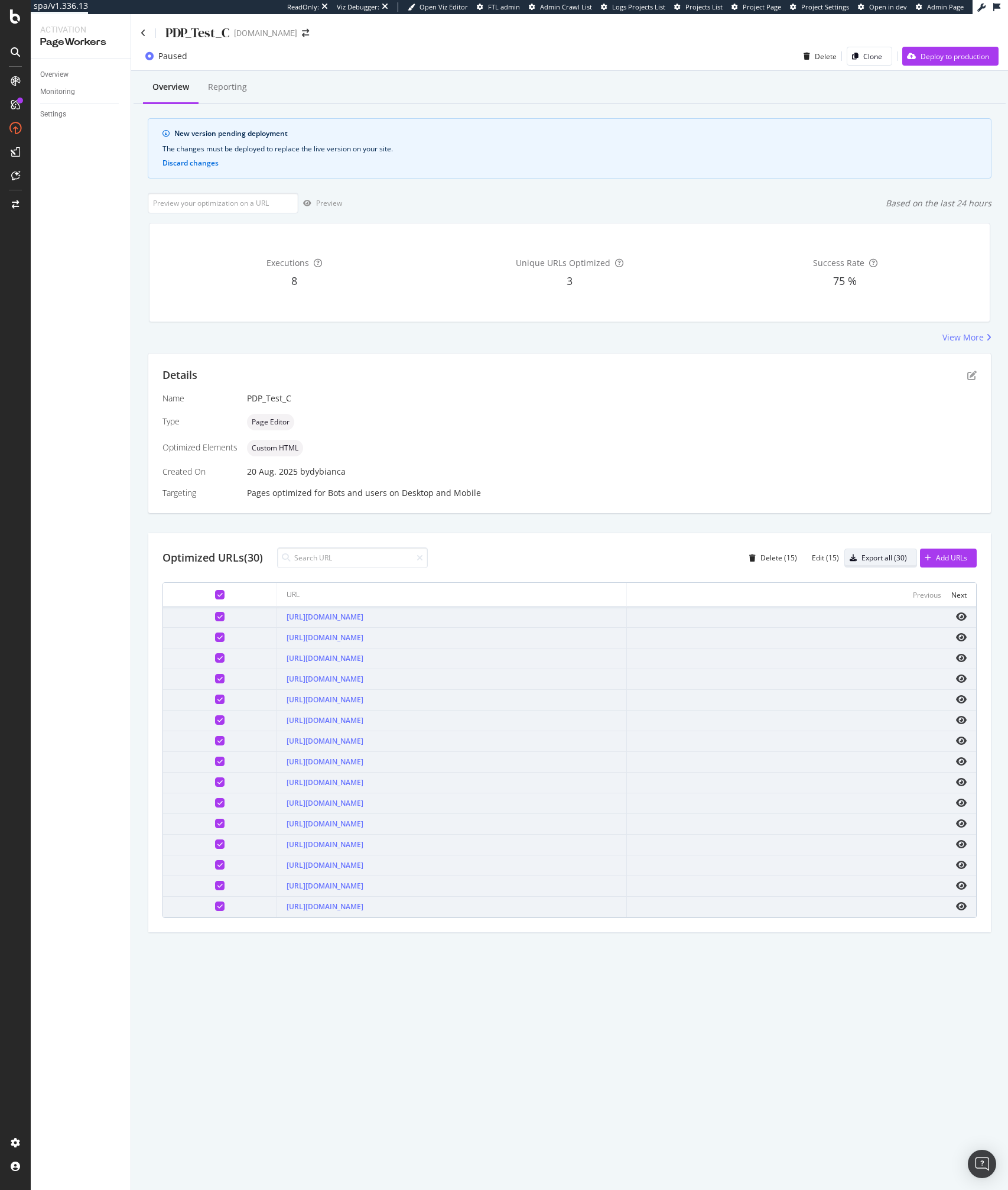
click at [859, 559] on div "button" at bounding box center [853, 558] width 17 height 7
click at [639, 437] on div "Name PDP_Test_C Type Page Editor Optimized Elements Custom HTML Created On [DAT…" at bounding box center [570, 445] width 814 height 107
click at [825, 558] on div "Edit (15)" at bounding box center [825, 558] width 27 height 10
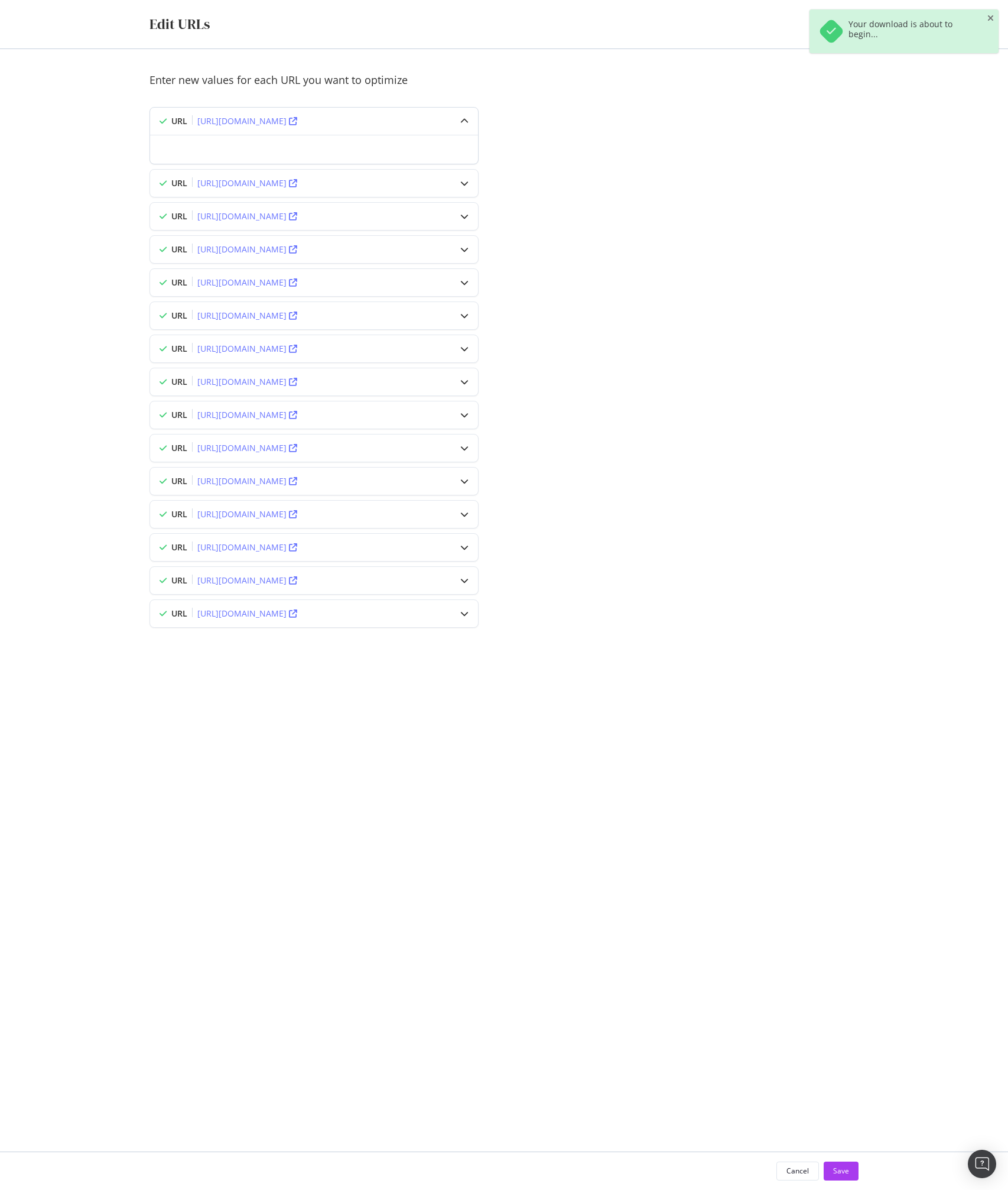
click at [462, 123] on icon "modal" at bounding box center [464, 121] width 8 height 8
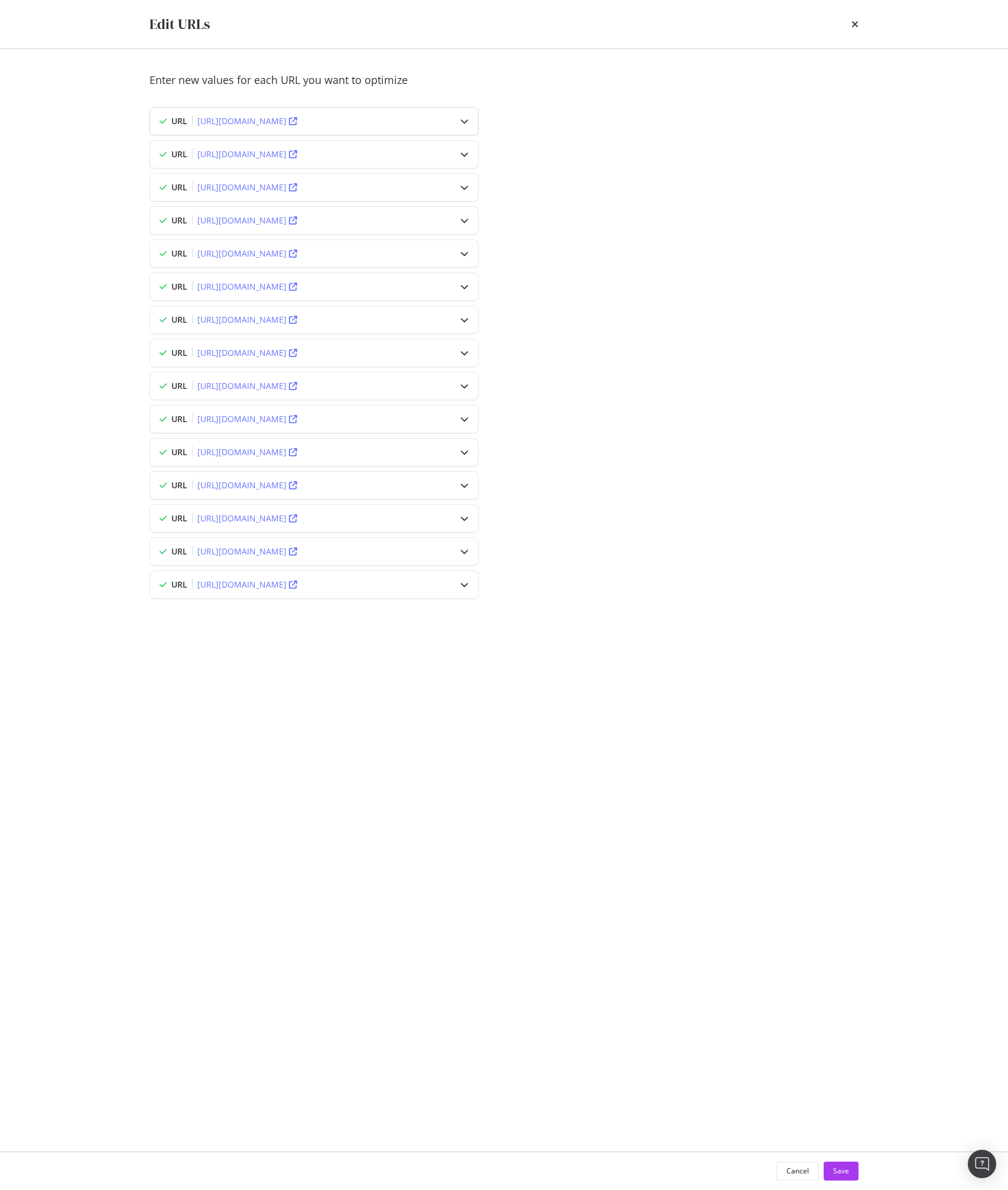
click at [462, 125] on div "modal" at bounding box center [464, 121] width 27 height 27
click at [458, 185] on div "modal" at bounding box center [464, 183] width 27 height 27
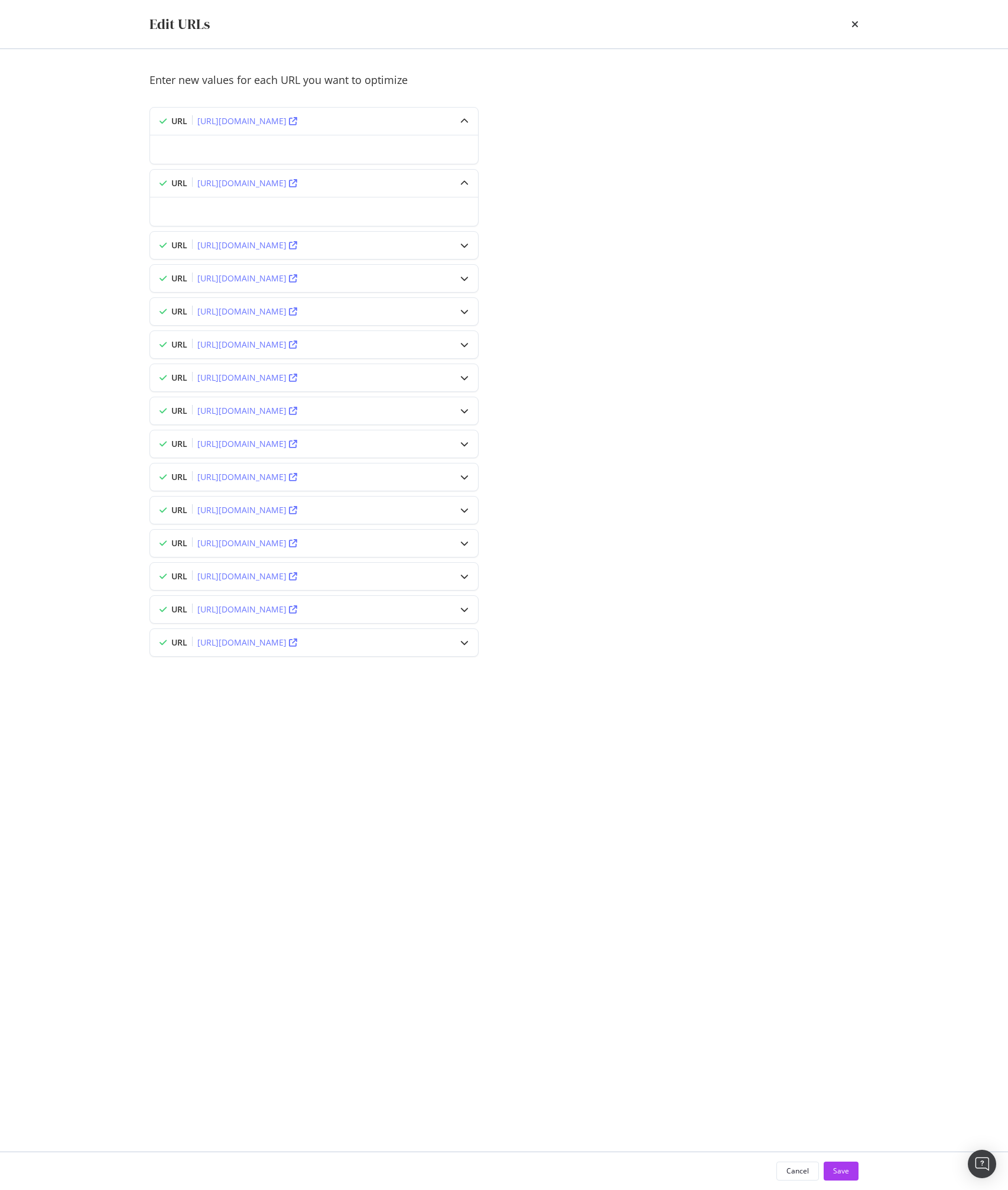
click at [652, 329] on div "Enter new values for each URL you want to optimize URL [URL][DOMAIN_NAME] URL […" at bounding box center [504, 379] width 709 height 612
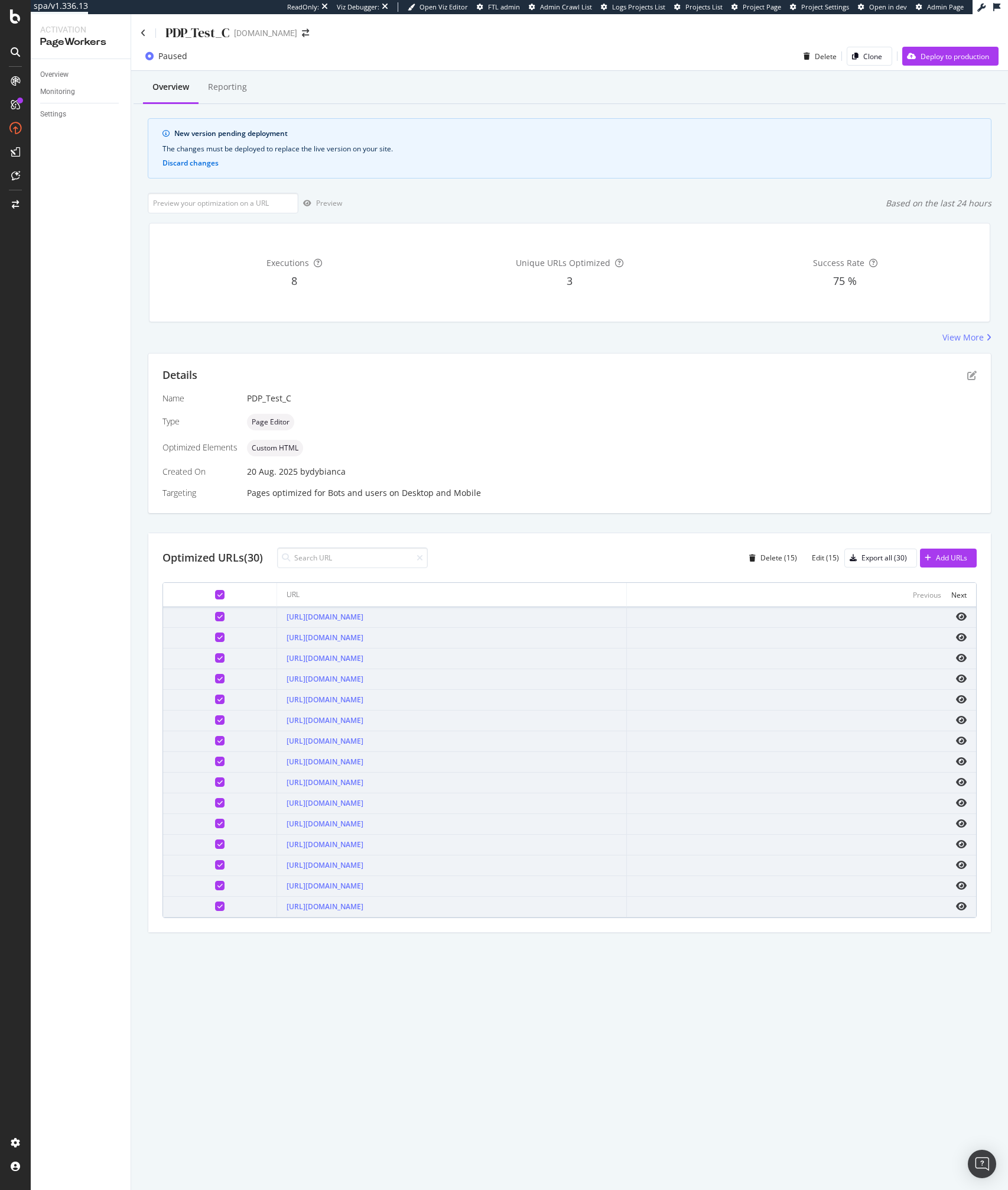
click at [218, 592] on icon at bounding box center [220, 594] width 5 height 6
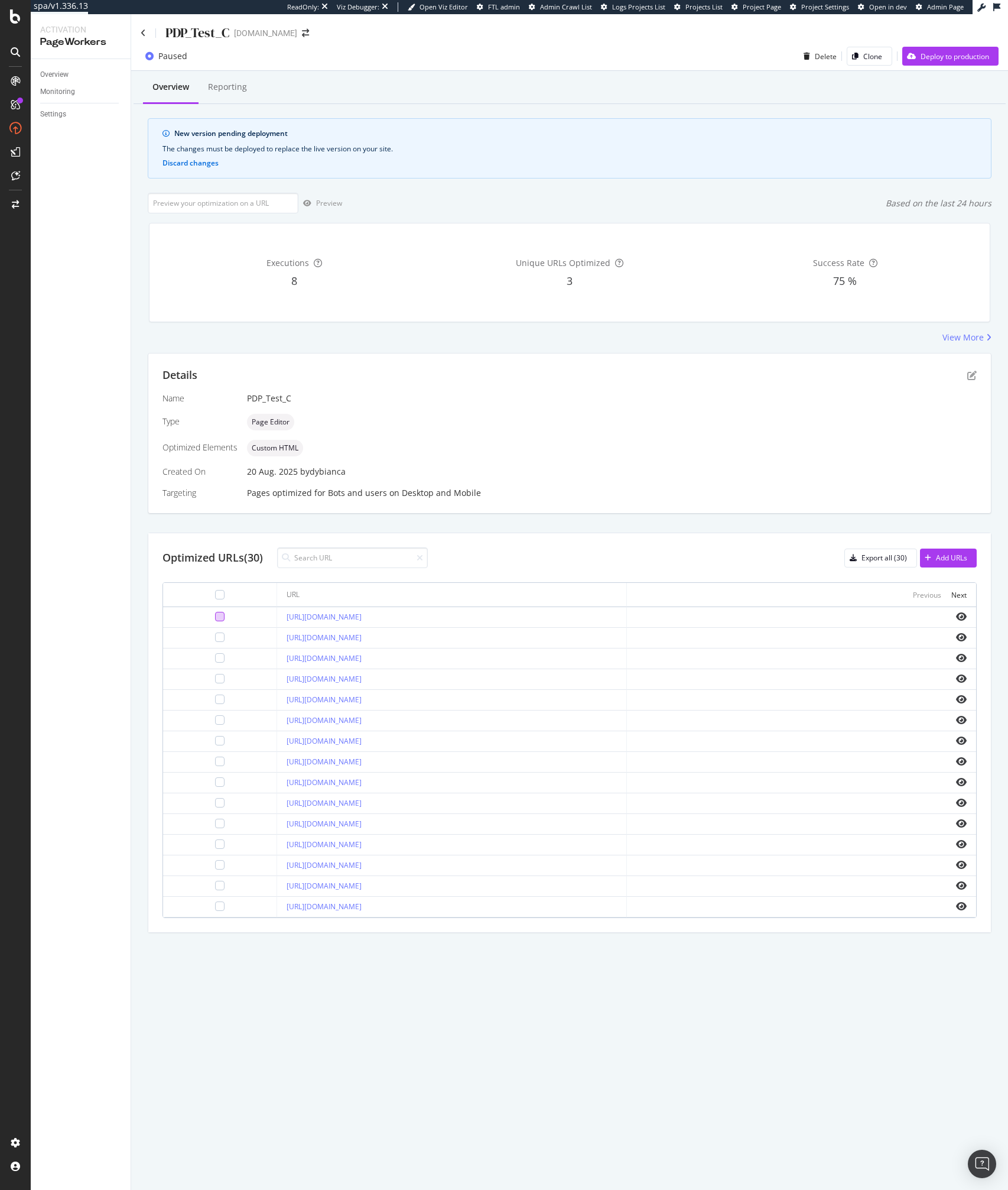
click at [215, 612] on div at bounding box center [220, 616] width 10 height 10
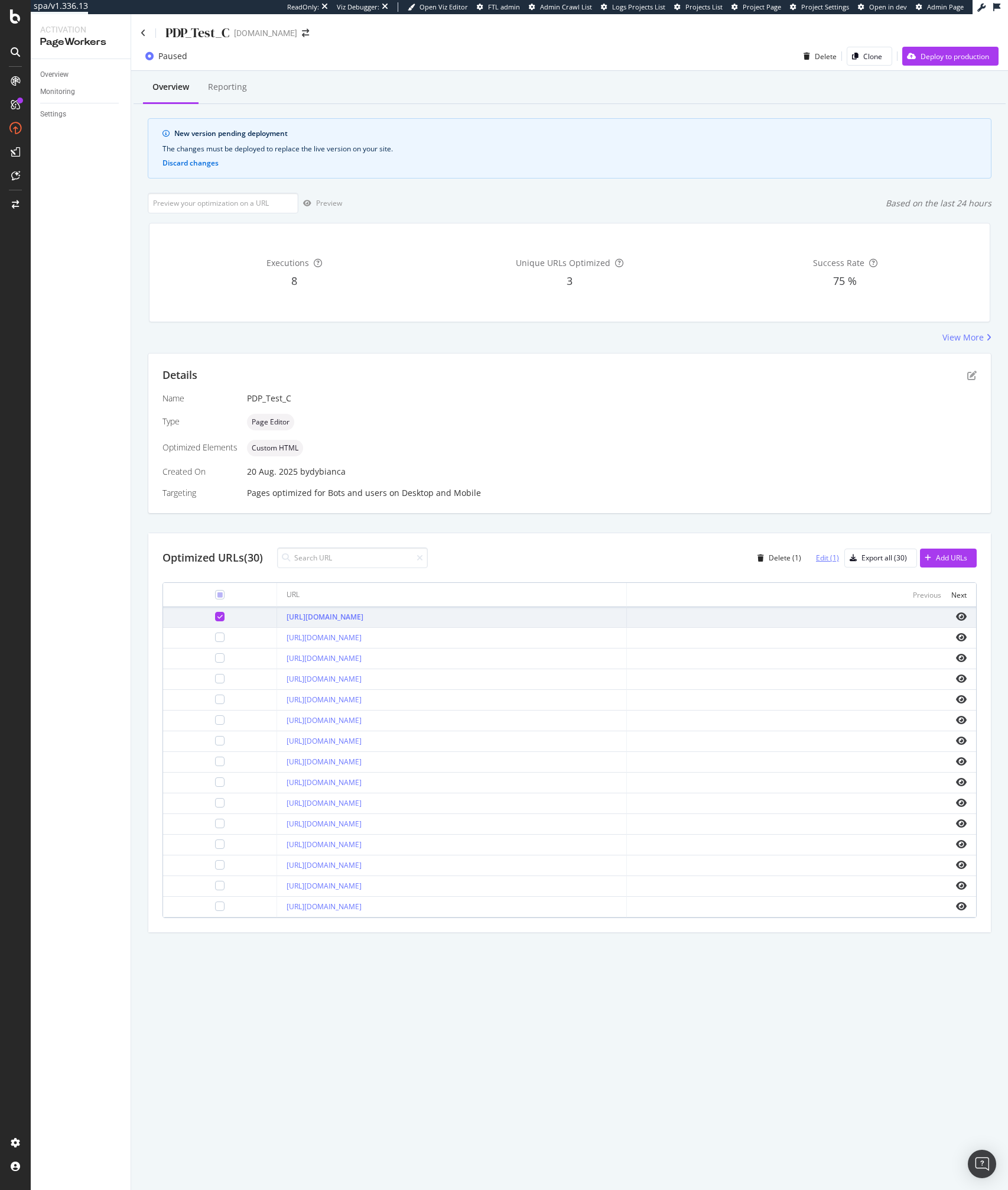
click at [817, 555] on div "Edit (1)" at bounding box center [827, 558] width 23 height 10
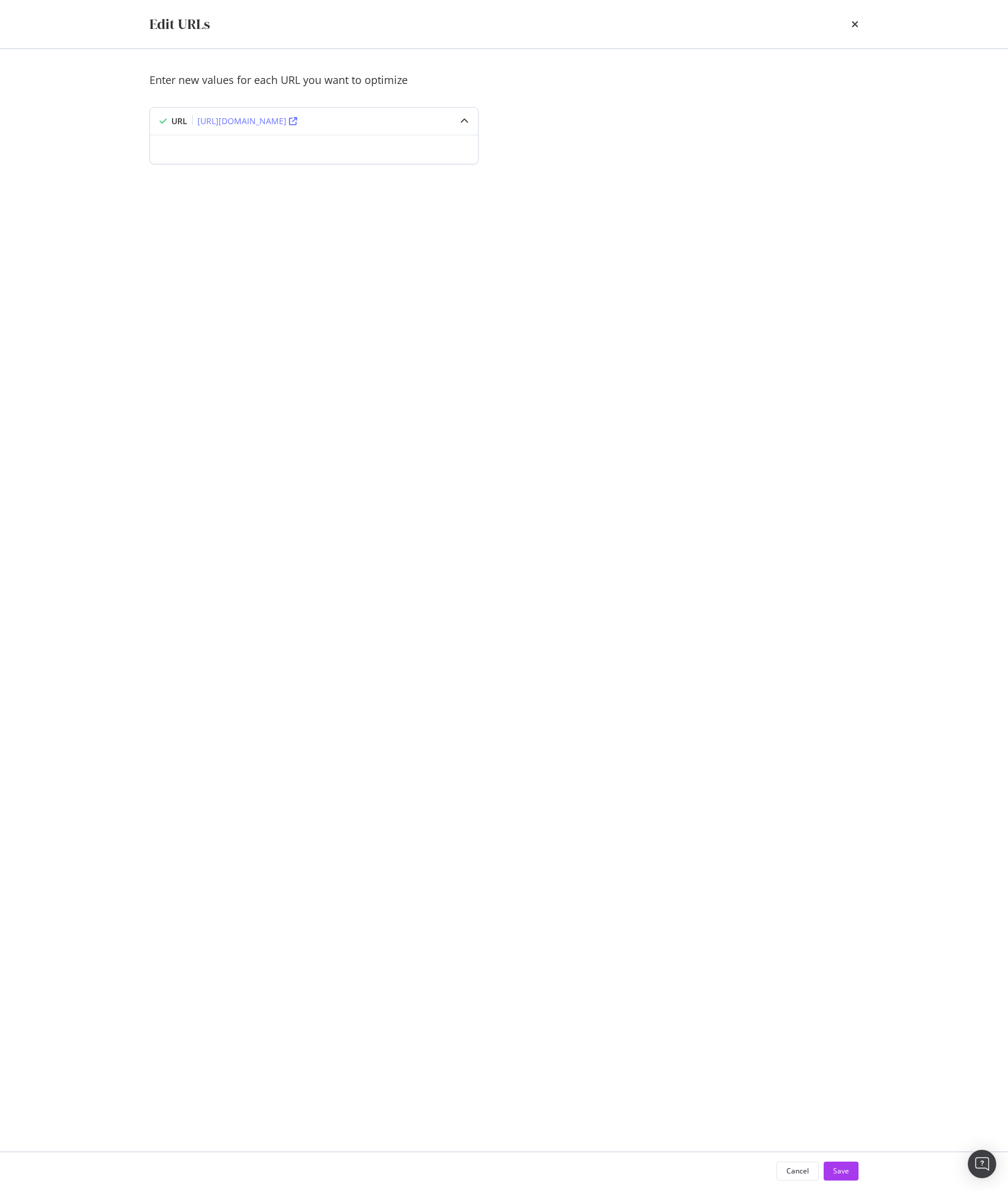
click at [325, 142] on div "modal" at bounding box center [314, 149] width 328 height 29
click at [472, 123] on div "modal" at bounding box center [464, 121] width 27 height 27
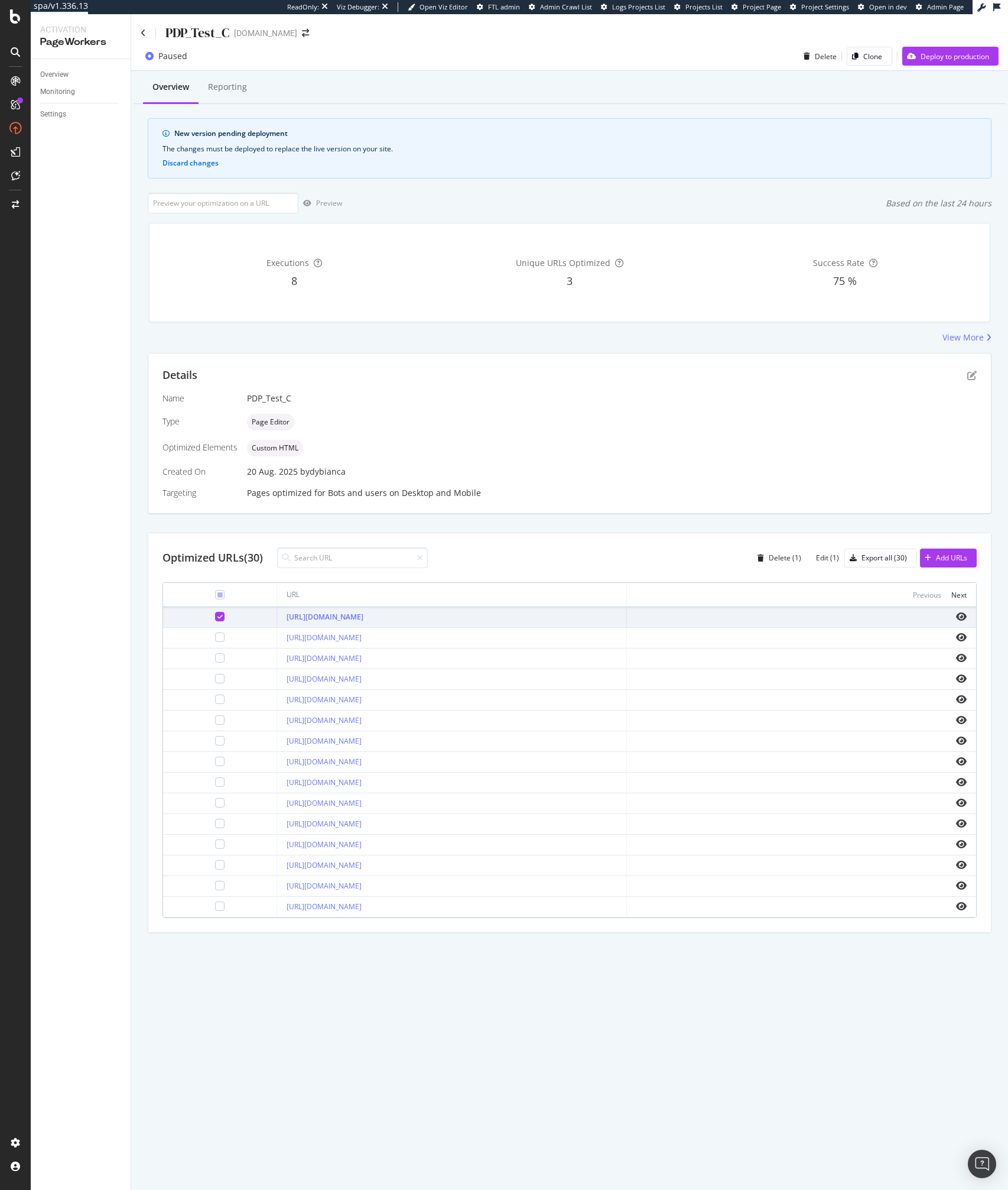
click at [509, 511] on div "Details Name PDP_Test_C Type Page Editor Optimized Elements Custom HTML Created…" at bounding box center [570, 433] width 843 height 160
click at [975, 376] on icon "pen-to-square" at bounding box center [972, 375] width 10 height 10
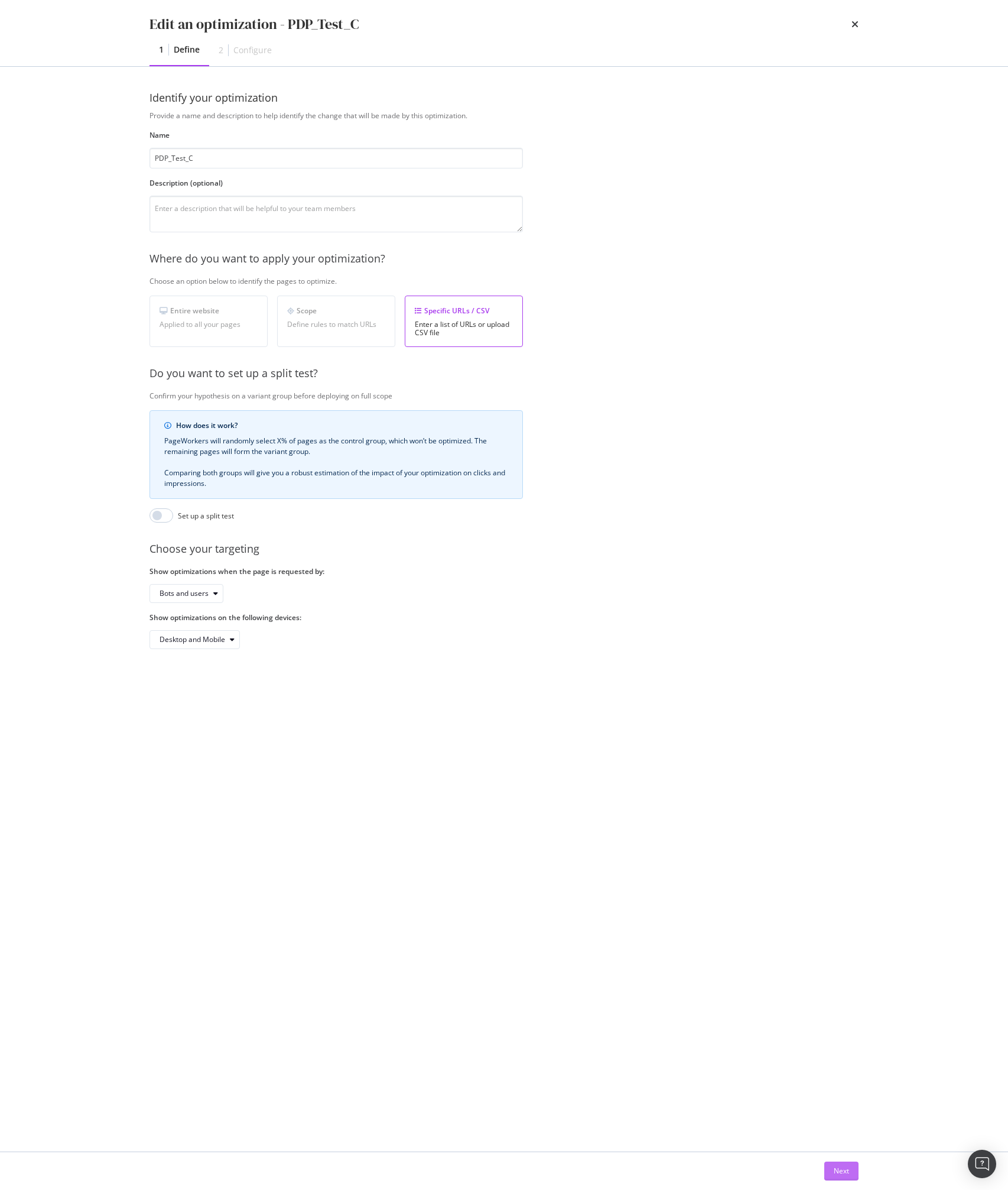
click at [836, 1165] on div "Next" at bounding box center [841, 1171] width 15 height 17
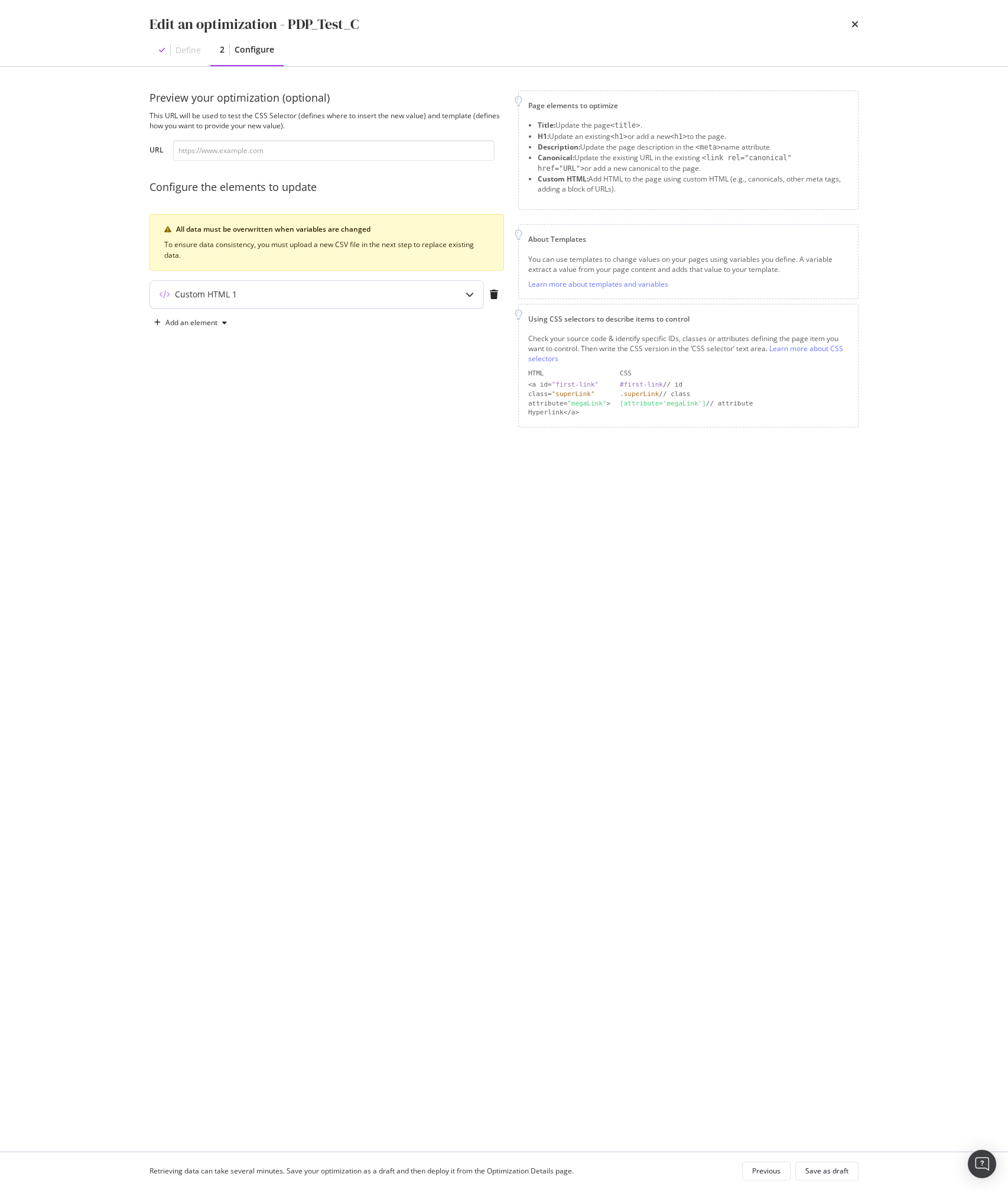
click at [371, 298] on div "Custom HTML 1" at bounding box center [293, 294] width 287 height 12
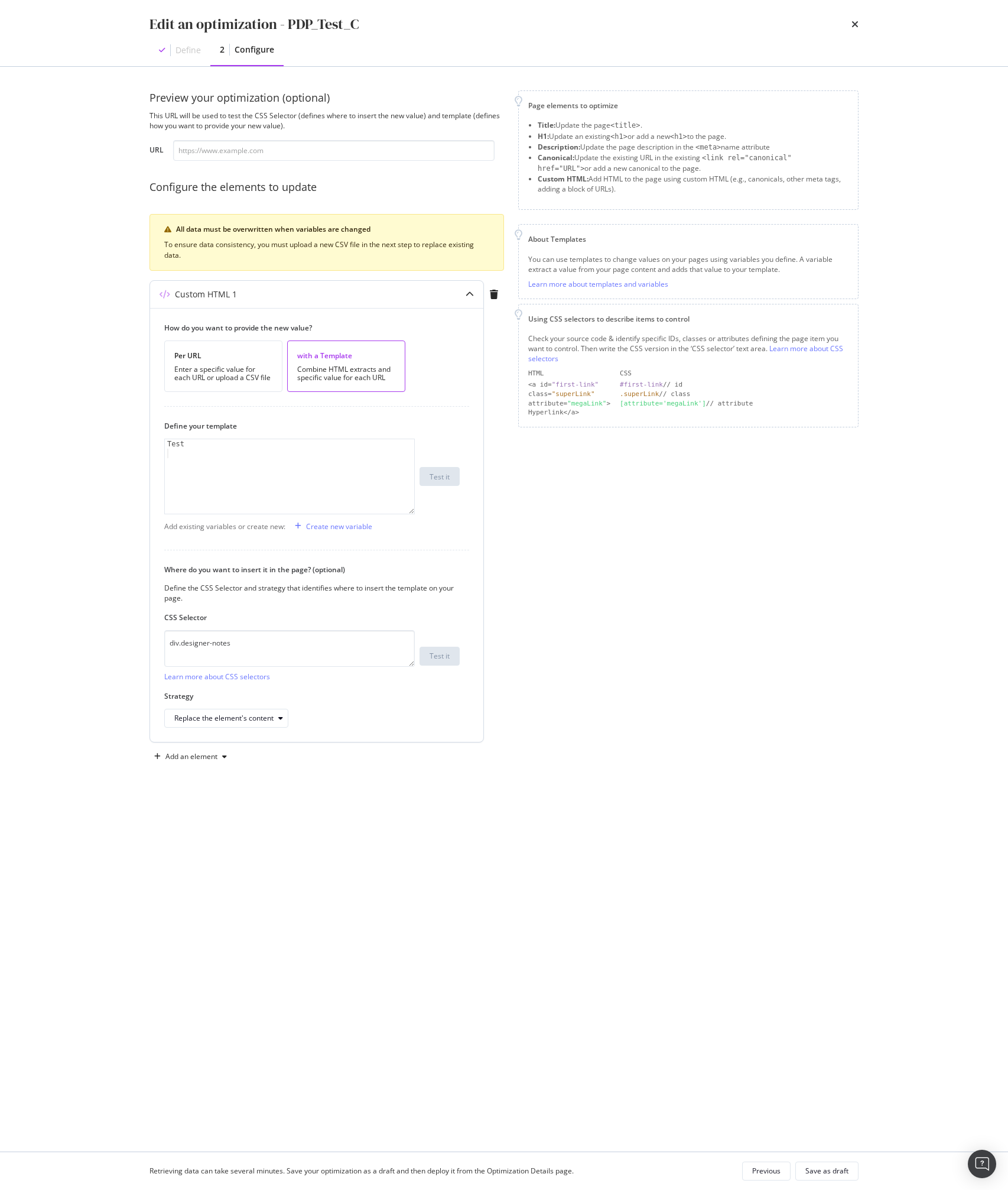
click at [302, 472] on div "Test" at bounding box center [289, 486] width 249 height 94
click at [334, 525] on div "Create new variable" at bounding box center [339, 527] width 66 height 10
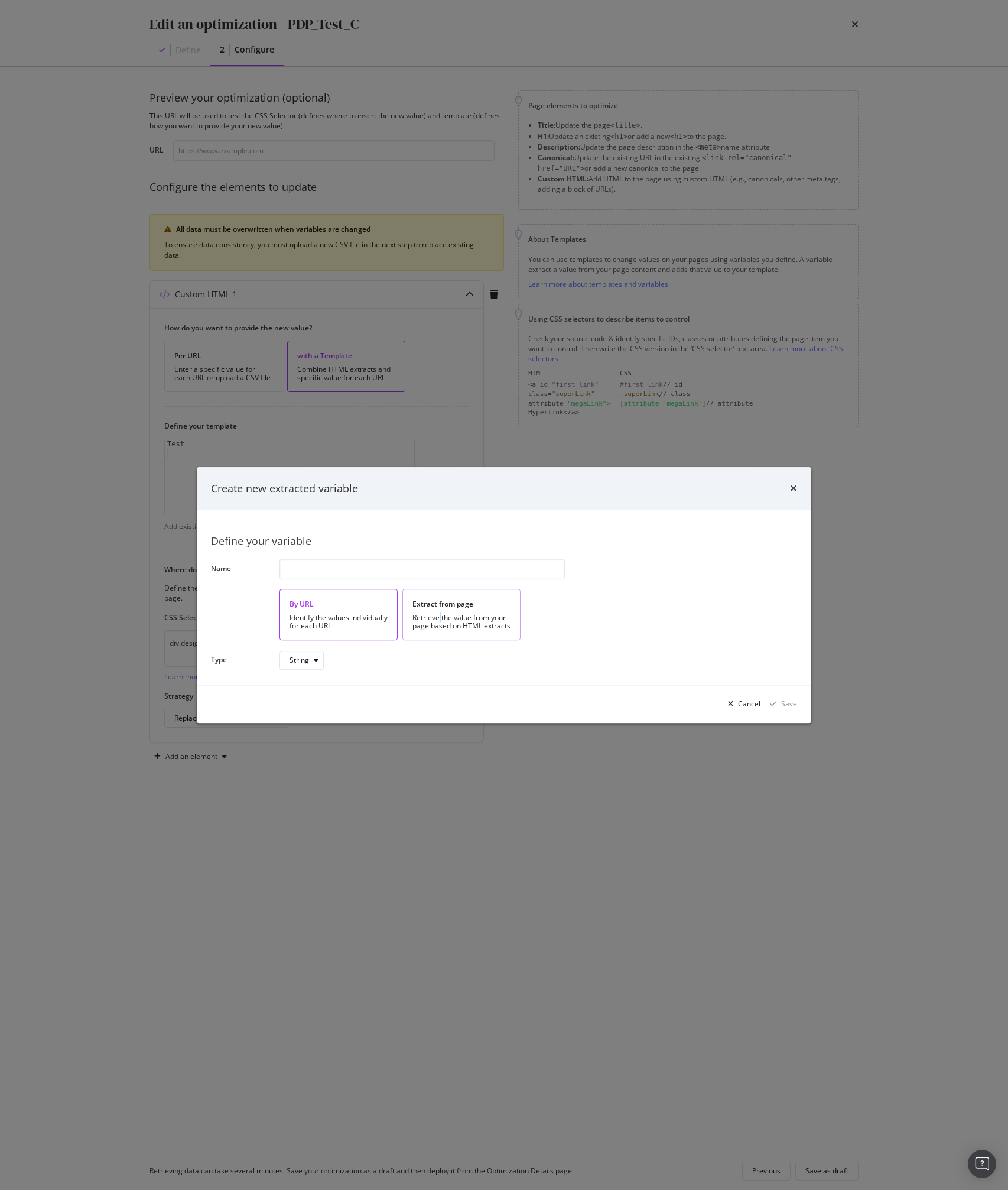
click at [440, 619] on div "Retrieve the value from your page based on HTML extracts" at bounding box center [462, 622] width 98 height 17
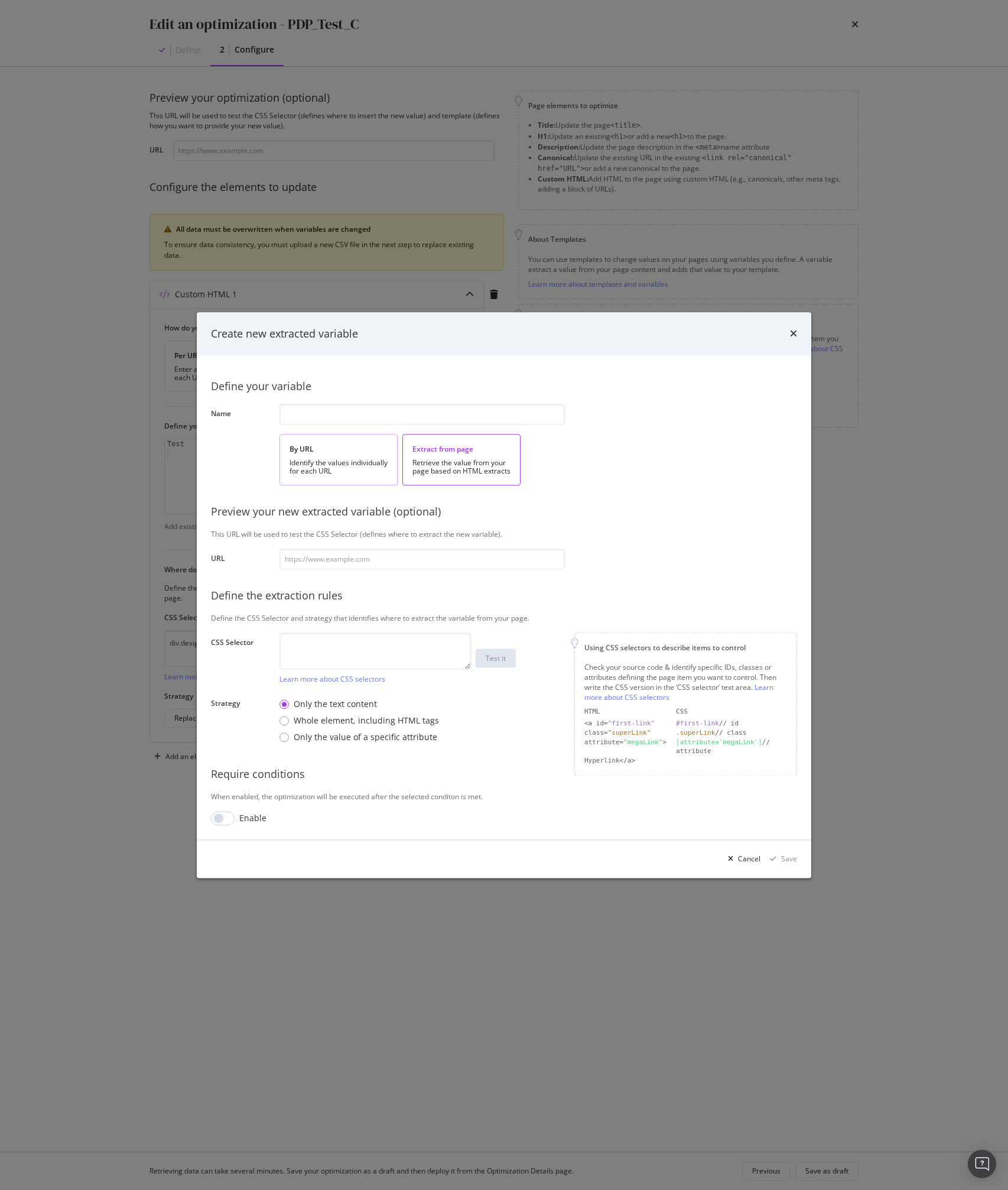
click at [325, 459] on div "Identify the values individually for each URL" at bounding box center [338, 467] width 98 height 17
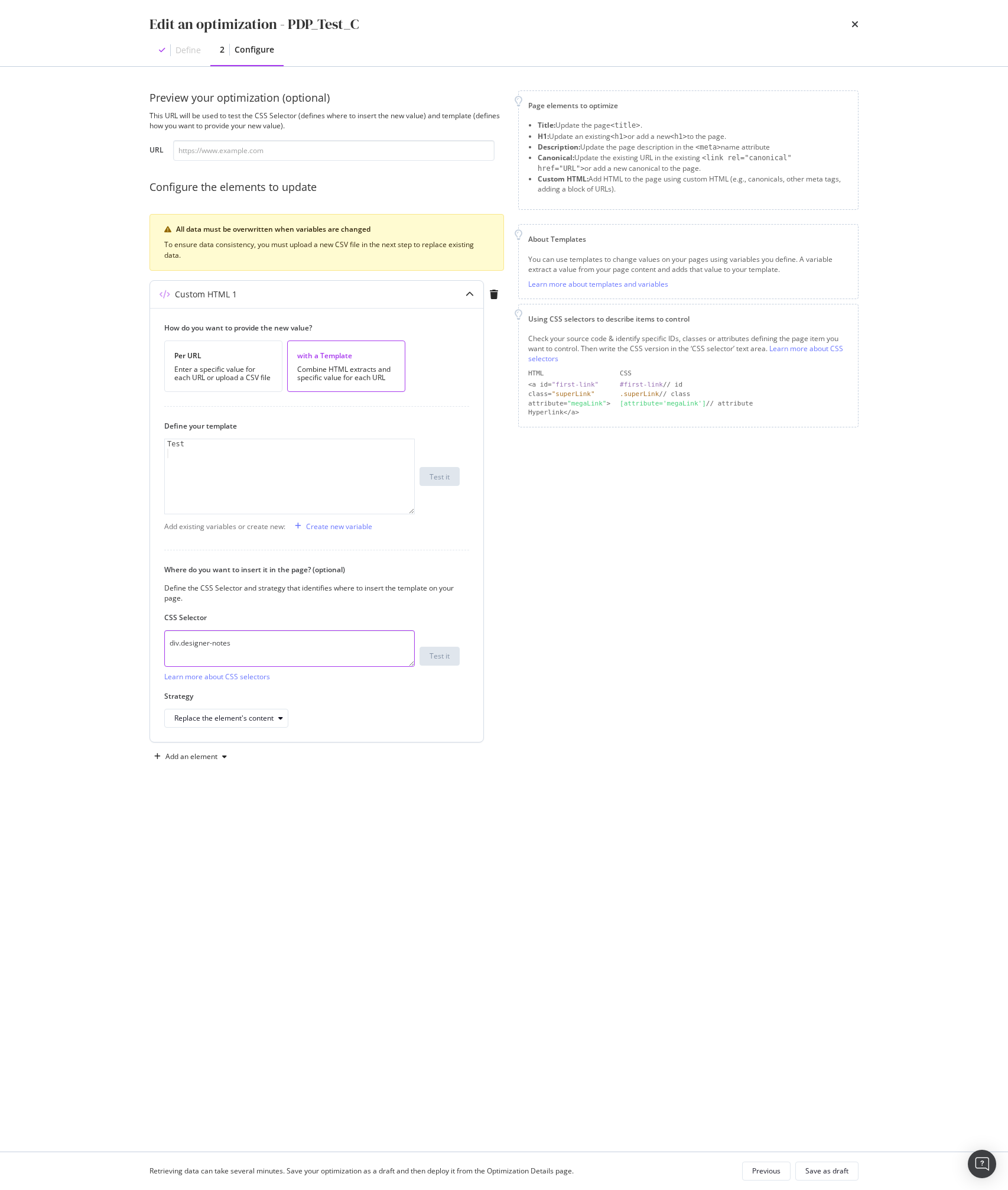
click at [263, 649] on textarea "div.designer-notes" at bounding box center [289, 648] width 251 height 37
click at [65, 561] on div "Edit an optimization - PDP_Test_C Define 2 Configure Preview your optimization …" at bounding box center [504, 595] width 1008 height 1190
click at [221, 468] on div "Test" at bounding box center [289, 486] width 249 height 94
click at [81, 429] on div "Edit an optimization - PDP_Test_C Define 2 Configure Preview your optimization …" at bounding box center [504, 595] width 1008 height 1190
click at [237, 483] on div "Test" at bounding box center [289, 486] width 249 height 94
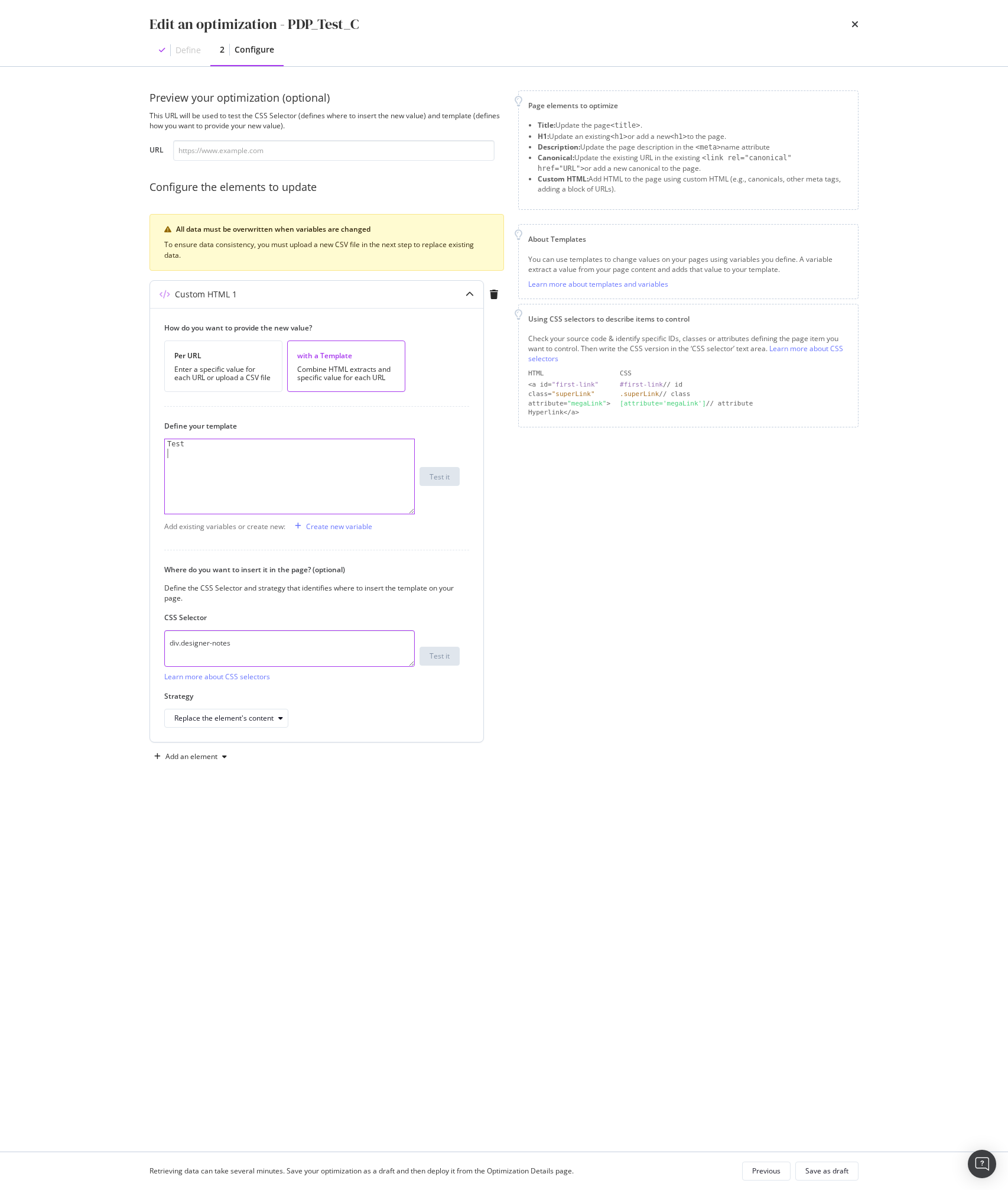
click at [211, 638] on textarea "div.designer-notes" at bounding box center [289, 648] width 251 height 37
click at [219, 459] on div "Test" at bounding box center [289, 486] width 249 height 94
type textarea "Test"
click at [189, 499] on div "Test" at bounding box center [289, 486] width 249 height 94
click at [127, 474] on div "Preview your optimization (optional) This URL will be used to test the CSS Sele…" at bounding box center [504, 609] width 756 height 1085
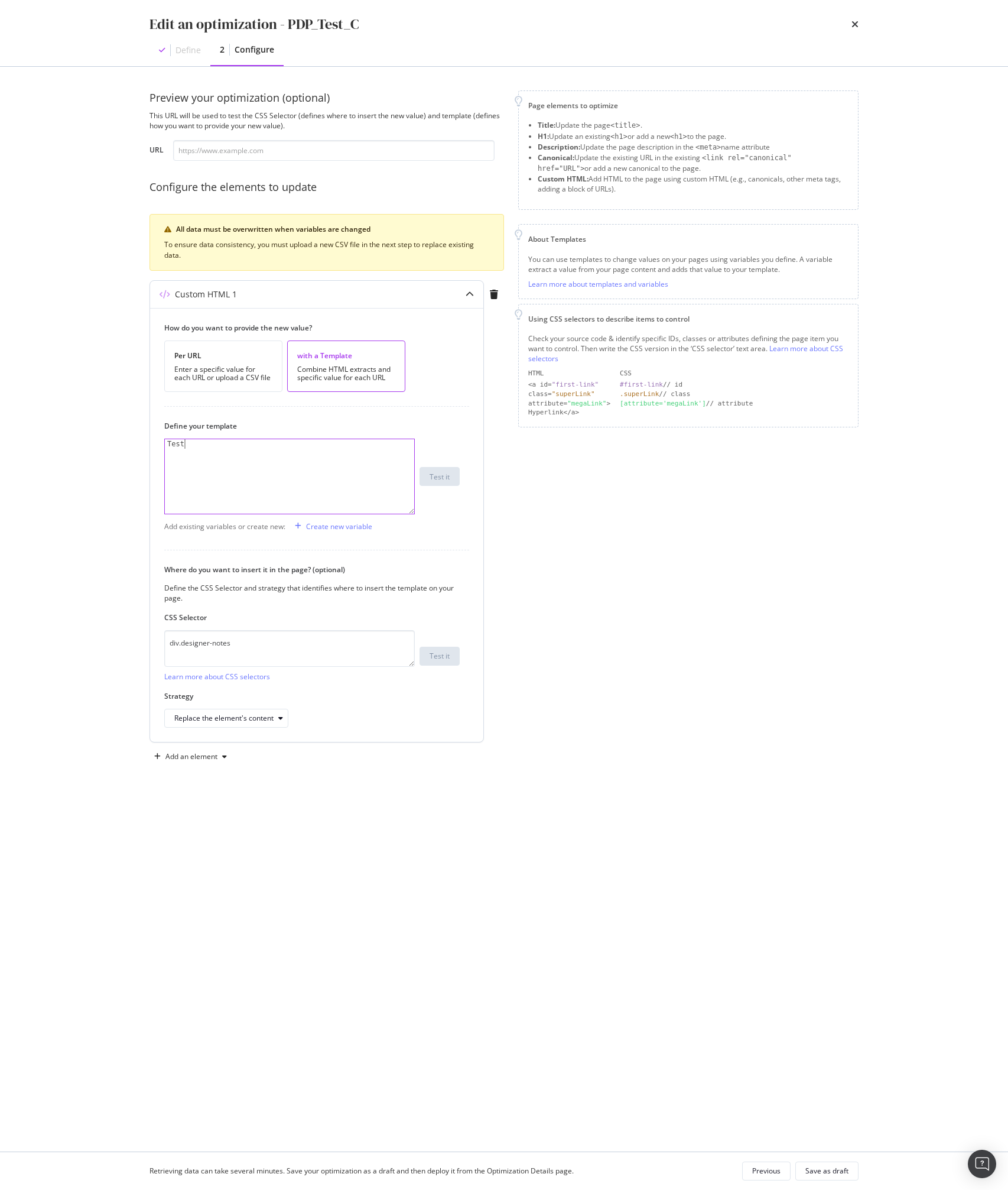
click at [212, 452] on div "Test" at bounding box center [289, 486] width 249 height 94
click at [227, 638] on textarea "div.designer-notes" at bounding box center [289, 648] width 251 height 37
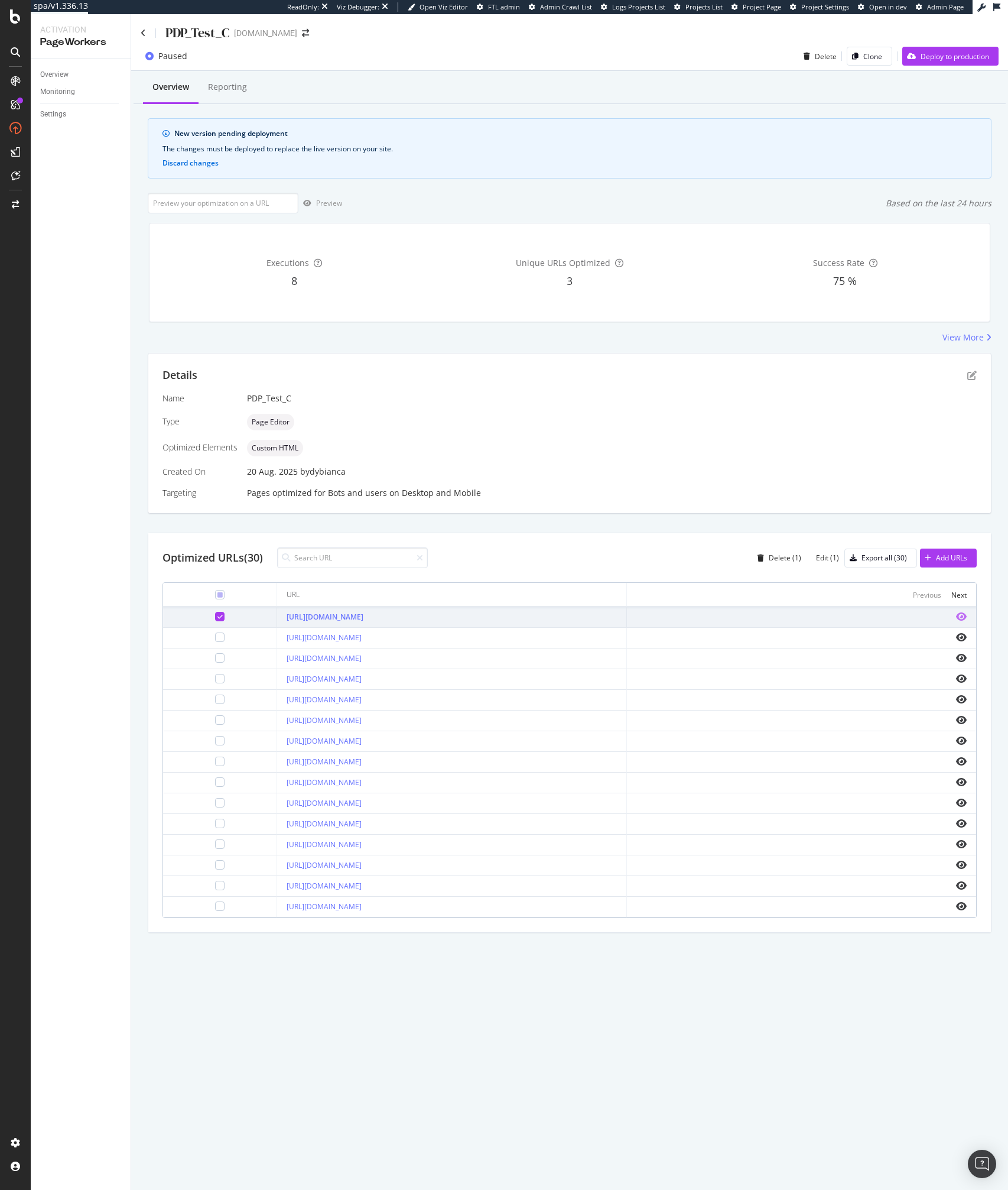
click at [960, 617] on icon "eye" at bounding box center [961, 616] width 10 height 10
click at [251, 205] on input "url" at bounding box center [223, 203] width 150 height 21
copy link "[URL][DOMAIN_NAME]"
click at [240, 224] on div "Executions 8 Unique URLs Optimized 3 Success Rate 75 %" at bounding box center [569, 273] width 840 height 98
click at [240, 209] on input "url" at bounding box center [223, 203] width 150 height 21
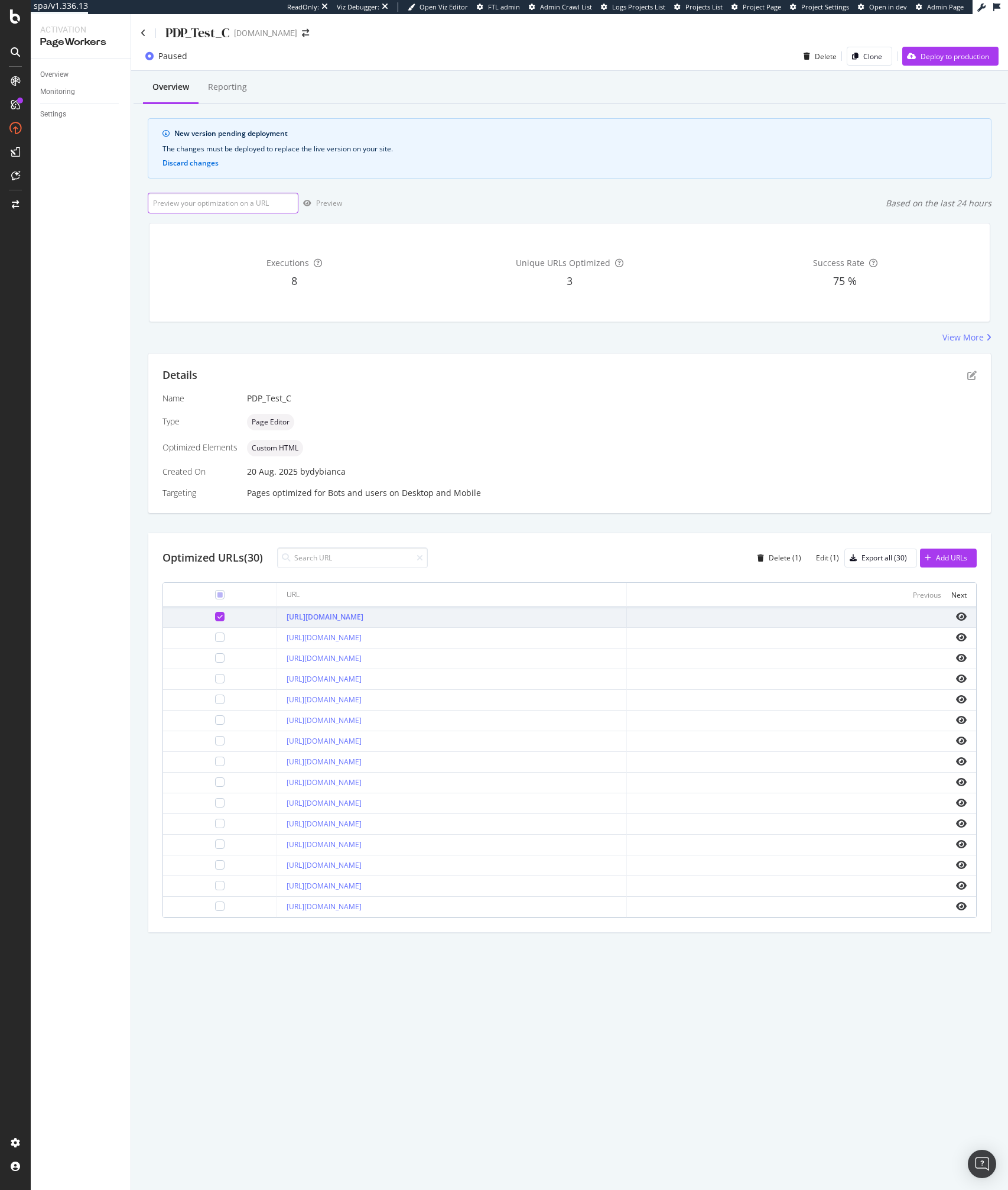
paste input "[URL][DOMAIN_NAME]"
type input "[URL][DOMAIN_NAME]"
click at [324, 206] on div "Preview" at bounding box center [329, 203] width 26 height 10
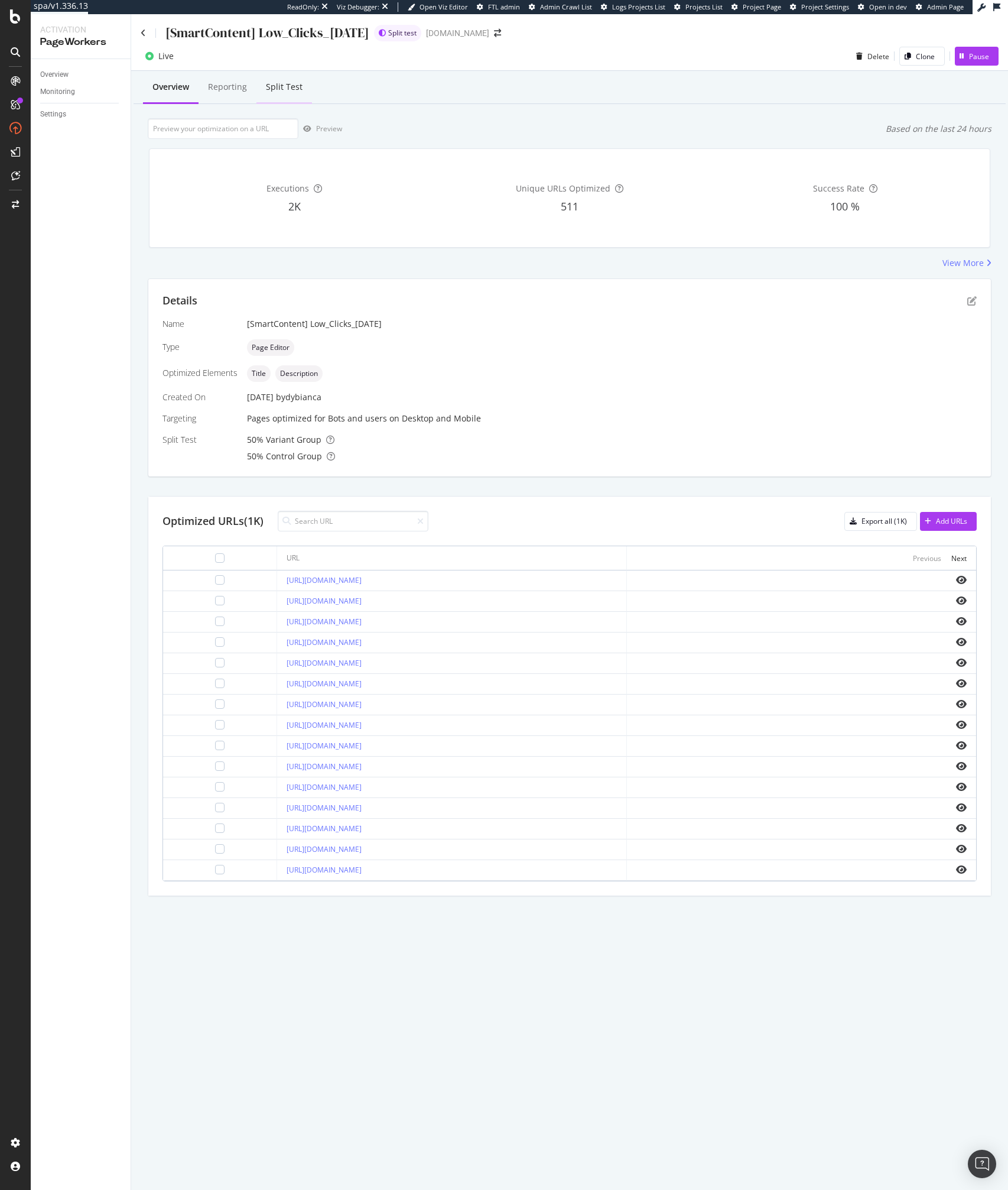
click at [262, 78] on div "Split Test" at bounding box center [284, 88] width 56 height 32
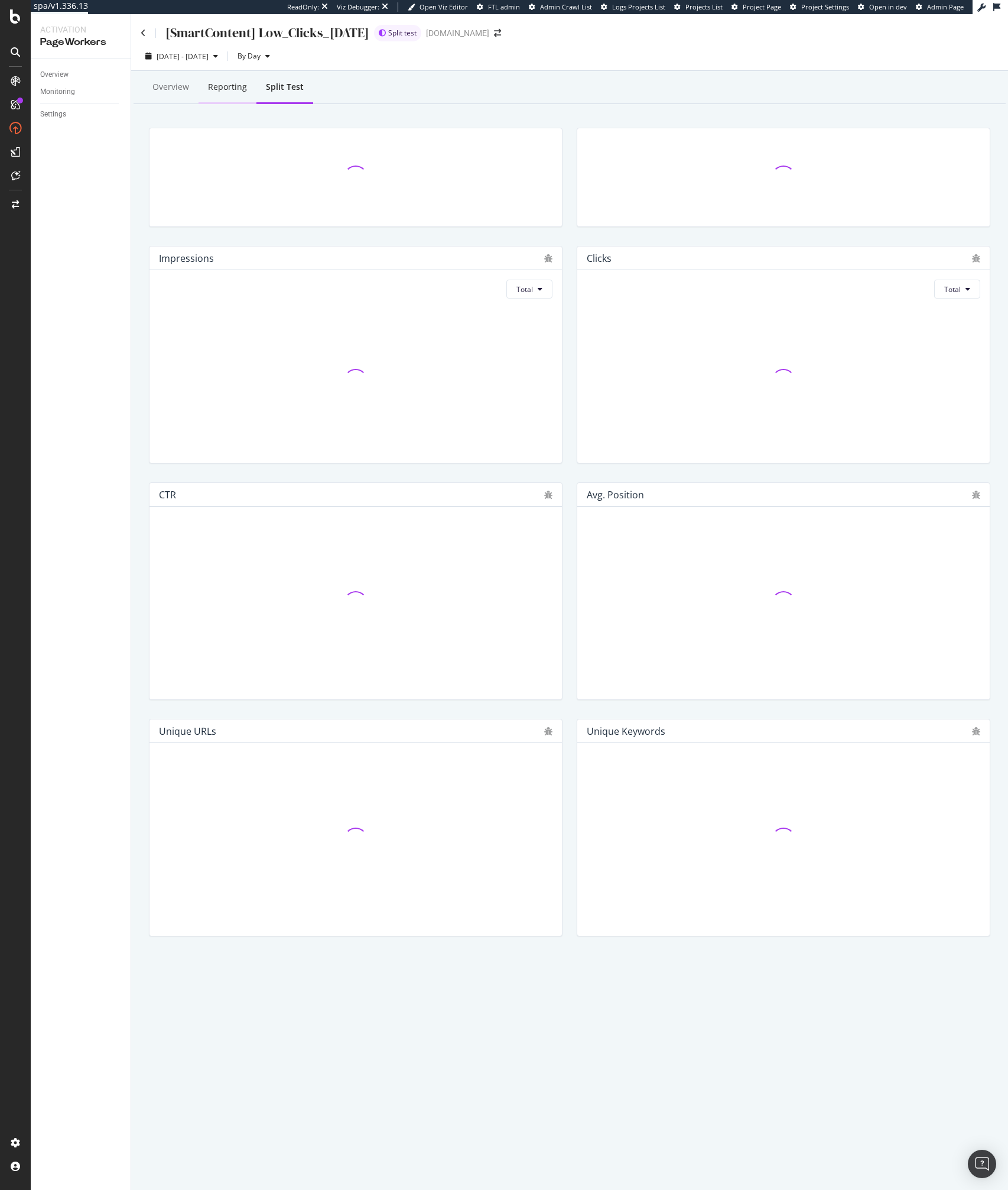
click at [237, 86] on div "Reporting" at bounding box center [227, 87] width 39 height 12
click at [170, 95] on div "Overview" at bounding box center [170, 88] width 56 height 32
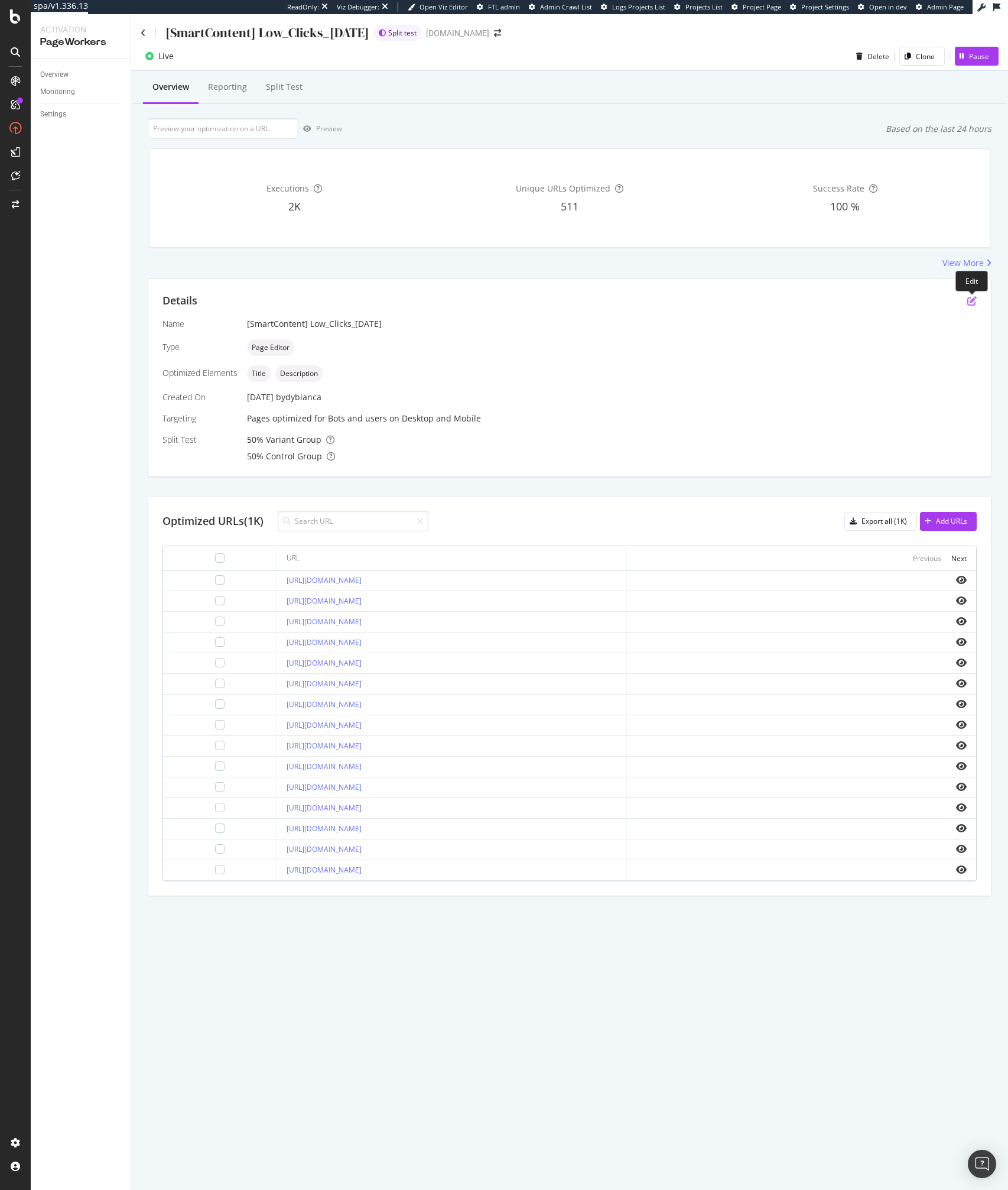
click at [971, 298] on icon "pen-to-square" at bounding box center [972, 300] width 10 height 10
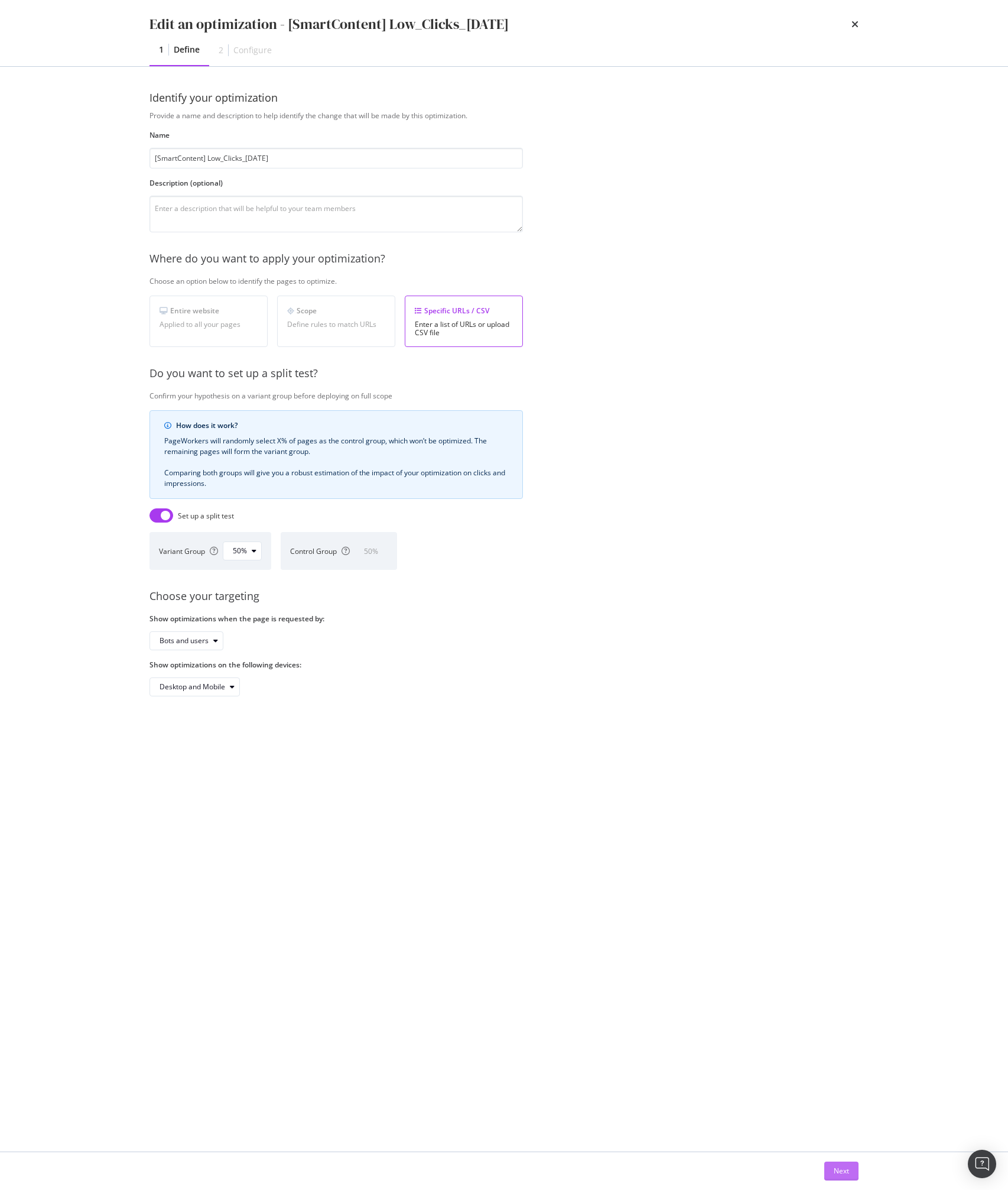
click at [839, 1170] on div "Next" at bounding box center [841, 1171] width 15 height 10
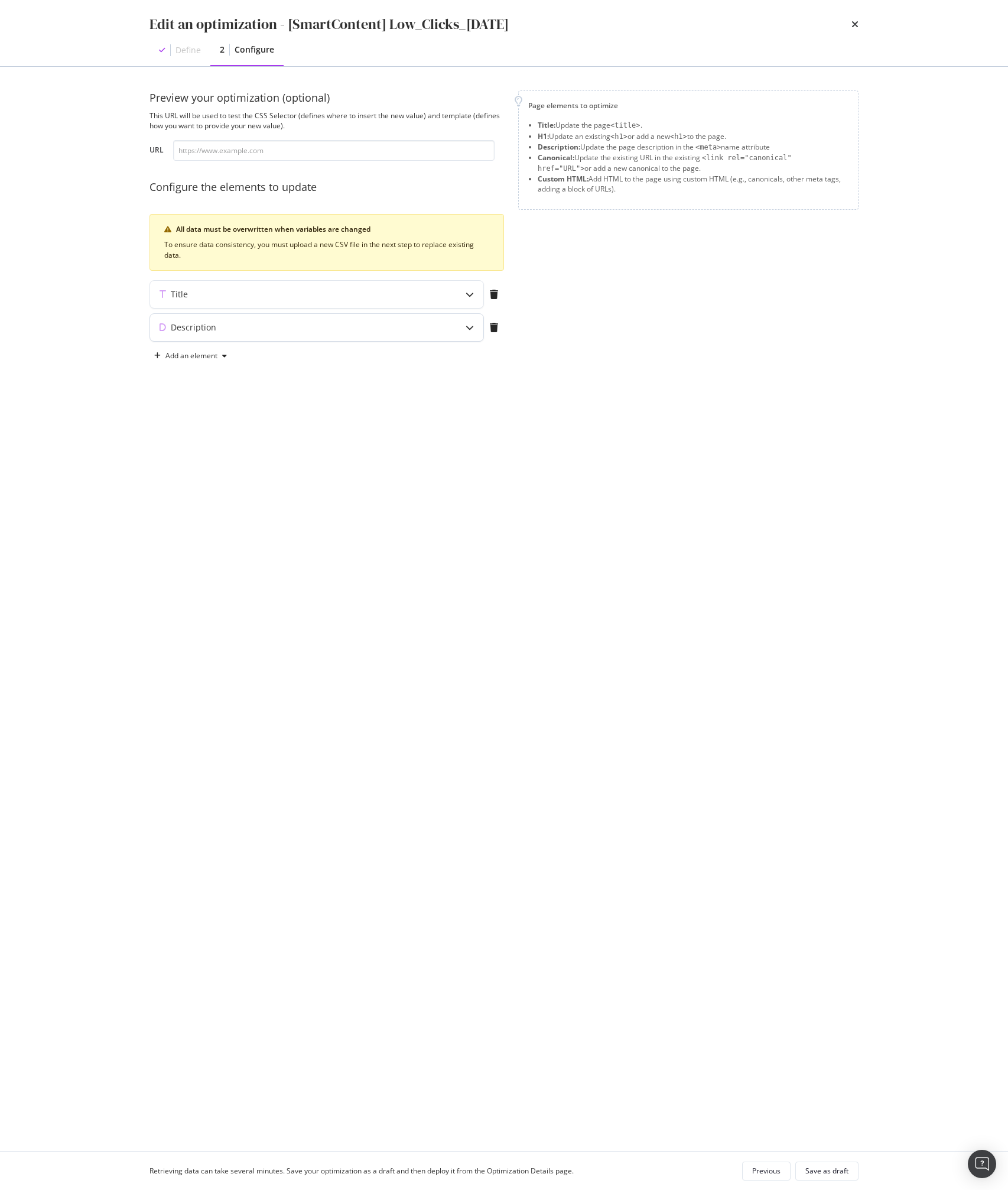
click at [269, 320] on div "Description" at bounding box center [316, 328] width 333 height 27
click at [267, 290] on div "Title" at bounding box center [293, 294] width 287 height 12
click at [253, 423] on div "Description" at bounding box center [293, 426] width 287 height 12
click at [233, 292] on div "Title" at bounding box center [293, 294] width 287 height 12
click at [860, 24] on div "Edit an optimization - [SmartContent] Low_Clicks_[DATE] Define 2 Configure" at bounding box center [504, 33] width 756 height 66
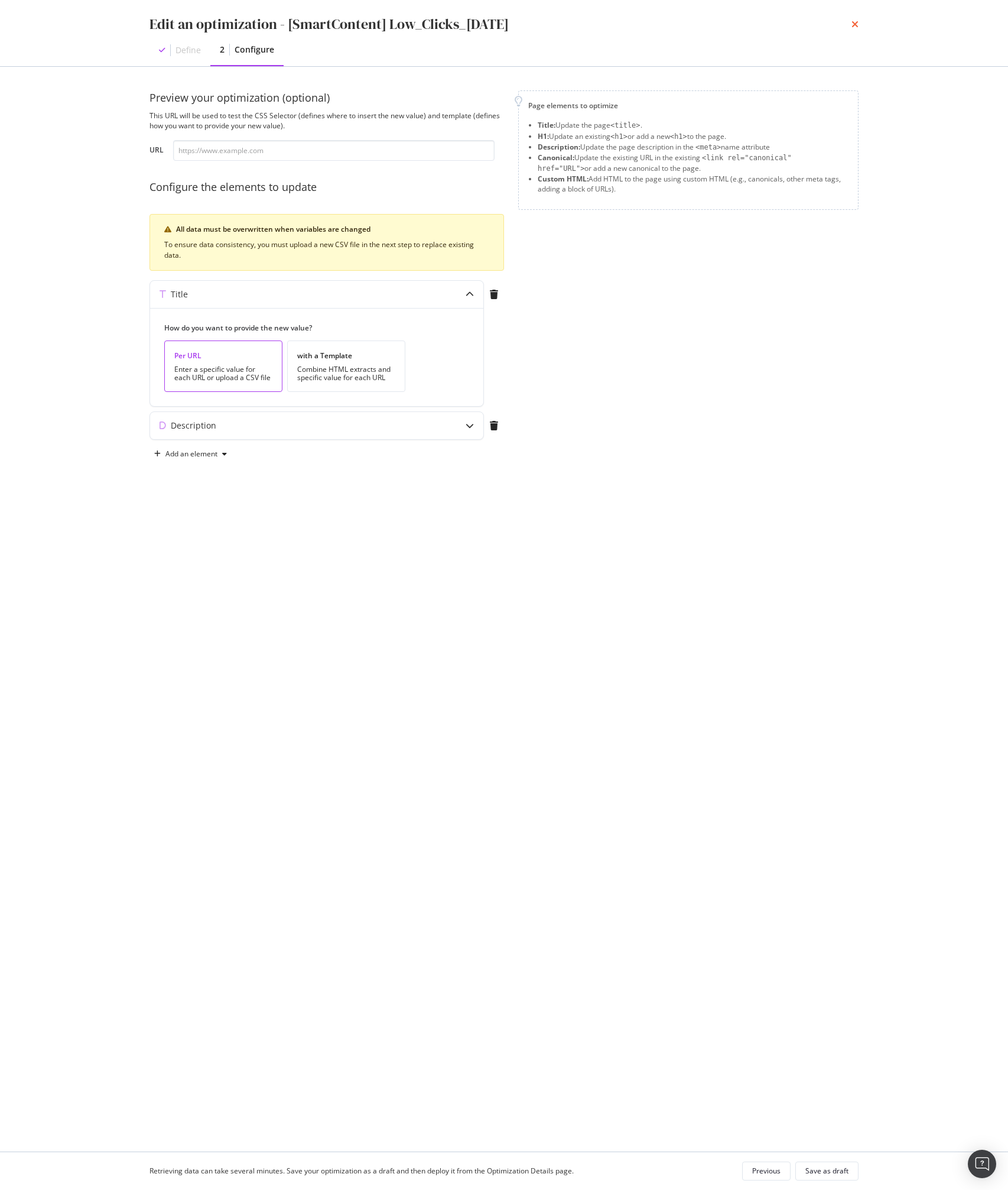
click at [855, 25] on icon "times" at bounding box center [854, 24] width 7 height 10
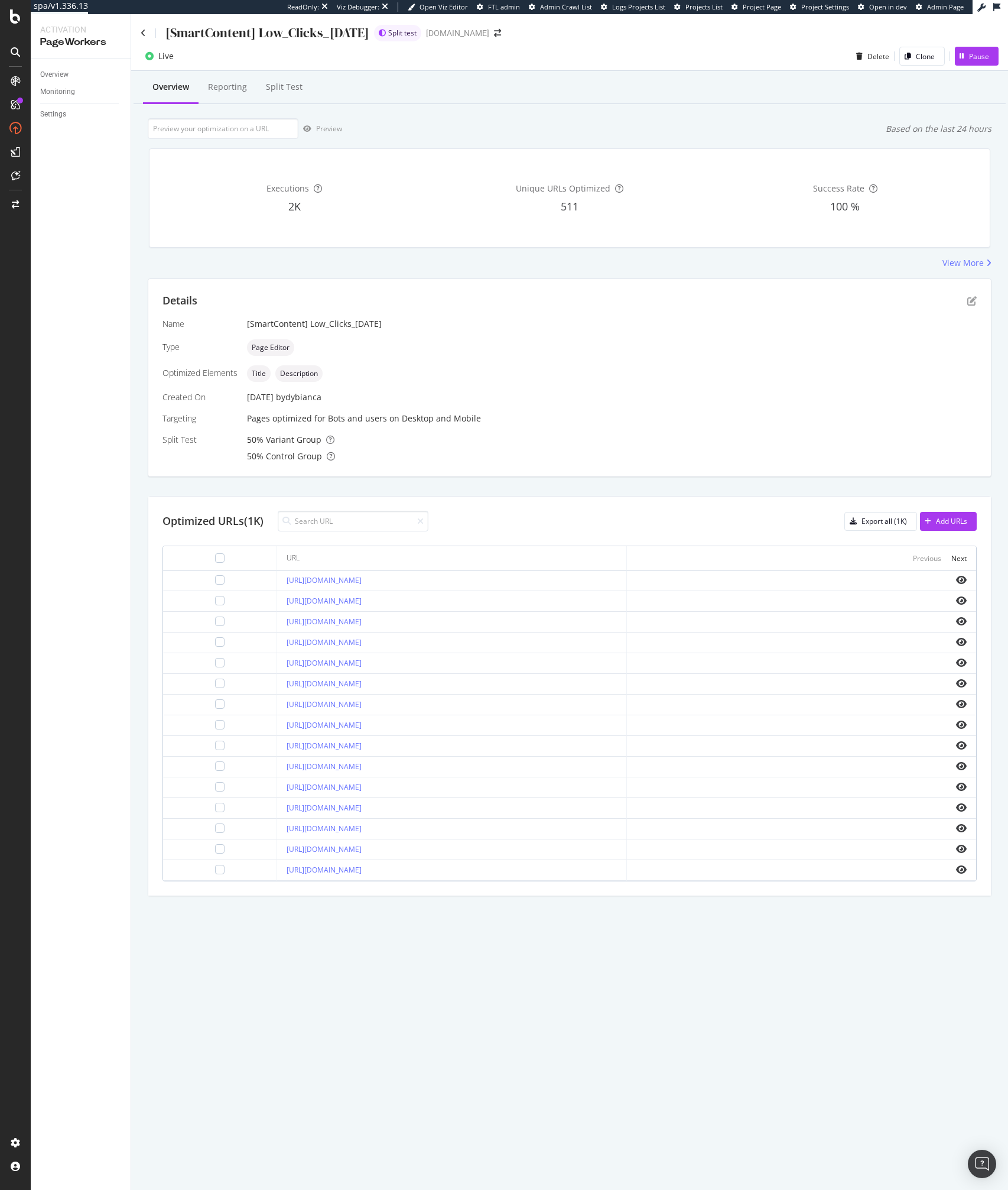
click at [207, 579] on div at bounding box center [220, 579] width 94 height 10
click at [207, 579] on div at bounding box center [220, 579] width 94 height 10
click at [215, 579] on div at bounding box center [220, 579] width 10 height 10
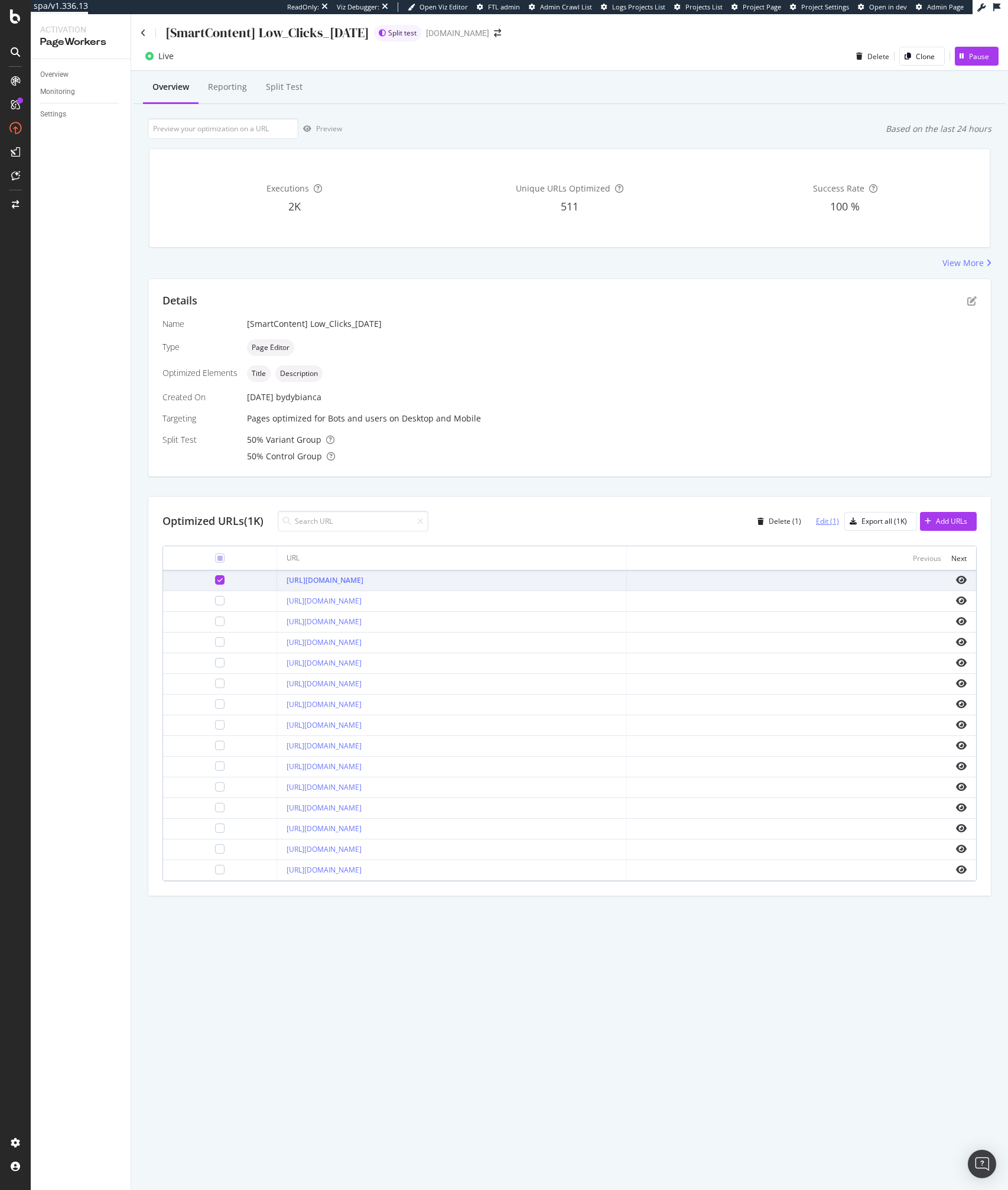
click at [830, 524] on div "Edit (1)" at bounding box center [827, 521] width 23 height 10
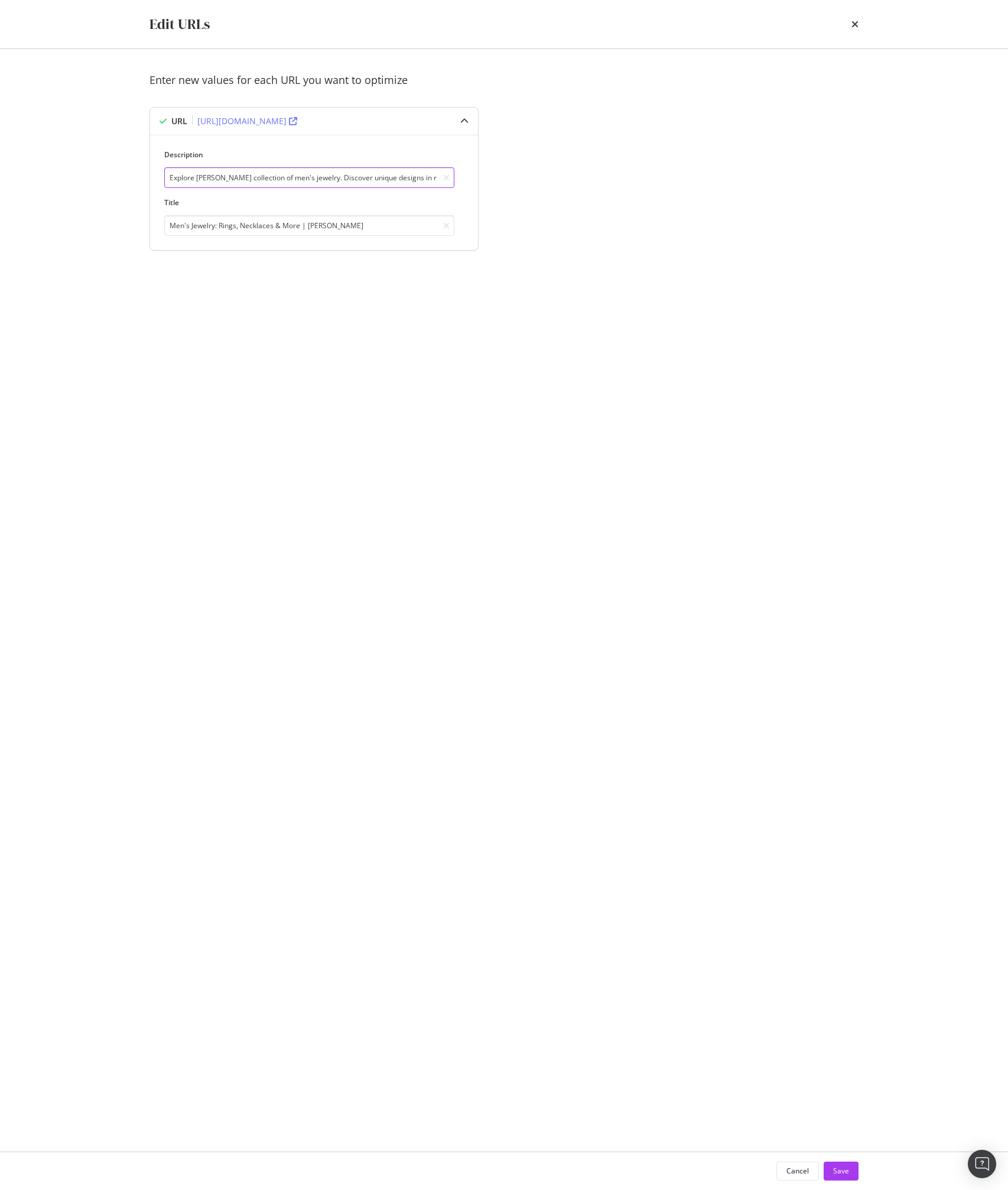
click at [211, 180] on input "Explore [PERSON_NAME] collection of men's jewelry. Discover unique designs in r…" at bounding box center [309, 178] width 290 height 21
click at [207, 225] on input "Men's Jewelry: Rings, Necklaces & More | [PERSON_NAME]" at bounding box center [309, 225] width 290 height 21
click at [254, 393] on div "Enter new values for each URL you want to optimize URL [URL][DOMAIN_NAME] Descr…" at bounding box center [504, 600] width 709 height 1055
click at [465, 119] on icon "modal" at bounding box center [464, 121] width 8 height 8
click at [850, 28] on div "Edit URLs" at bounding box center [504, 24] width 709 height 20
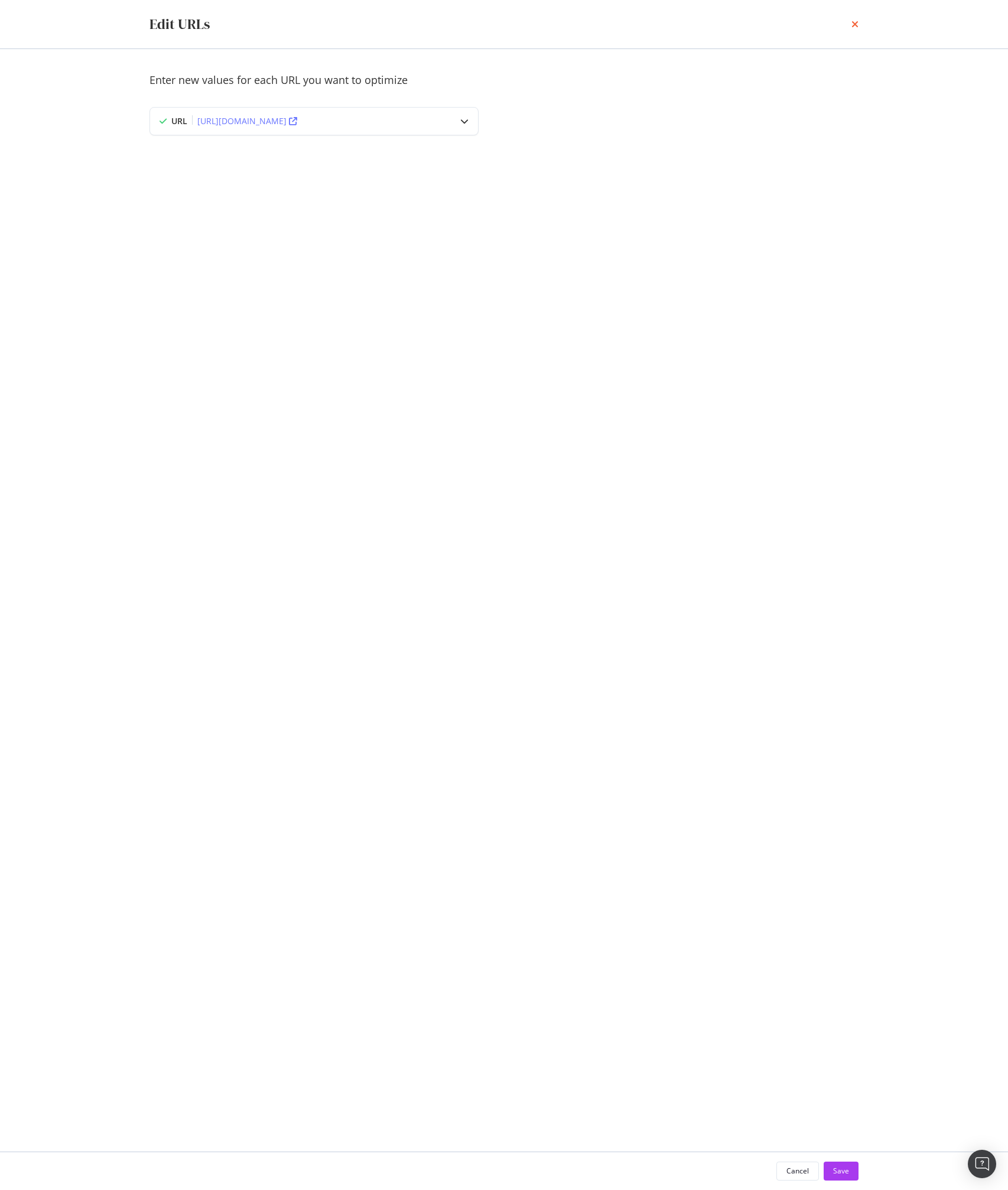
click at [858, 25] on icon "times" at bounding box center [854, 24] width 7 height 10
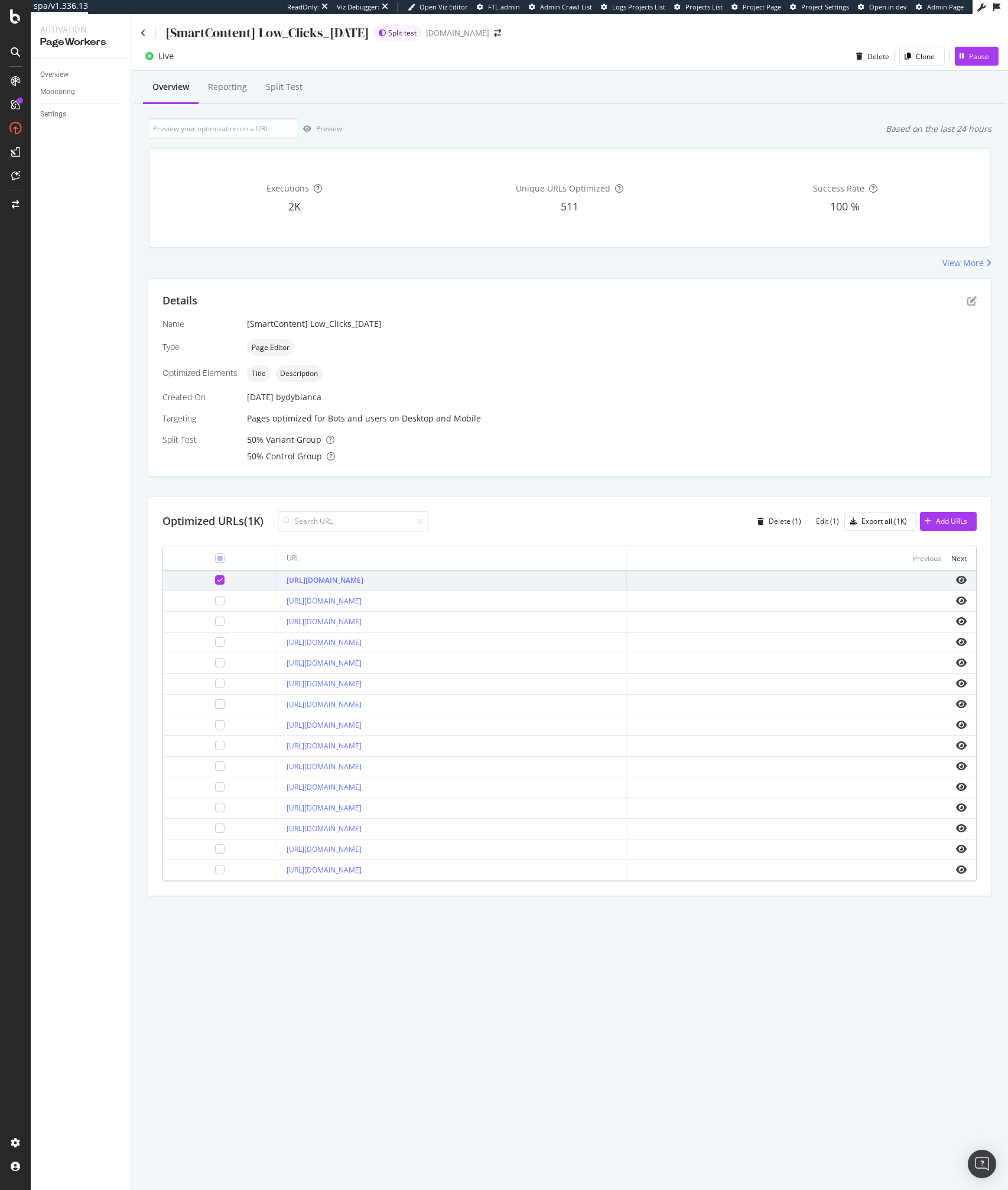
click at [520, 377] on div "Title Description" at bounding box center [612, 373] width 730 height 17
click at [829, 519] on div "Edit (1)" at bounding box center [827, 521] width 23 height 10
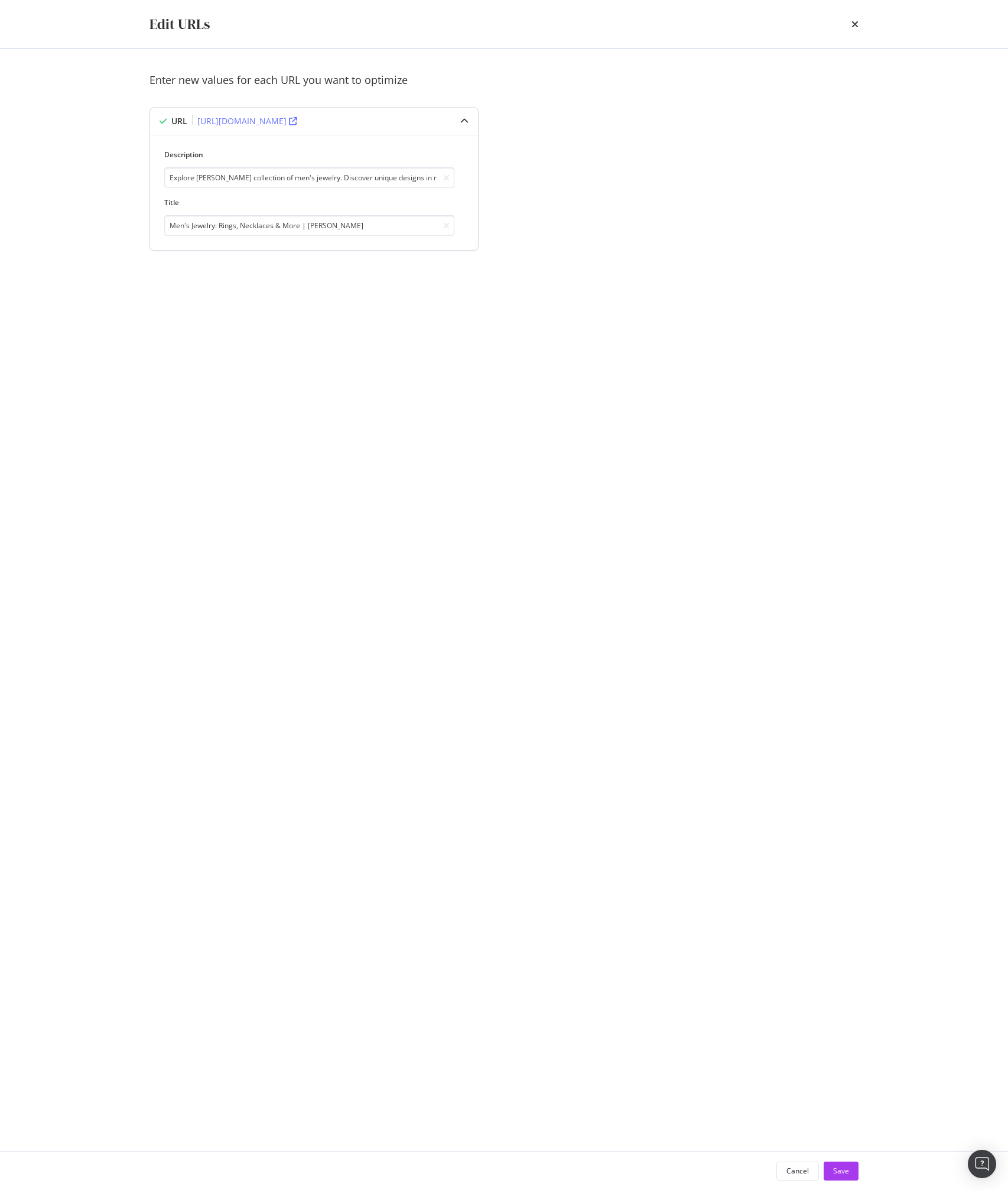
click at [449, 125] on div "URL [URL][DOMAIN_NAME]" at bounding box center [314, 121] width 328 height 27
click at [851, 22] on icon "times" at bounding box center [854, 24] width 7 height 10
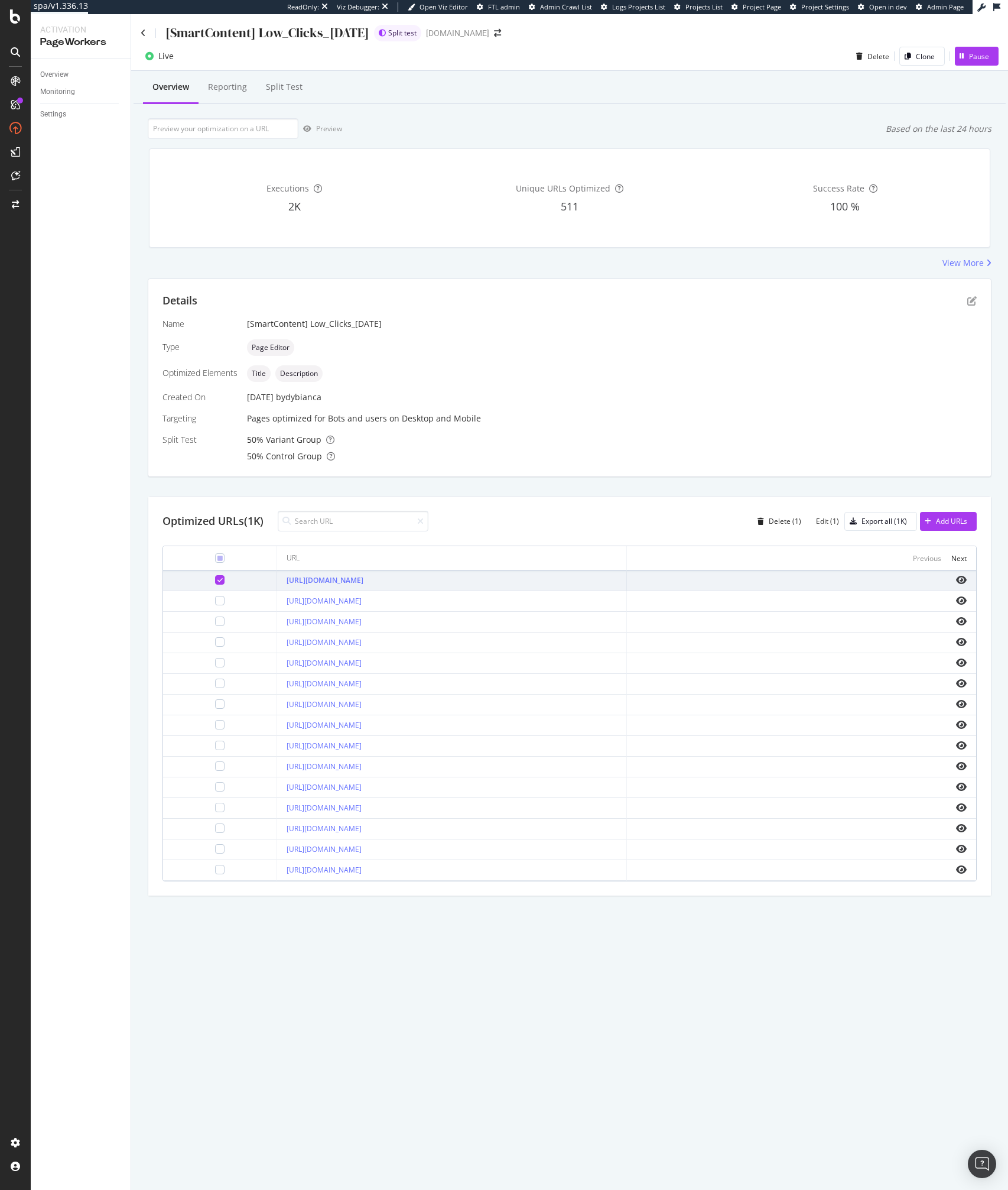
click at [261, 424] on div "Pages optimized for Bots and users on Desktop and Mobile" at bounding box center [612, 419] width 730 height 12
click at [222, 92] on div "Reporting" at bounding box center [227, 87] width 39 height 12
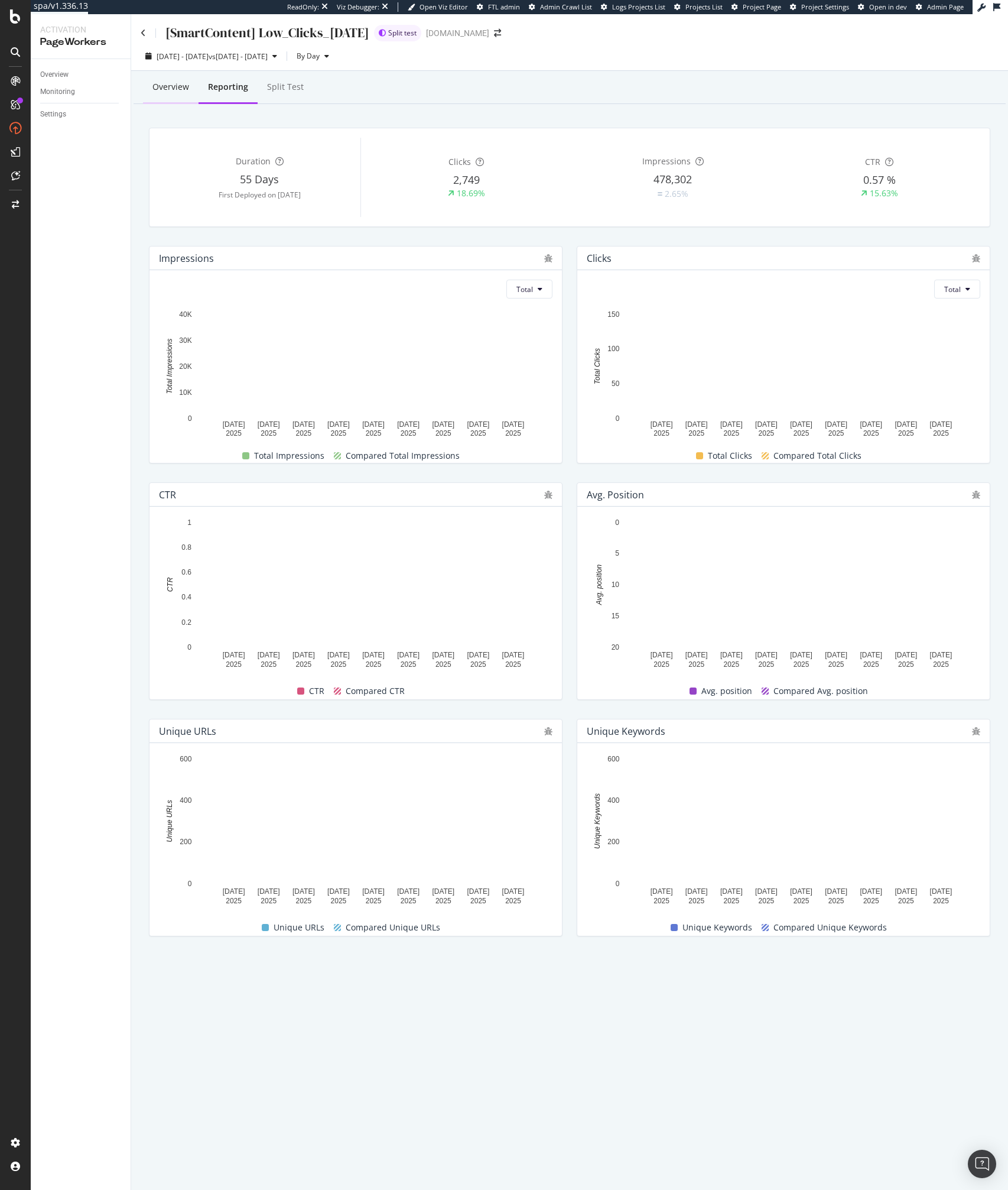
click at [176, 80] on div "Overview" at bounding box center [170, 88] width 56 height 32
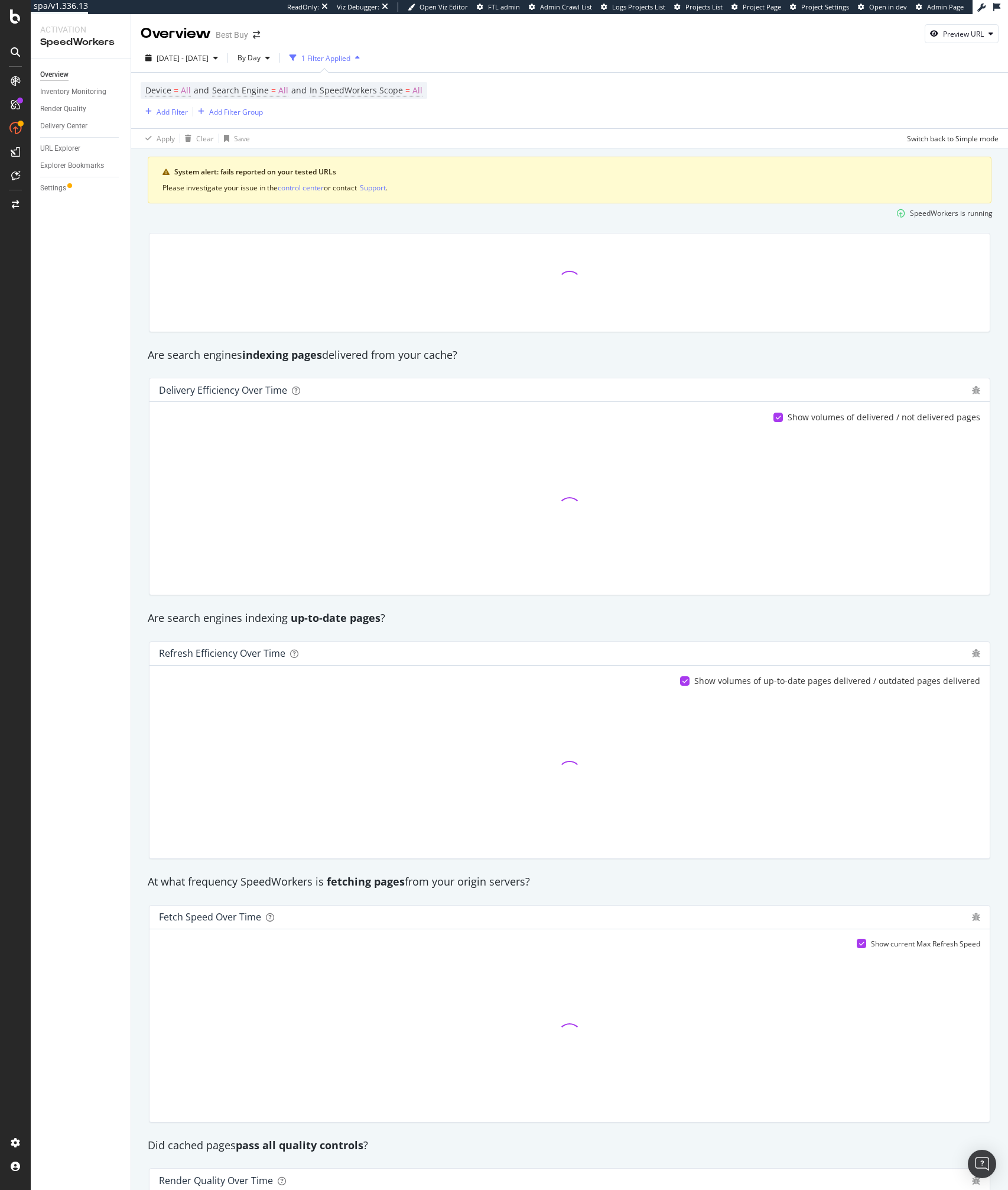
click at [55, 177] on div at bounding box center [79, 177] width 79 height 1
click at [52, 183] on div "Settings" at bounding box center [53, 188] width 26 height 12
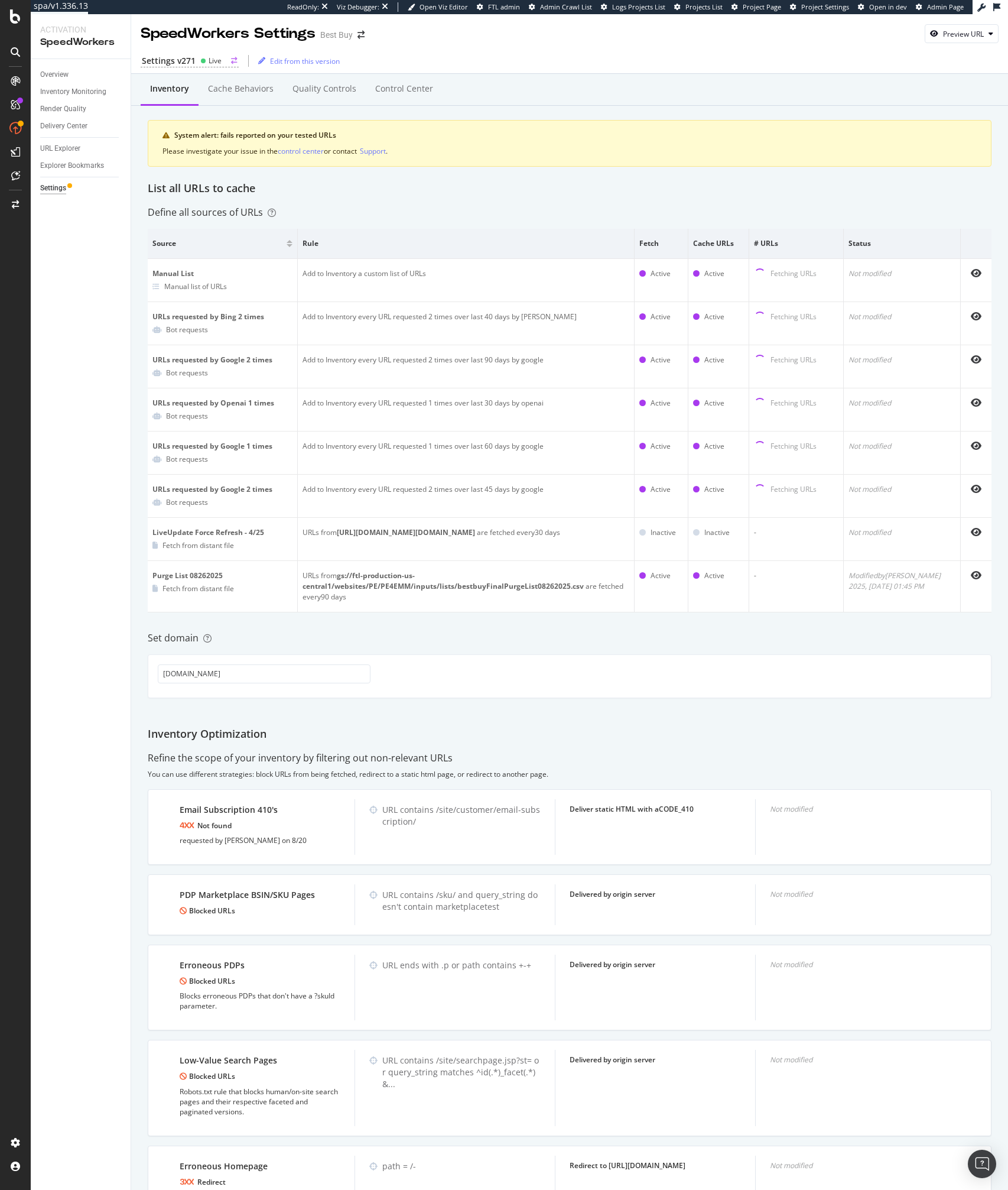
click at [172, 63] on div "Settings v271" at bounding box center [169, 61] width 54 height 12
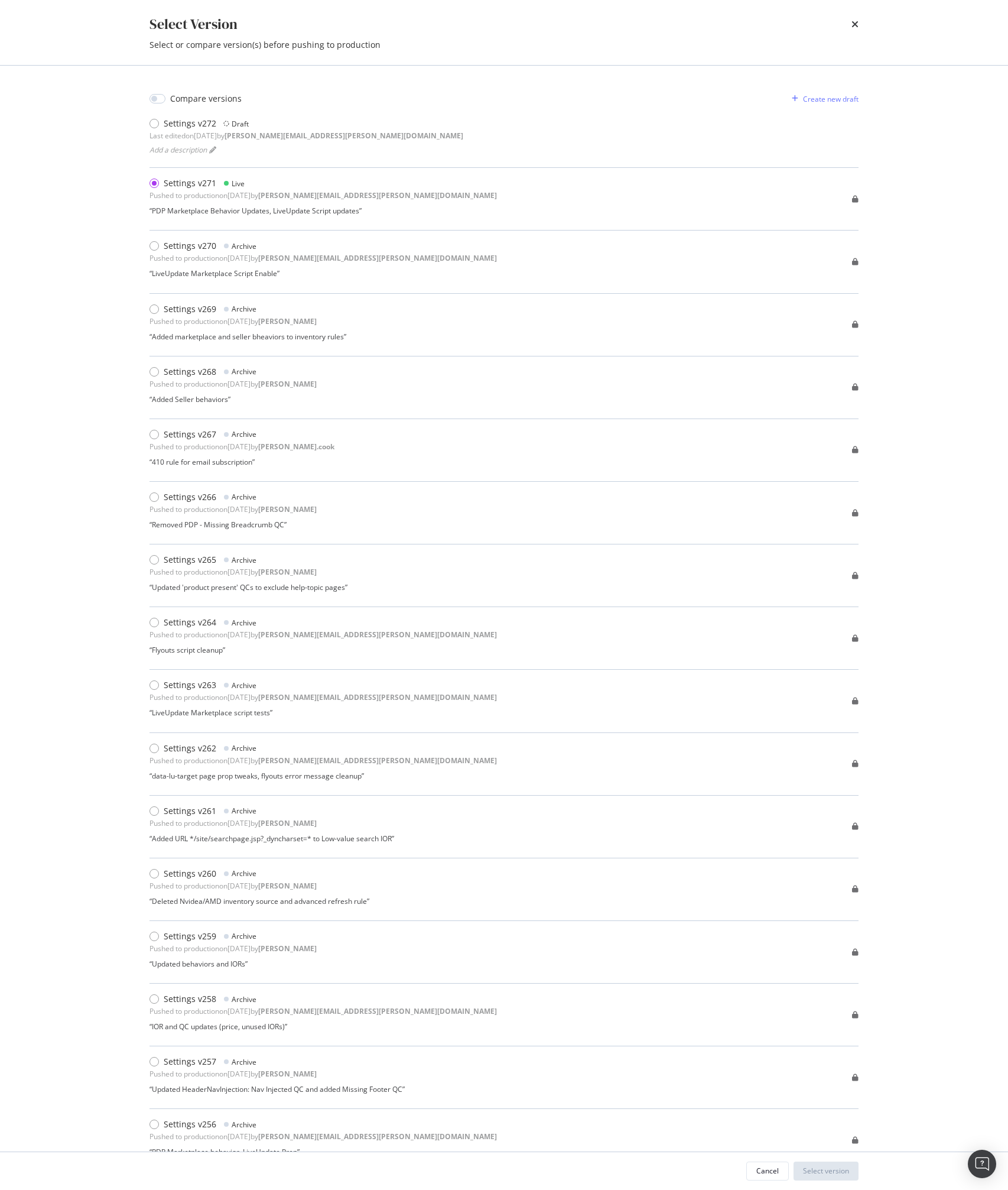
click at [176, 99] on div "Compare versions" at bounding box center [205, 99] width 72 height 12
checkbox input "true"
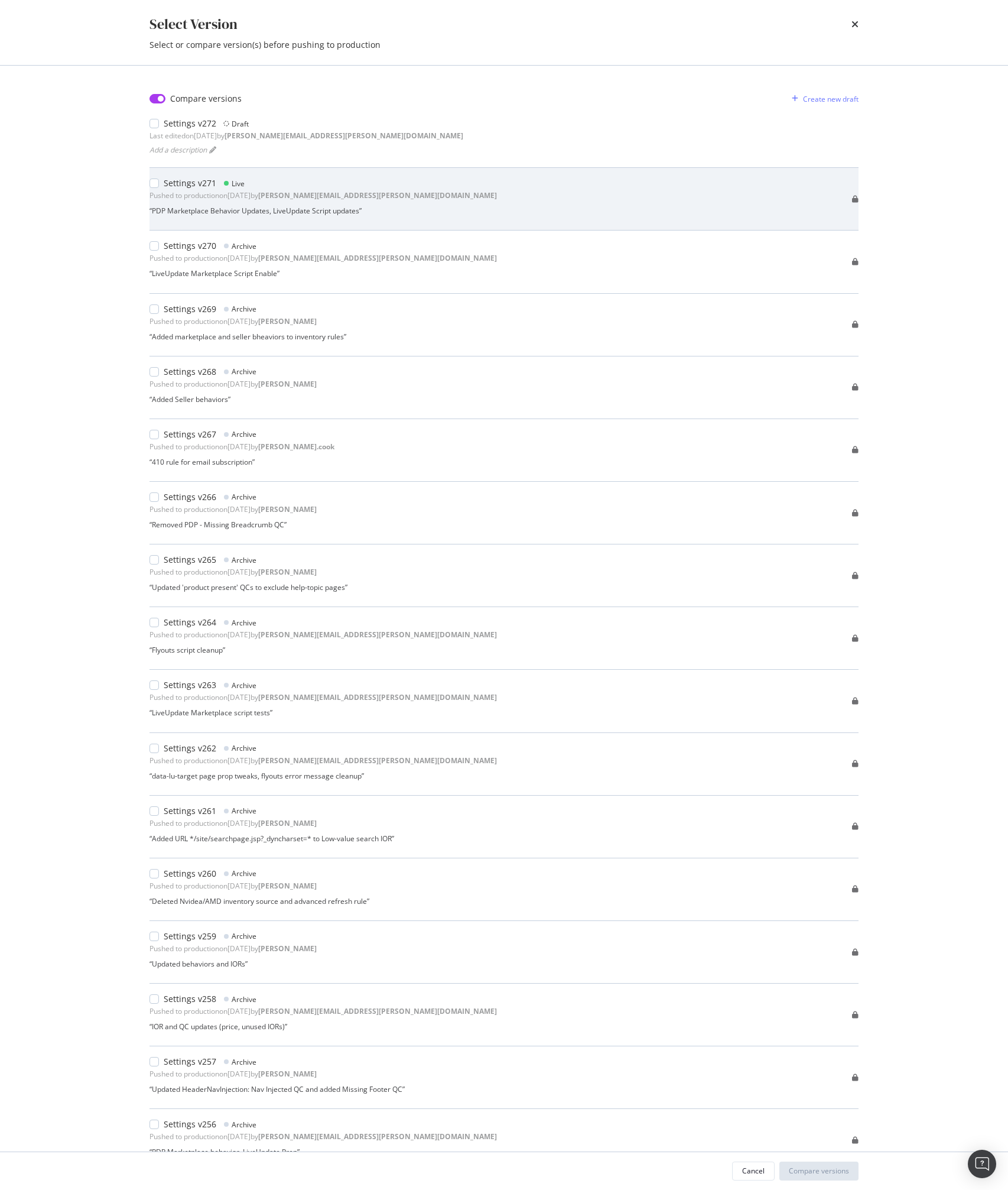
click at [174, 189] on div "Settings v271" at bounding box center [189, 183] width 52 height 12
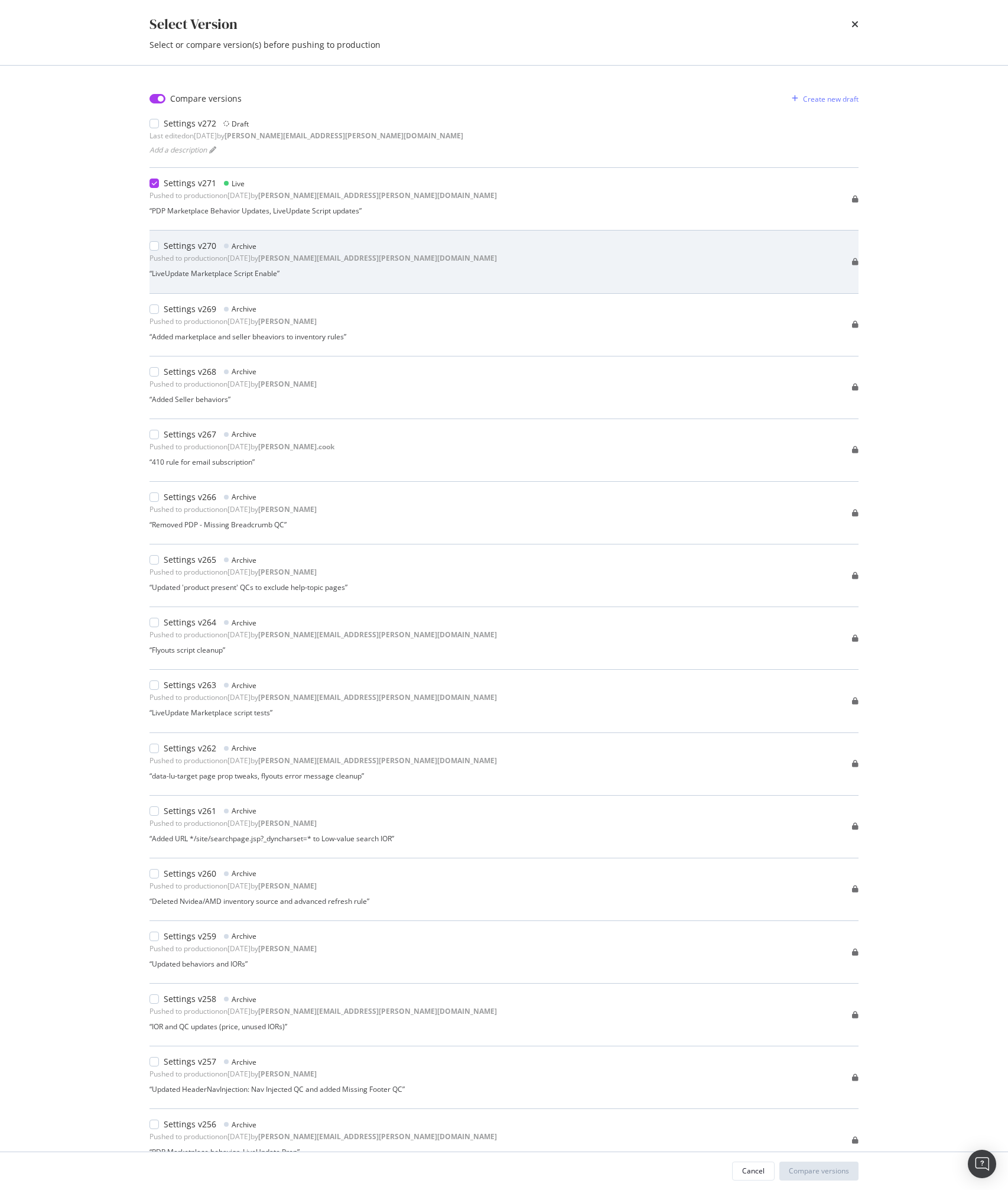
click at [183, 269] on div "“ LiveUpdate Marketplace Script Enable ”" at bounding box center [323, 273] width 347 height 10
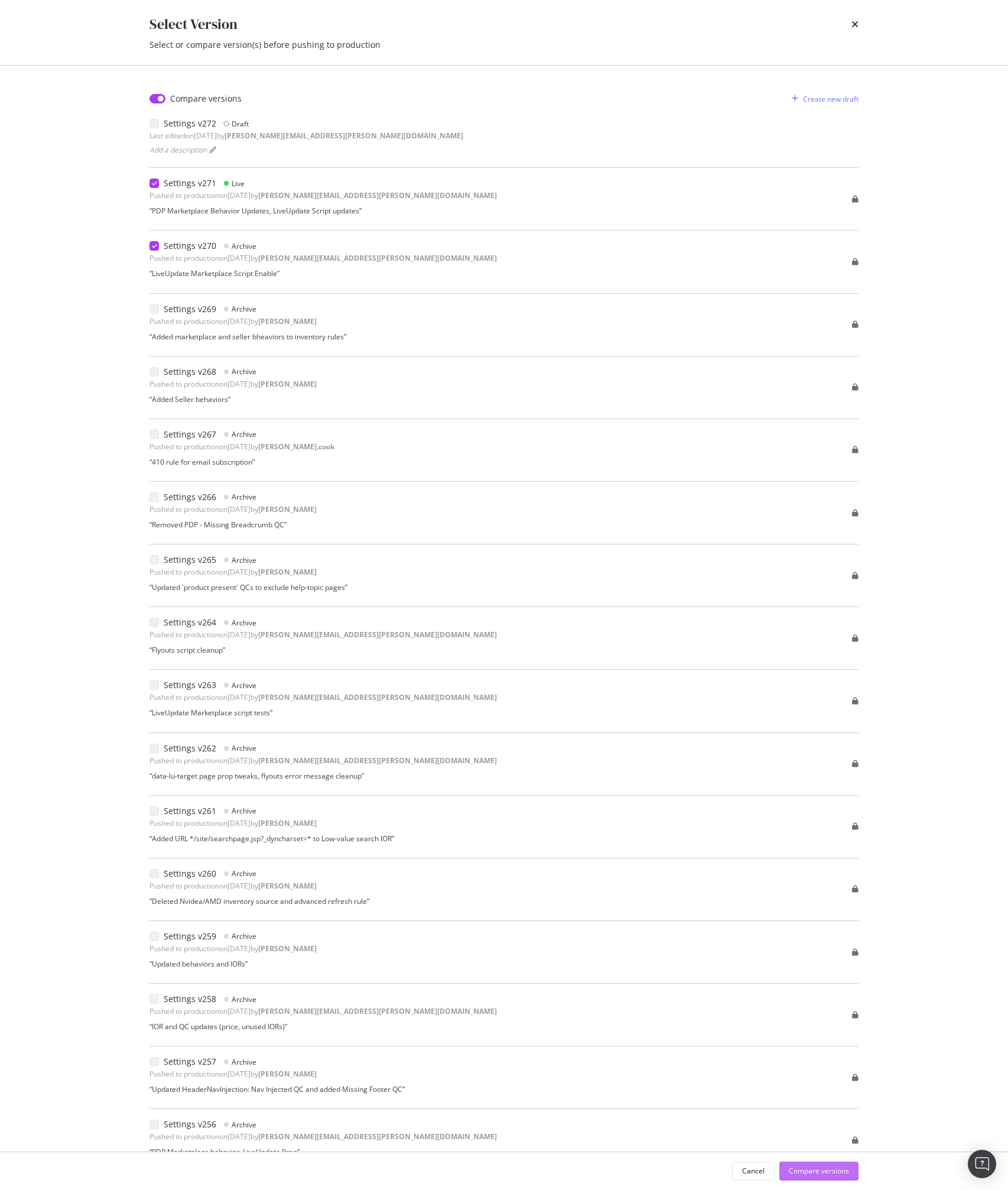
click at [805, 1169] on div "Compare versions" at bounding box center [818, 1171] width 60 height 10
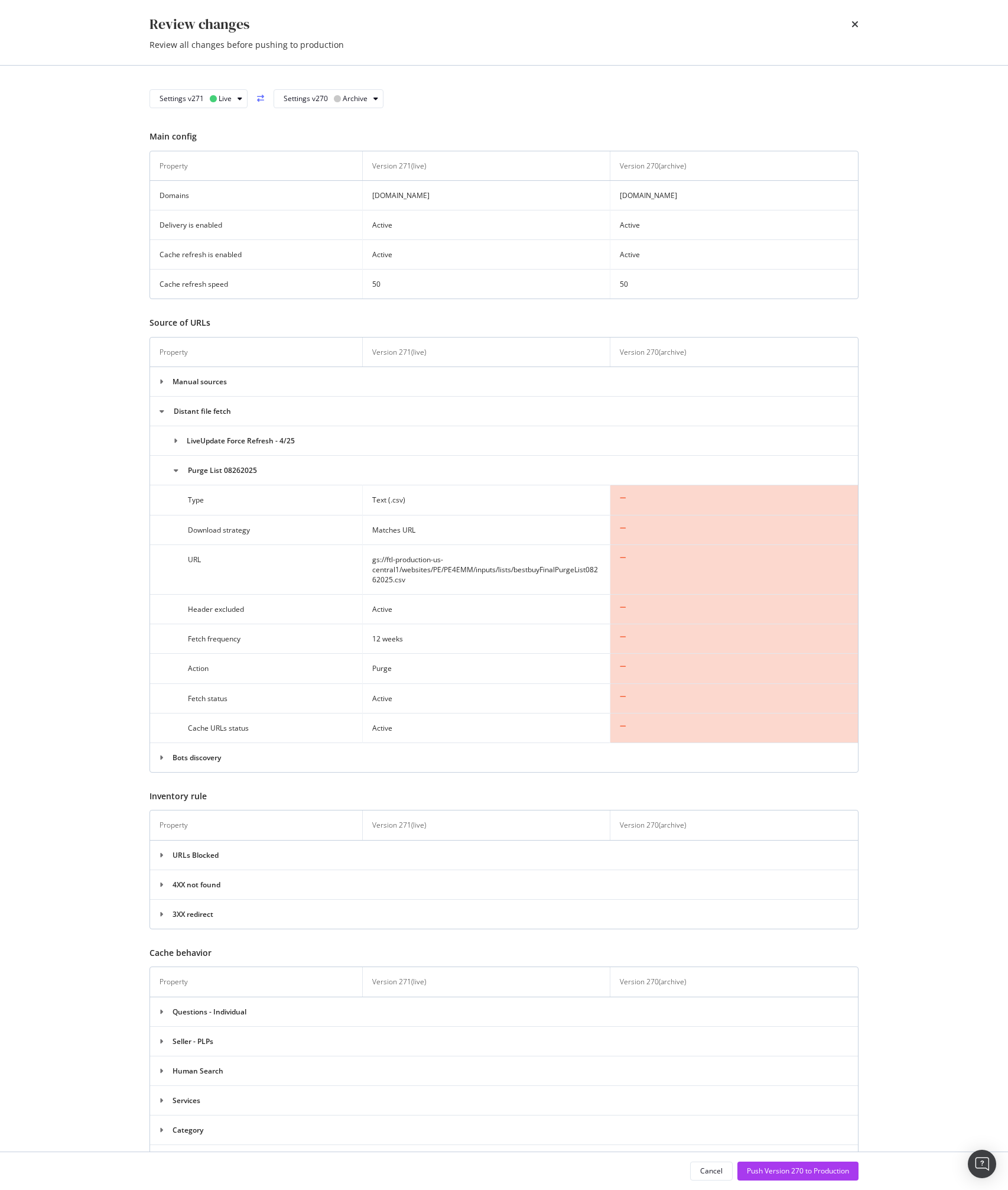
click at [432, 415] on td "Distant file fetch" at bounding box center [504, 412] width 708 height 30
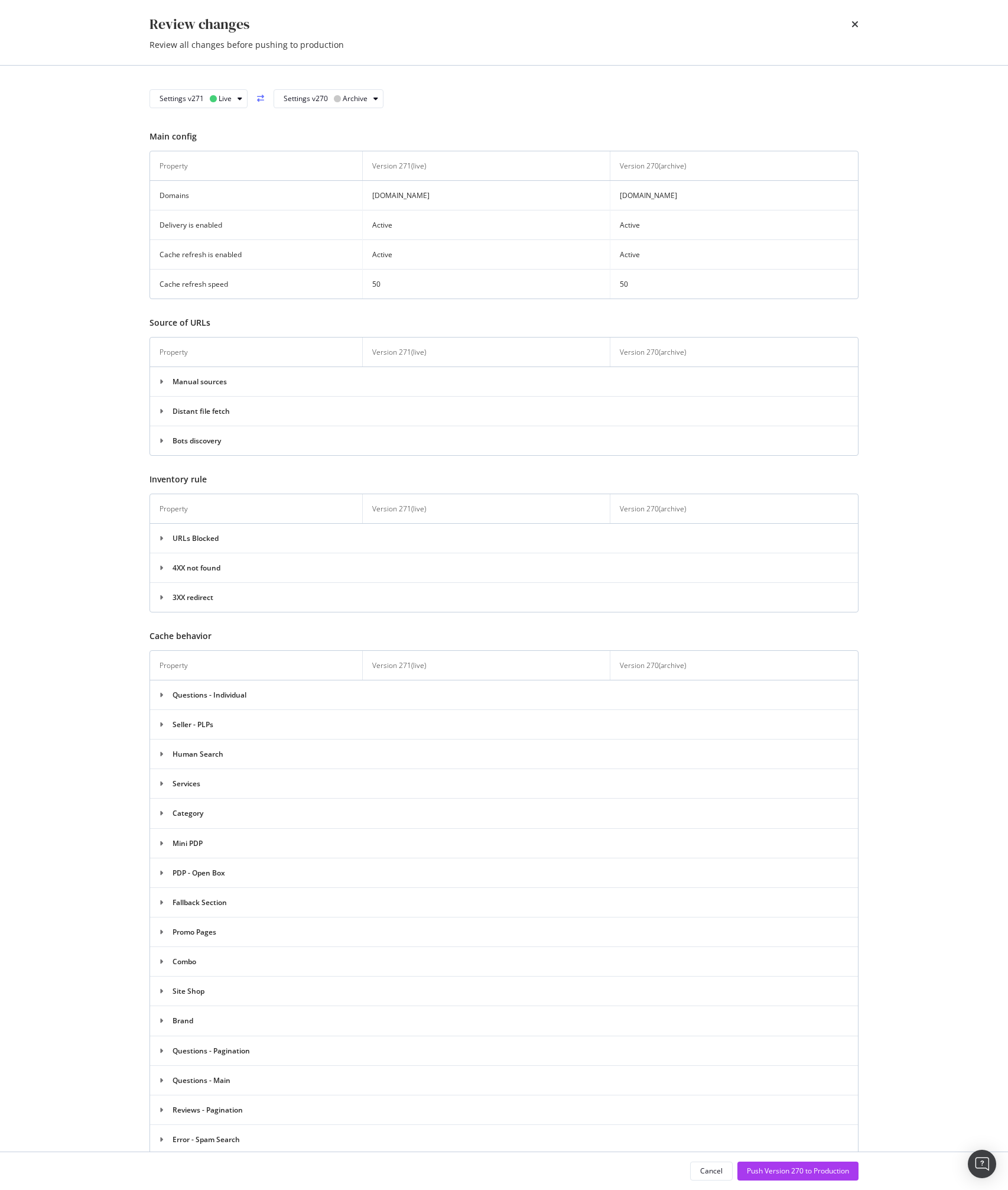
click at [429, 417] on td "Distant file fetch" at bounding box center [504, 412] width 708 height 30
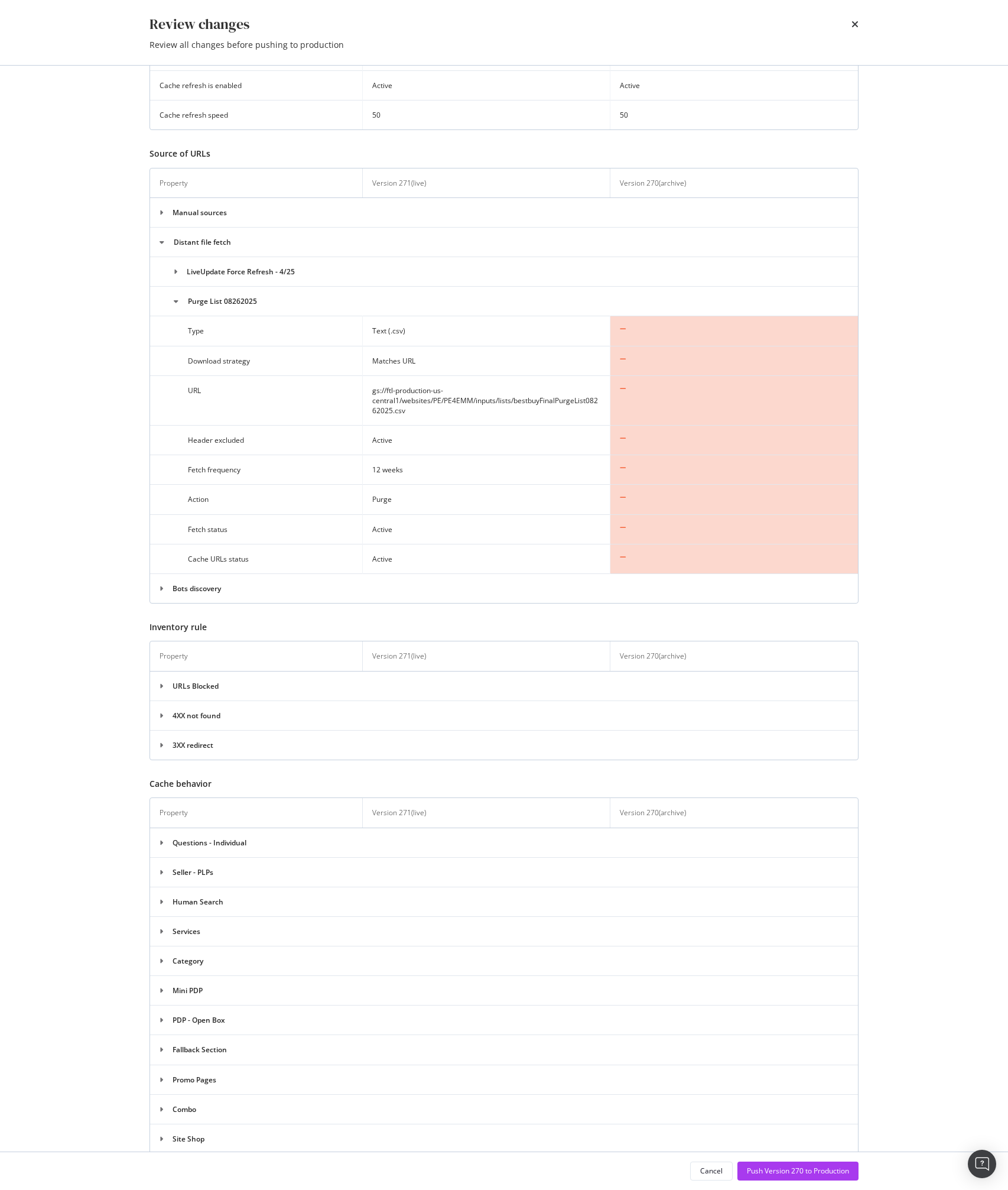
scroll to position [180, 0]
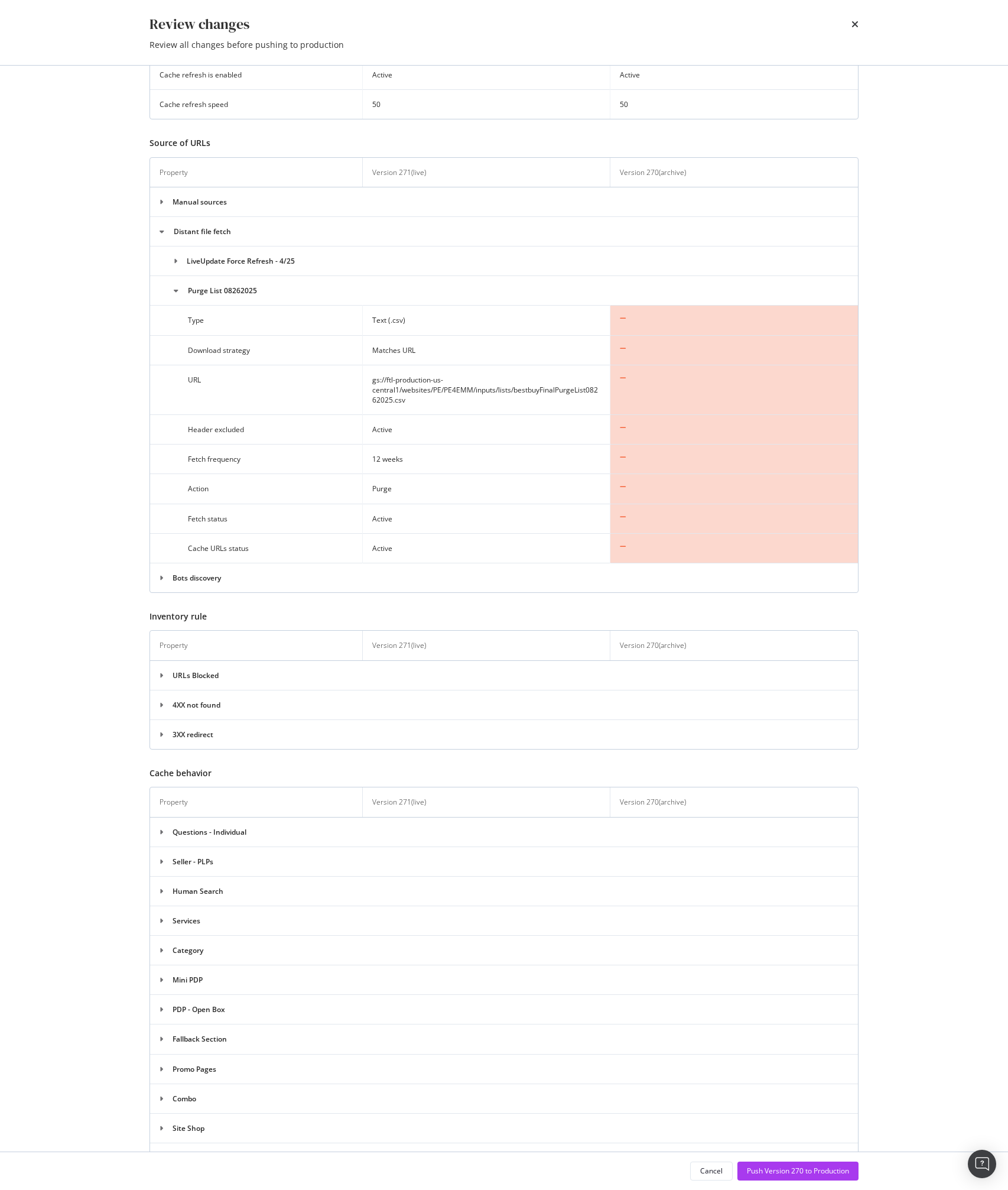
click at [247, 258] on td "LiveUpdate Force Refresh - 4/25" at bounding box center [504, 261] width 708 height 30
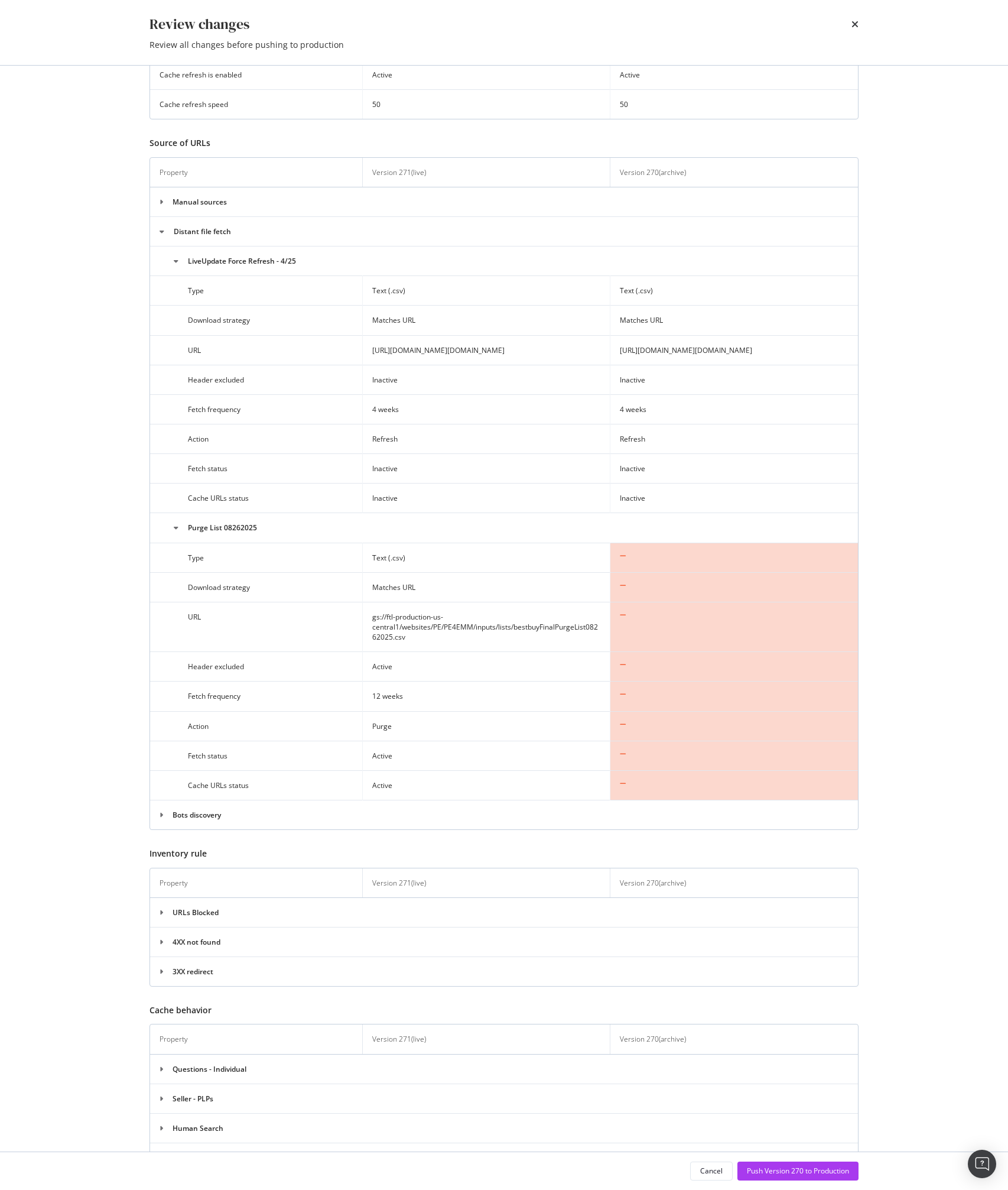
click at [247, 258] on td "LiveUpdate Force Refresh - 4/25" at bounding box center [504, 261] width 708 height 30
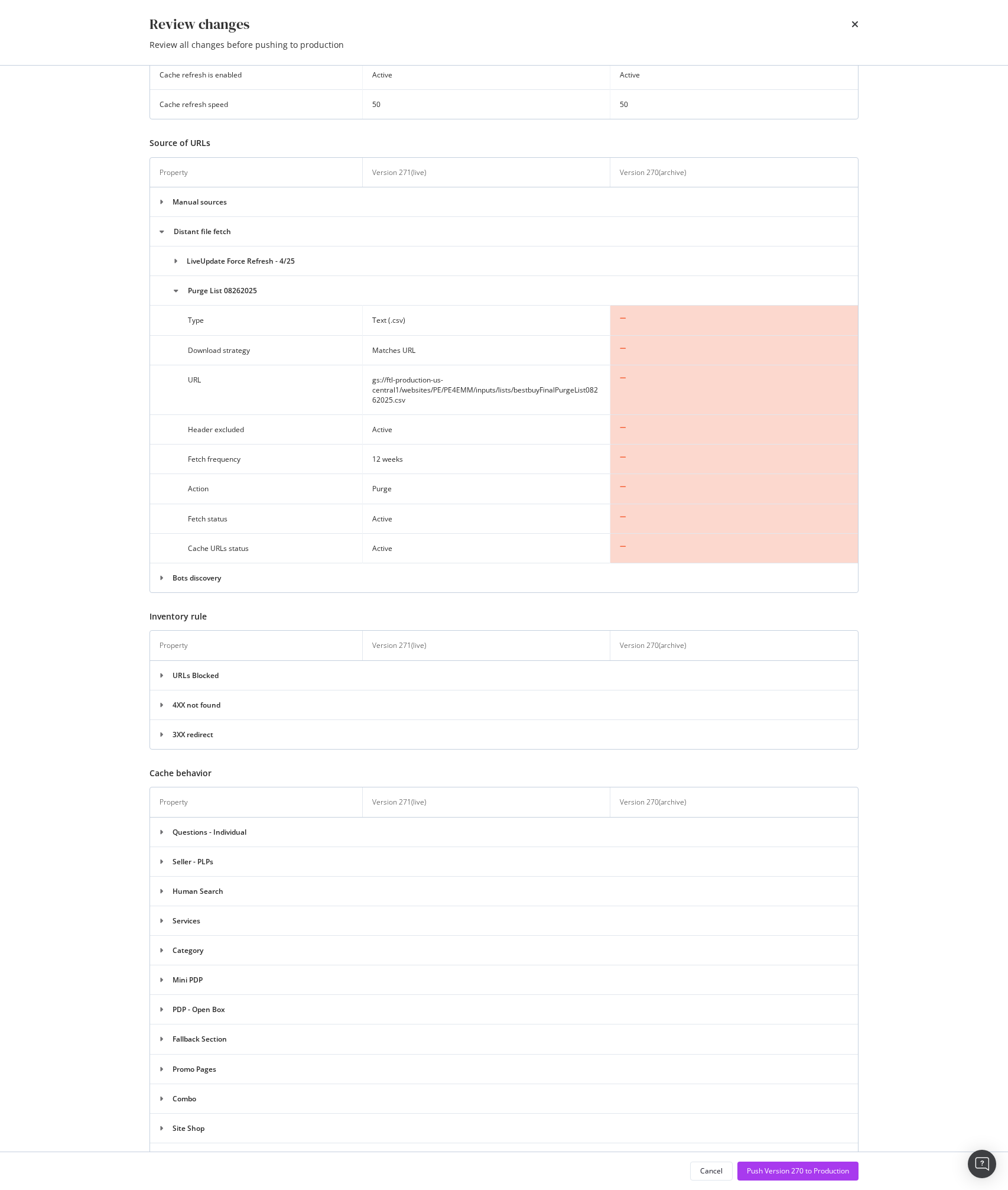
click at [210, 303] on td "Purge List 08262025" at bounding box center [504, 291] width 708 height 30
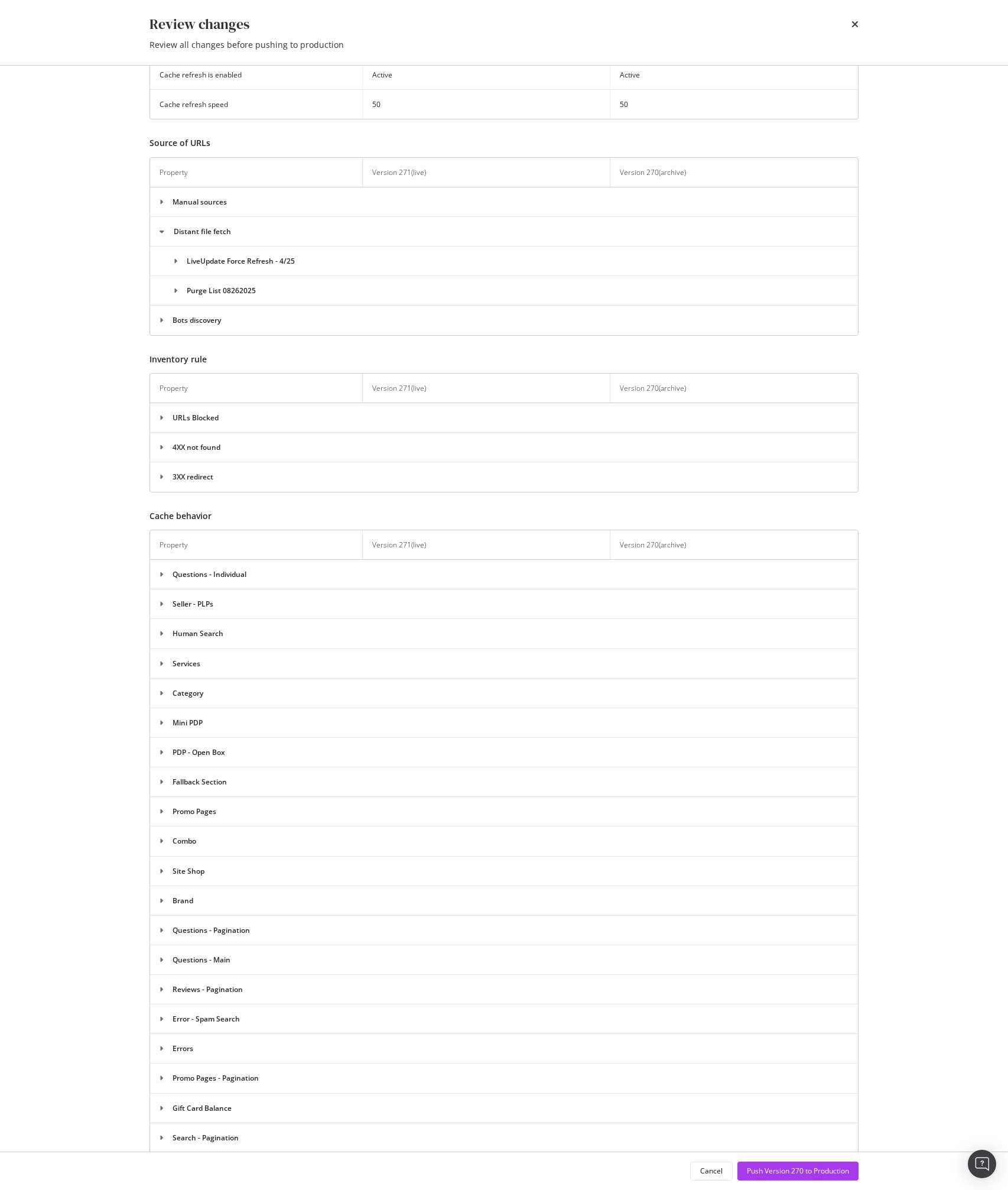
click at [225, 289] on td "Purge List 08262025" at bounding box center [504, 291] width 708 height 30
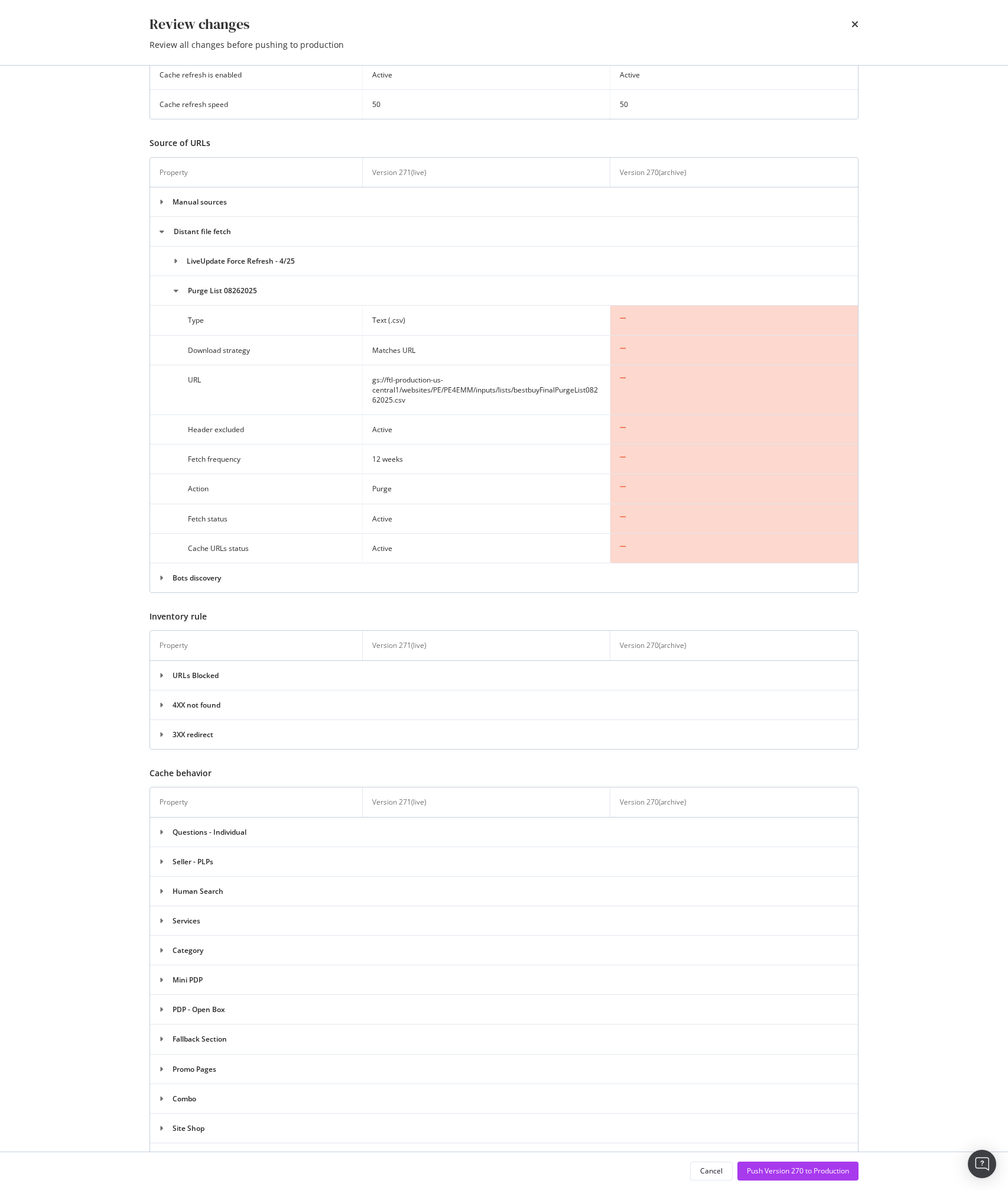
click at [380, 394] on td "gs://ftl-production-us-central1/websites/PE/PE4EMM/inputs/lists/bestbuyFinalPur…" at bounding box center [486, 389] width 247 height 50
copy tr "gs://ftl-production-us-central1/websites/PE/PE4EMM/inputs/lists/bestbuyFinalPur…"
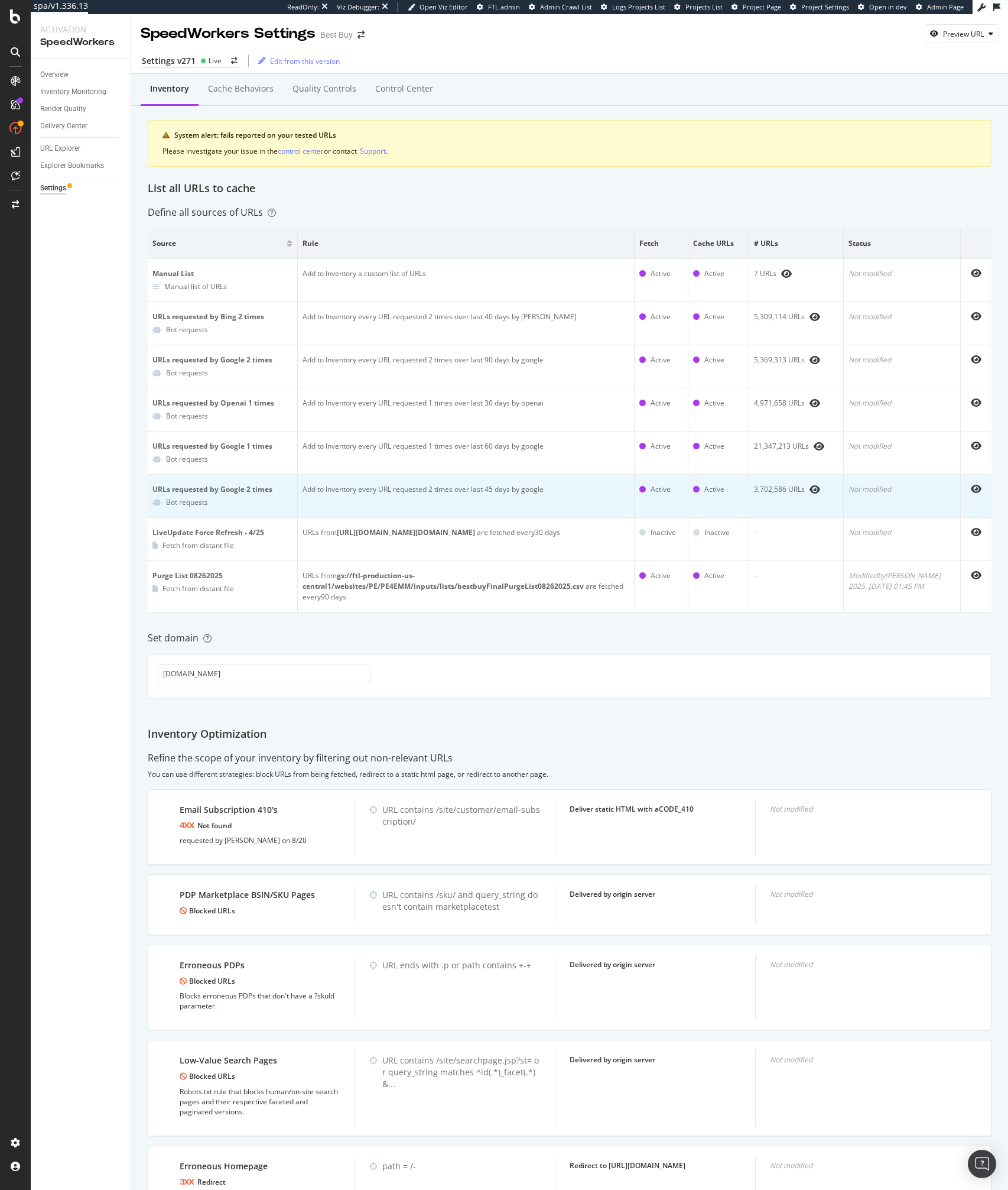
click at [477, 475] on td "Add to Inventory every URL requested 2 times over last 45 days by google" at bounding box center [466, 496] width 336 height 43
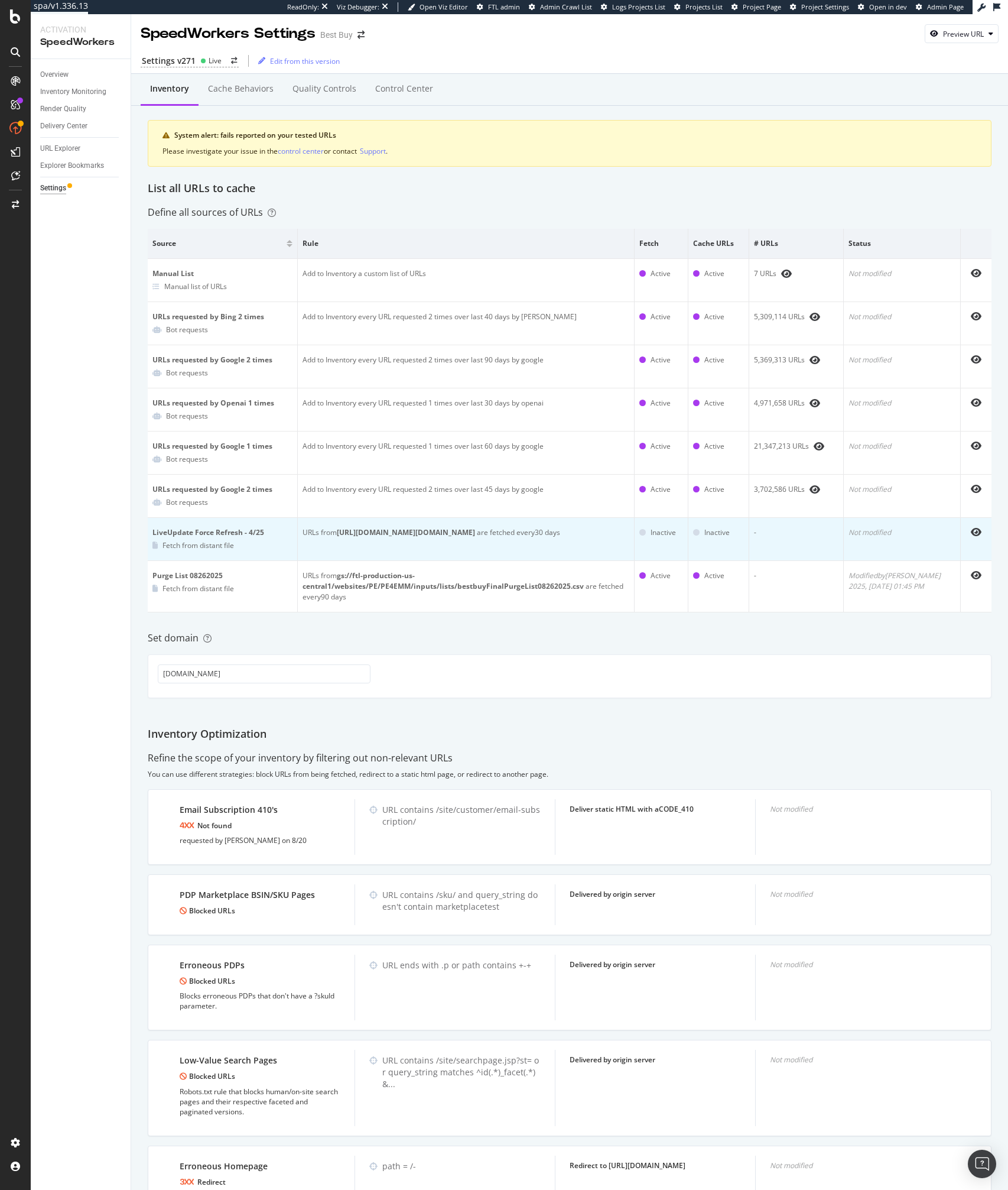
click at [341, 534] on b "[URL][DOMAIN_NAME][DOMAIN_NAME]" at bounding box center [406, 532] width 138 height 10
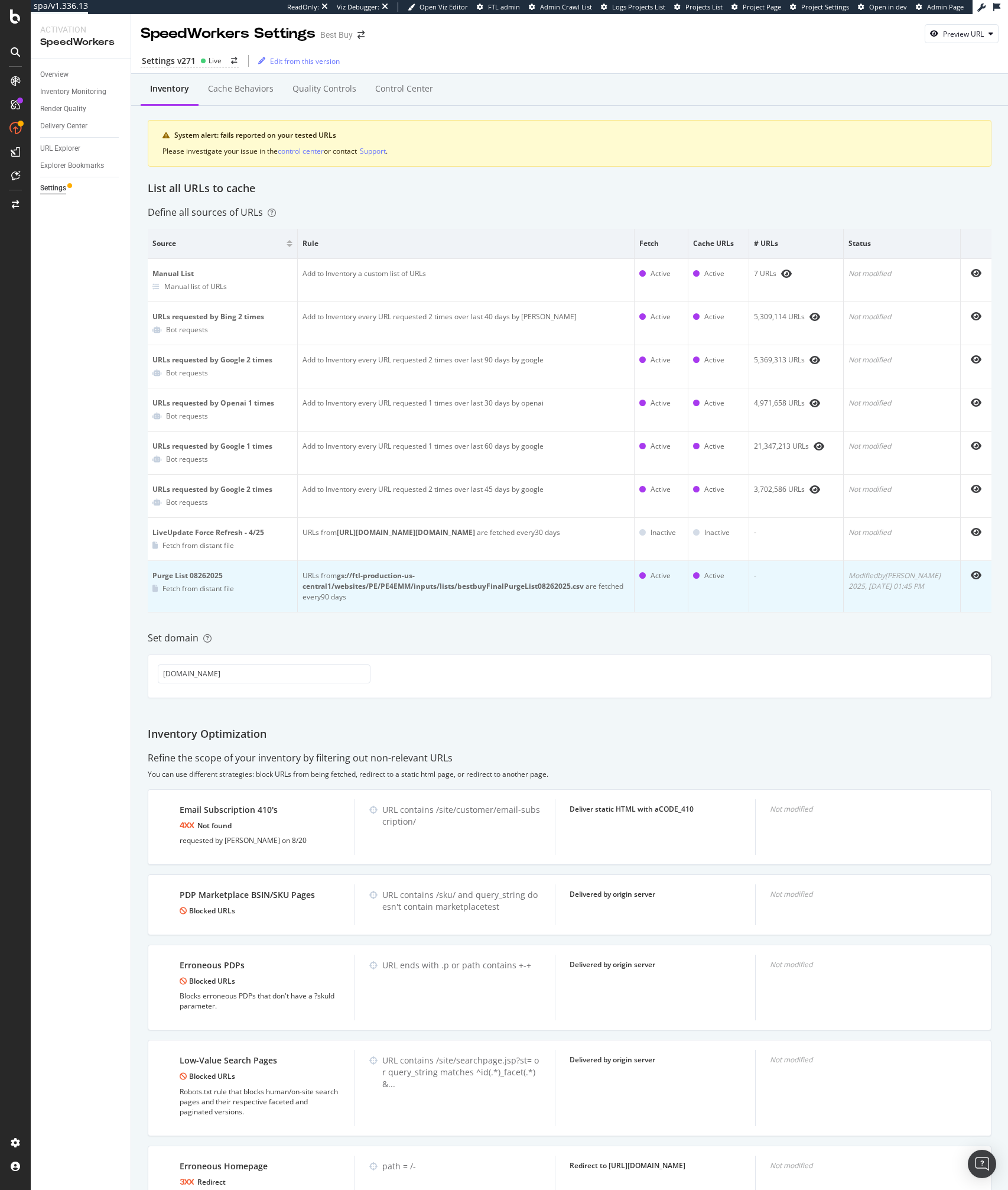
click at [341, 593] on div "URLs from gs://ftl-production-us-central1/websites/PE/PE4EMM/inputs/lists/bestb…" at bounding box center [466, 586] width 327 height 32
copy div "URLs from gs://ftl-production-us-central1/websites/PE/PE4EMM/inputs/lists/bestb…"
click at [203, 575] on div "Purge List 08262025" at bounding box center [222, 576] width 140 height 10
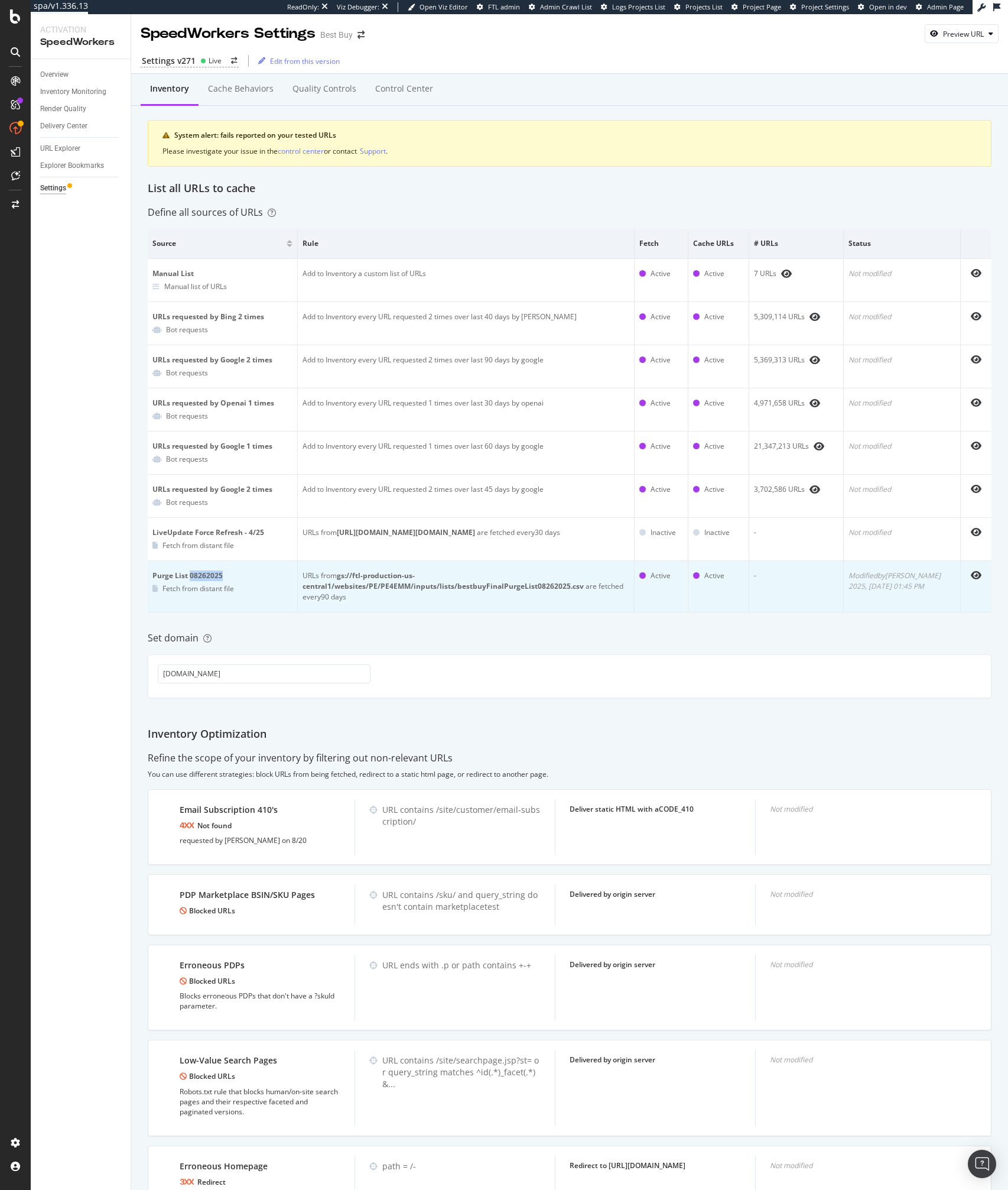
click at [203, 575] on div "Purge List 08262025" at bounding box center [222, 576] width 140 height 10
click at [364, 579] on b "gs://ftl-production-us-central1/websites/PE/PE4EMM/inputs/lists/bestbuyFinalPur…" at bounding box center [442, 581] width 281 height 21
copy div "URLs from gs://ftl-production-us-central1/websites/PE/PE4EMM/inputs/lists/bestb…"
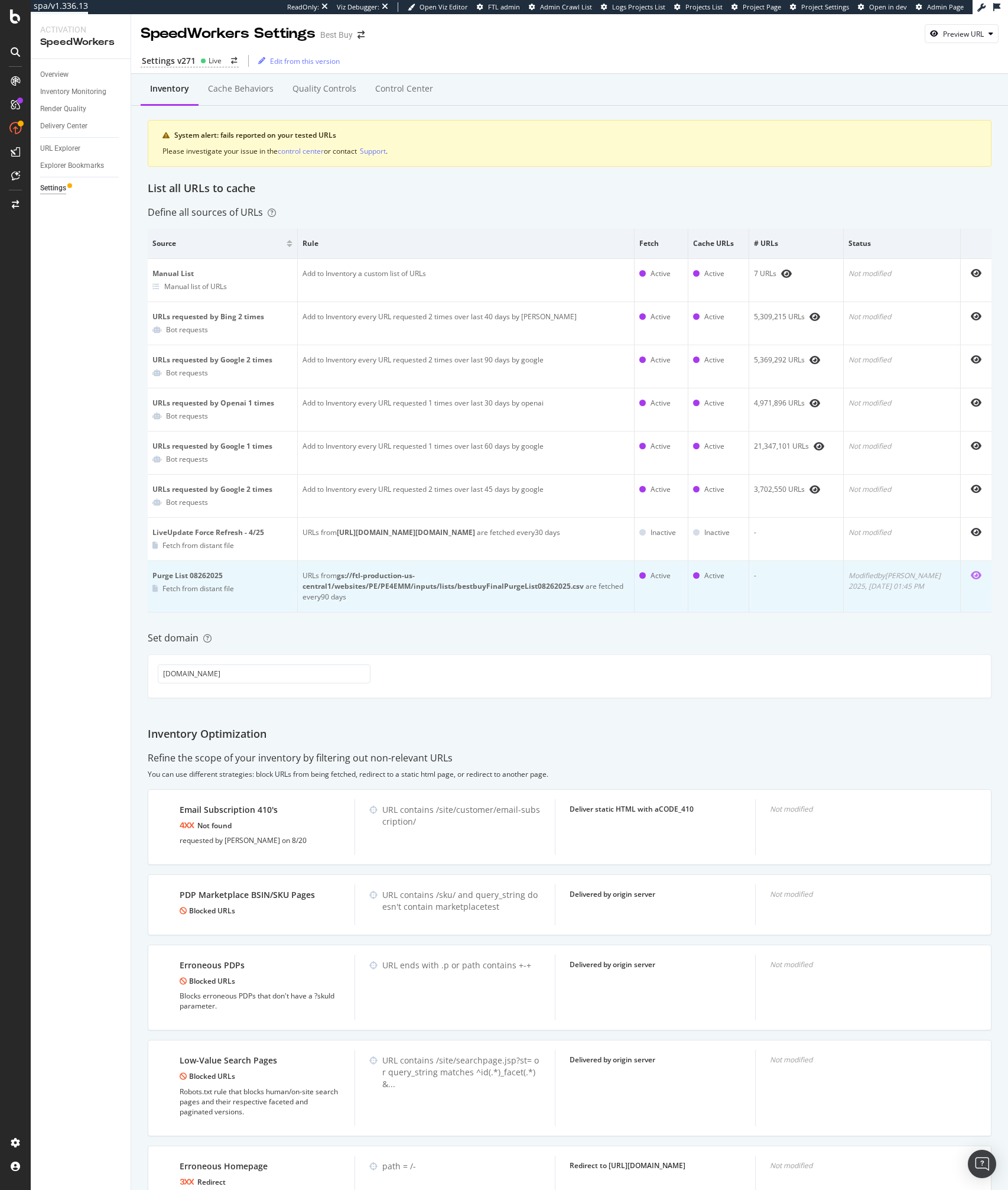
click at [977, 572] on icon "eye" at bounding box center [976, 575] width 10 height 10
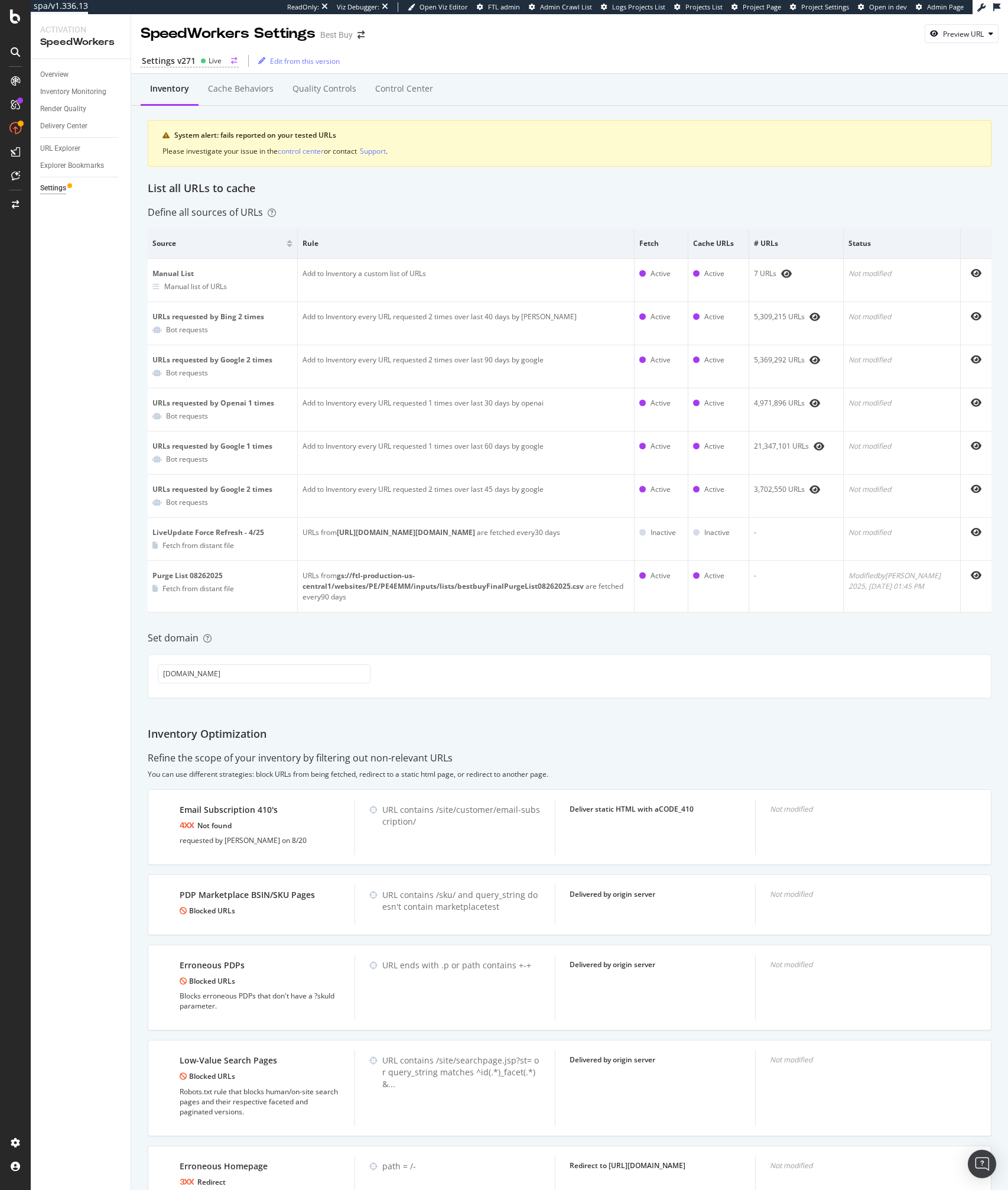
click at [186, 59] on div "Settings v271" at bounding box center [169, 61] width 54 height 12
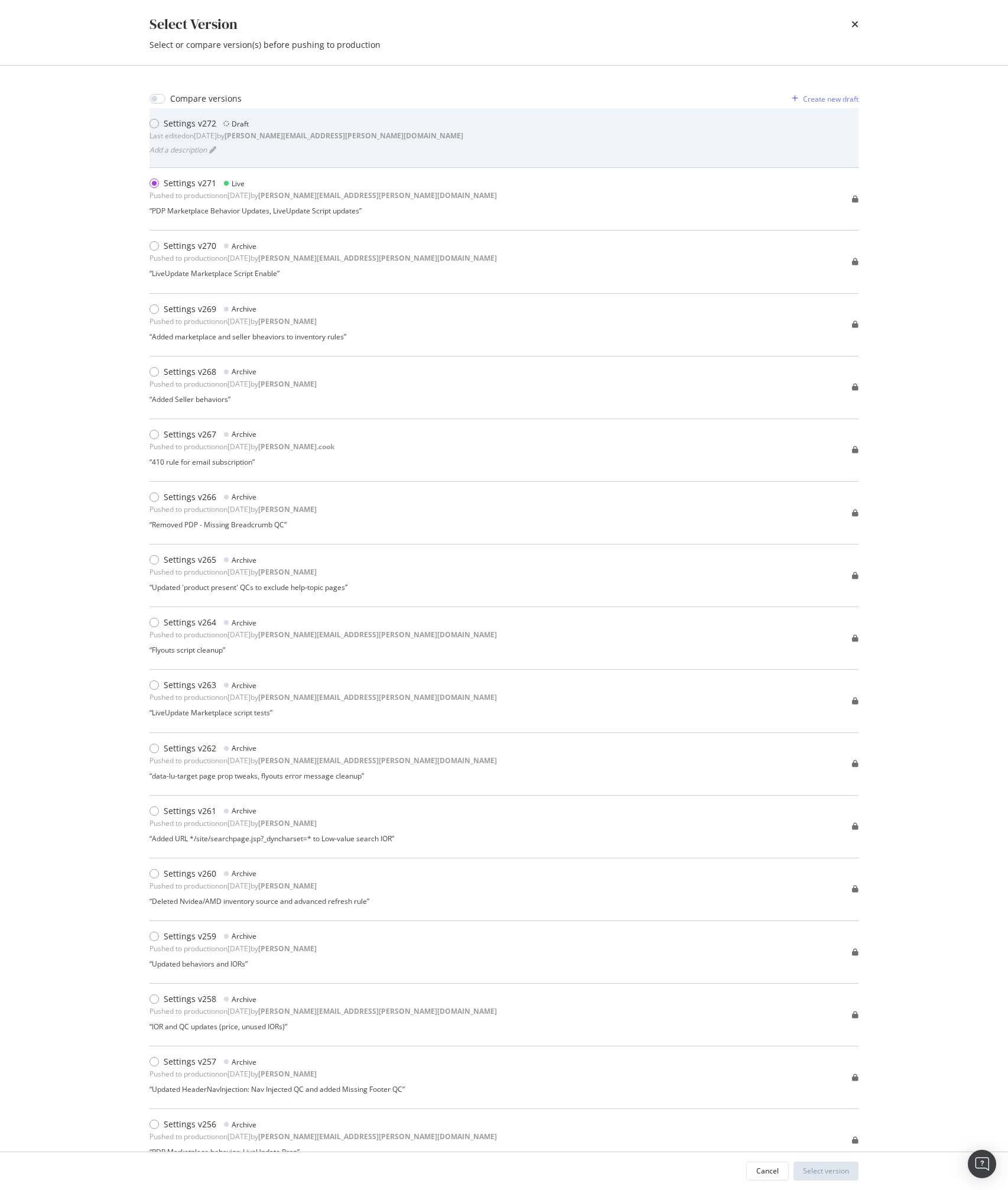
click at [227, 147] on div "Add a description" at bounding box center [306, 150] width 314 height 17
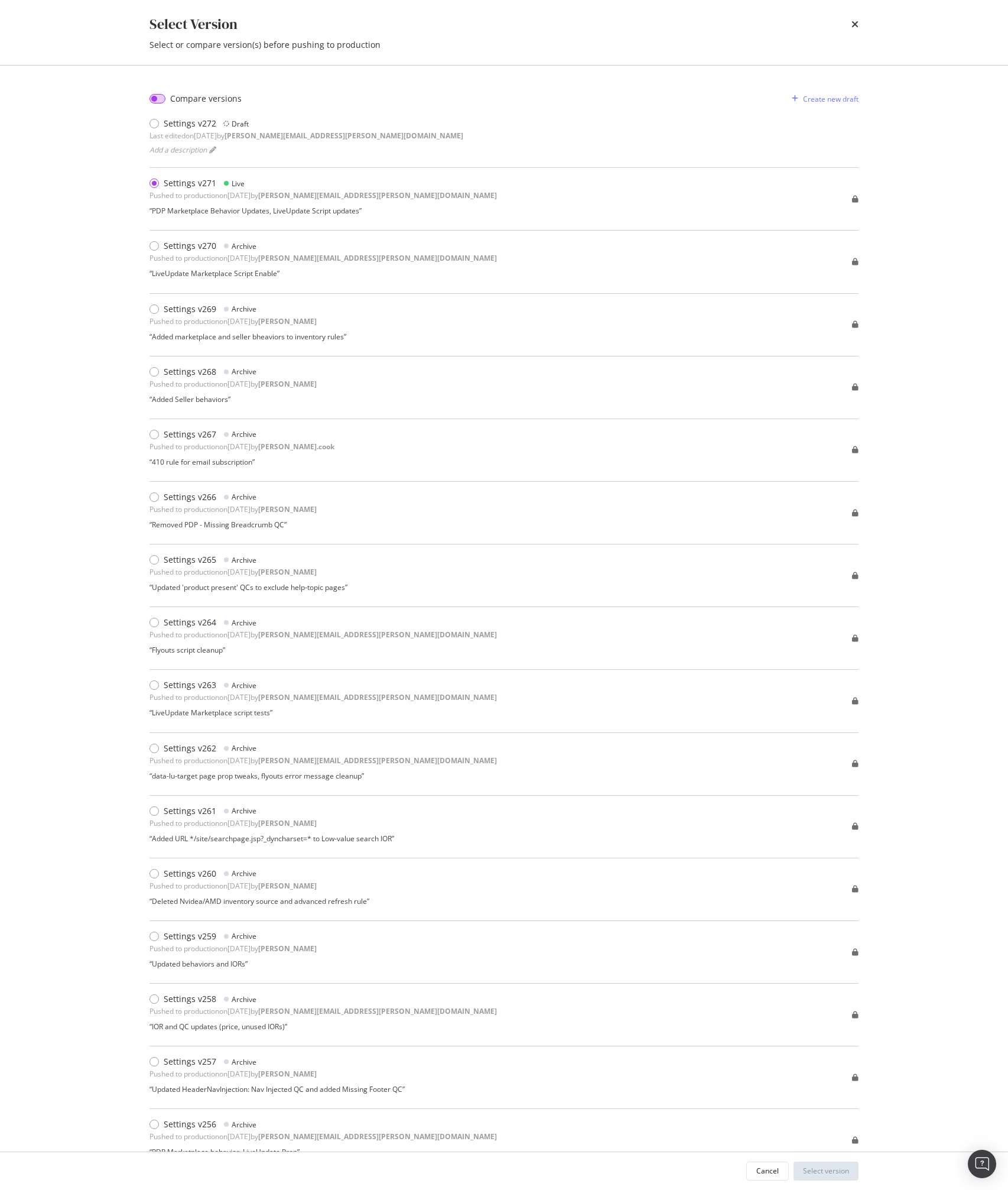
click at [164, 102] on input "modal" at bounding box center [157, 98] width 16 height 10
checkbox input "true"
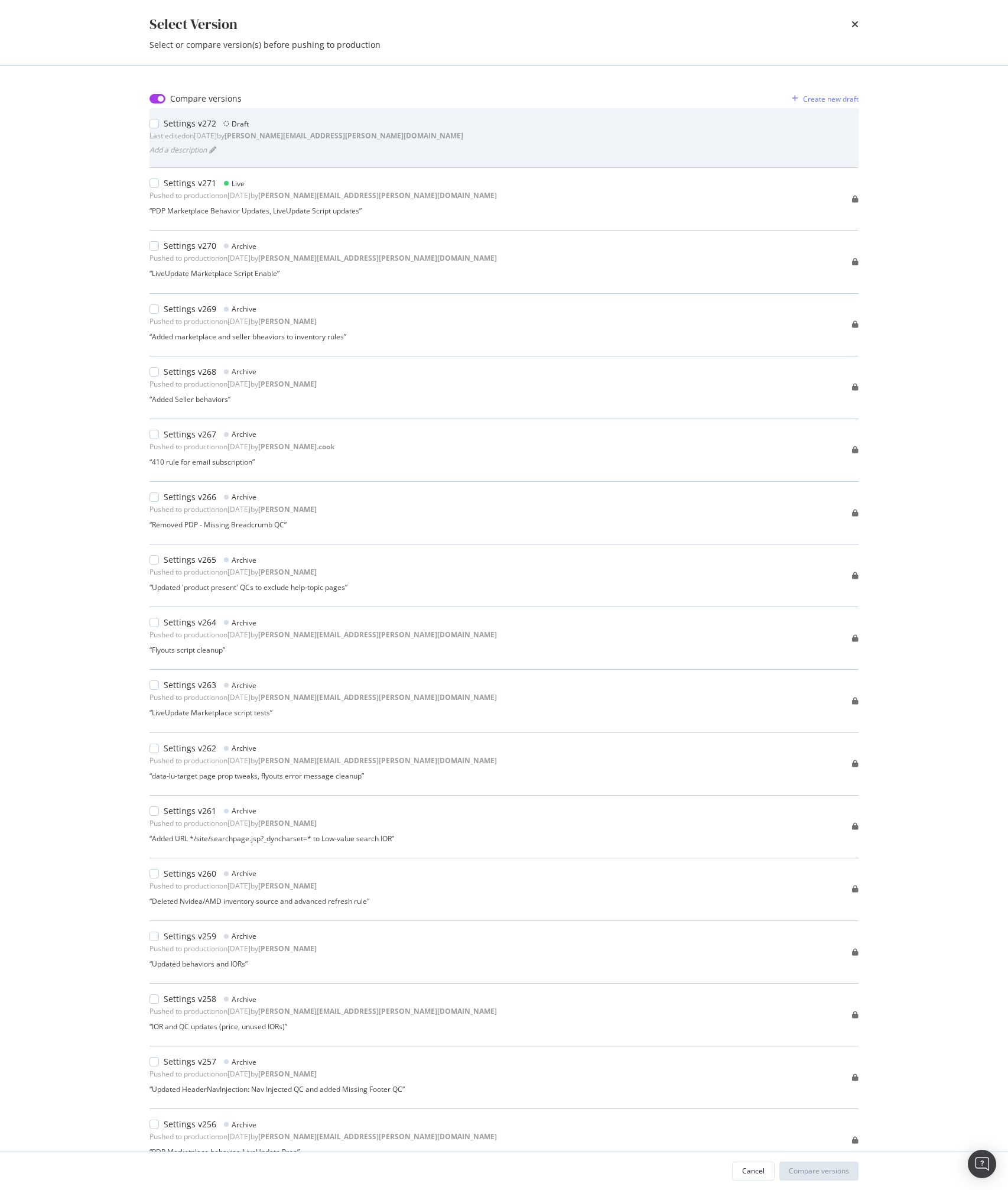
click at [163, 123] on div "modal" at bounding box center [156, 123] width 14 height 12
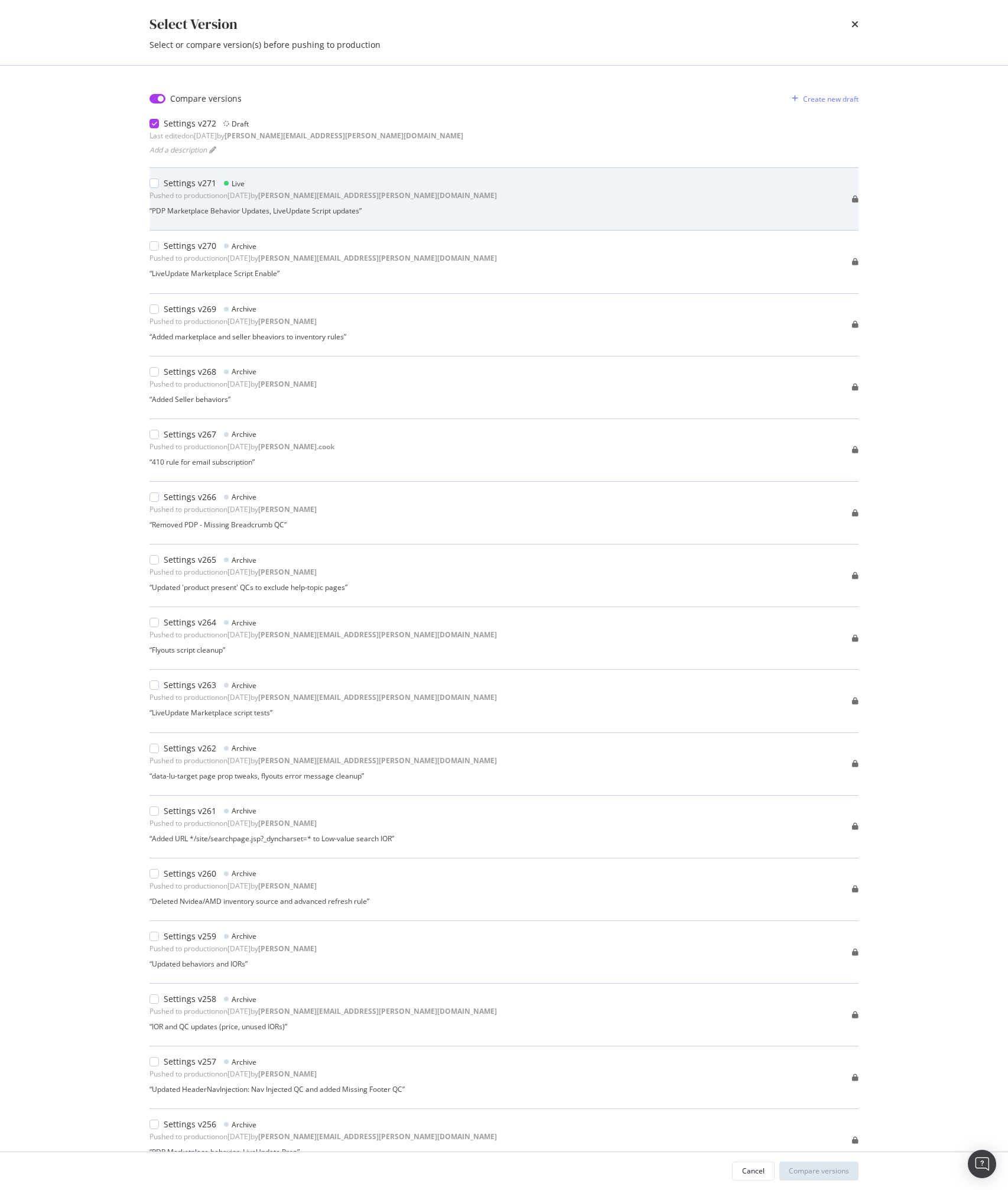
click at [170, 215] on div "“ PDP Marketplace Behavior Updates, LiveUpdate Script updates ”" at bounding box center [323, 211] width 347 height 10
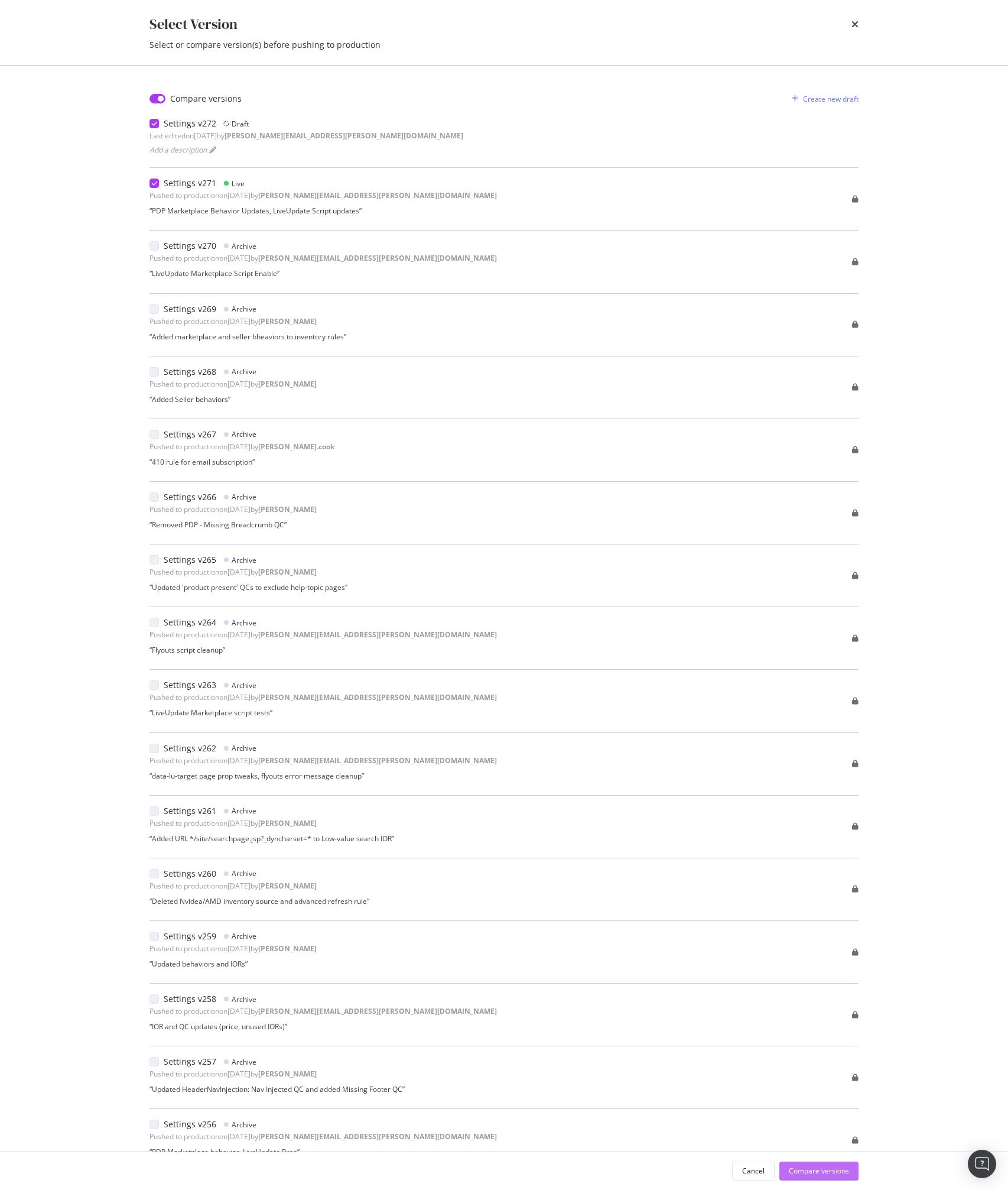
click at [826, 1171] on div "Compare versions" at bounding box center [818, 1171] width 60 height 10
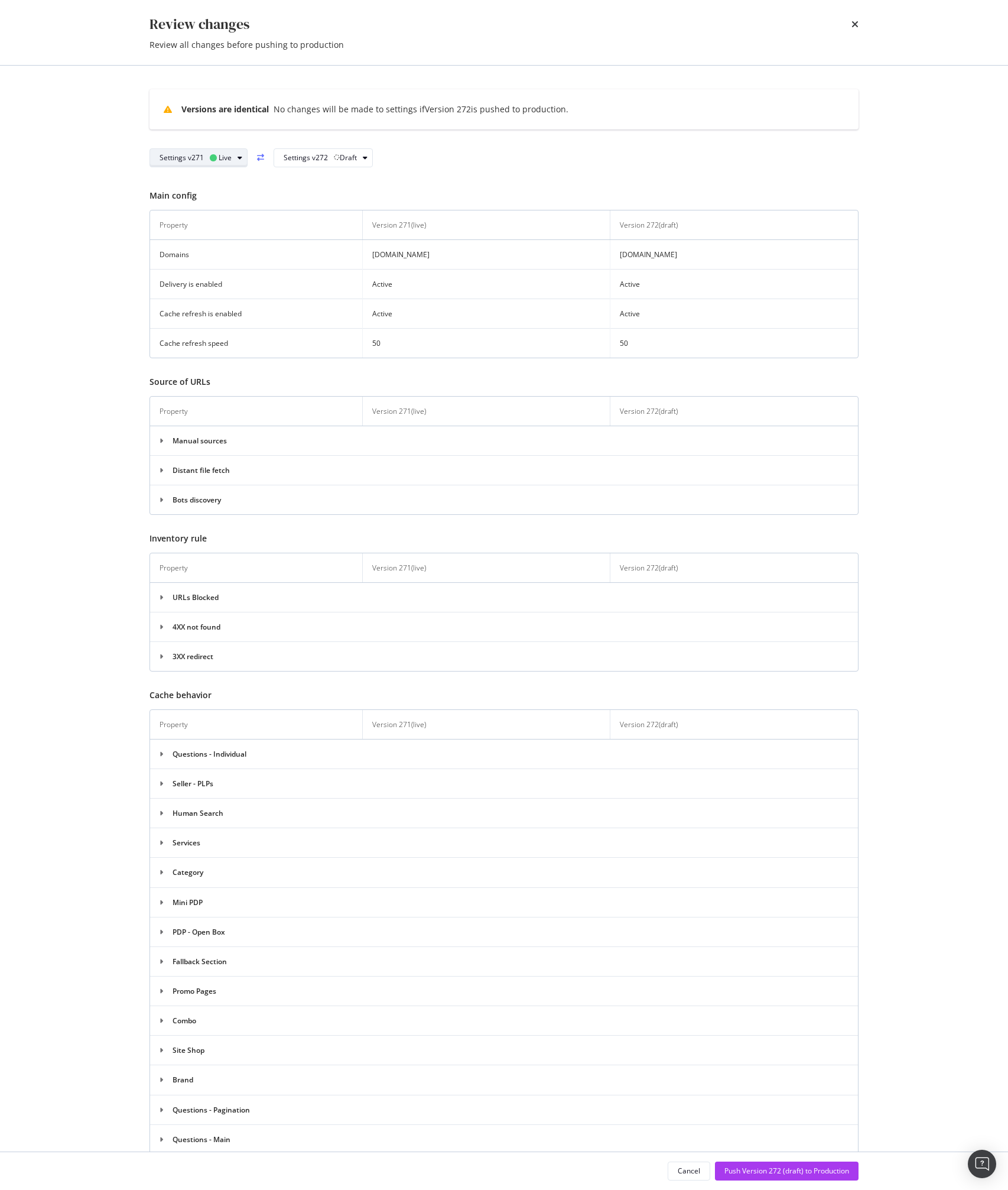
click at [232, 157] on div "modal" at bounding box center [240, 158] width 14 height 7
click at [218, 219] on icon at bounding box center [218, 216] width 7 height 7
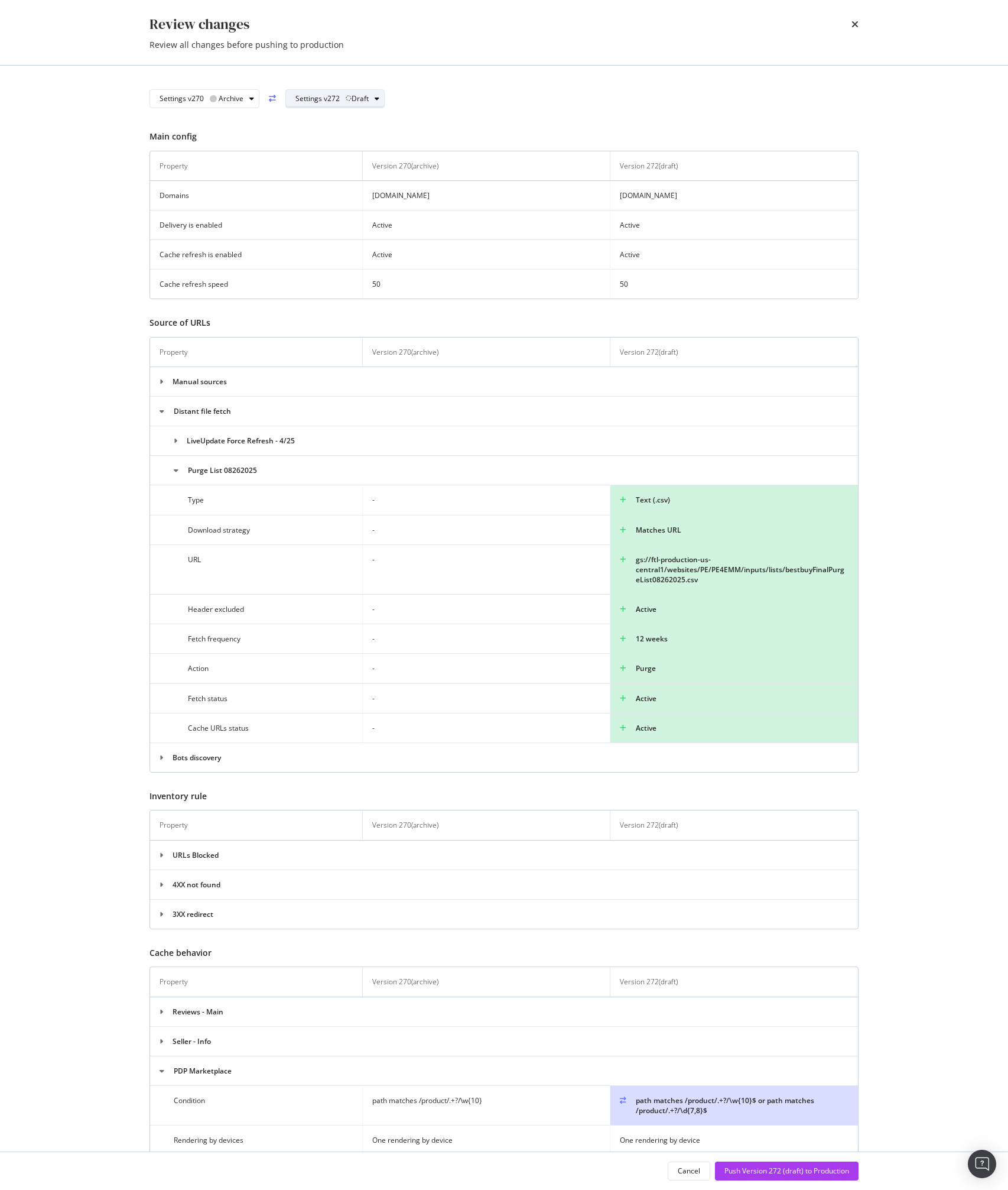
click at [329, 107] on button "Settings v272 Draft" at bounding box center [335, 98] width 99 height 19
click at [336, 136] on div "Settings v271" at bounding box center [321, 138] width 45 height 10
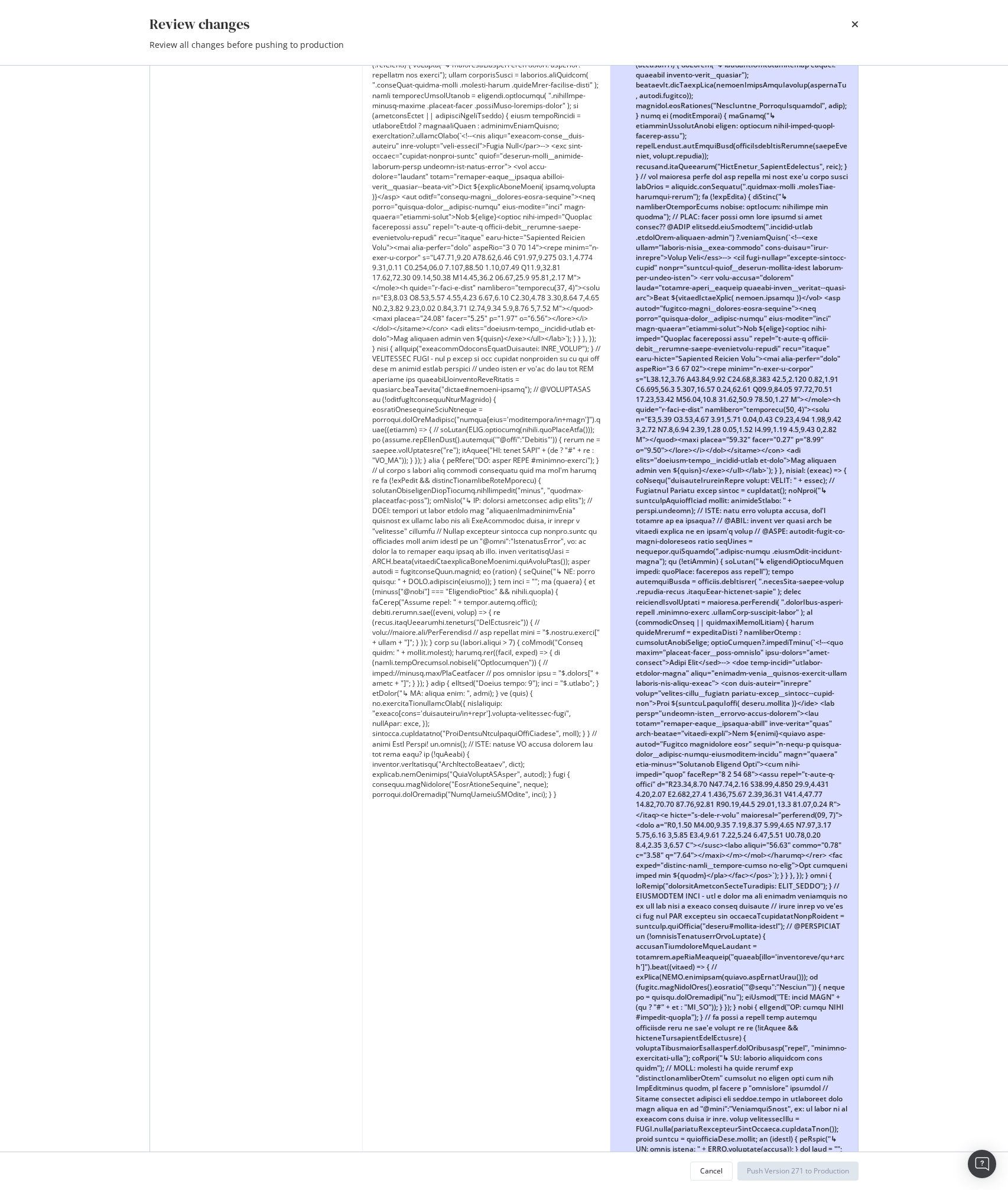
scroll to position [8437, 0]
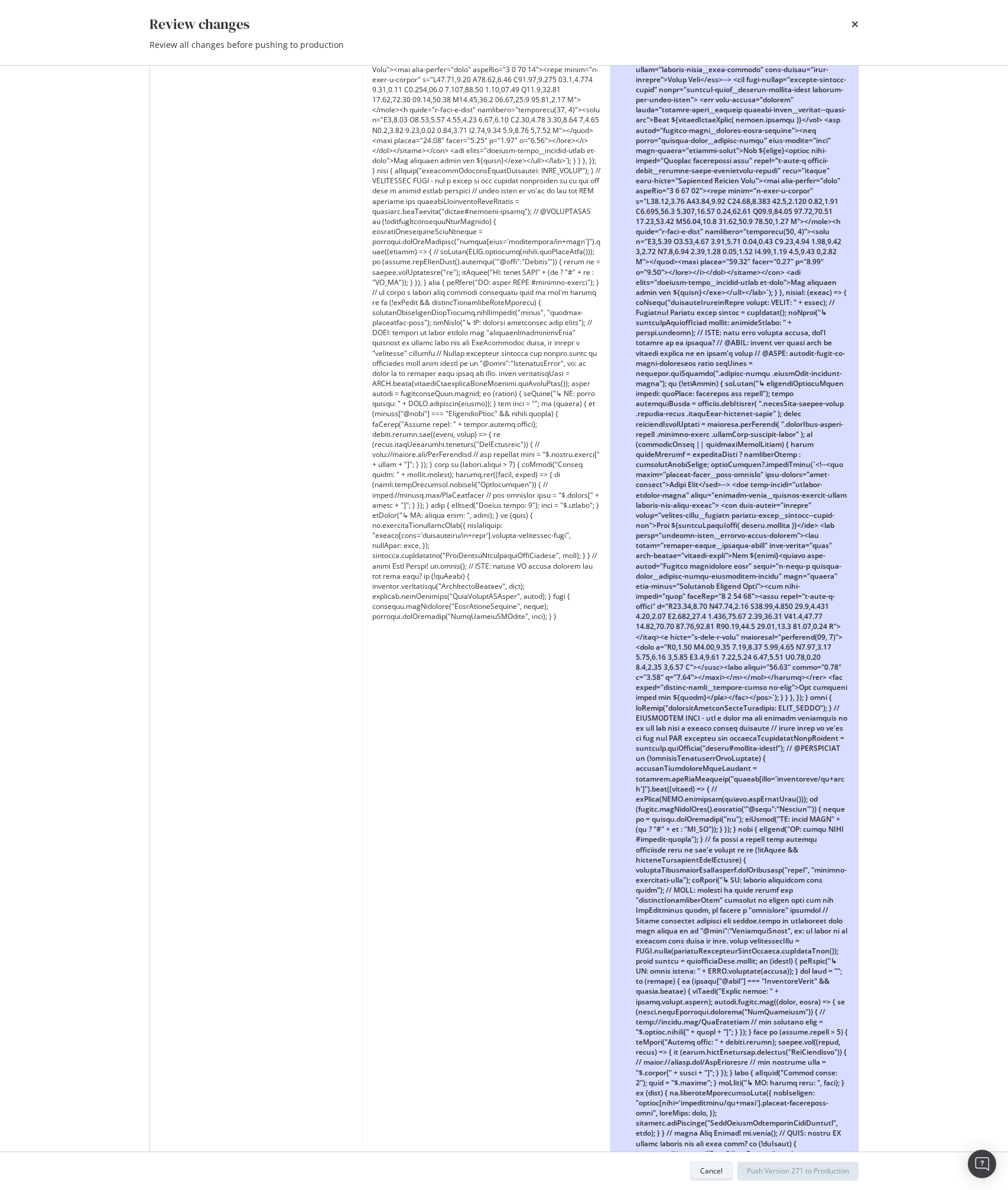
click at [705, 1174] on div "Cancel" at bounding box center [711, 1171] width 23 height 10
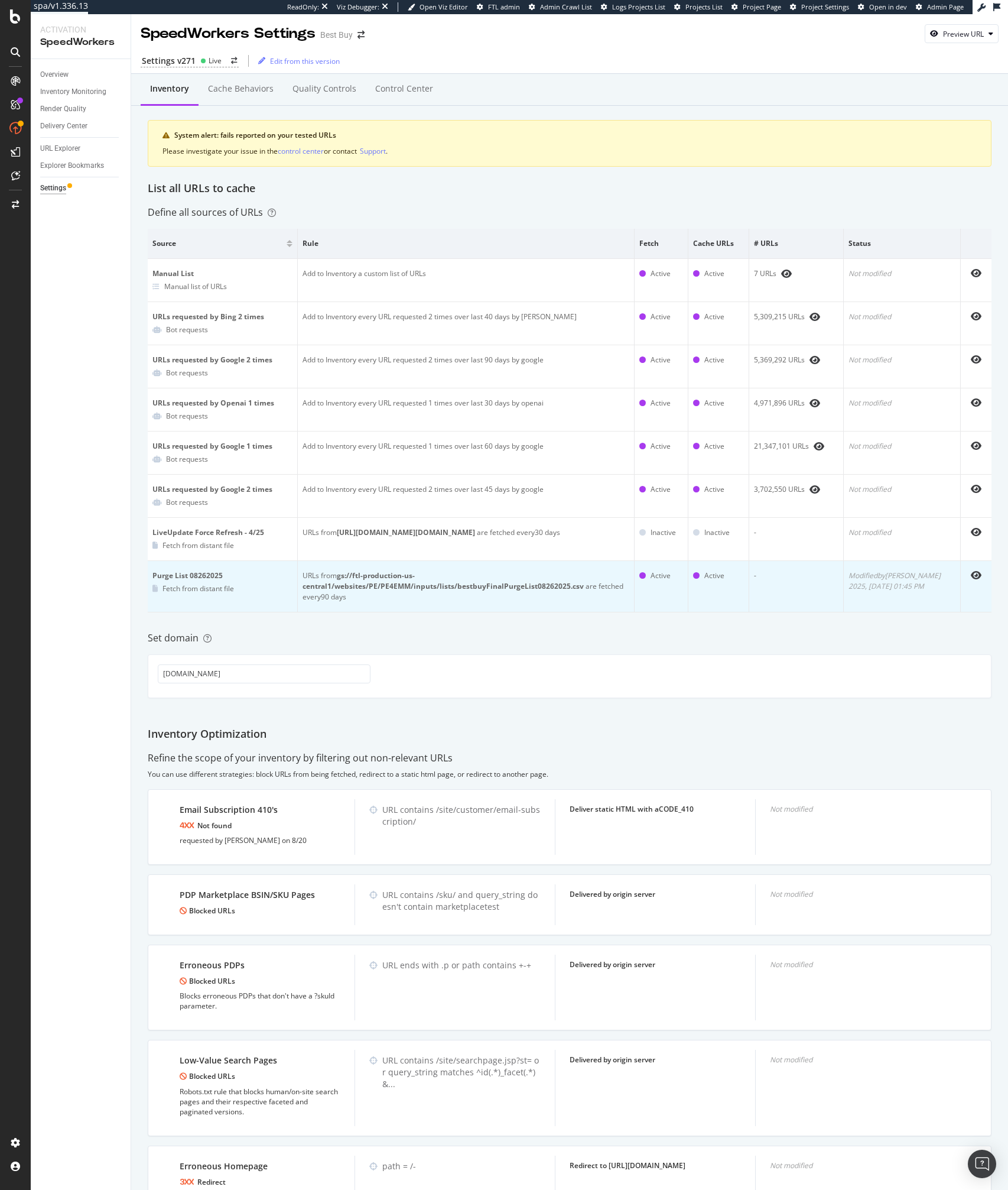
click at [517, 582] on b "gs://ftl-production-us-central1/websites/PE/PE4EMM/inputs/lists/bestbuyFinalPur…" at bounding box center [442, 581] width 281 height 21
click at [480, 595] on div "URLs from gs://ftl-production-us-central1/websites/PE/PE4EMM/inputs/lists/bestb…" at bounding box center [466, 586] width 327 height 32
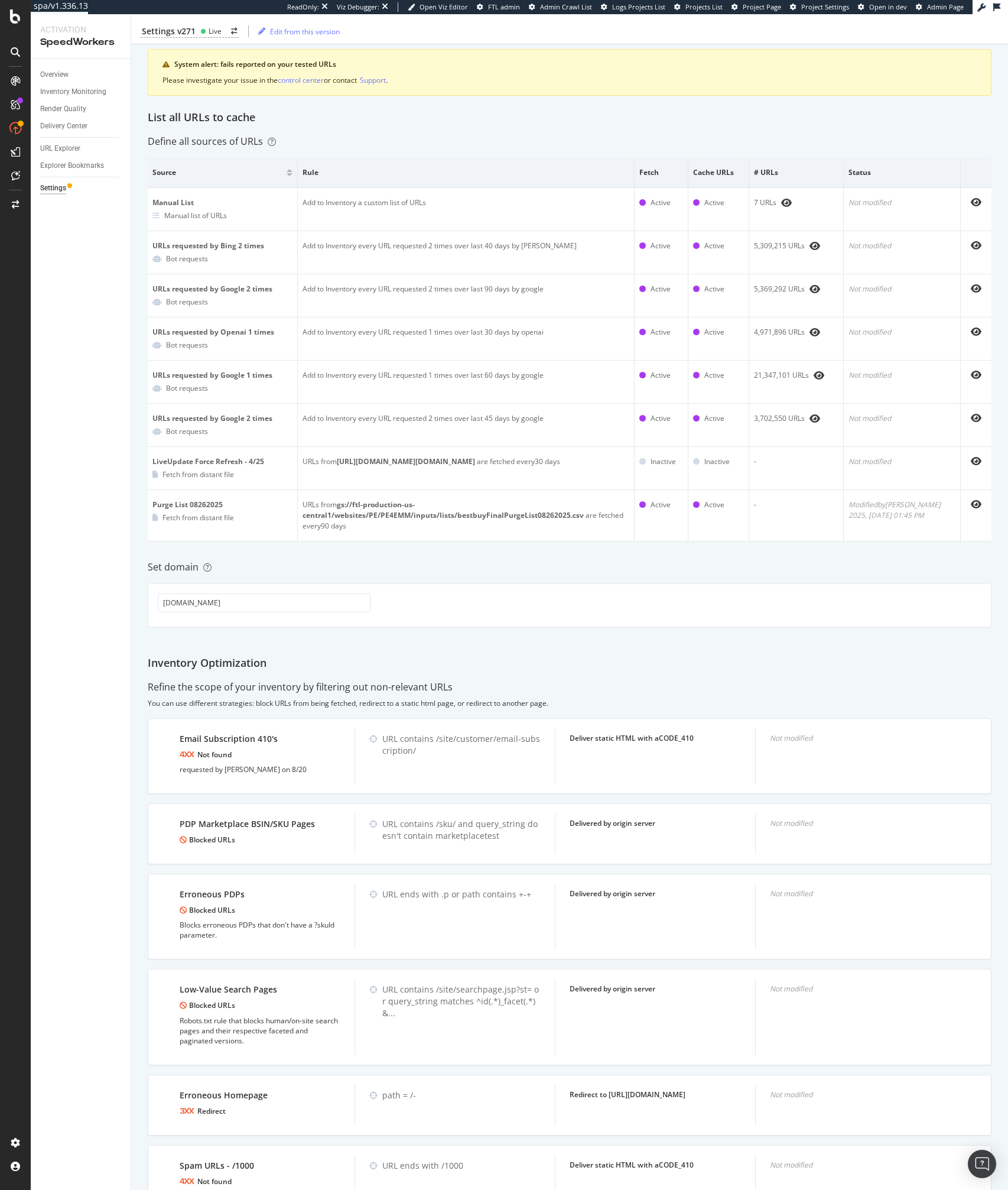
scroll to position [211, 0]
